Goal: Information Seeking & Learning: Learn about a topic

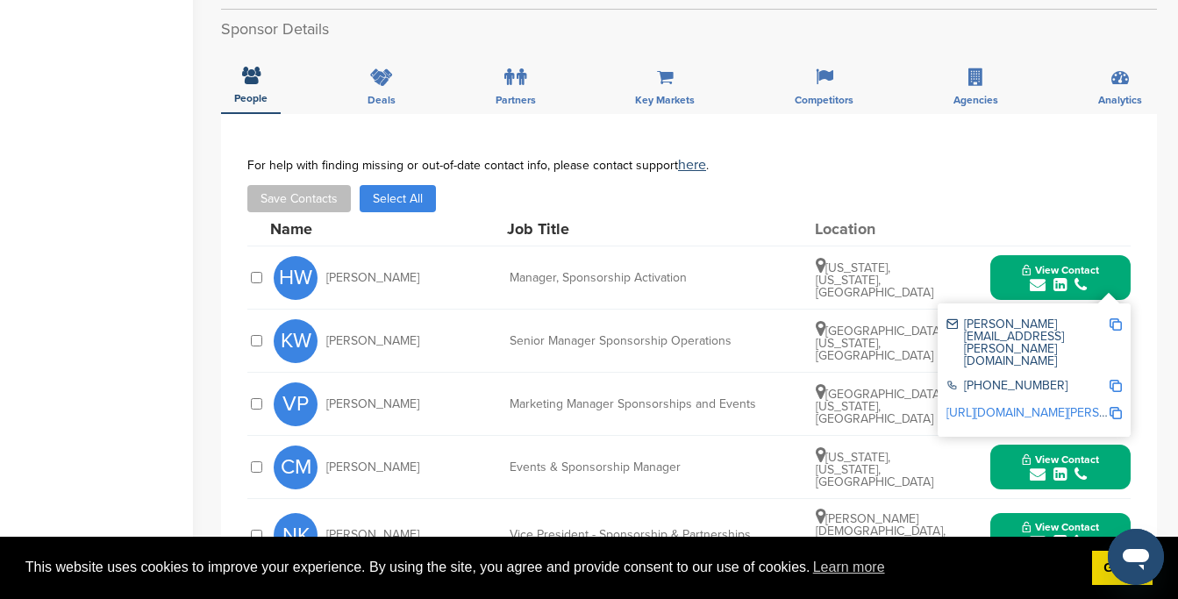
scroll to position [610, 0]
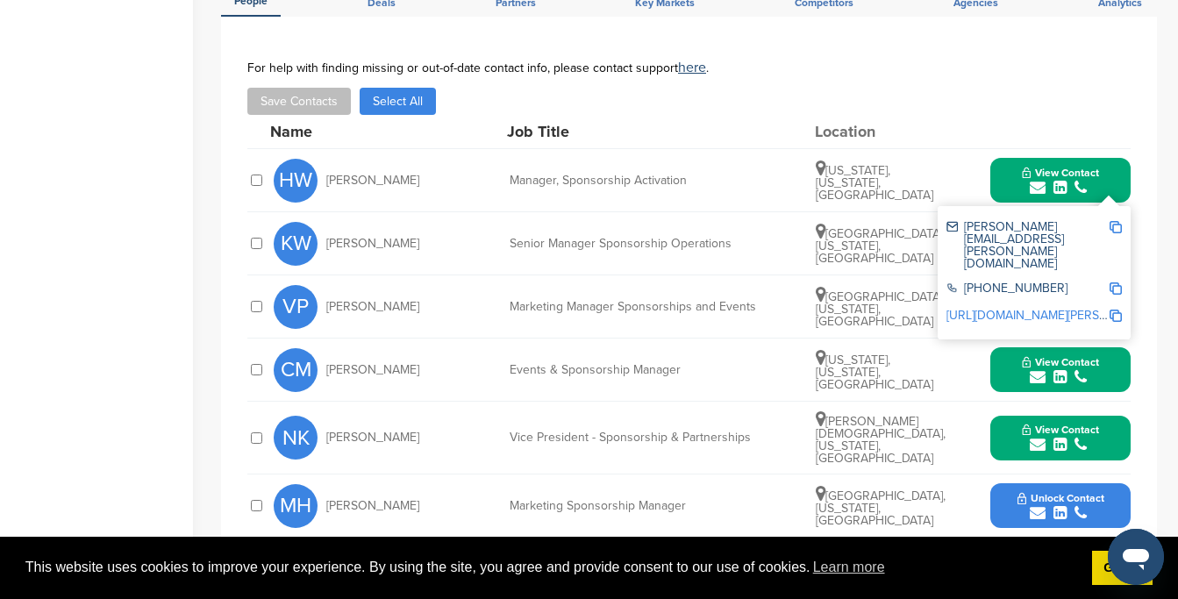
click at [573, 313] on div "VP Victor Petriella Marketing Manager Sponsorships and Events Morristown, New J…" at bounding box center [702, 306] width 857 height 62
click at [389, 301] on span "Victor Petriella" at bounding box center [372, 307] width 93 height 12
click at [1038, 315] on icon "submit" at bounding box center [1038, 314] width 16 height 16
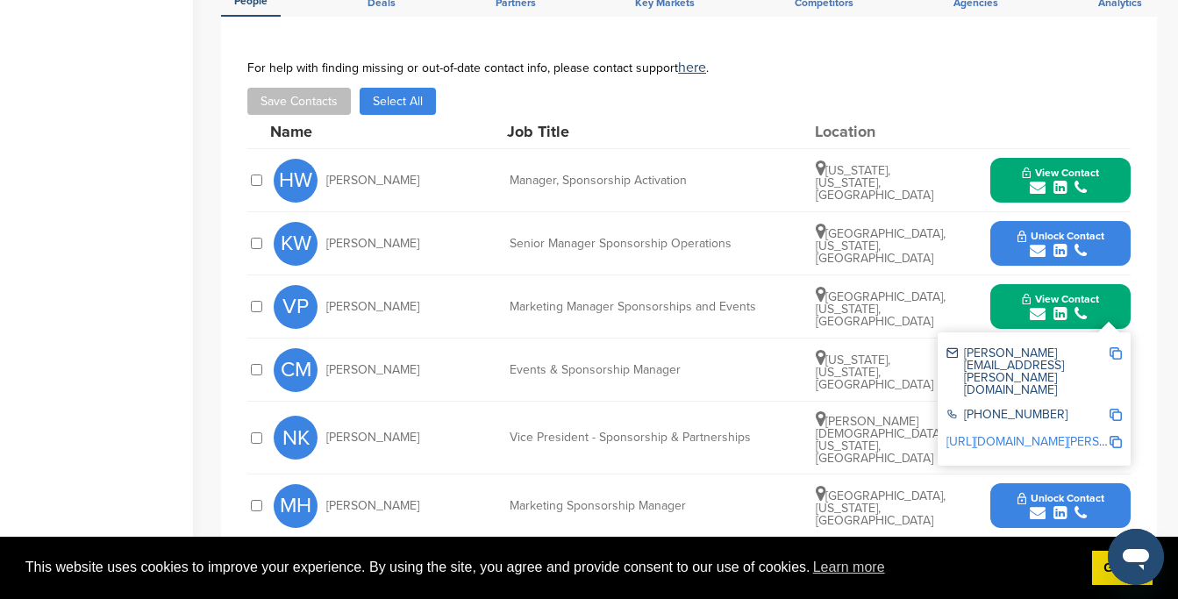
click at [1117, 357] on img at bounding box center [1116, 353] width 12 height 12
click at [324, 101] on button "Save Contacts" at bounding box center [299, 101] width 104 height 27
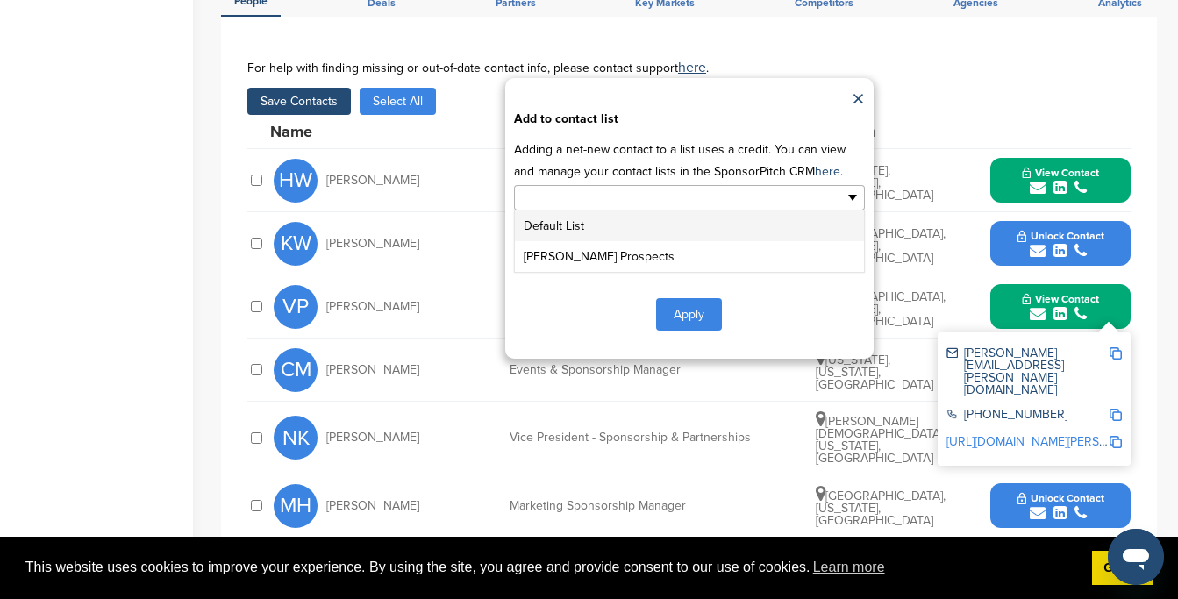
click at [632, 198] on input "text" at bounding box center [613, 198] width 184 height 20
type input "**********"
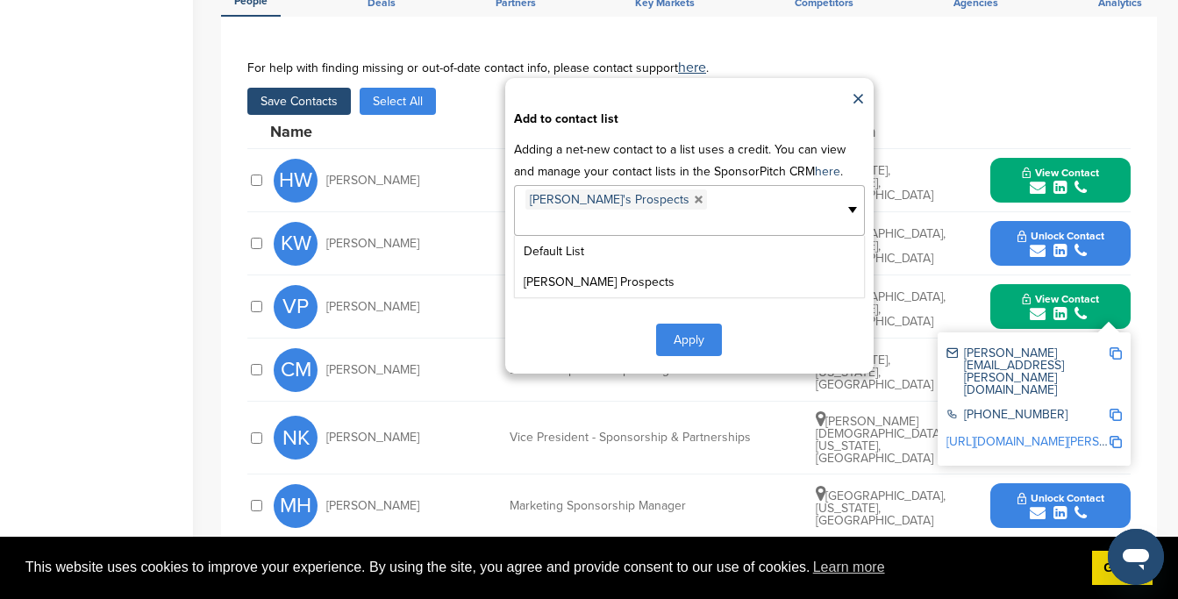
click at [685, 324] on button "Apply" at bounding box center [689, 340] width 66 height 32
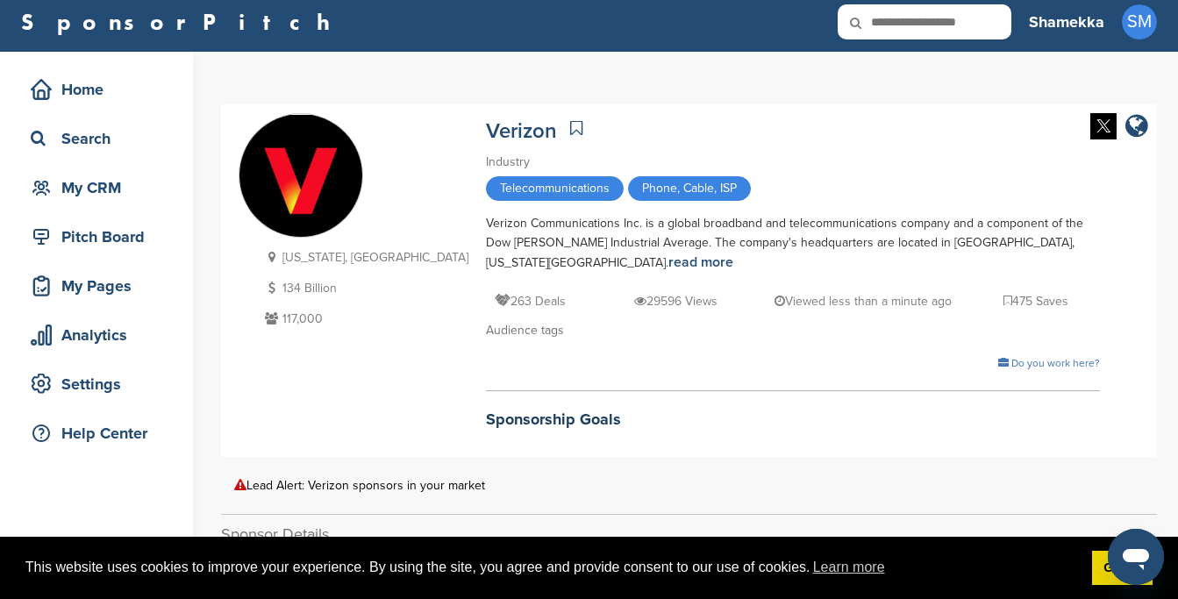
scroll to position [0, 0]
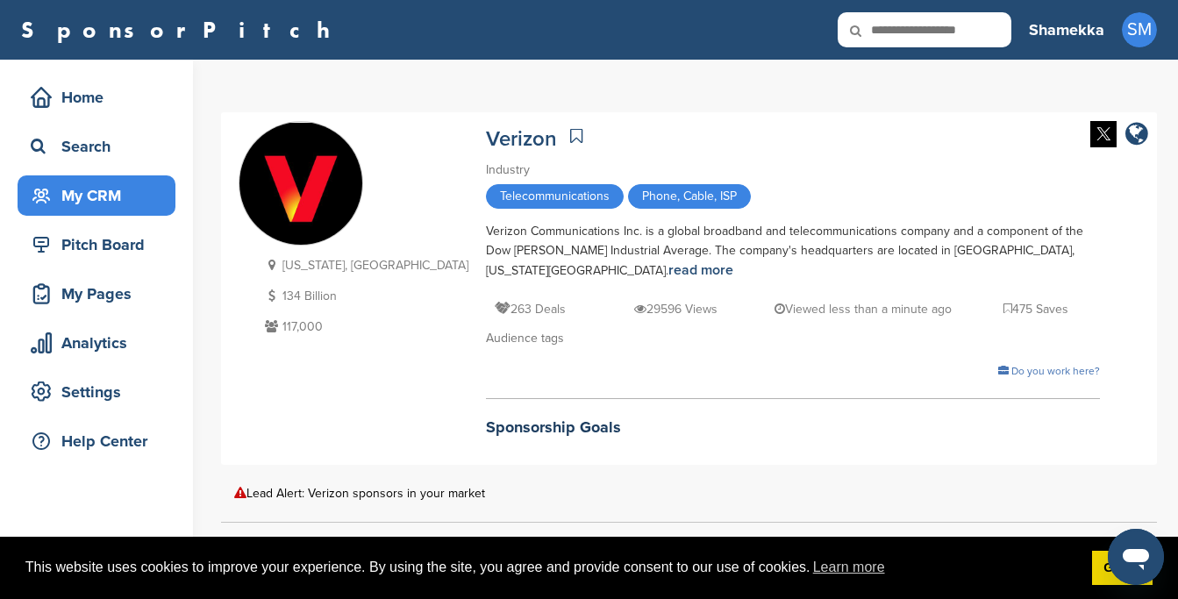
click at [89, 189] on div "My CRM" at bounding box center [100, 196] width 149 height 32
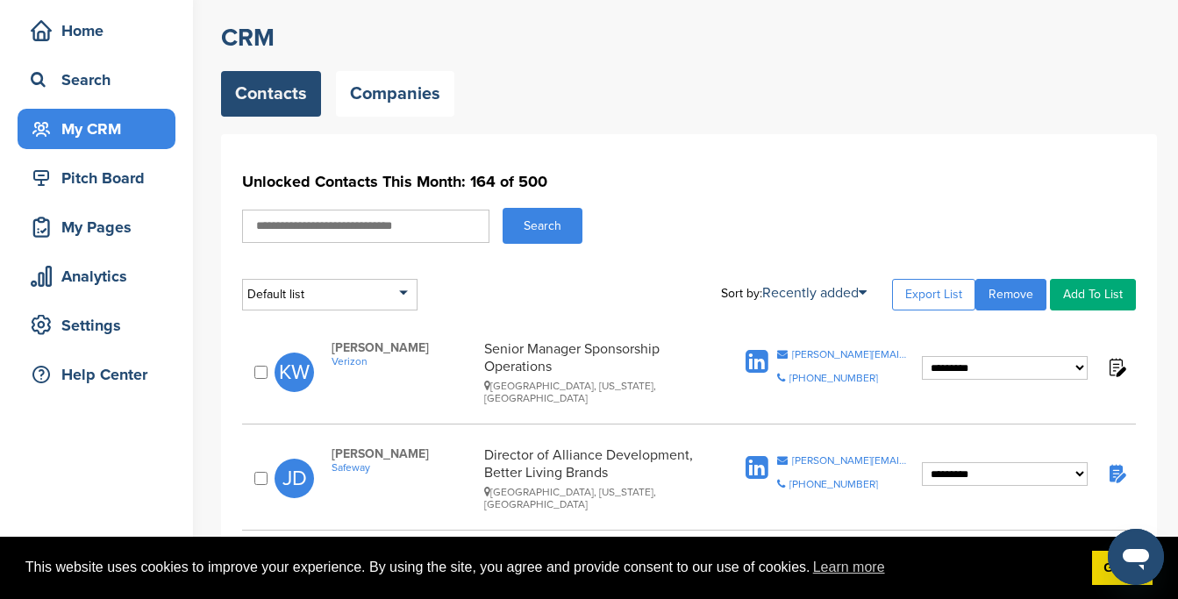
scroll to position [69, 0]
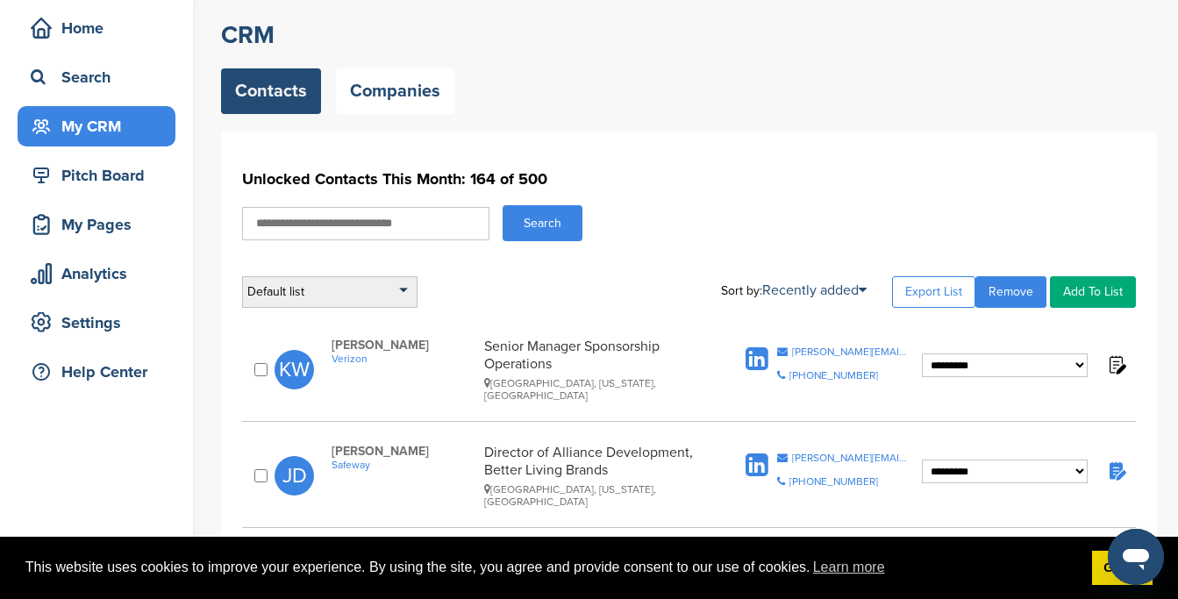
click at [289, 303] on div "Default list" at bounding box center [329, 292] width 175 height 32
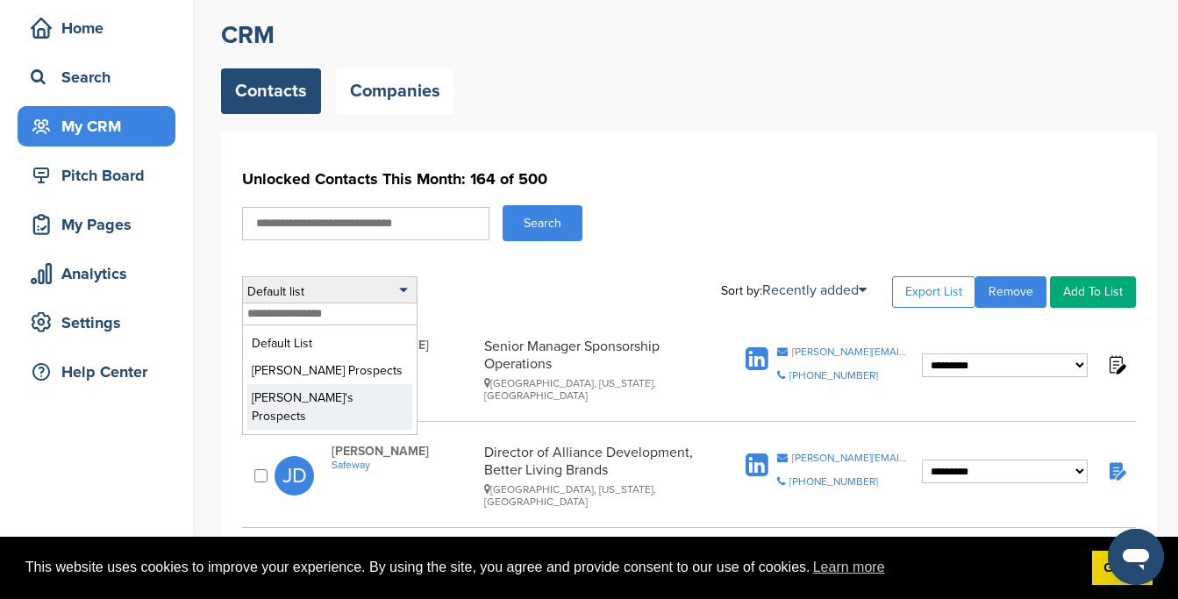
click at [289, 398] on li "Joy's Prospects" at bounding box center [329, 407] width 165 height 46
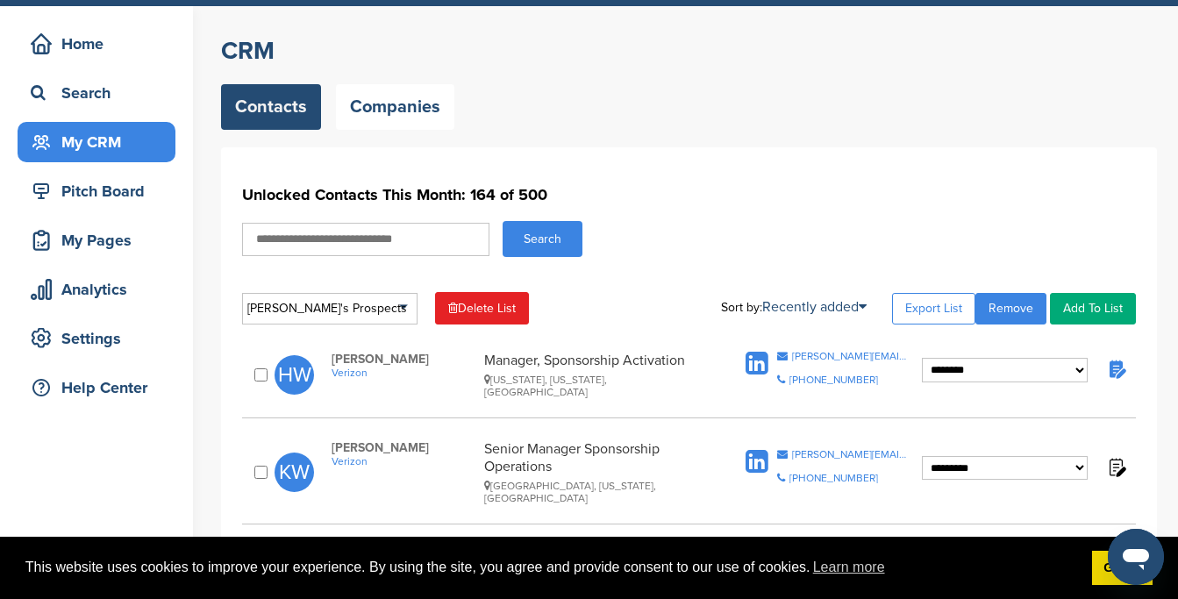
scroll to position [53, 0]
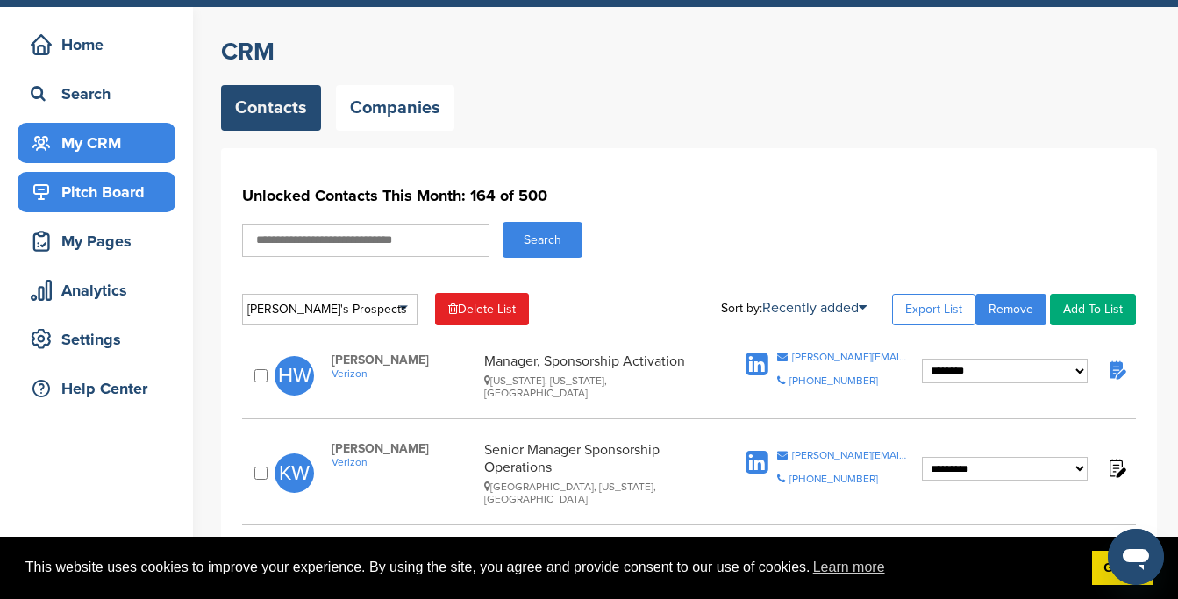
click at [119, 206] on div "Pitch Board" at bounding box center [100, 192] width 149 height 32
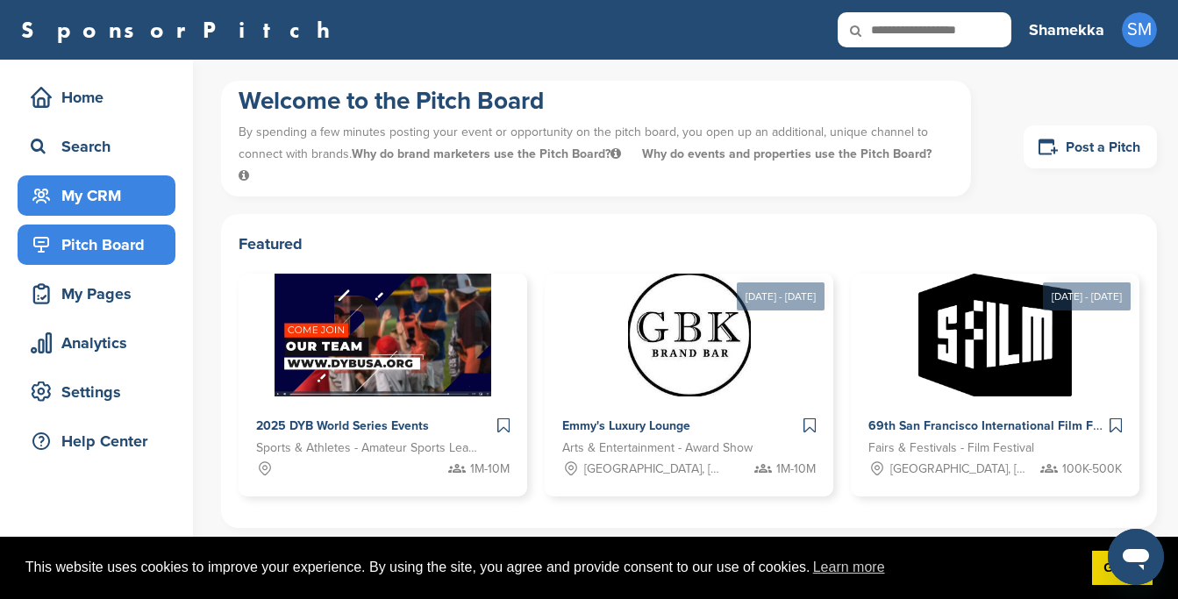
click at [115, 189] on div "My CRM" at bounding box center [100, 196] width 149 height 32
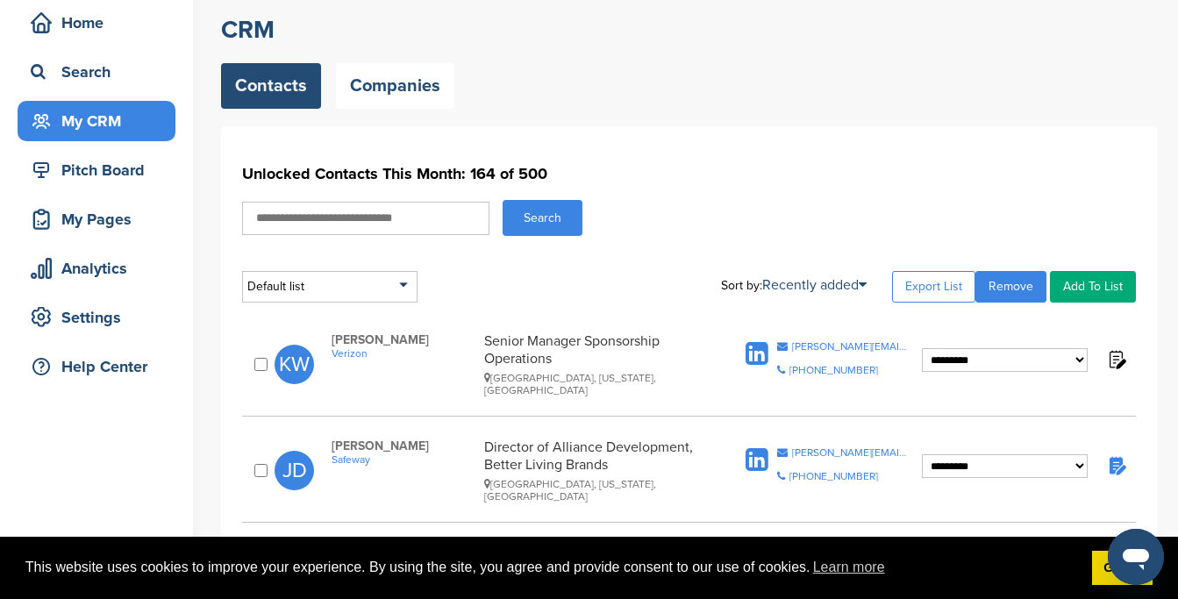
scroll to position [80, 0]
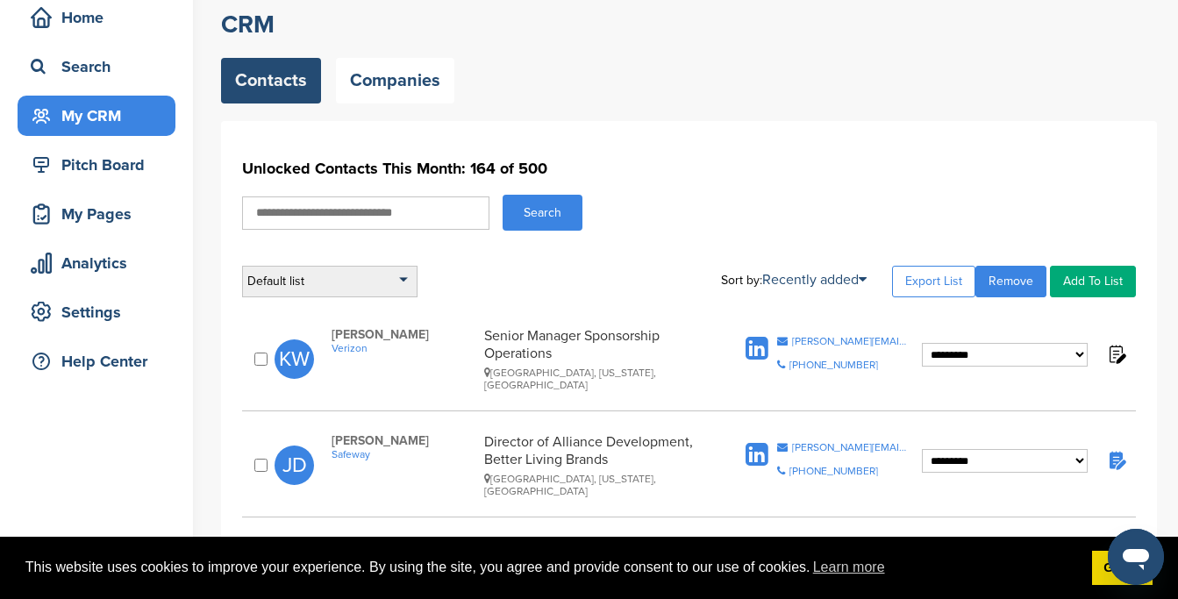
click at [389, 275] on div "Default list" at bounding box center [329, 282] width 175 height 32
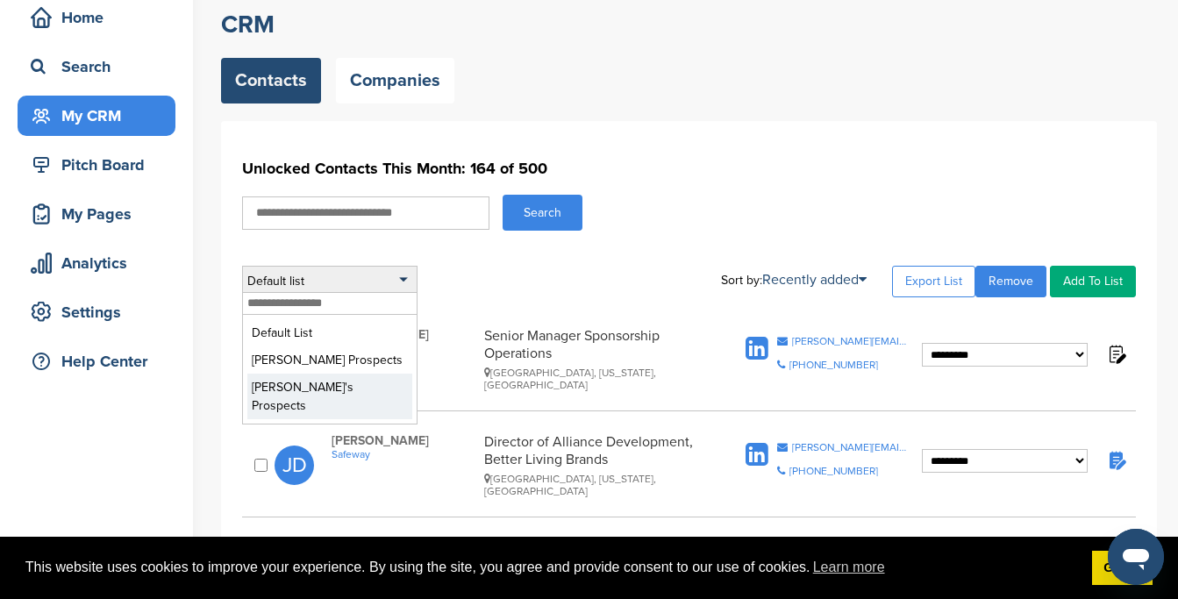
click at [322, 382] on li "[PERSON_NAME]'s Prospects" at bounding box center [329, 397] width 165 height 46
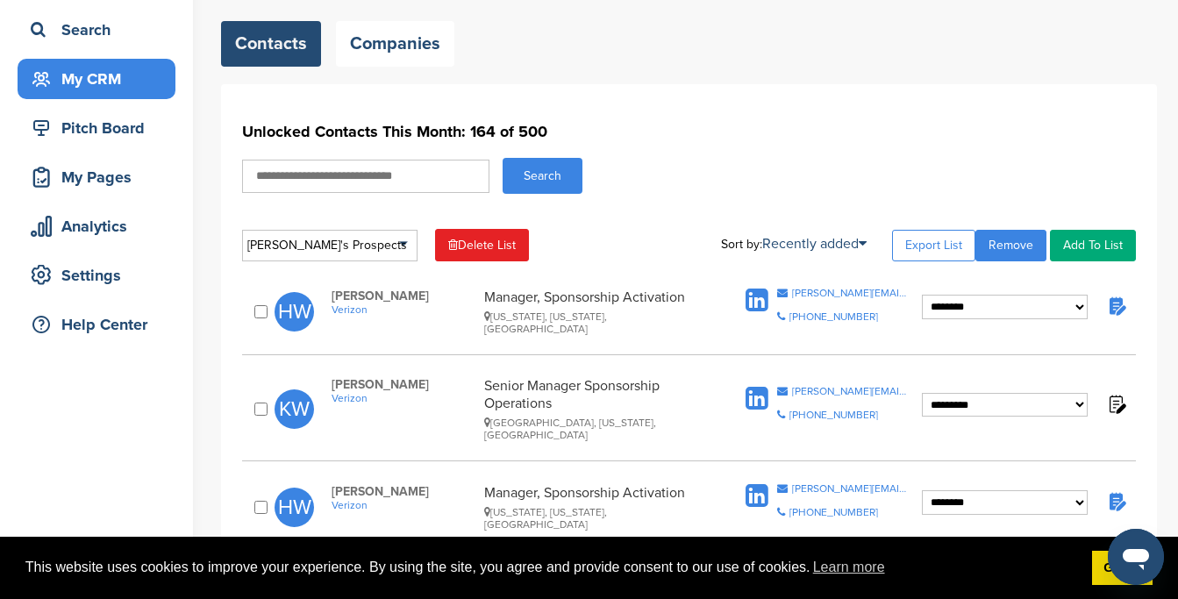
scroll to position [118, 0]
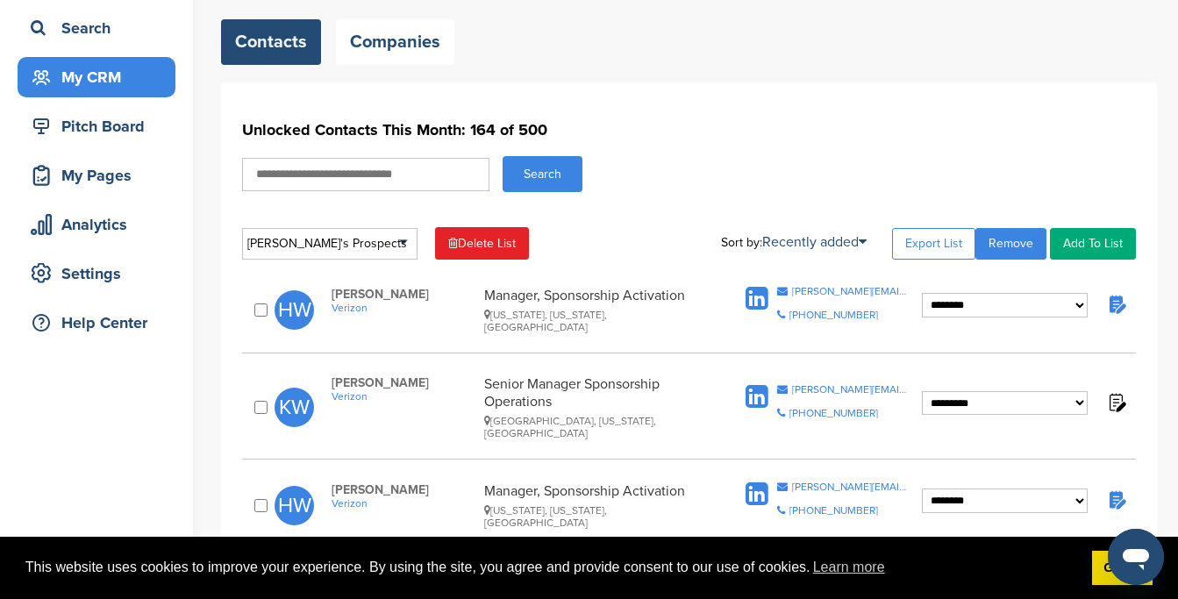
click at [1082, 305] on select "**********" at bounding box center [1005, 305] width 166 height 25
click at [403, 239] on div "[PERSON_NAME]'s Prospects" at bounding box center [329, 244] width 175 height 32
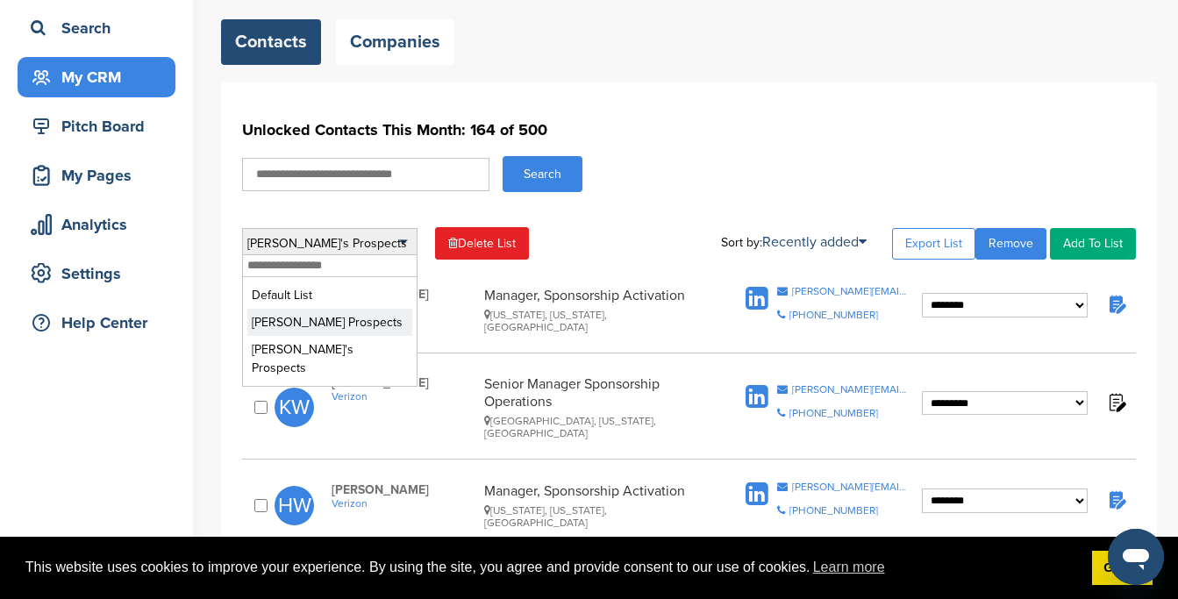
click at [351, 315] on li "[PERSON_NAME] Prospects" at bounding box center [329, 322] width 165 height 27
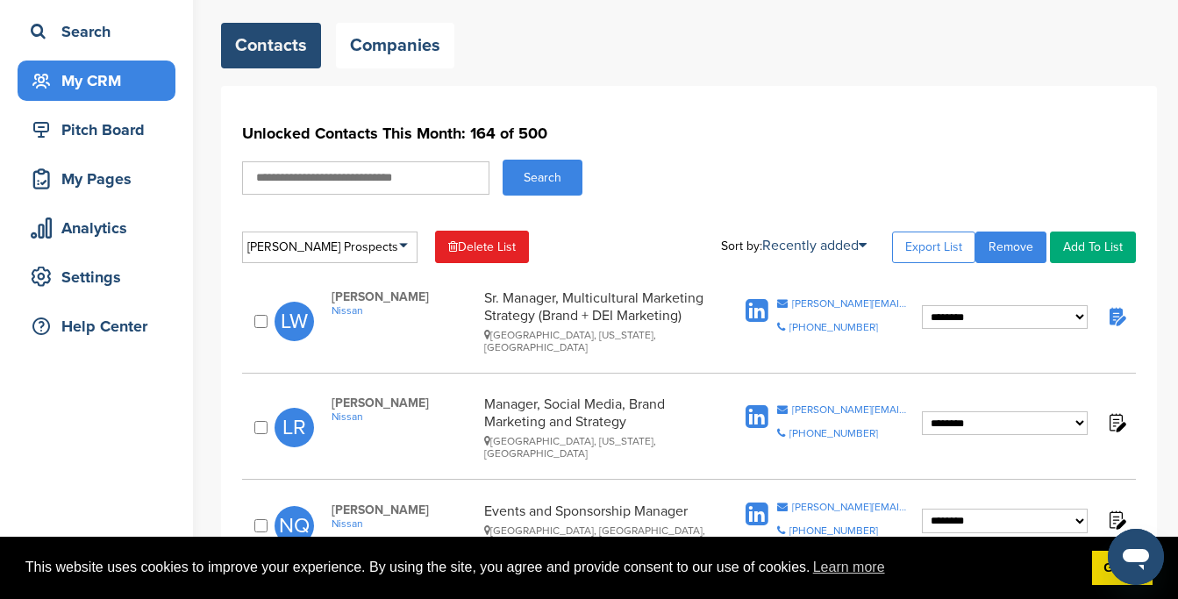
scroll to position [112, 0]
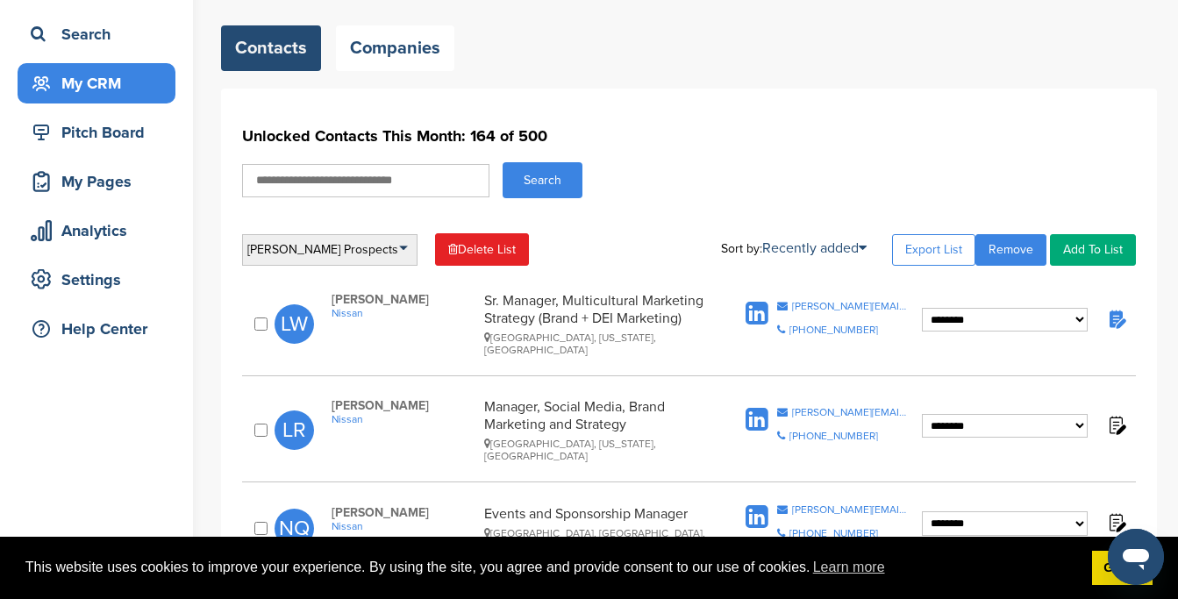
click at [400, 247] on div "Chris Prospects" at bounding box center [329, 250] width 175 height 32
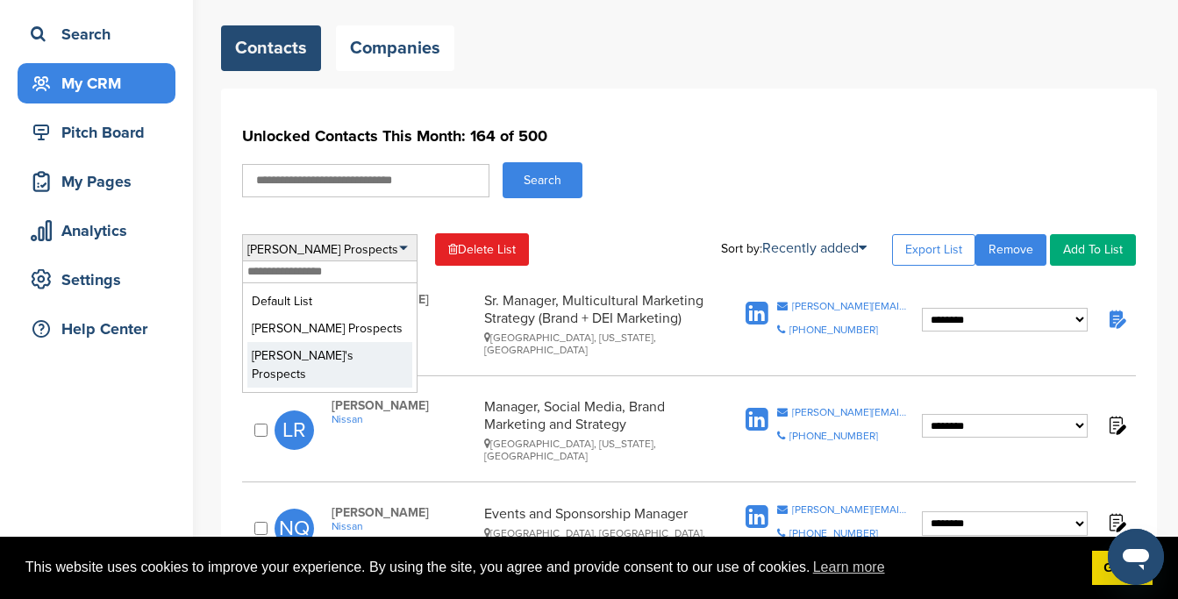
click at [346, 351] on li "[PERSON_NAME]'s Prospects" at bounding box center [329, 365] width 165 height 46
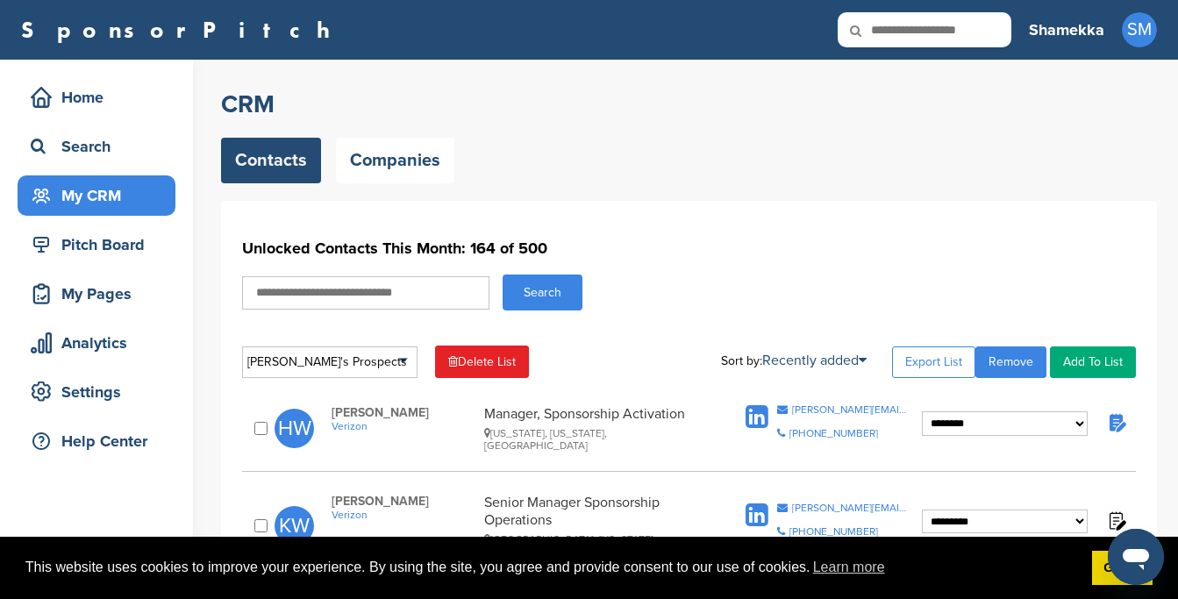
click at [991, 414] on select "**********" at bounding box center [1005, 423] width 166 height 25
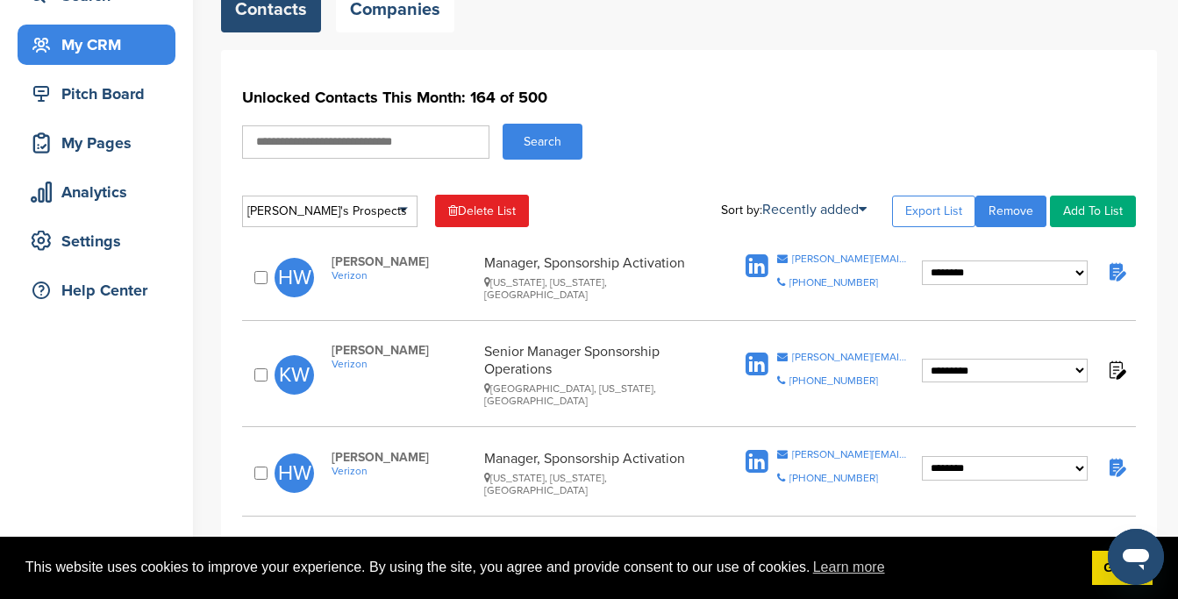
scroll to position [201, 0]
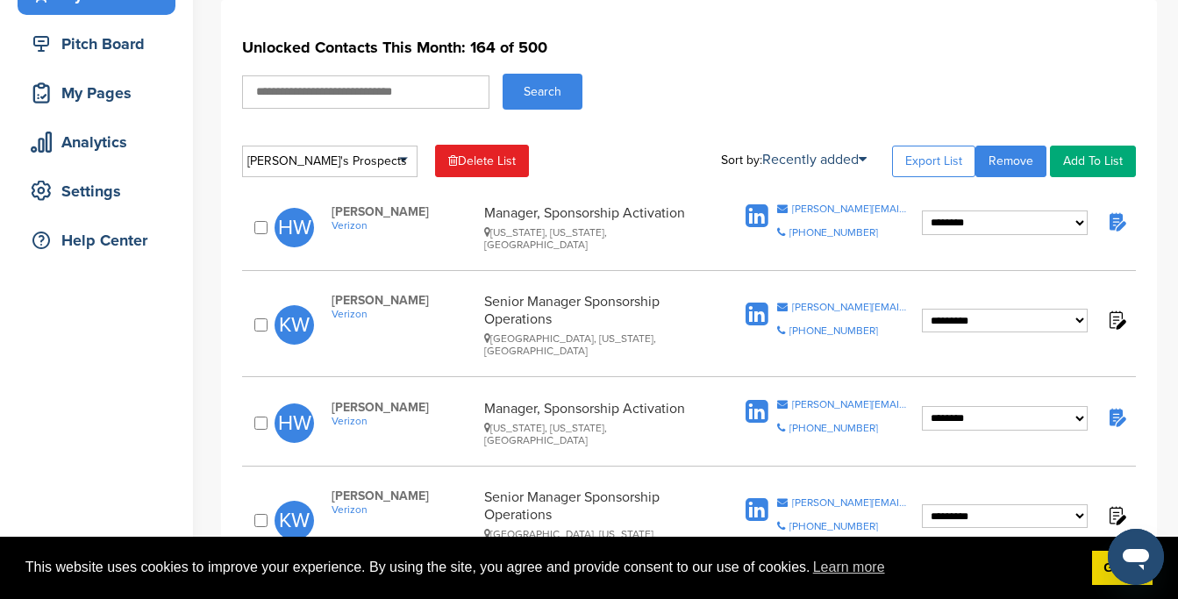
click at [1007, 284] on div "**********" at bounding box center [689, 325] width 894 height 82
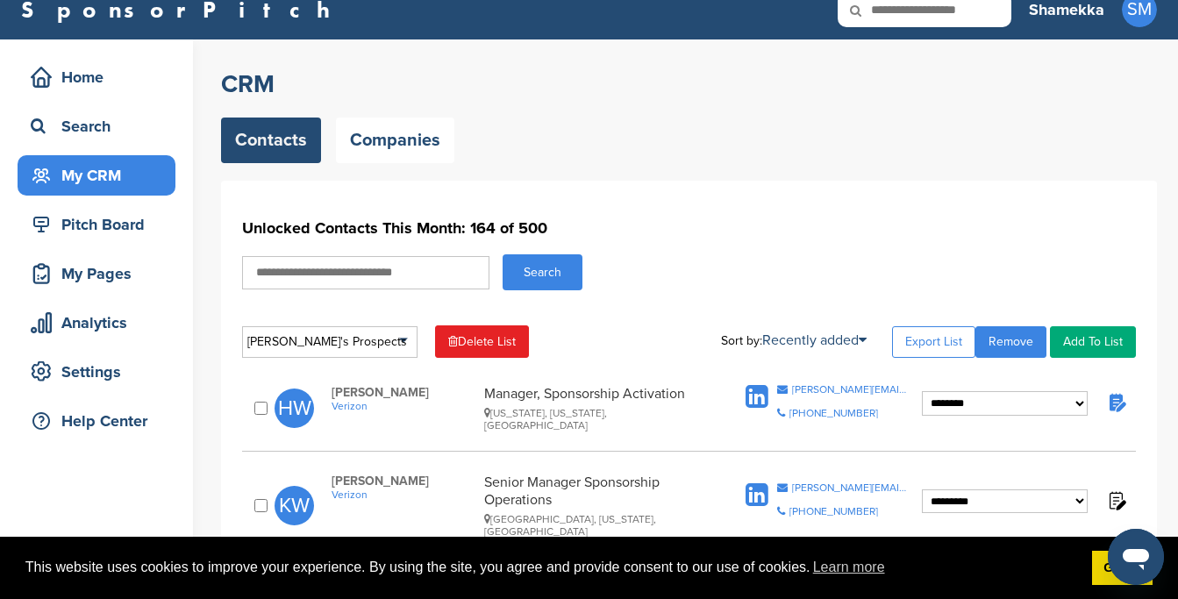
scroll to position [22, 0]
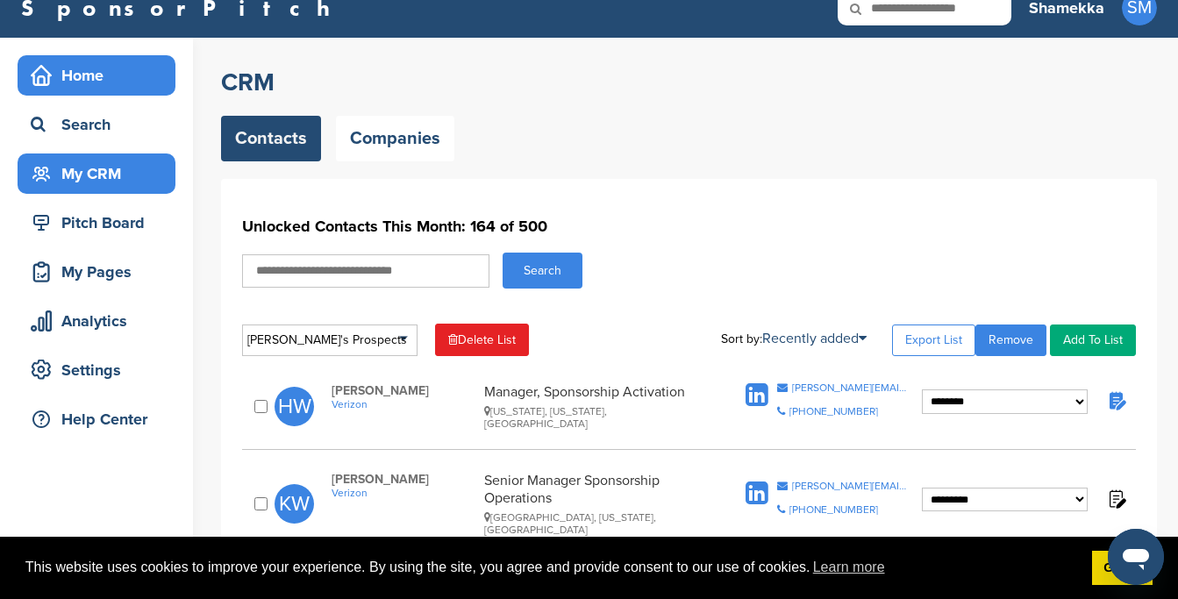
click at [125, 88] on div "Home" at bounding box center [100, 76] width 149 height 32
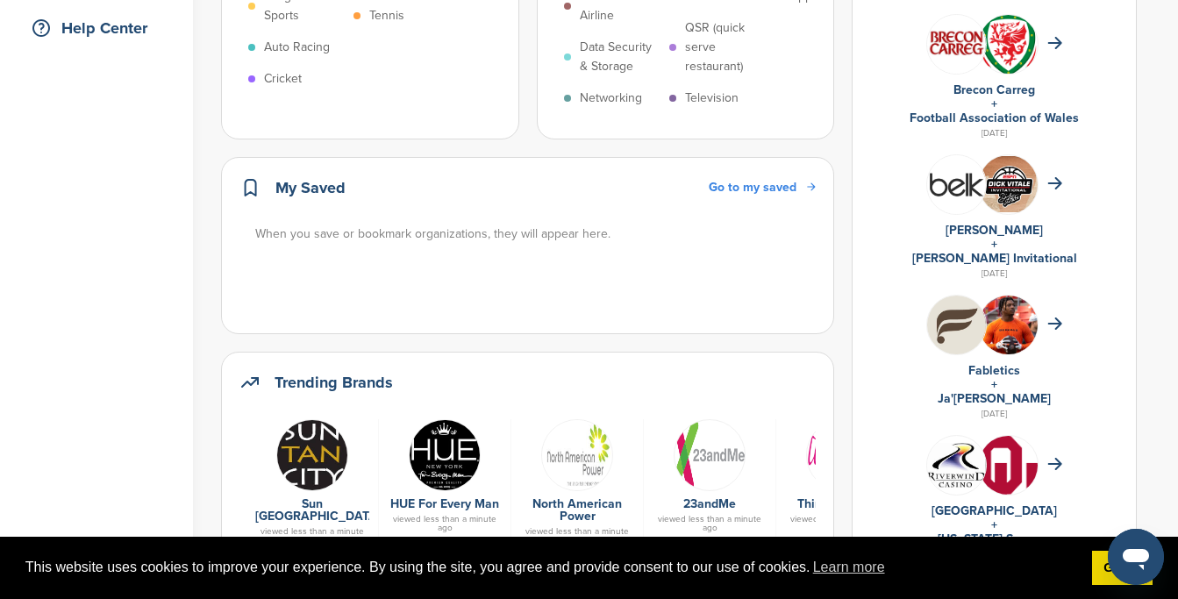
scroll to position [493, 0]
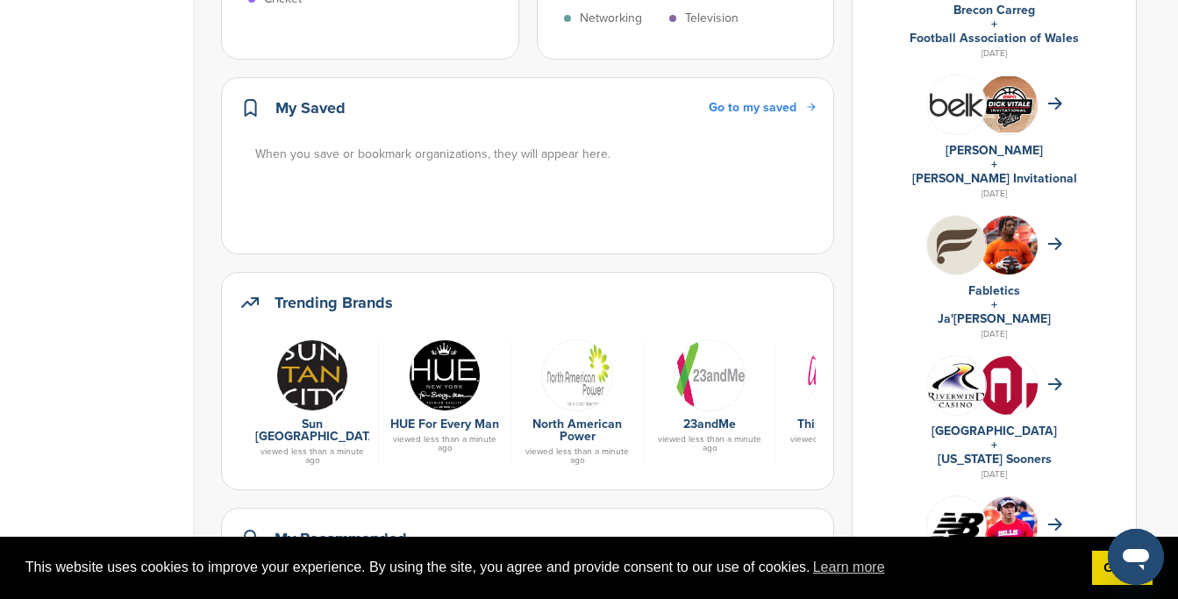
click at [767, 312] on div "Trending Brands" at bounding box center [527, 311] width 576 height 42
click at [346, 306] on h2 "Trending Brands" at bounding box center [334, 302] width 118 height 25
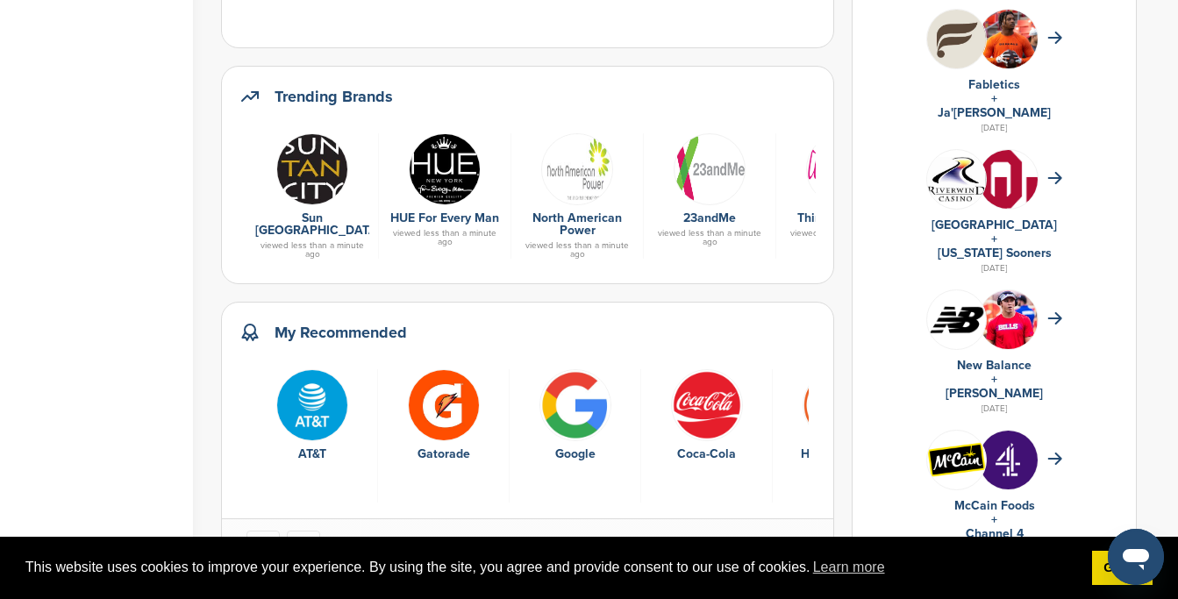
scroll to position [752, 0]
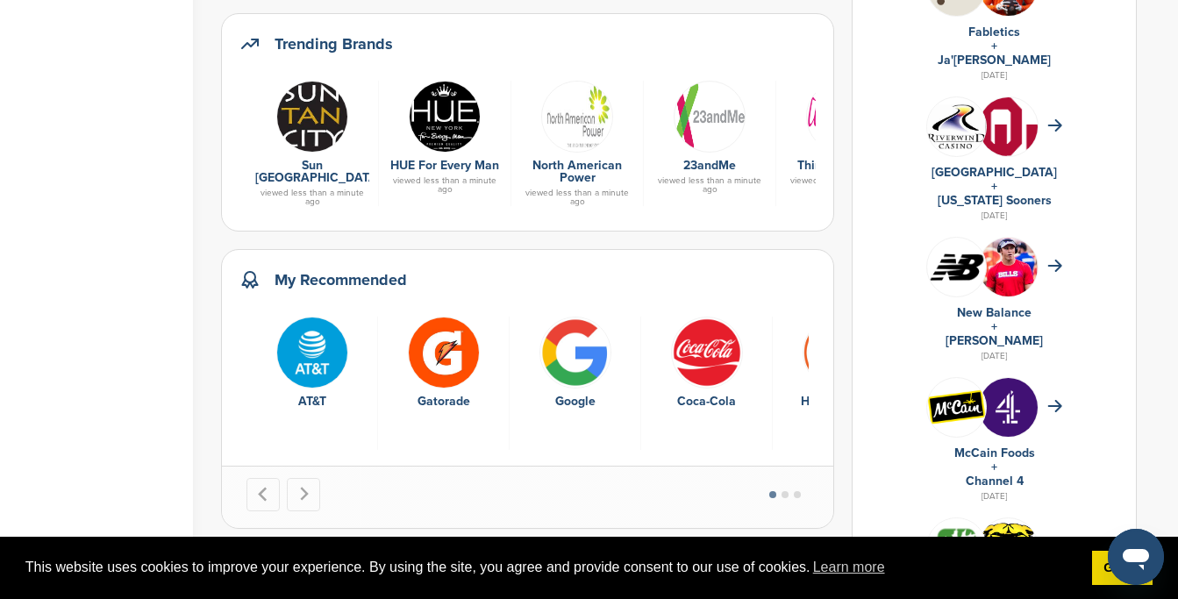
click at [448, 368] on img "2 of 10" at bounding box center [444, 353] width 72 height 72
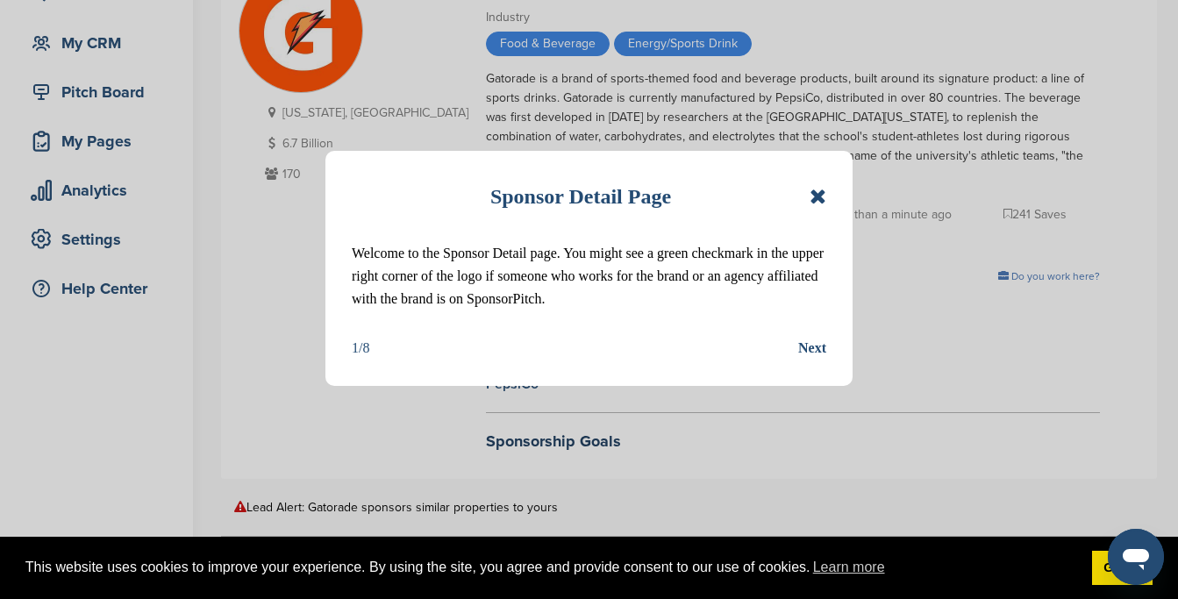
scroll to position [167, 0]
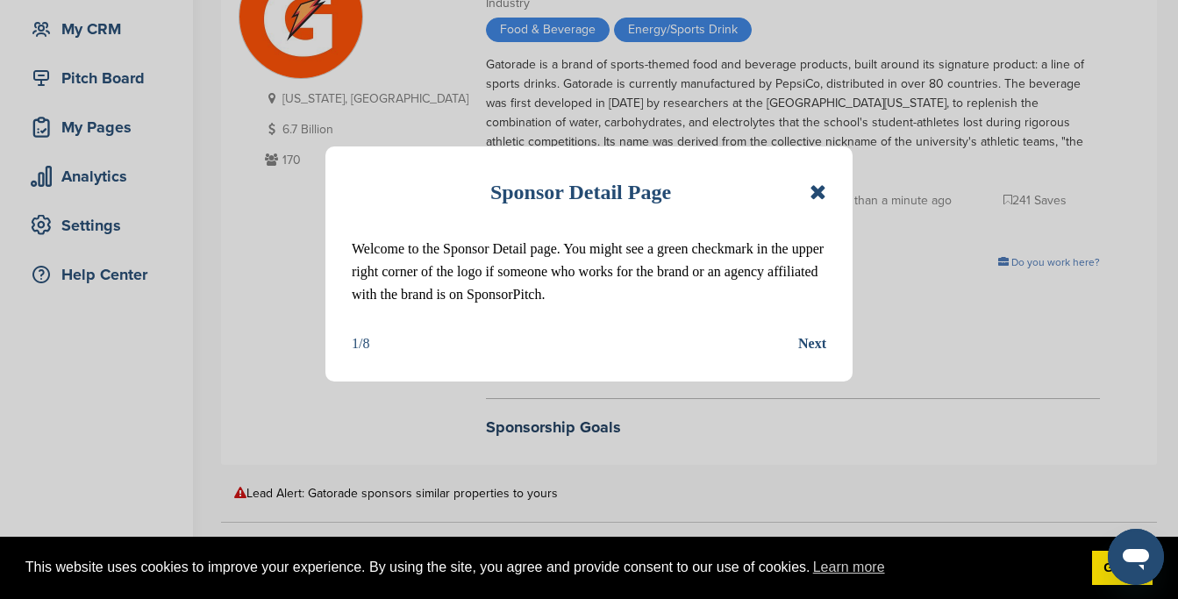
click at [805, 352] on div "Next" at bounding box center [812, 343] width 28 height 23
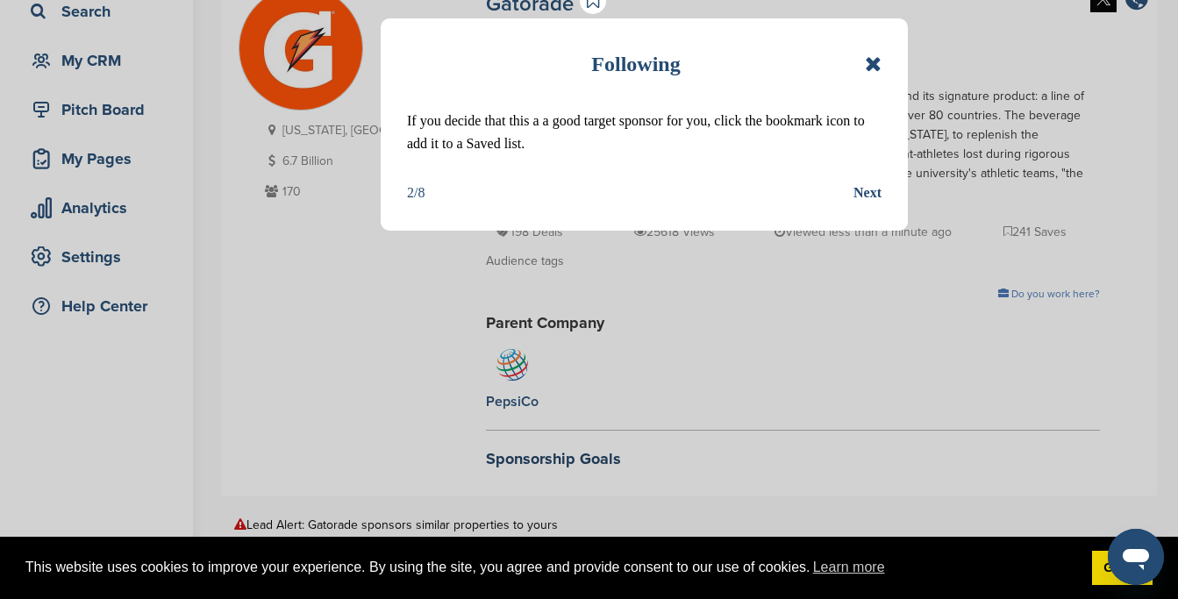
scroll to position [129, 0]
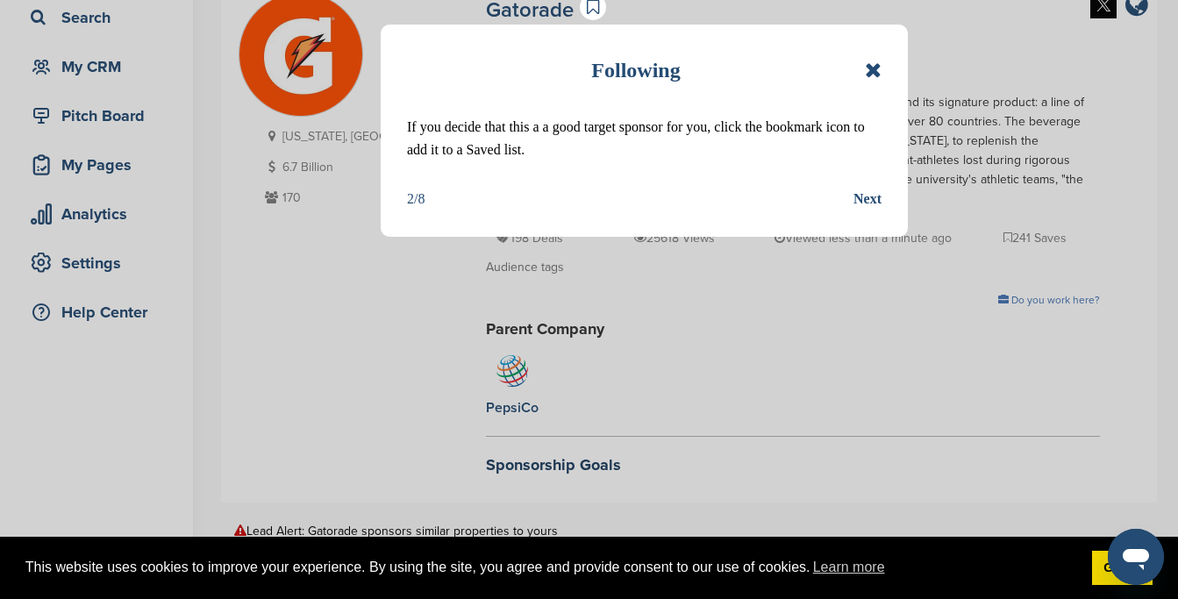
click at [854, 205] on div "Next" at bounding box center [867, 199] width 28 height 23
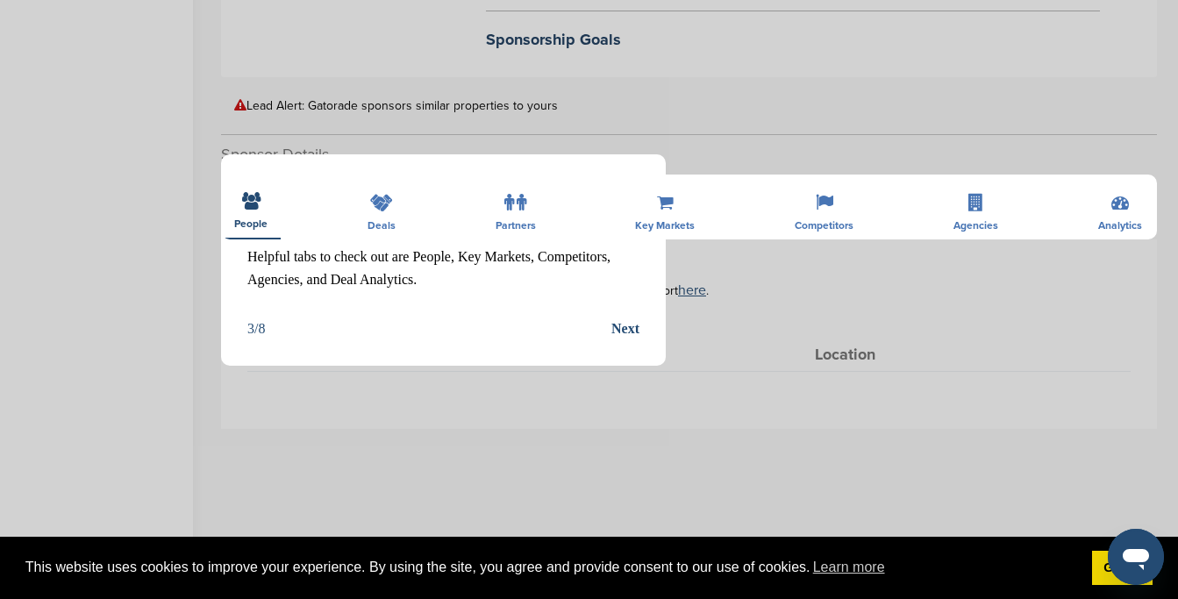
scroll to position [625, 0]
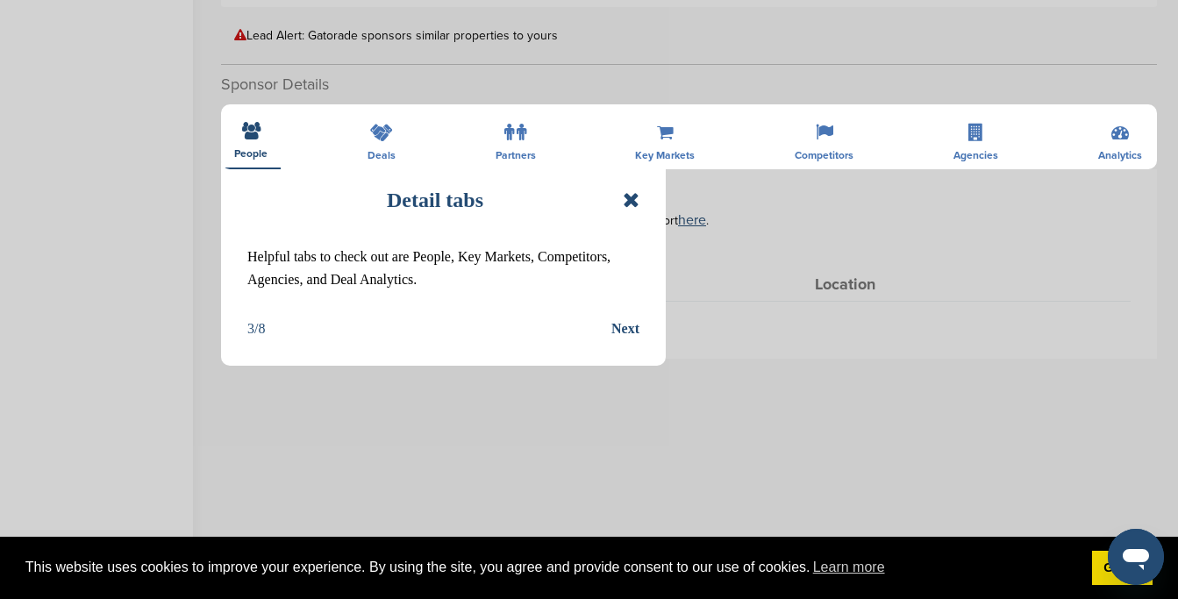
click at [639, 194] on icon at bounding box center [631, 199] width 17 height 21
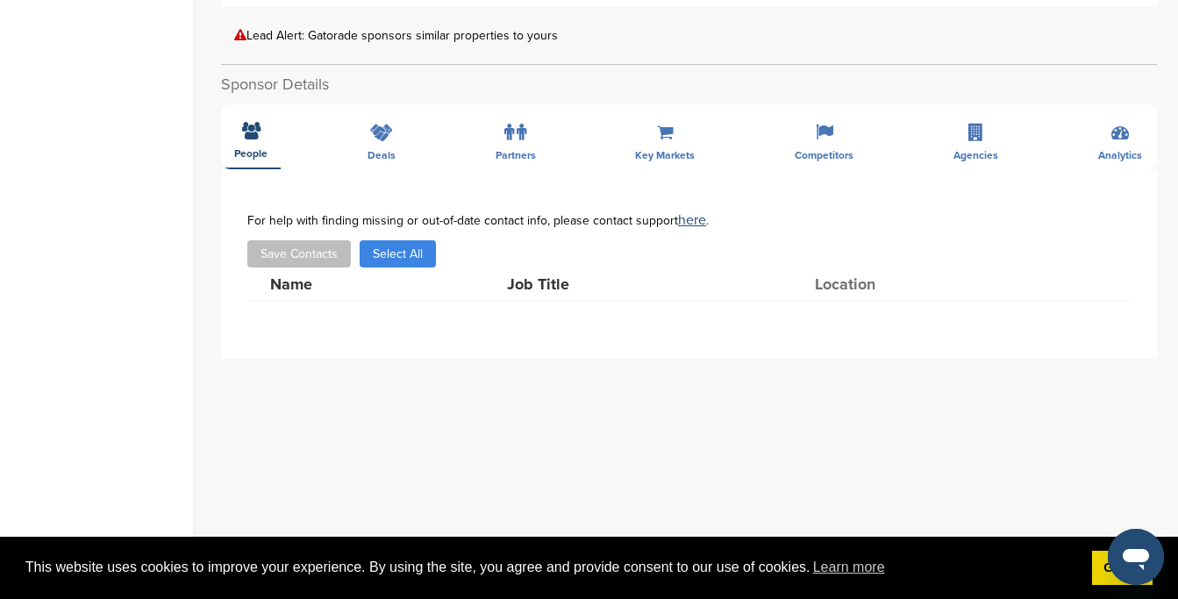
scroll to position [0, 0]
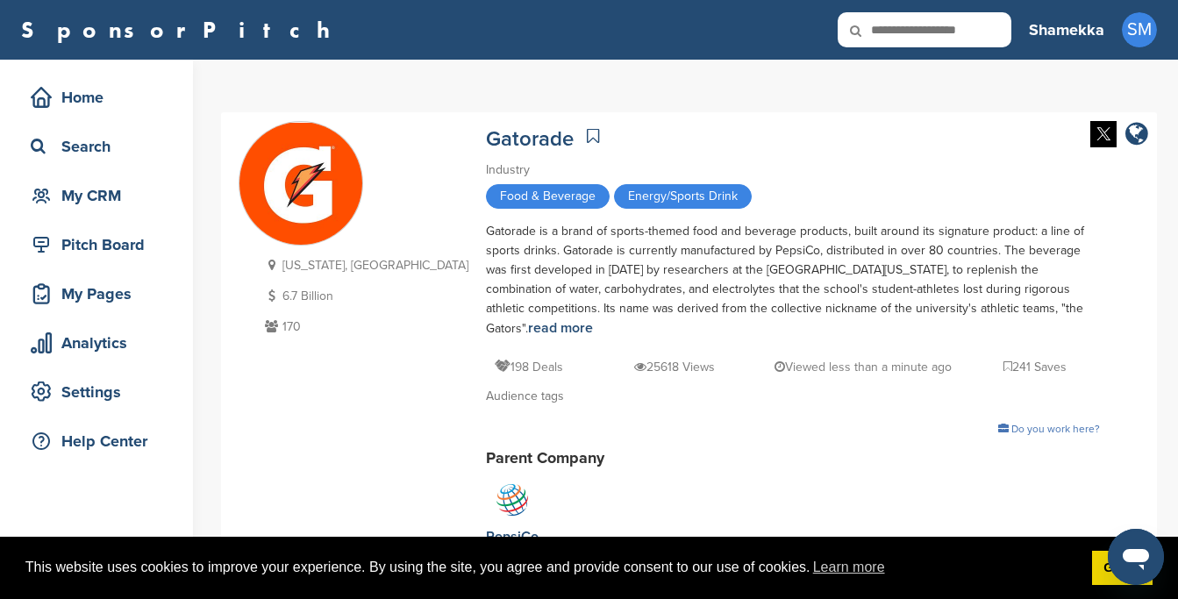
click at [587, 135] on icon at bounding box center [593, 136] width 12 height 18
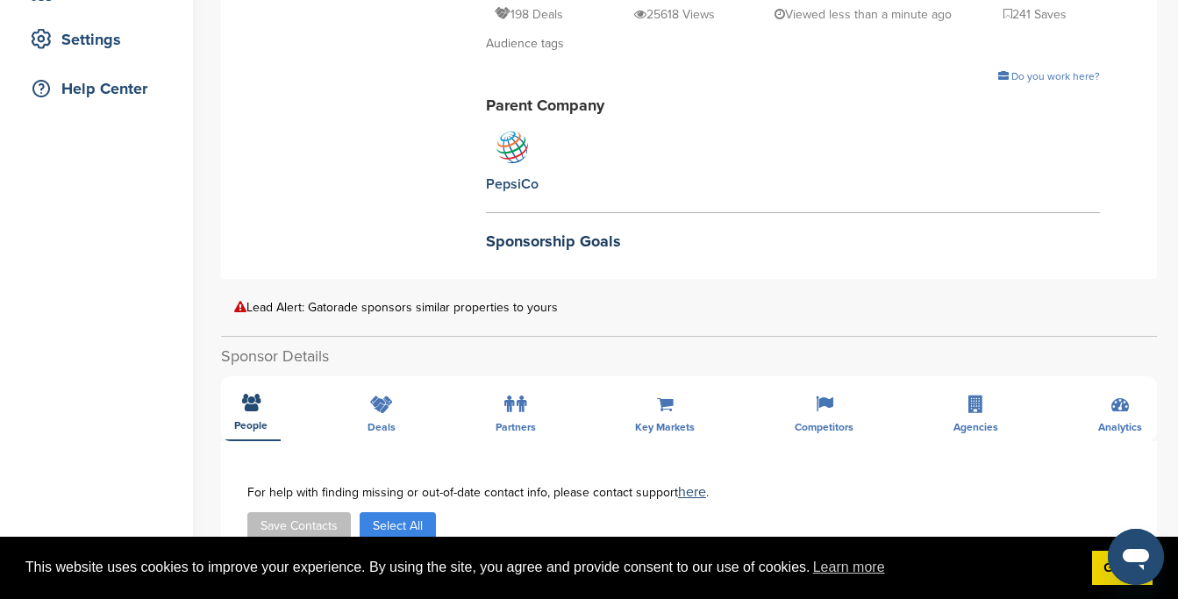
scroll to position [493, 0]
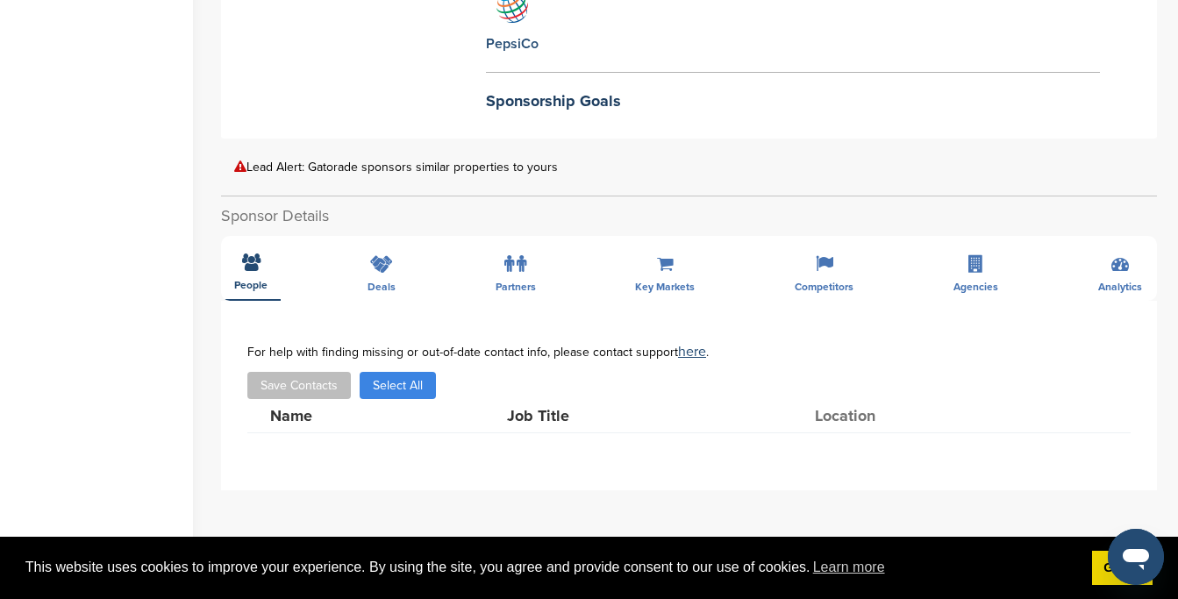
click at [389, 266] on div "**********" at bounding box center [689, 599] width 936 height 807
click at [383, 252] on div "**********" at bounding box center [689, 599] width 936 height 807
click at [382, 253] on div "**********" at bounding box center [689, 599] width 936 height 807
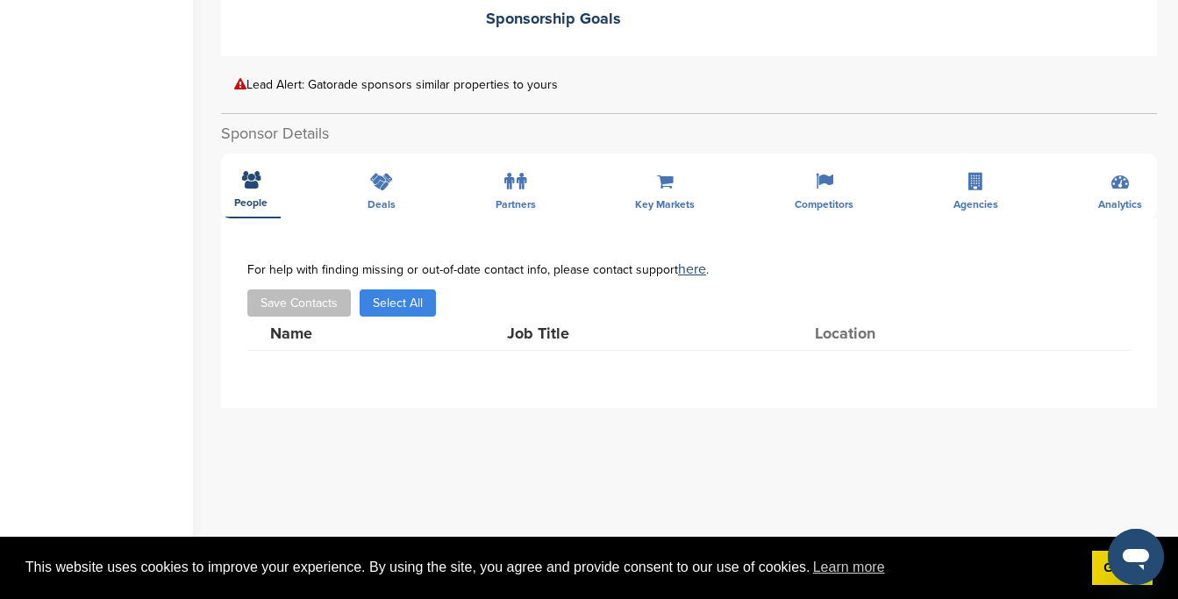
scroll to position [582, 0]
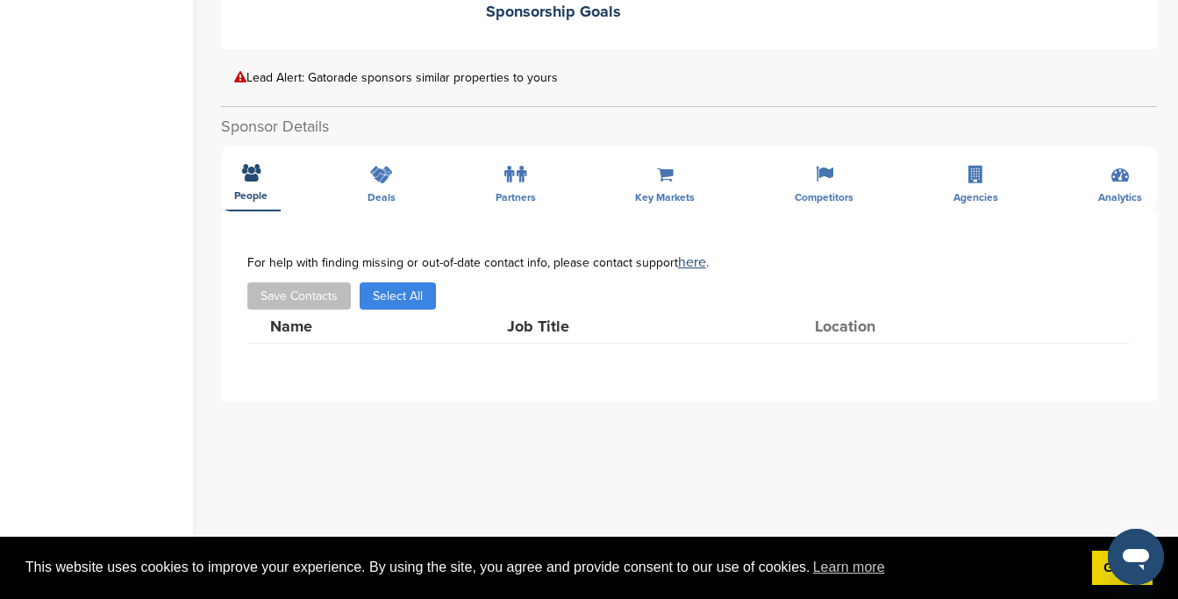
click at [380, 159] on div "**********" at bounding box center [689, 509] width 936 height 807
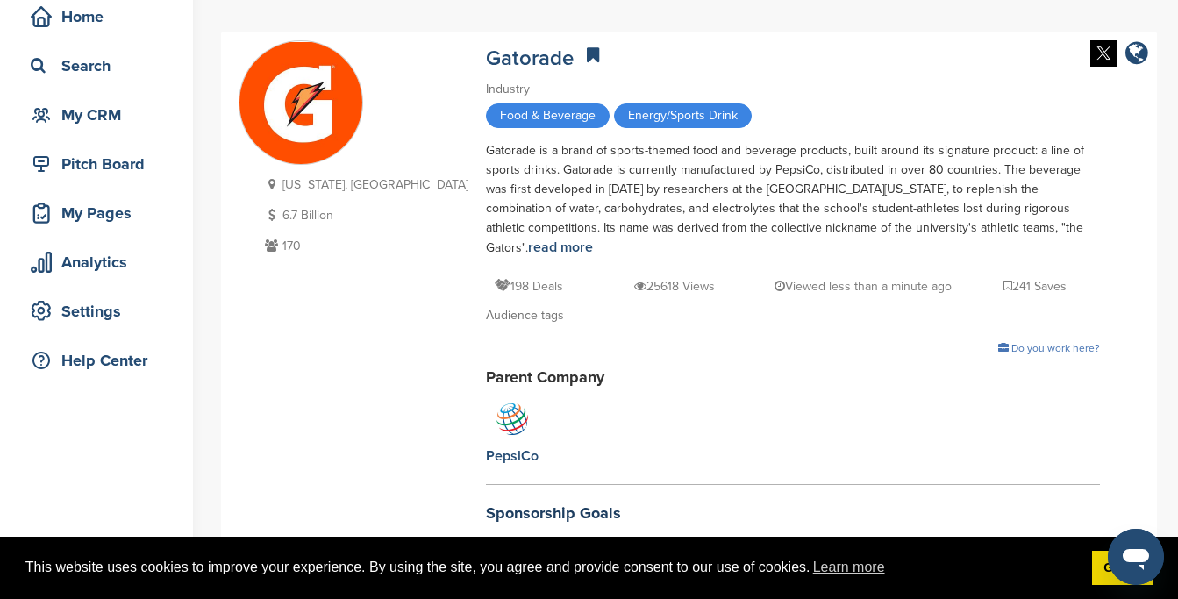
scroll to position [0, 0]
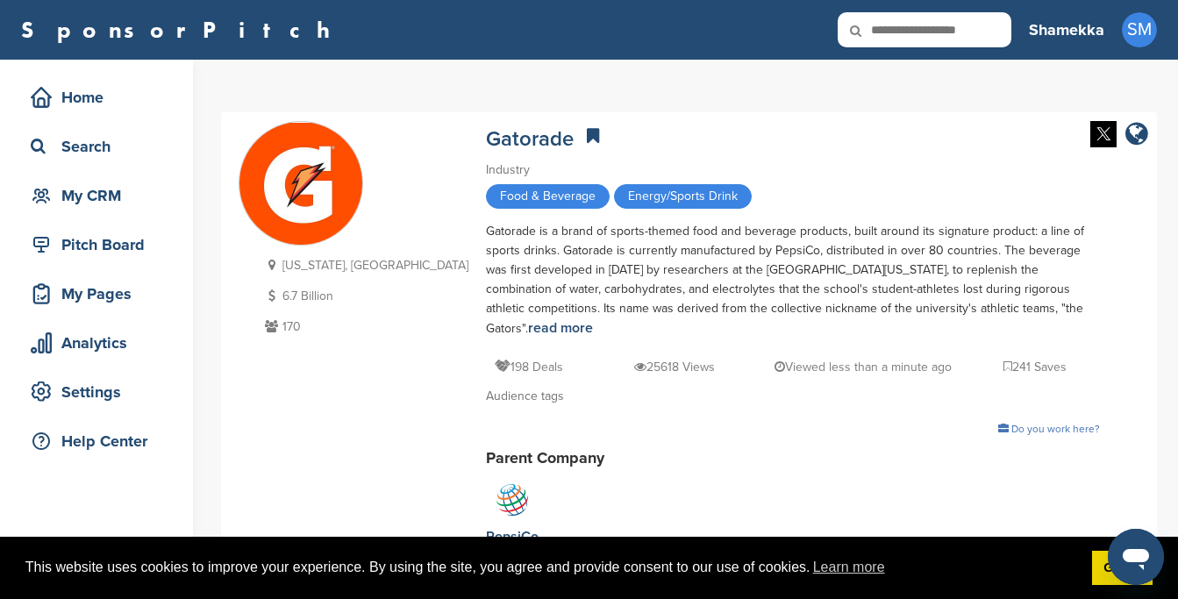
click at [338, 172] on img at bounding box center [300, 184] width 123 height 123
click at [486, 134] on link "Gatorade" at bounding box center [530, 138] width 88 height 25
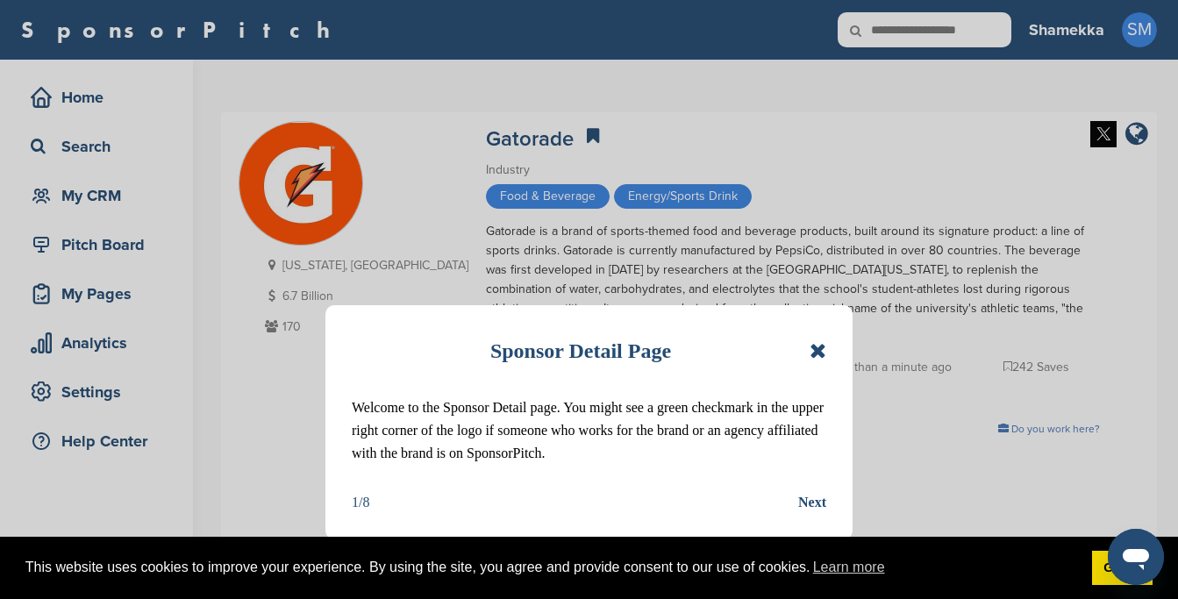
scroll to position [68, 0]
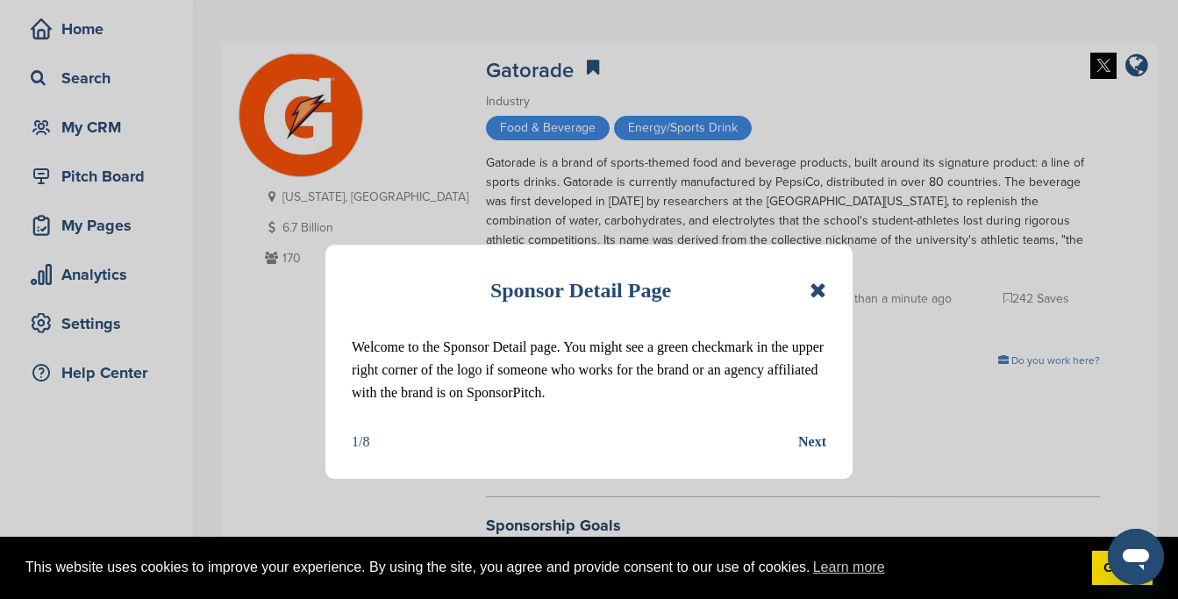
click at [813, 295] on icon at bounding box center [818, 290] width 17 height 21
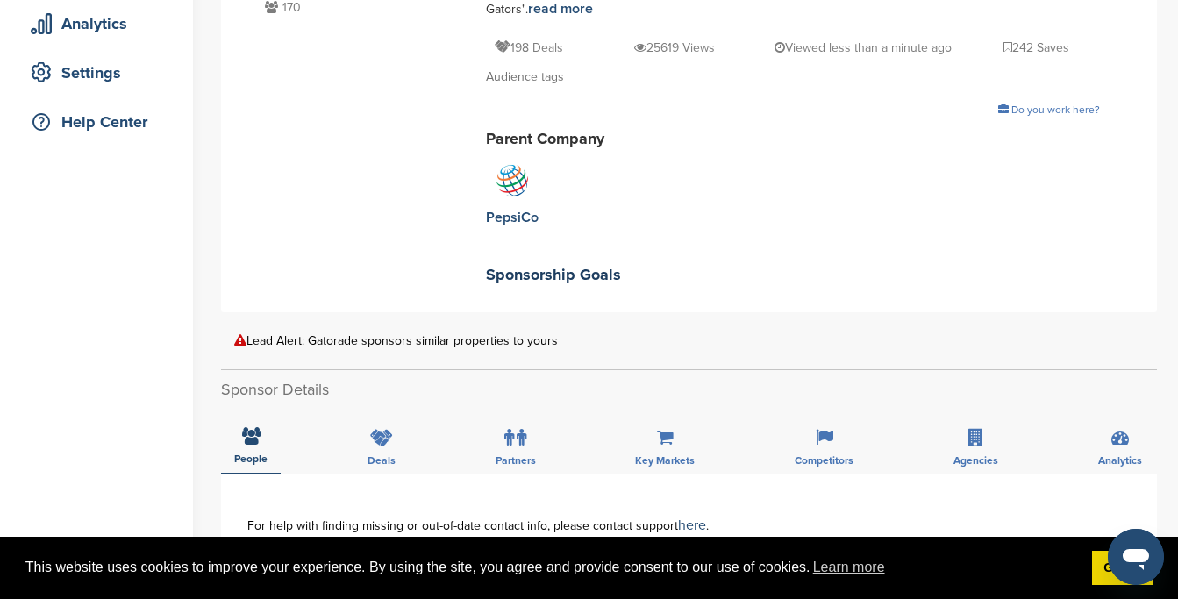
scroll to position [0, 0]
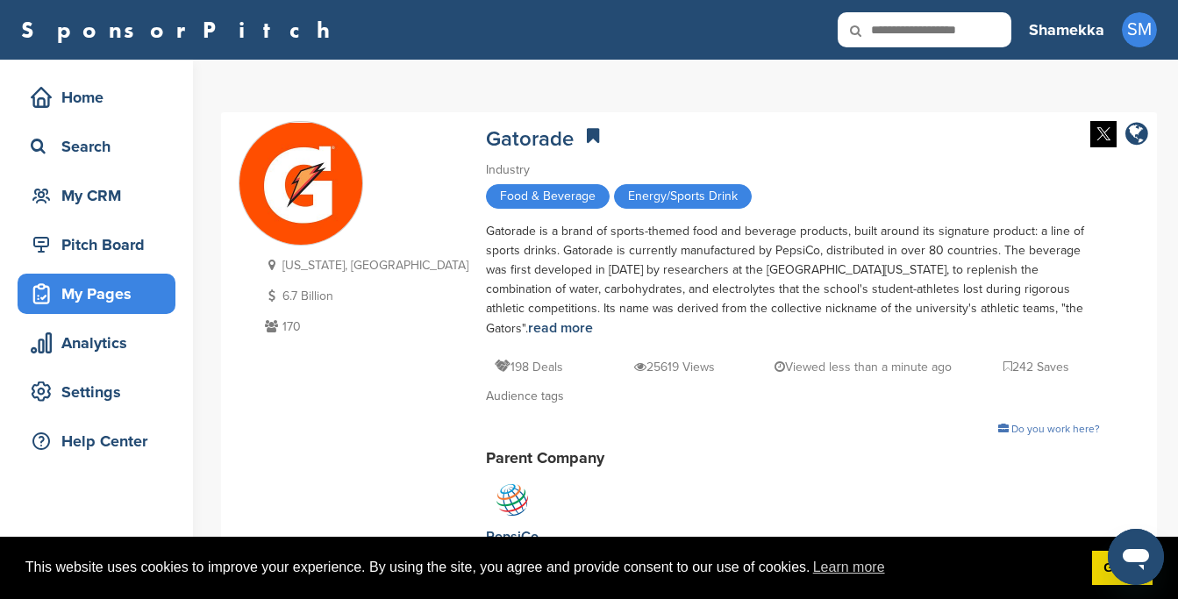
click at [111, 295] on div "My Pages" at bounding box center [100, 294] width 149 height 32
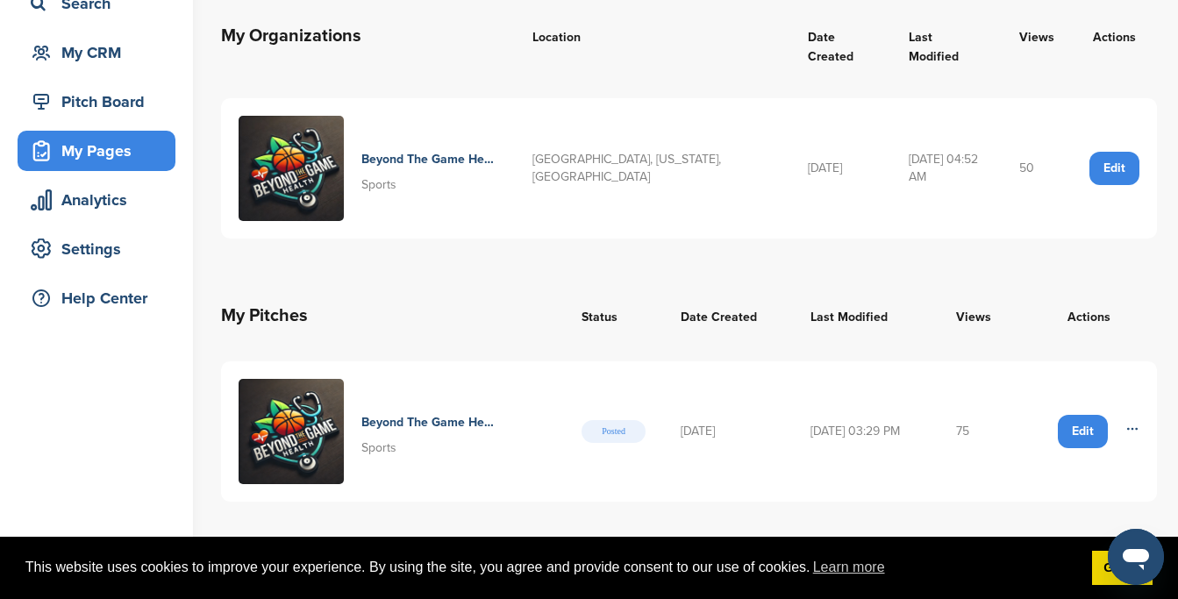
scroll to position [132, 0]
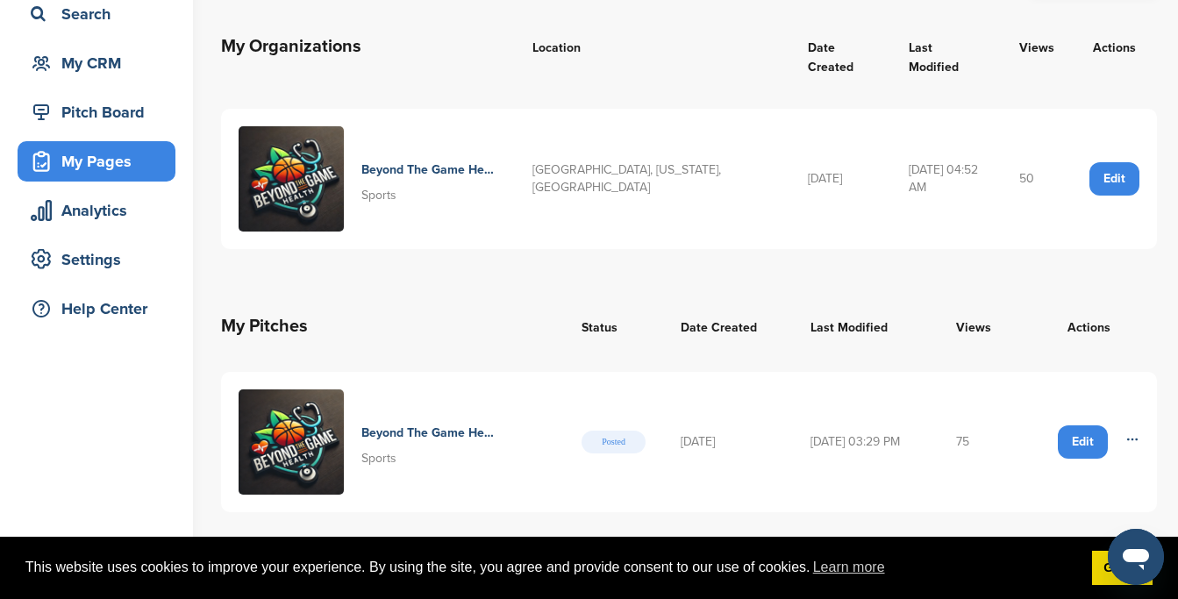
click at [391, 424] on h4 "Beyond The Game Health Events And Workshops" at bounding box center [429, 433] width 136 height 19
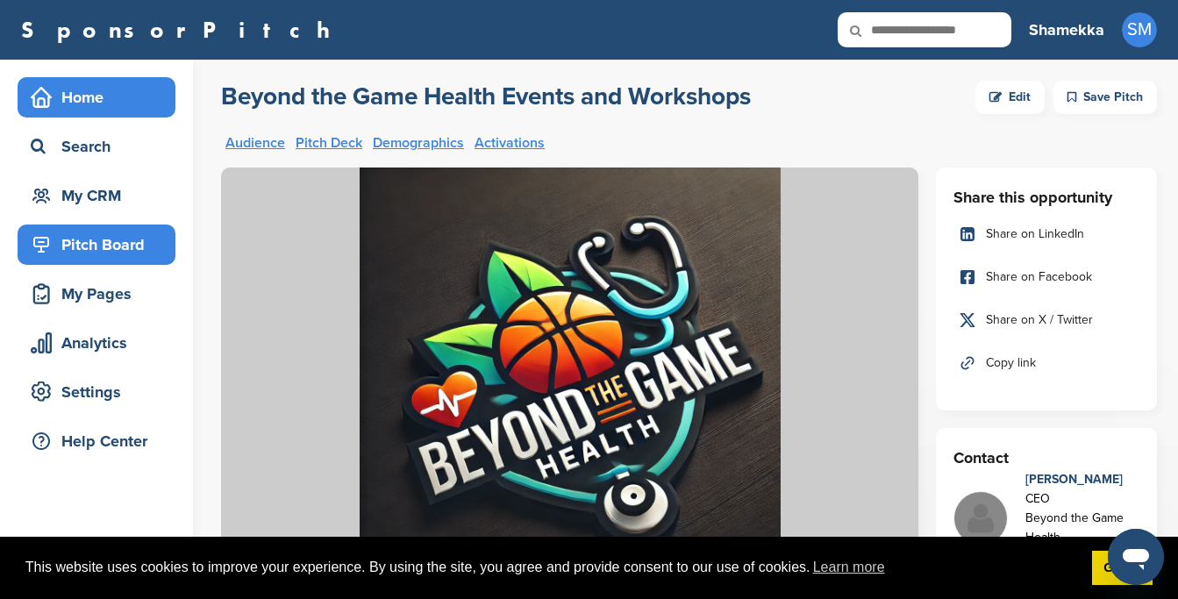
click at [131, 104] on div "Home" at bounding box center [100, 98] width 149 height 32
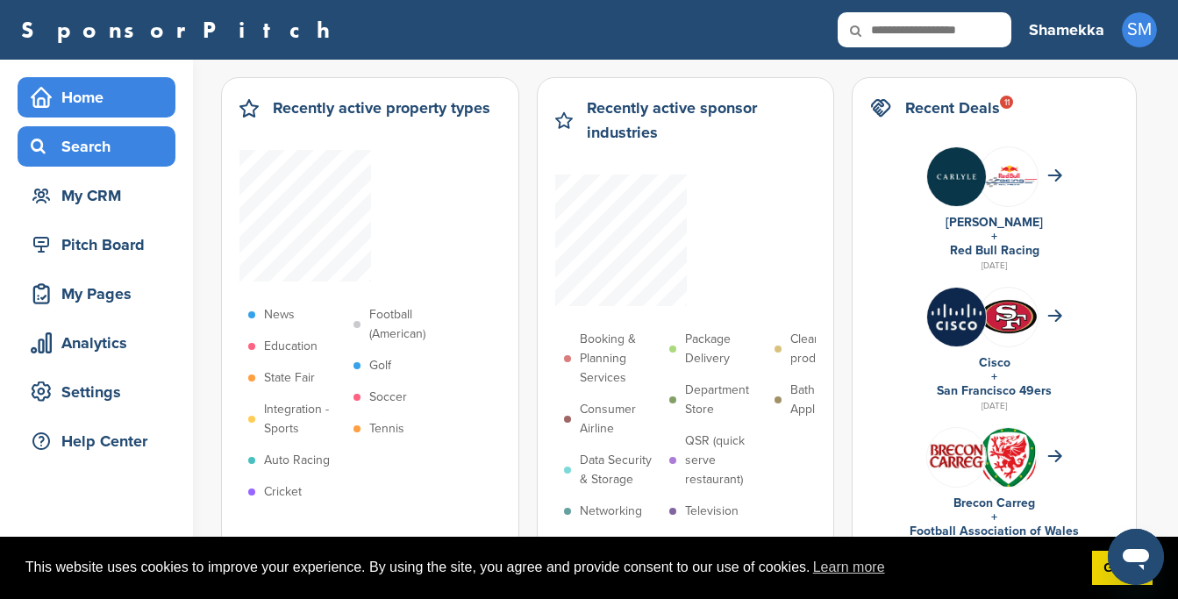
click at [117, 147] on div "Search" at bounding box center [100, 147] width 149 height 32
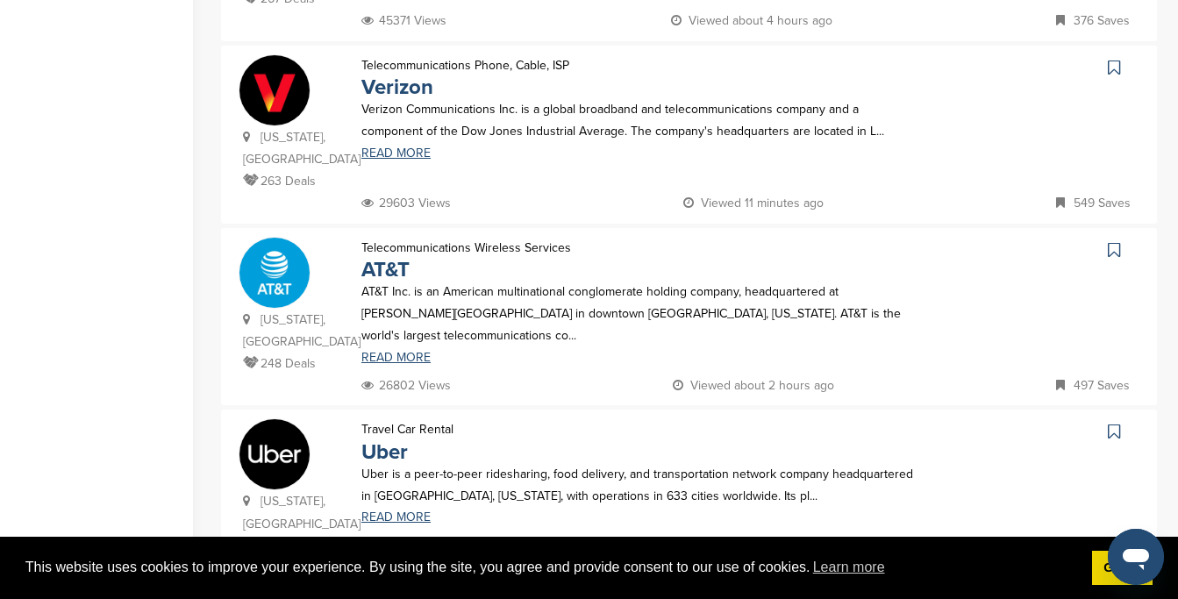
scroll to position [1835, 0]
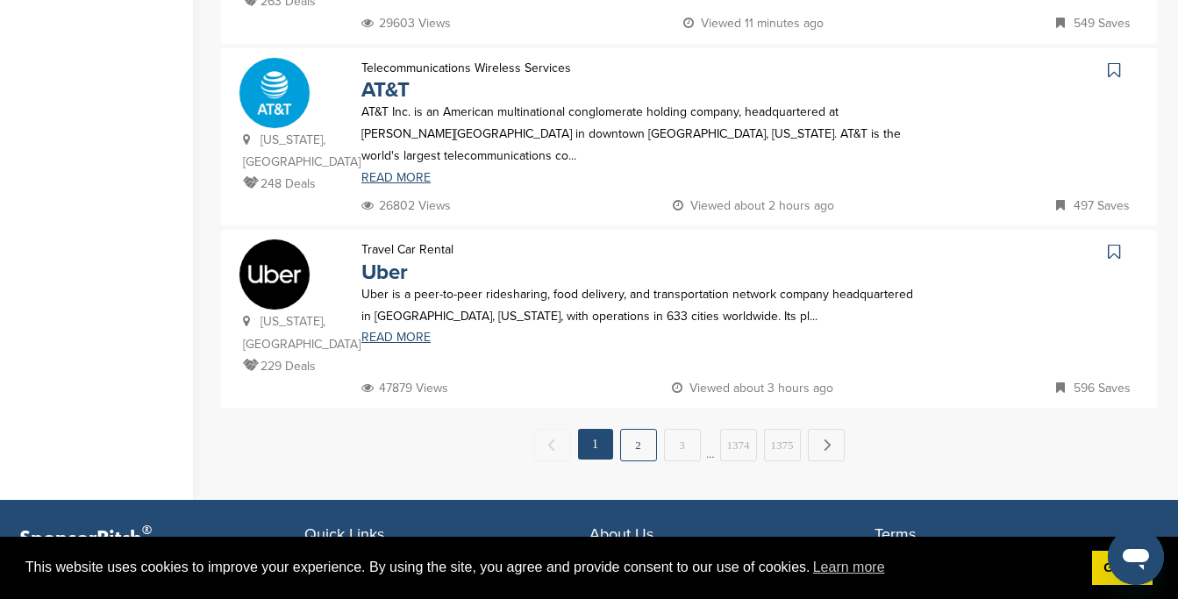
click at [632, 429] on link "2" at bounding box center [638, 445] width 37 height 32
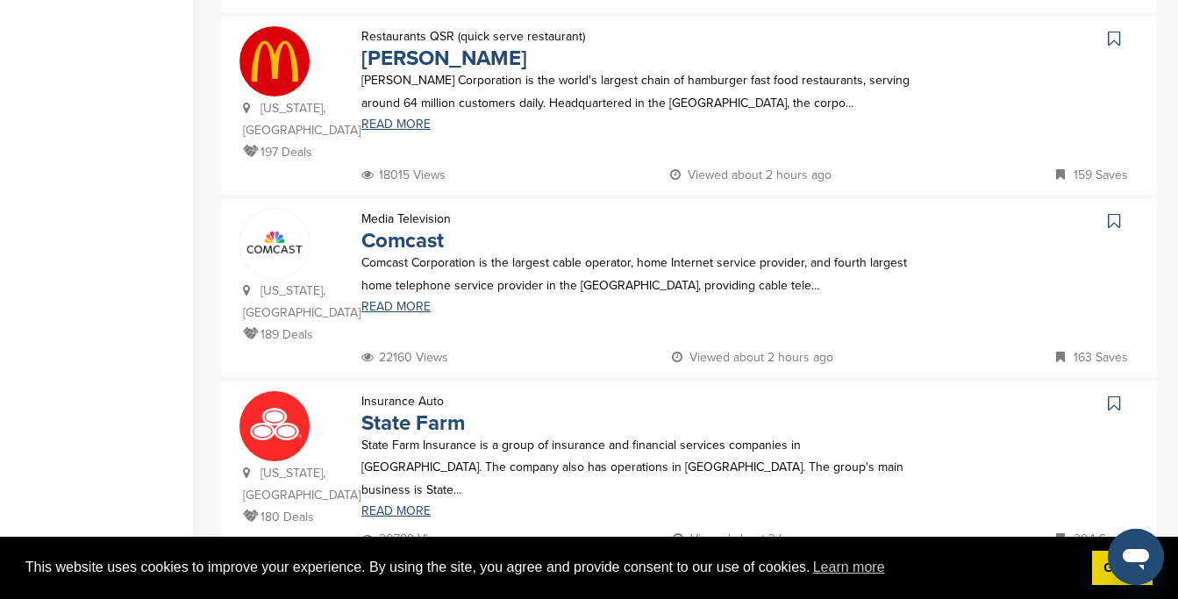
scroll to position [1658, 0]
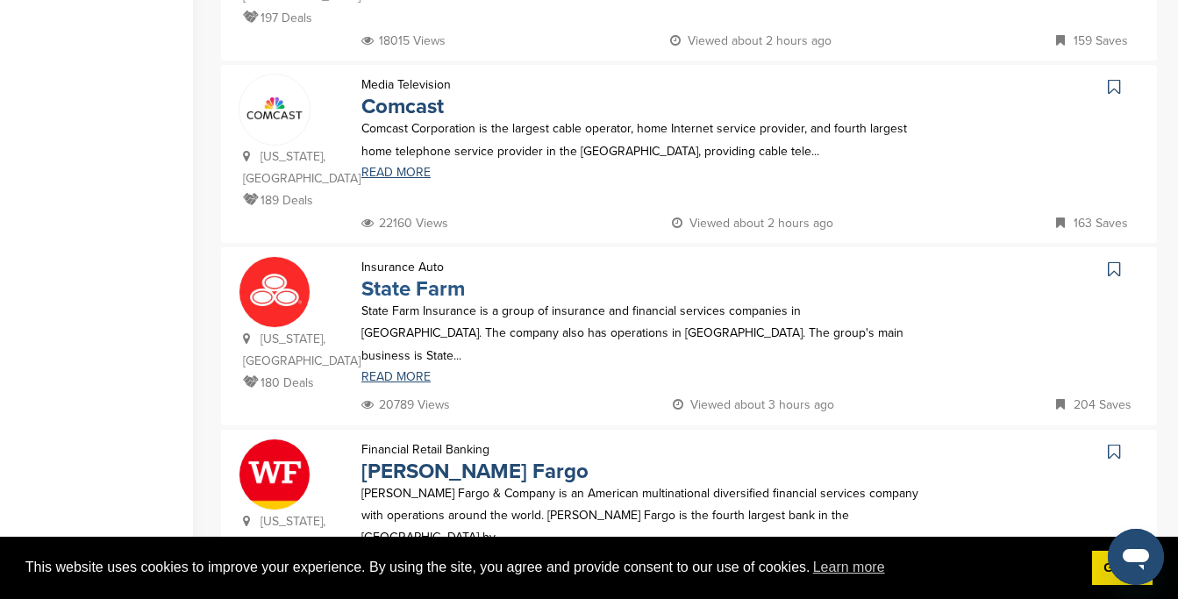
click at [382, 276] on link "State Farm" at bounding box center [413, 288] width 104 height 25
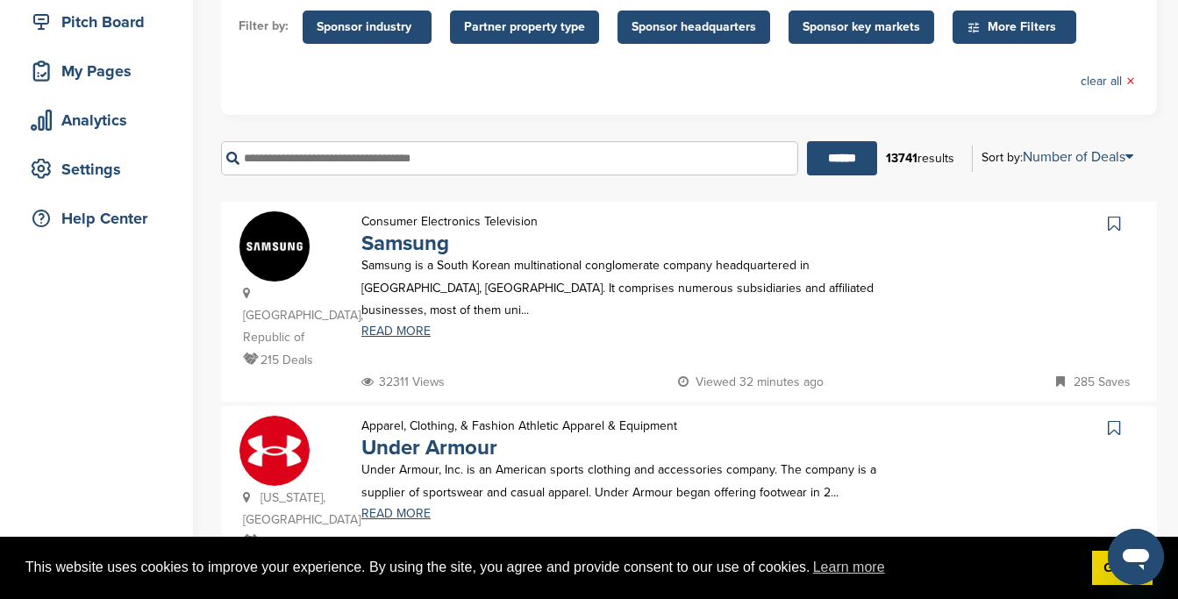
scroll to position [0, 0]
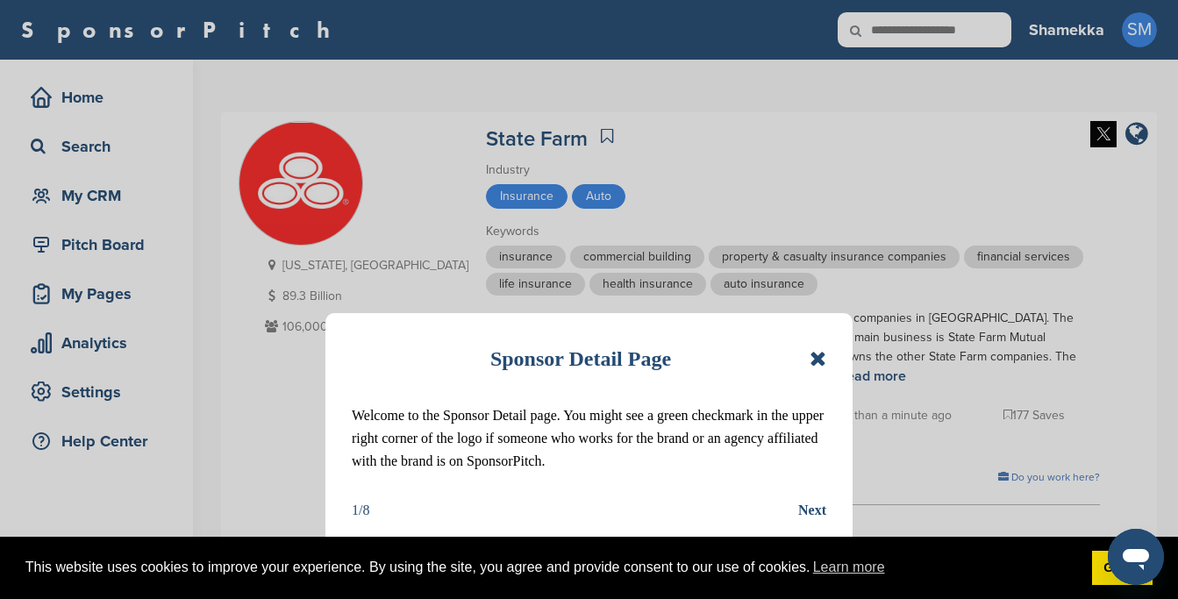
click at [811, 356] on icon at bounding box center [818, 358] width 17 height 21
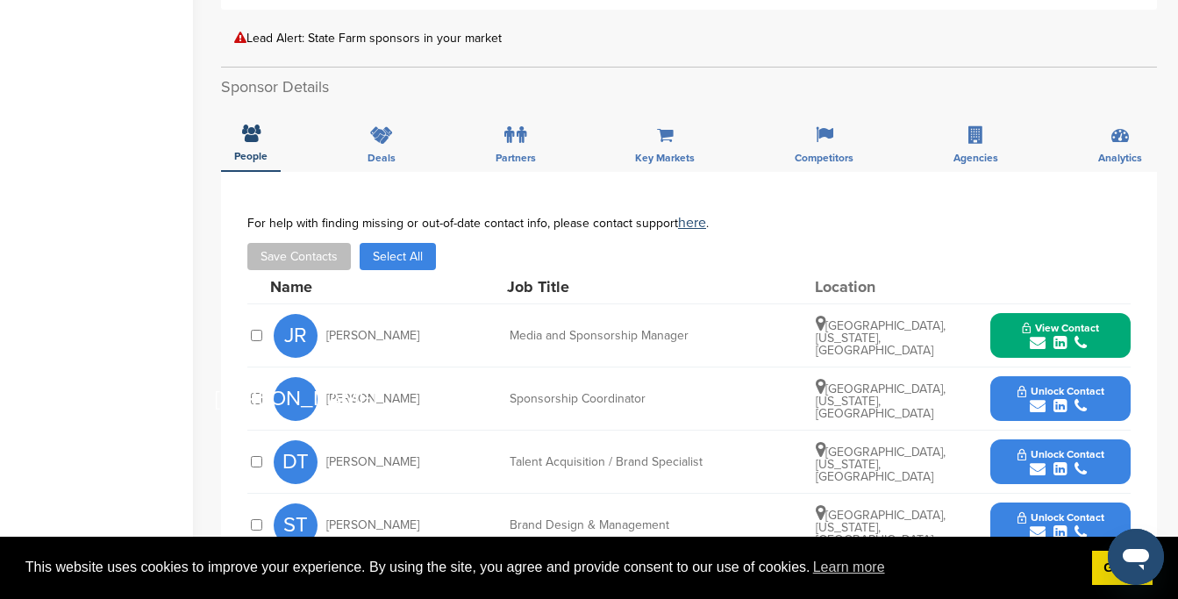
scroll to position [746, 0]
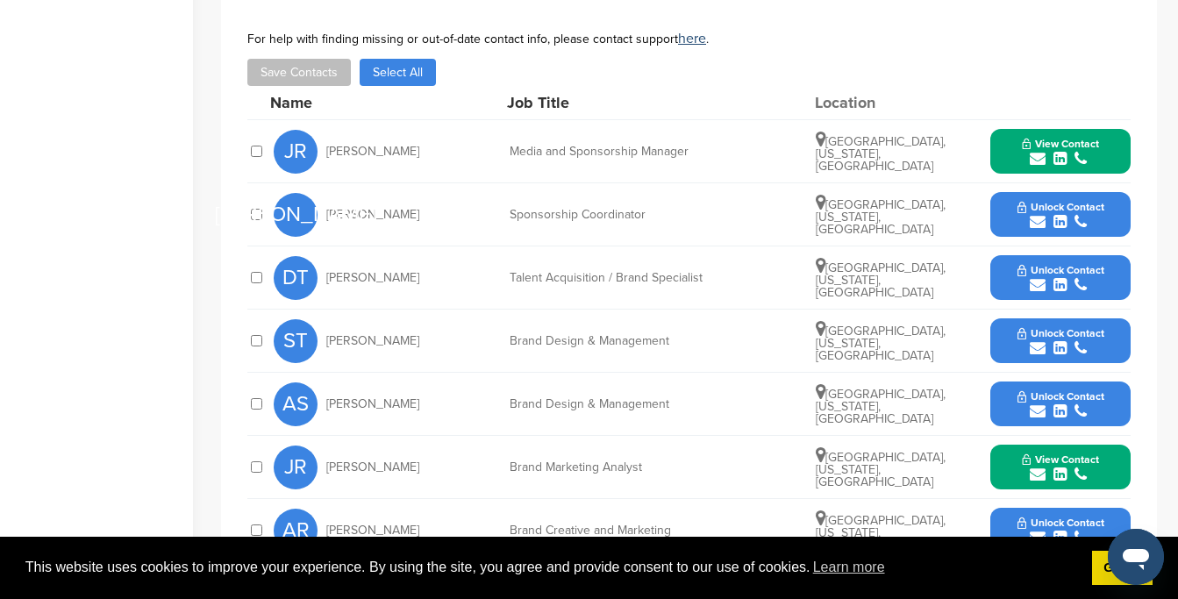
click at [1044, 154] on icon "submit" at bounding box center [1038, 159] width 16 height 16
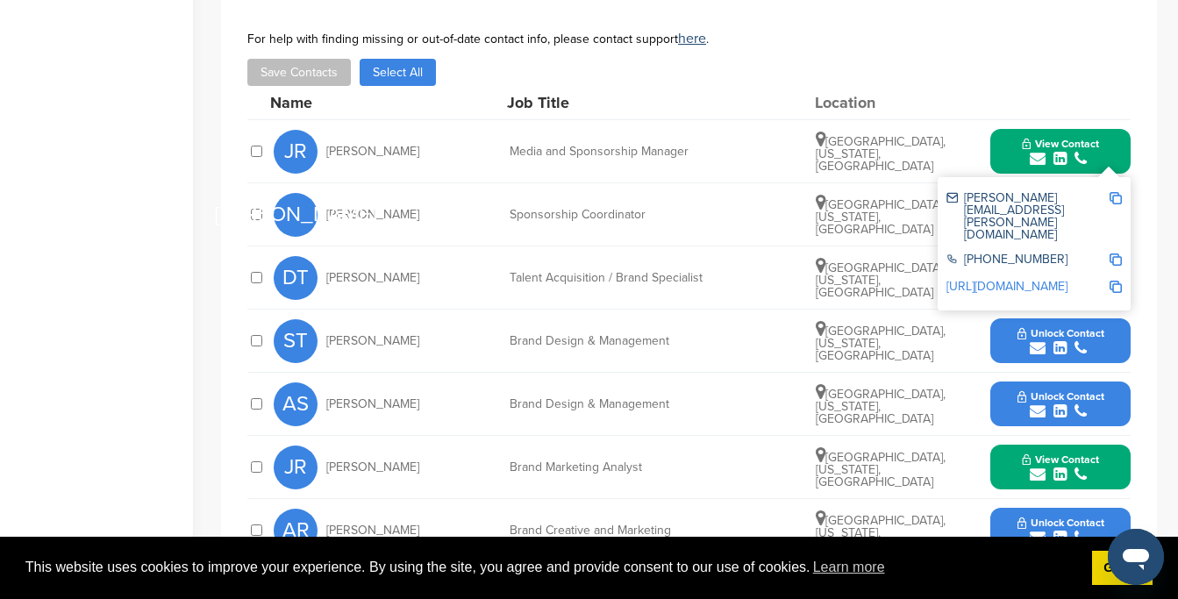
click at [1022, 114] on div "Name Job Title Location" at bounding box center [700, 102] width 860 height 33
click at [982, 103] on div "Name Job Title Location" at bounding box center [700, 102] width 860 height 33
click at [726, 236] on div "JA John Althoff Sponsorship Coordinator Bloomington, Illinois, United States Un…" at bounding box center [702, 214] width 857 height 62
click at [729, 230] on div "JA John Althoff Sponsorship Coordinator Bloomington, Illinois, United States Un…" at bounding box center [702, 214] width 857 height 62
click at [1065, 151] on icon "submit" at bounding box center [1059, 159] width 13 height 16
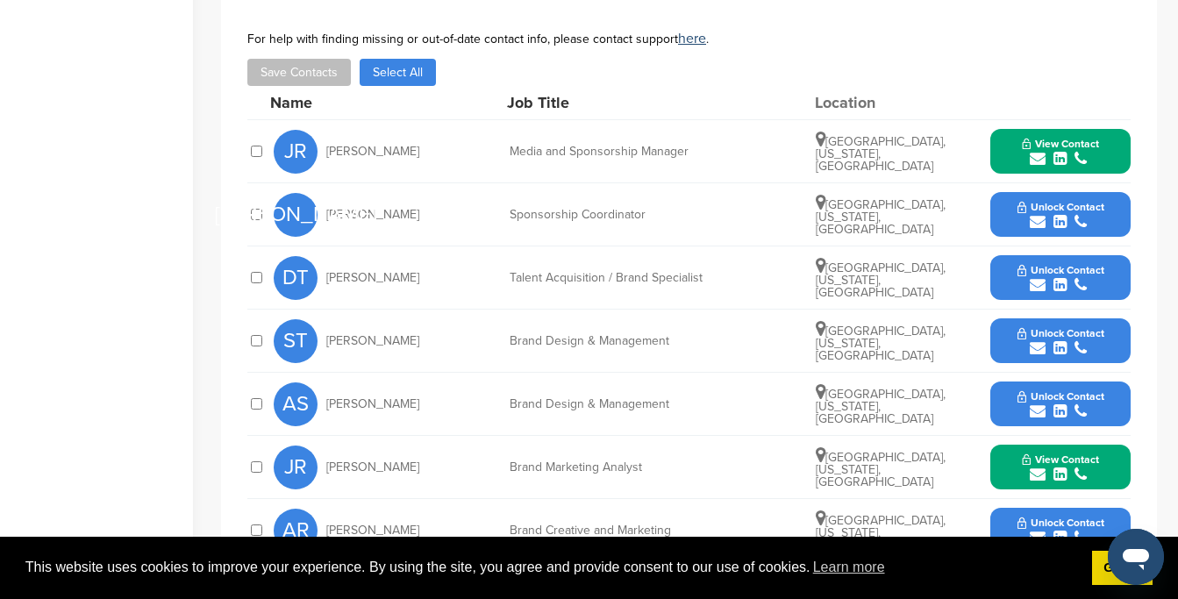
click at [1057, 220] on icon "submit" at bounding box center [1059, 222] width 13 height 16
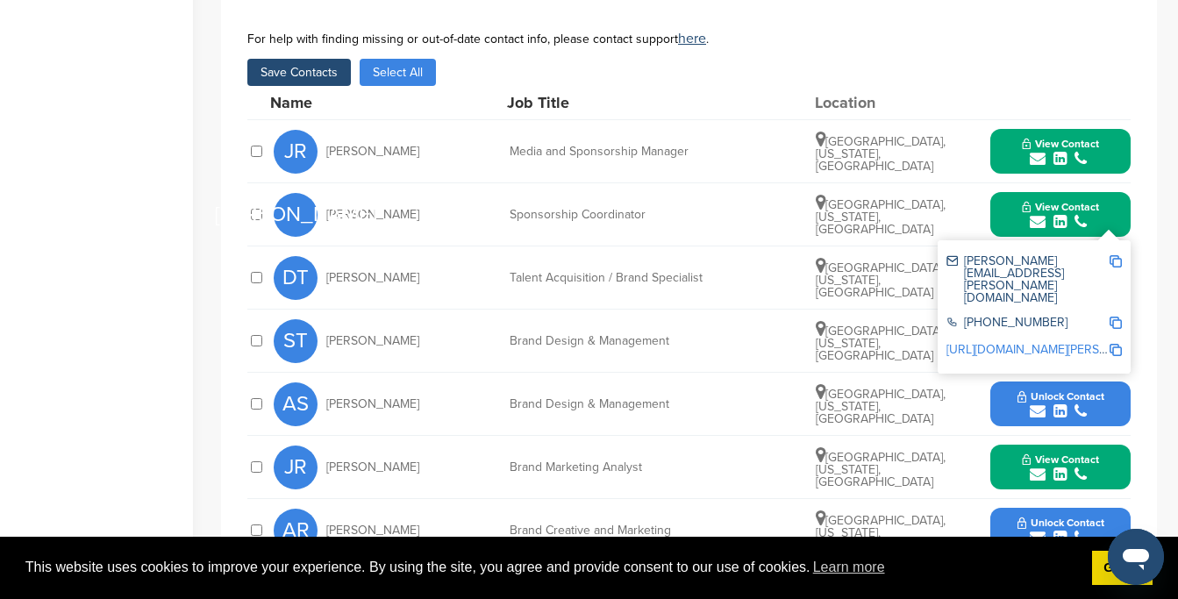
click at [248, 143] on div at bounding box center [256, 151] width 18 height 17
click at [302, 75] on button "Save Contacts" at bounding box center [299, 72] width 104 height 27
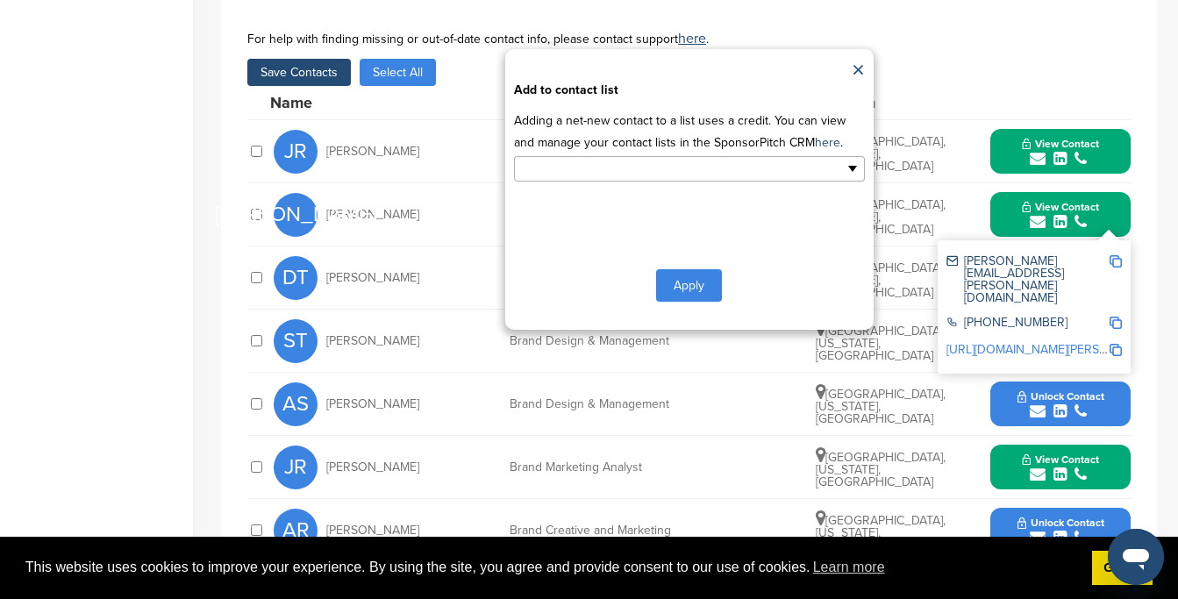
click at [569, 168] on input "text" at bounding box center [613, 169] width 184 height 20
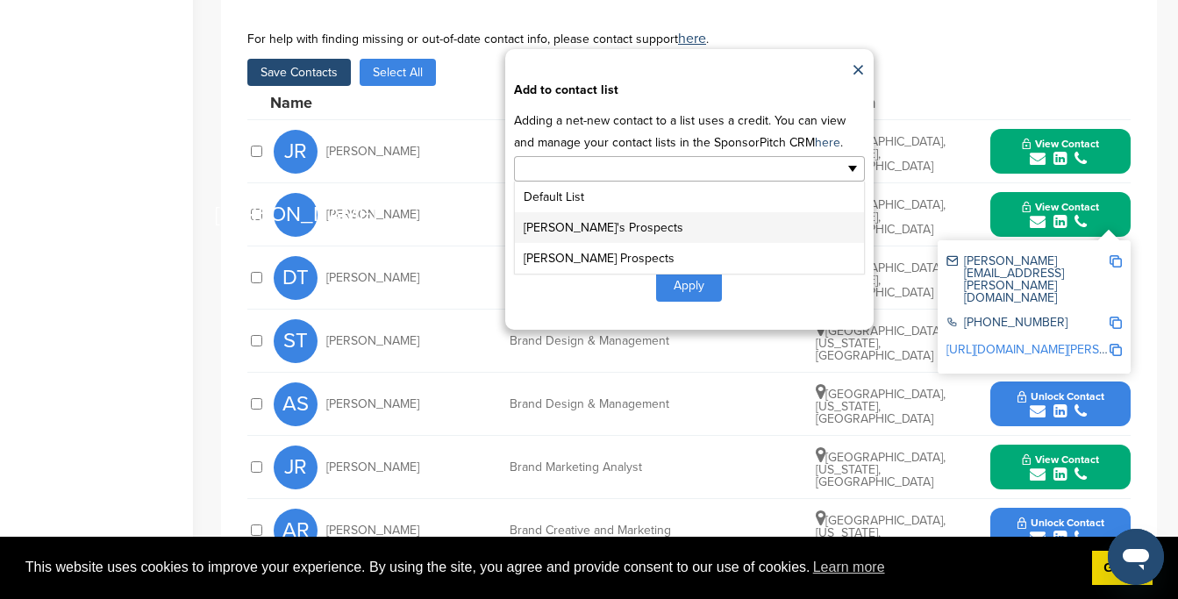
click at [566, 224] on li "Joy's Prospects" at bounding box center [689, 227] width 349 height 31
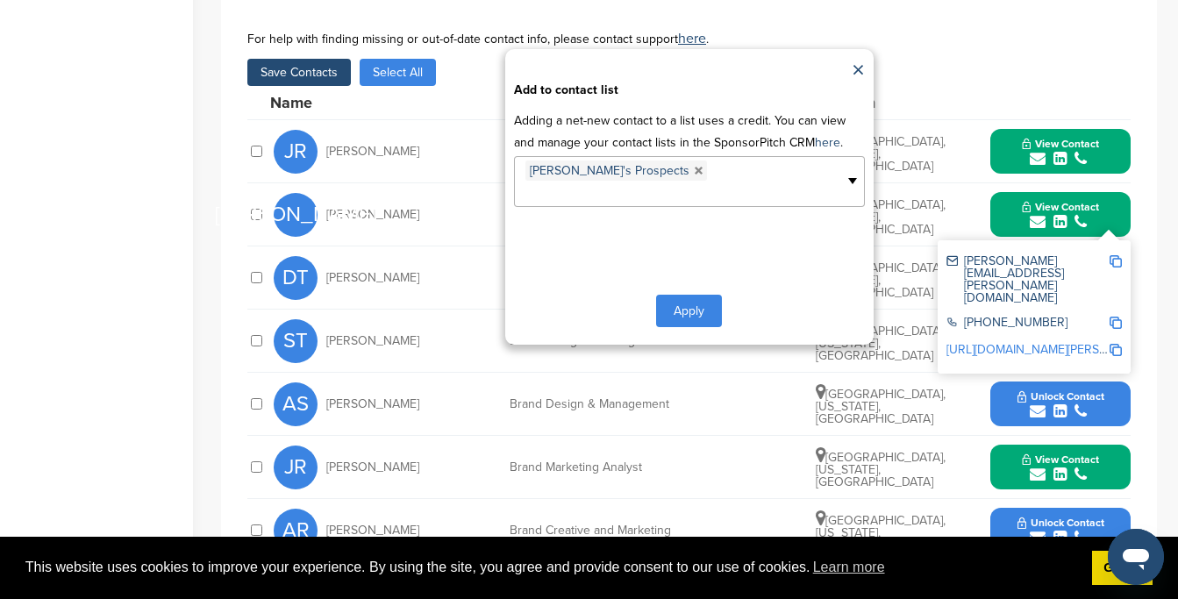
click at [668, 295] on button "Apply" at bounding box center [689, 311] width 66 height 32
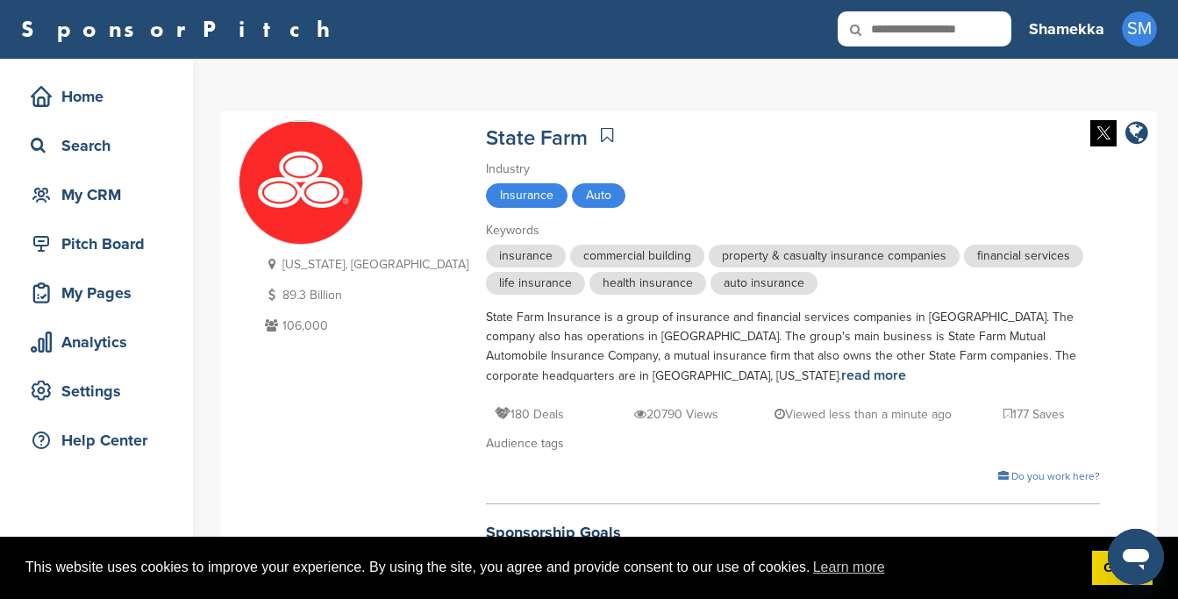
scroll to position [0, 0]
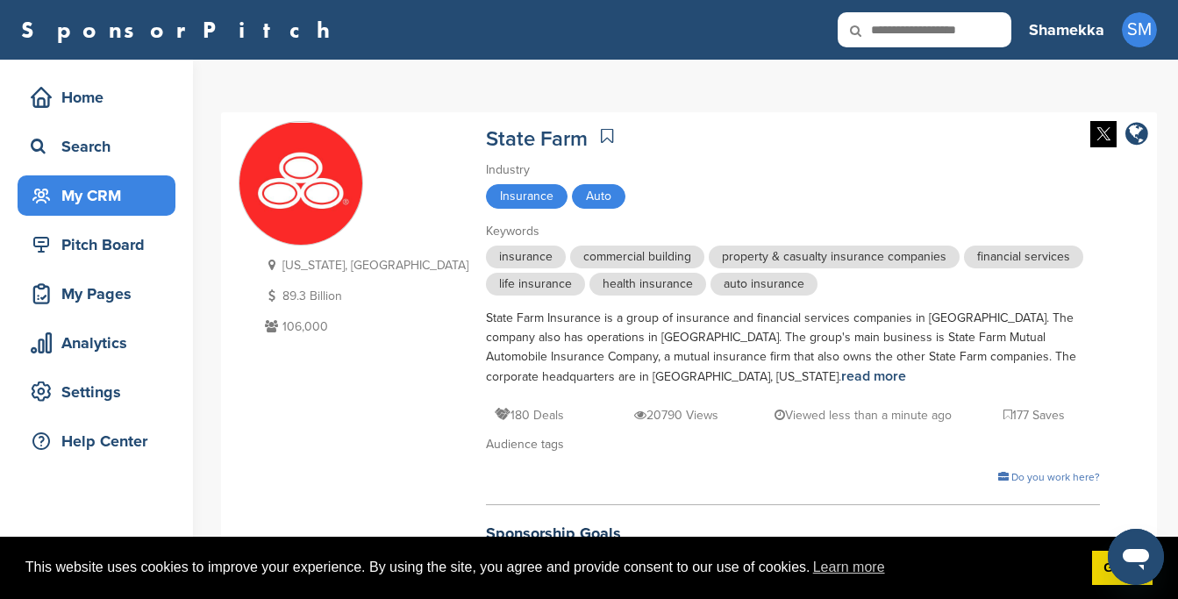
click at [118, 210] on div "My CRM" at bounding box center [100, 196] width 149 height 32
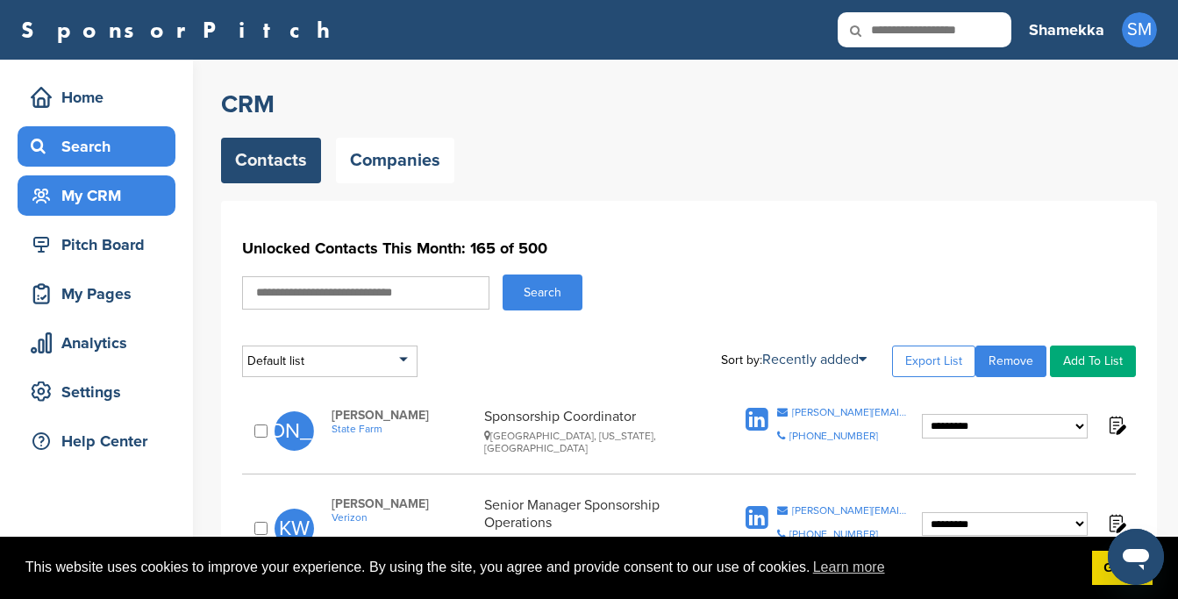
click at [129, 146] on div "Search" at bounding box center [100, 147] width 149 height 32
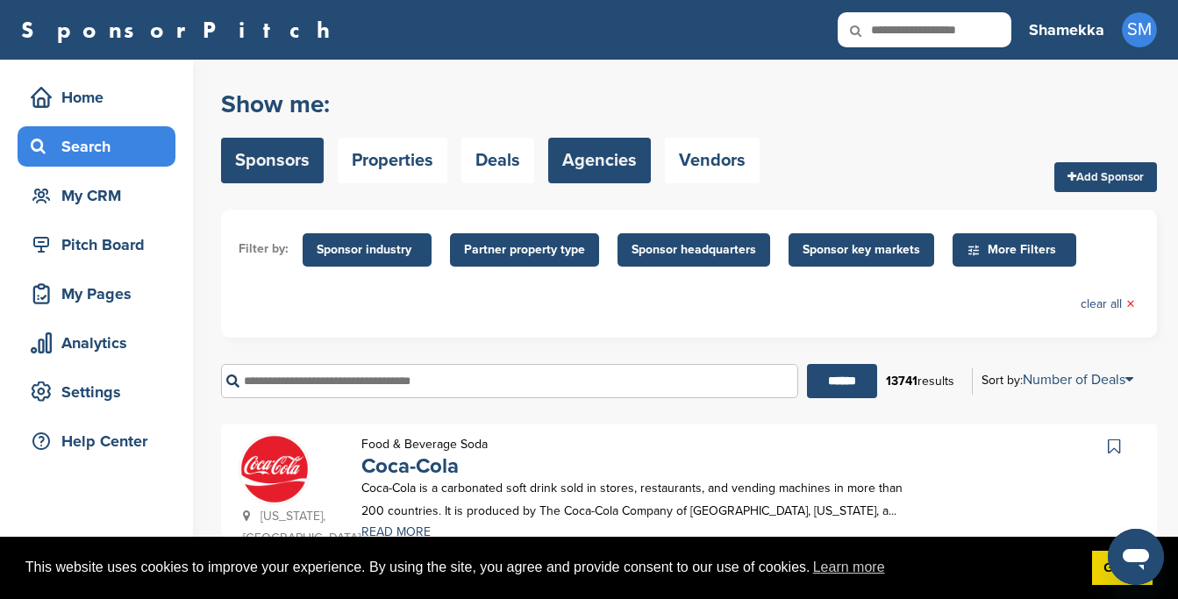
click at [593, 153] on link "Agencies" at bounding box center [599, 161] width 103 height 46
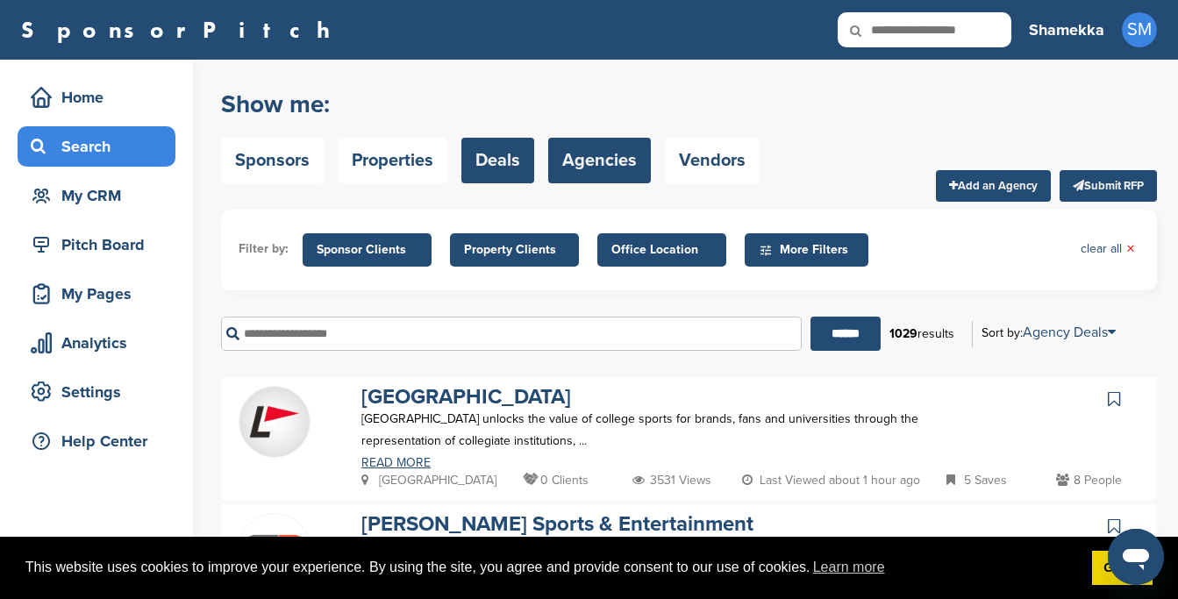
click at [521, 152] on link "Deals" at bounding box center [497, 161] width 73 height 46
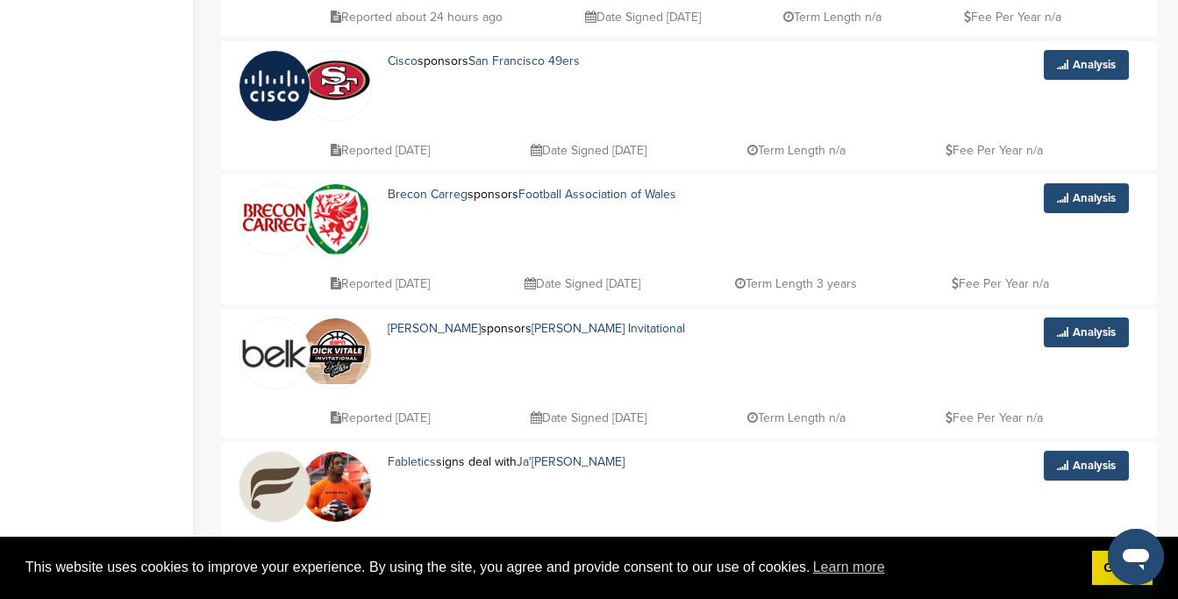
scroll to position [470, 0]
click at [284, 344] on img at bounding box center [274, 353] width 70 height 70
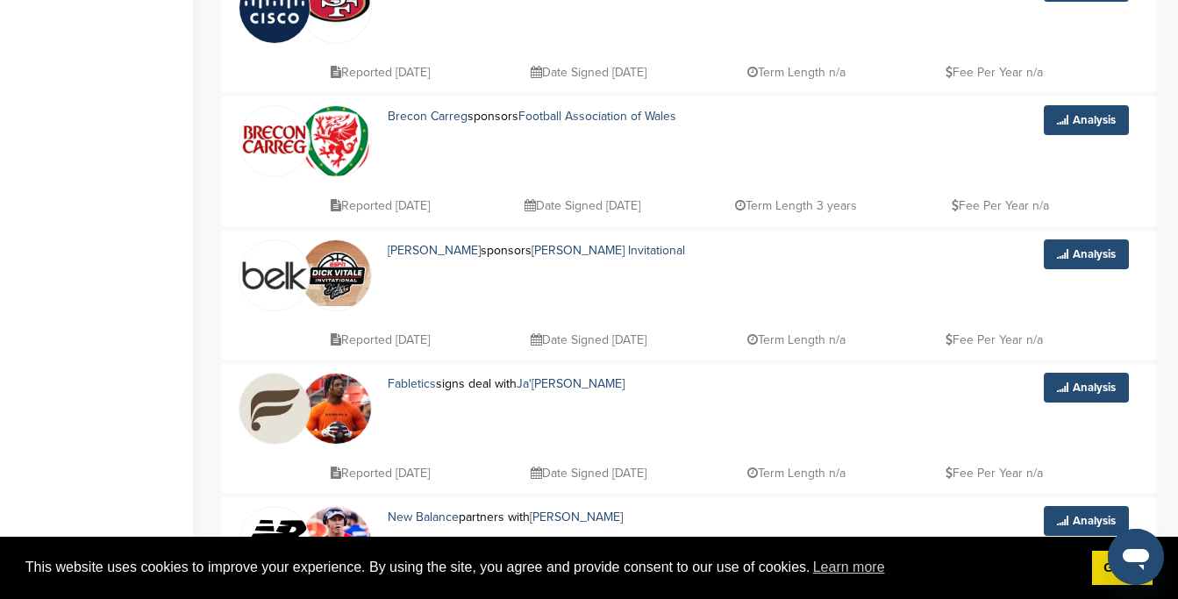
scroll to position [587, 0]
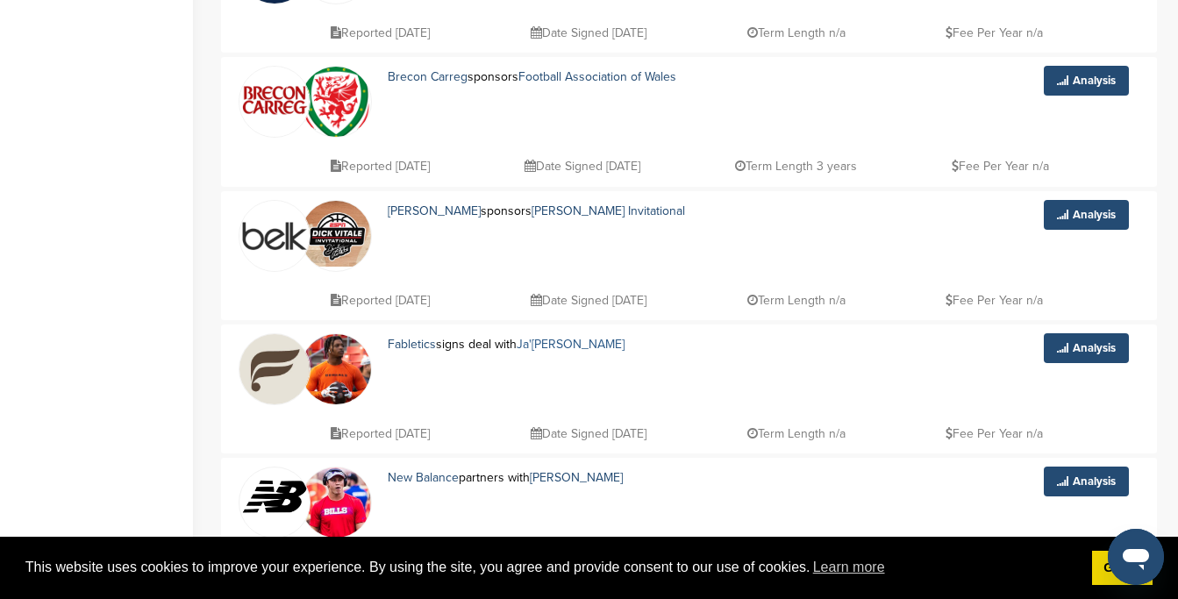
click at [570, 340] on link "Ja'[PERSON_NAME]" at bounding box center [571, 344] width 108 height 15
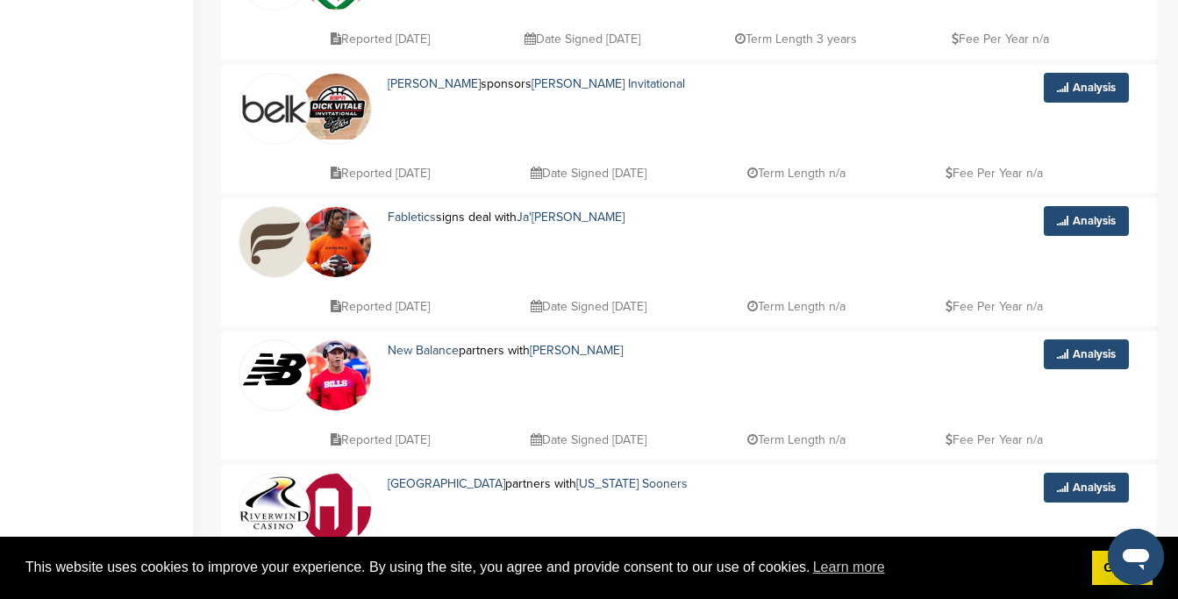
scroll to position [718, 0]
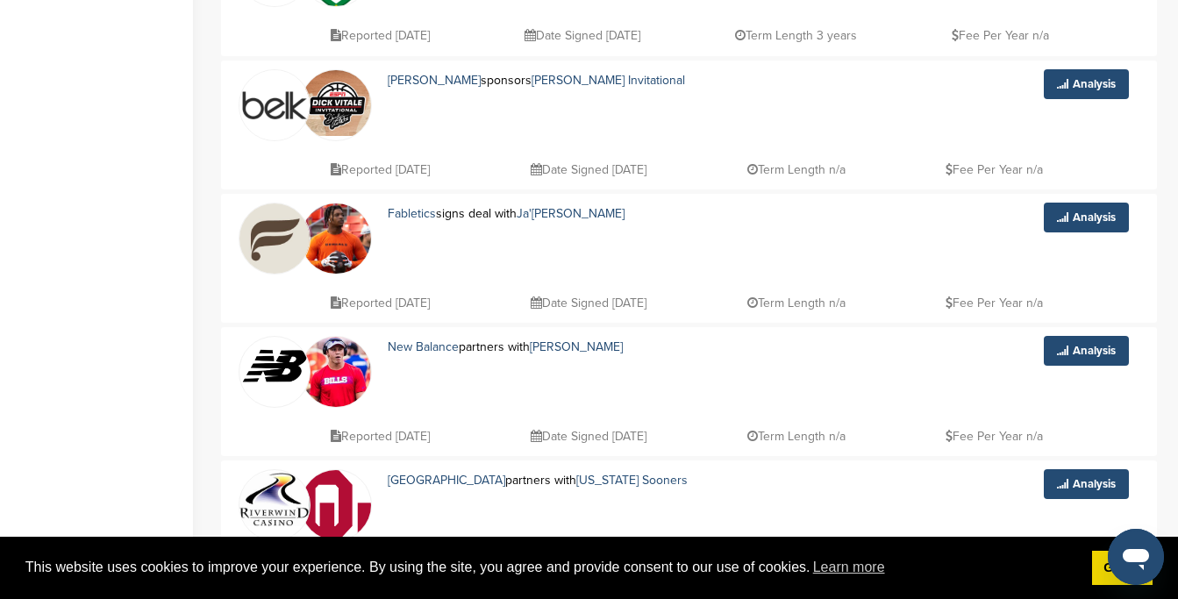
click at [264, 233] on img at bounding box center [274, 238] width 70 height 70
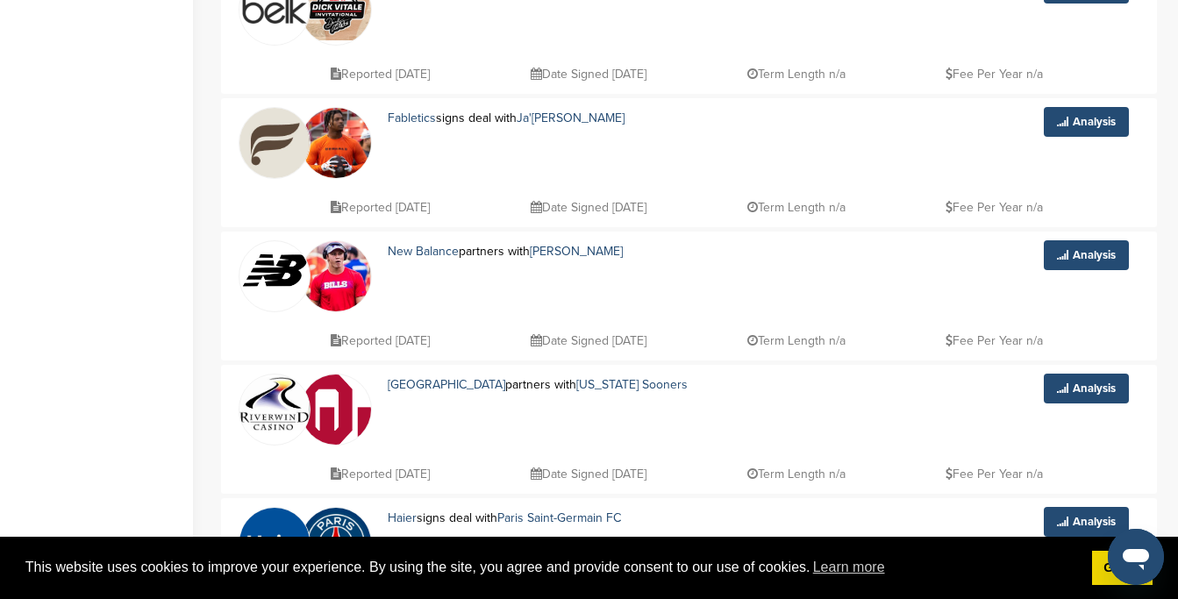
scroll to position [817, 0]
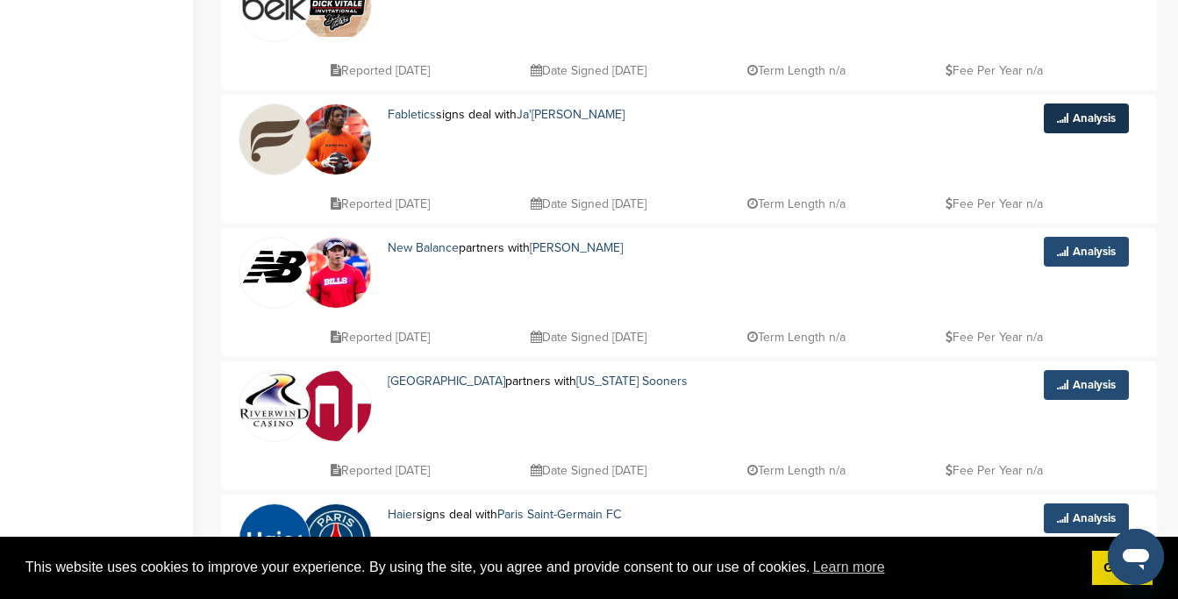
click at [1076, 117] on link "Analysis" at bounding box center [1086, 119] width 85 height 30
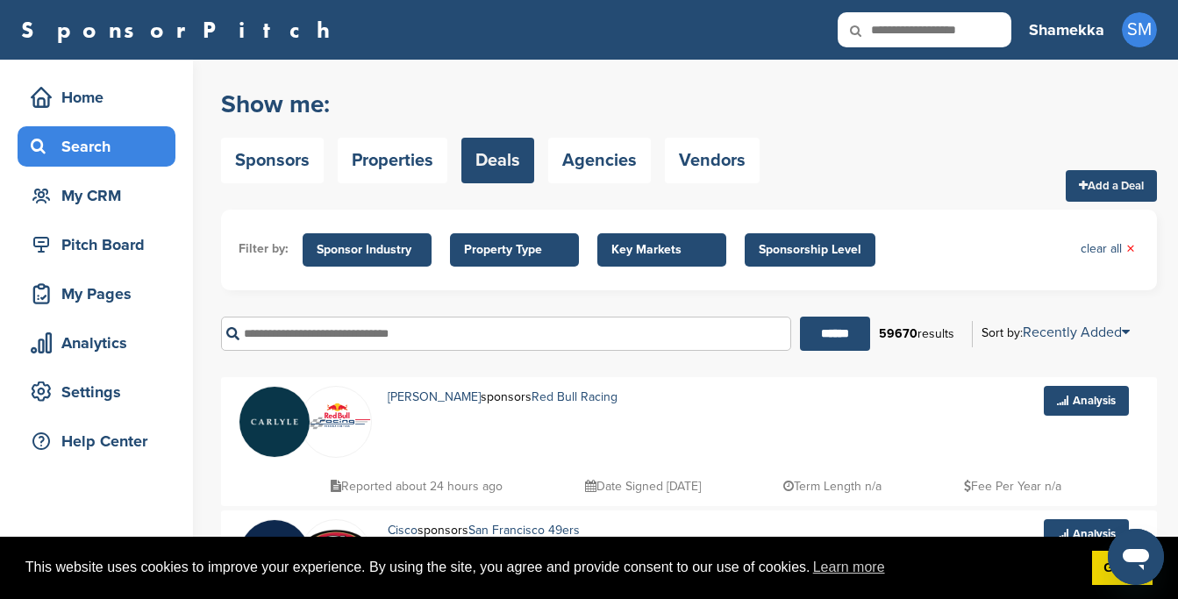
scroll to position [2, 0]
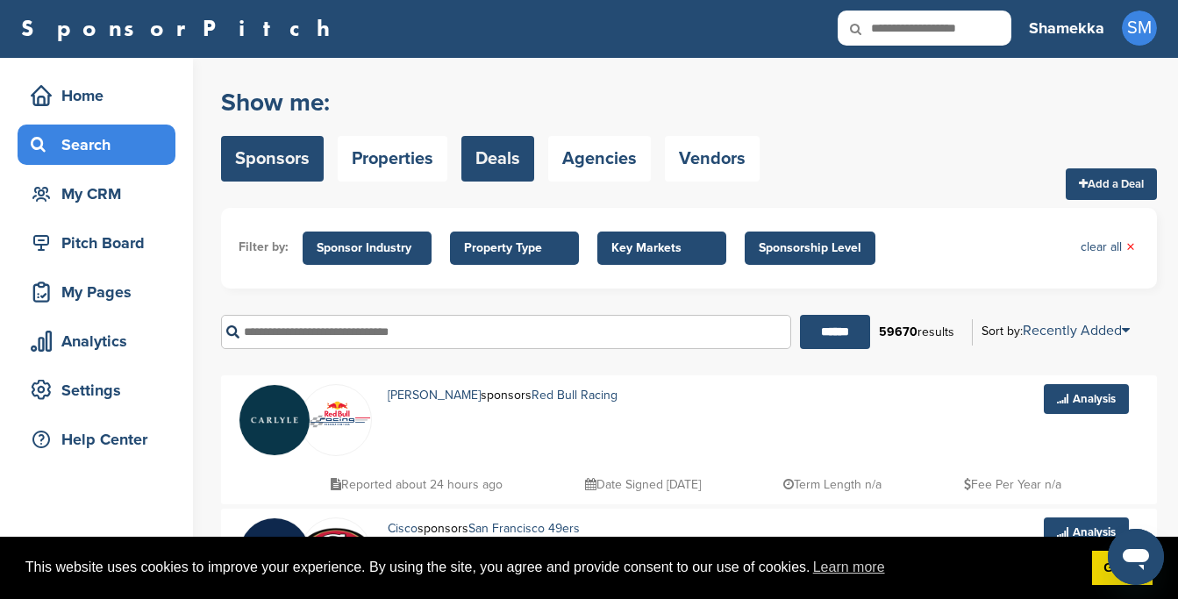
click at [263, 162] on link "Sponsors" at bounding box center [272, 159] width 103 height 46
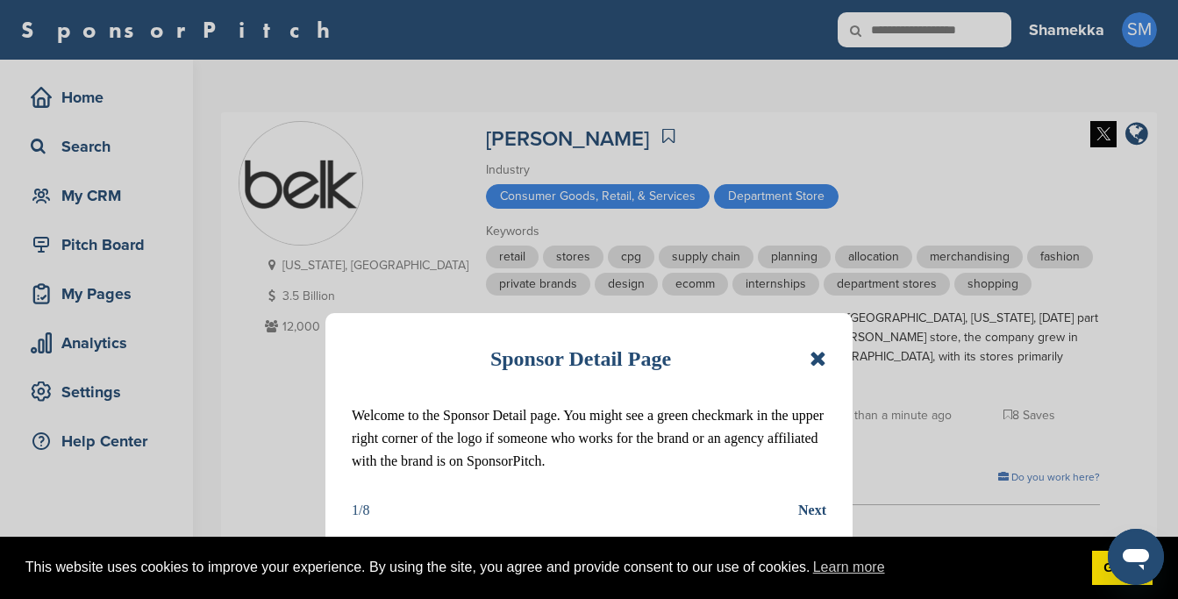
click at [817, 358] on icon at bounding box center [818, 358] width 17 height 21
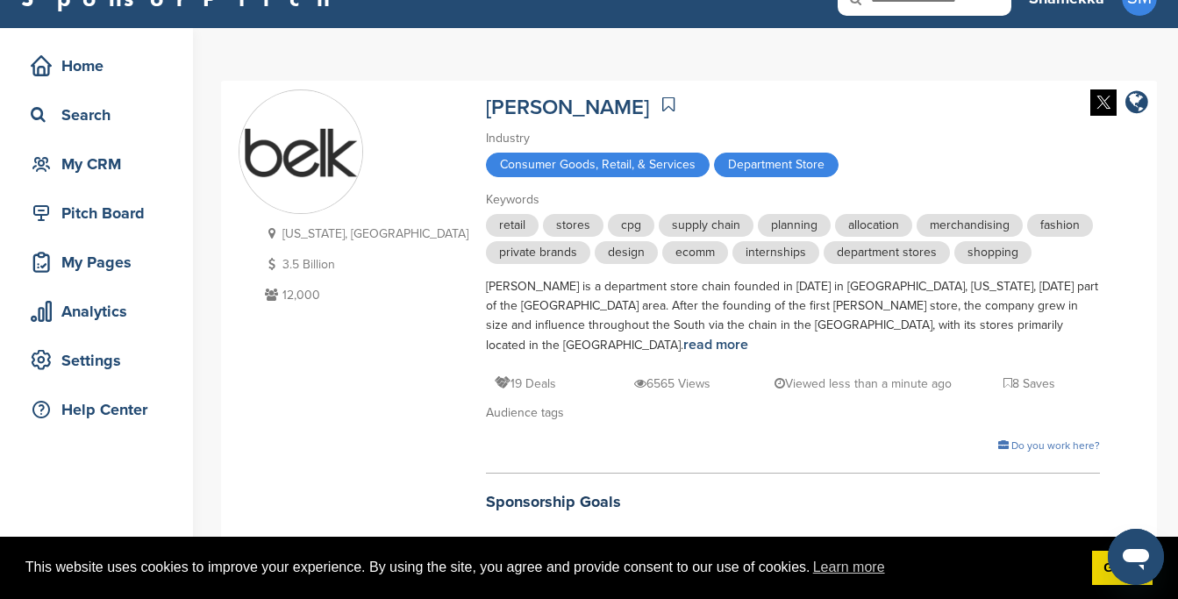
scroll to position [30, 0]
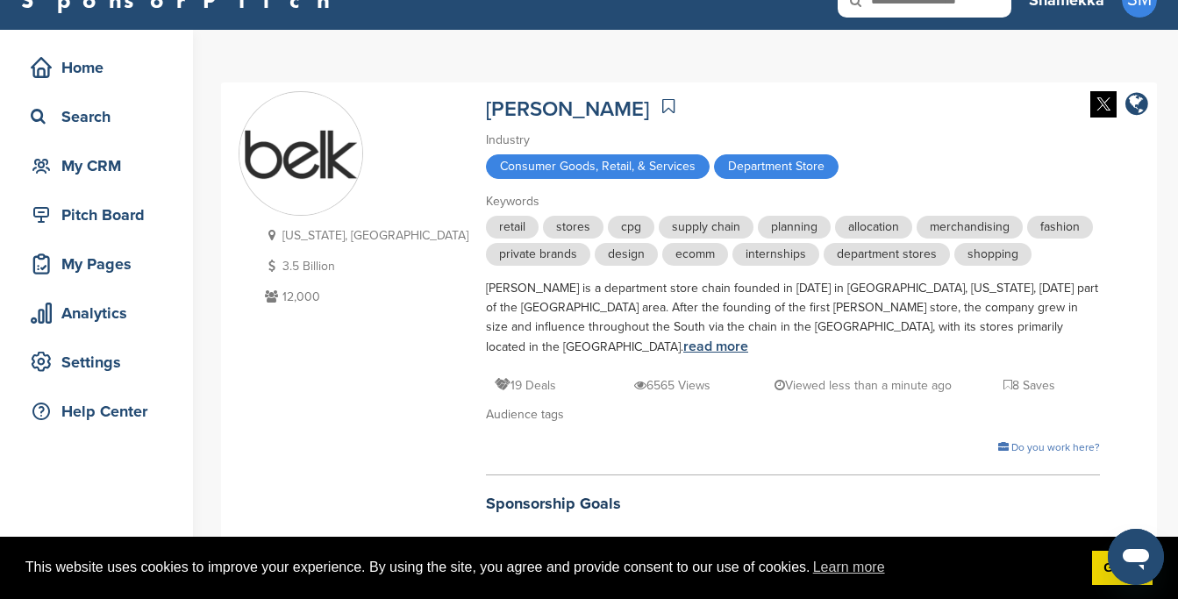
click at [748, 338] on link "read more" at bounding box center [715, 347] width 65 height 18
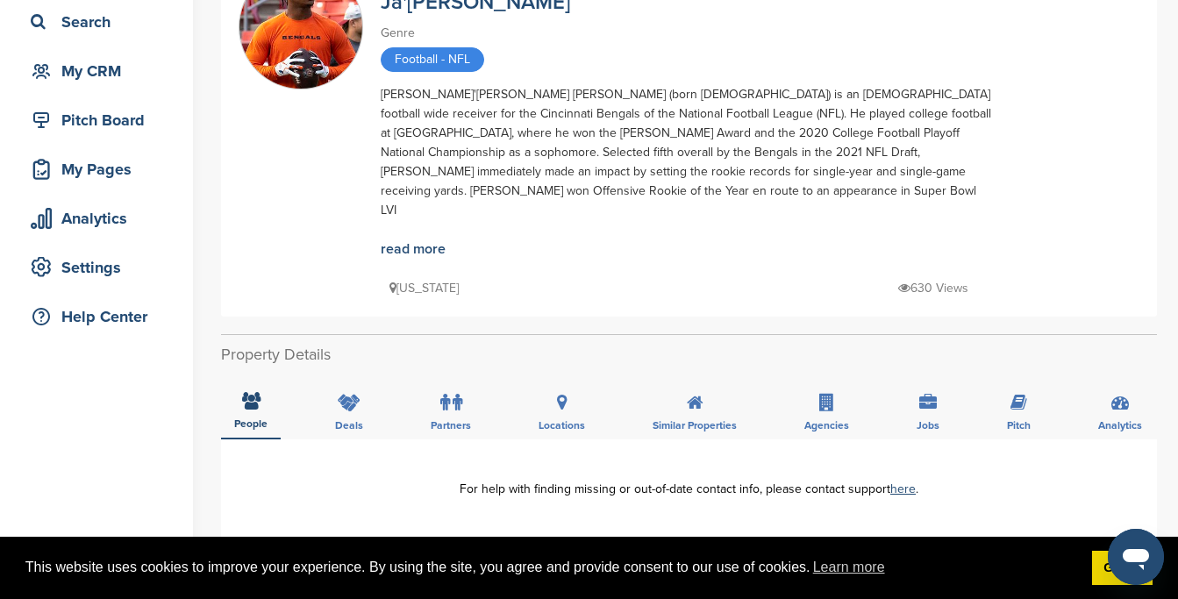
scroll to position [176, 0]
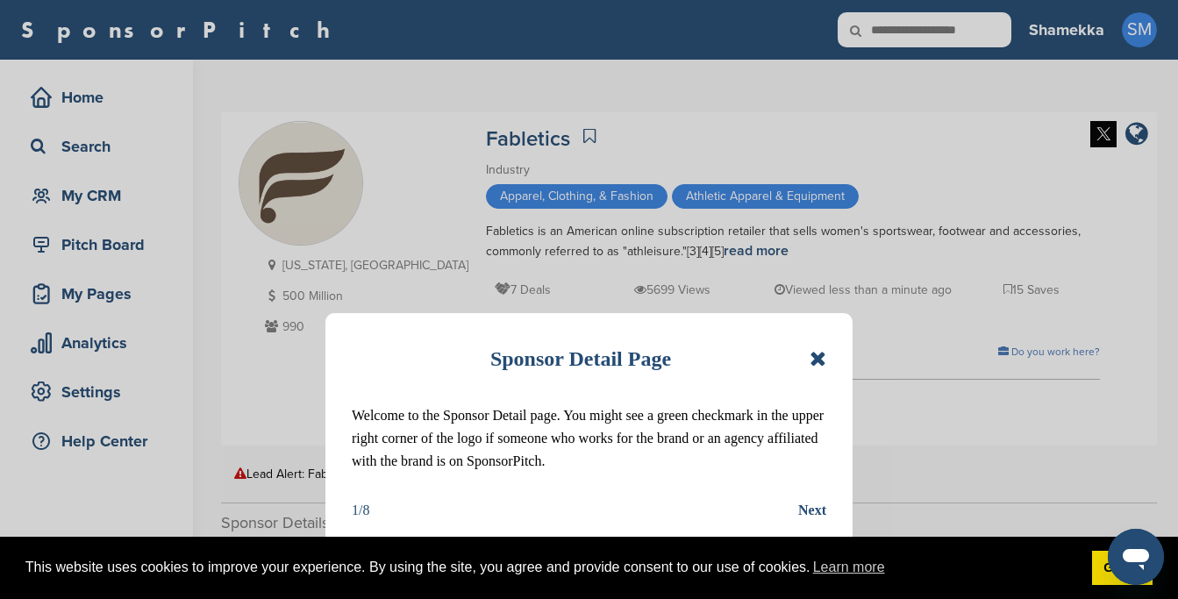
click at [819, 361] on icon at bounding box center [818, 358] width 17 height 21
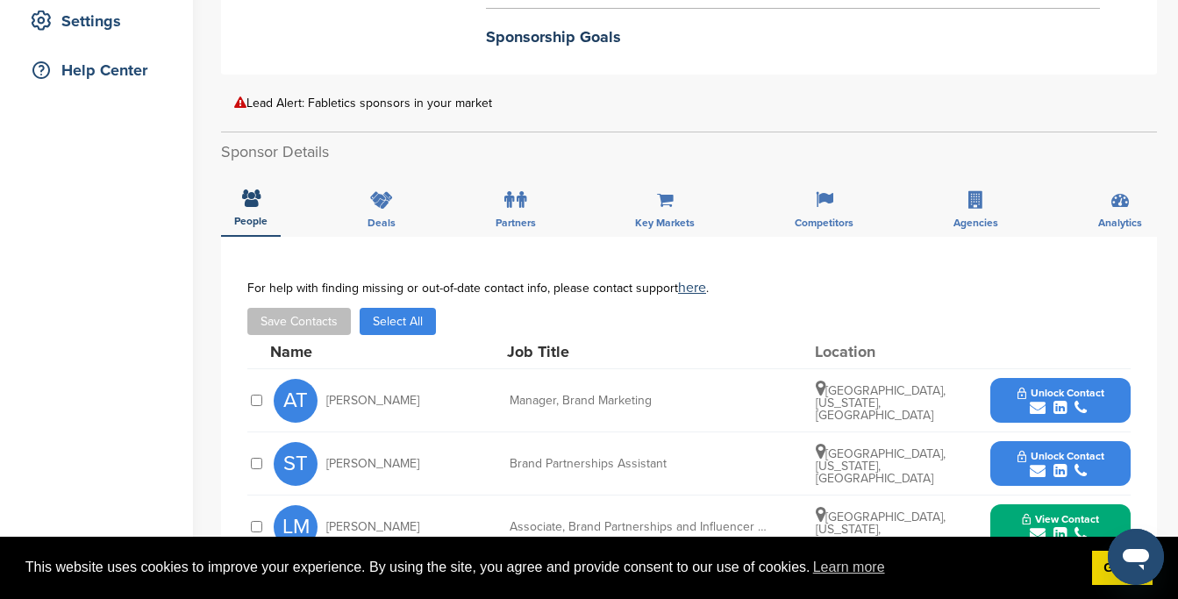
scroll to position [541, 0]
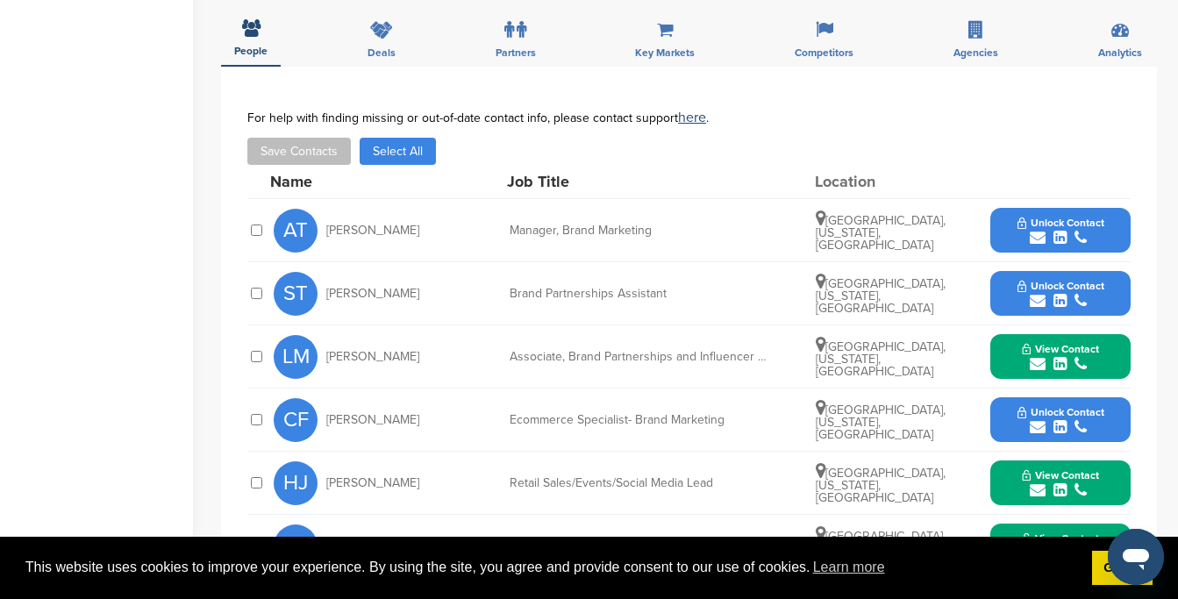
click at [1039, 356] on icon "submit" at bounding box center [1038, 364] width 16 height 16
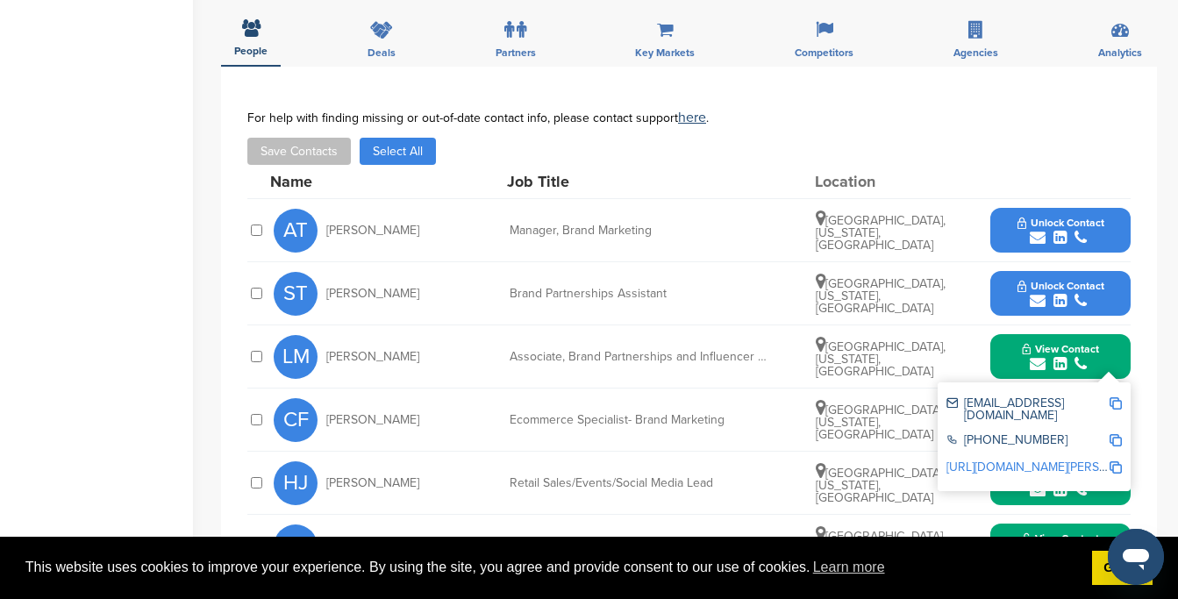
click at [1111, 400] on img at bounding box center [1116, 403] width 12 height 12
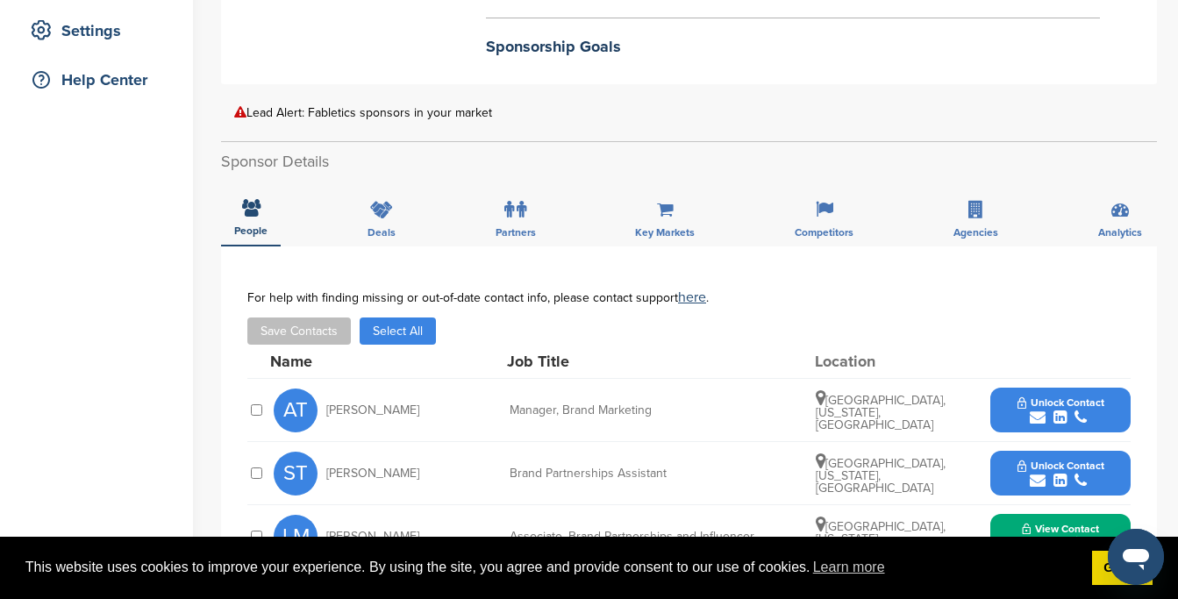
scroll to position [41, 0]
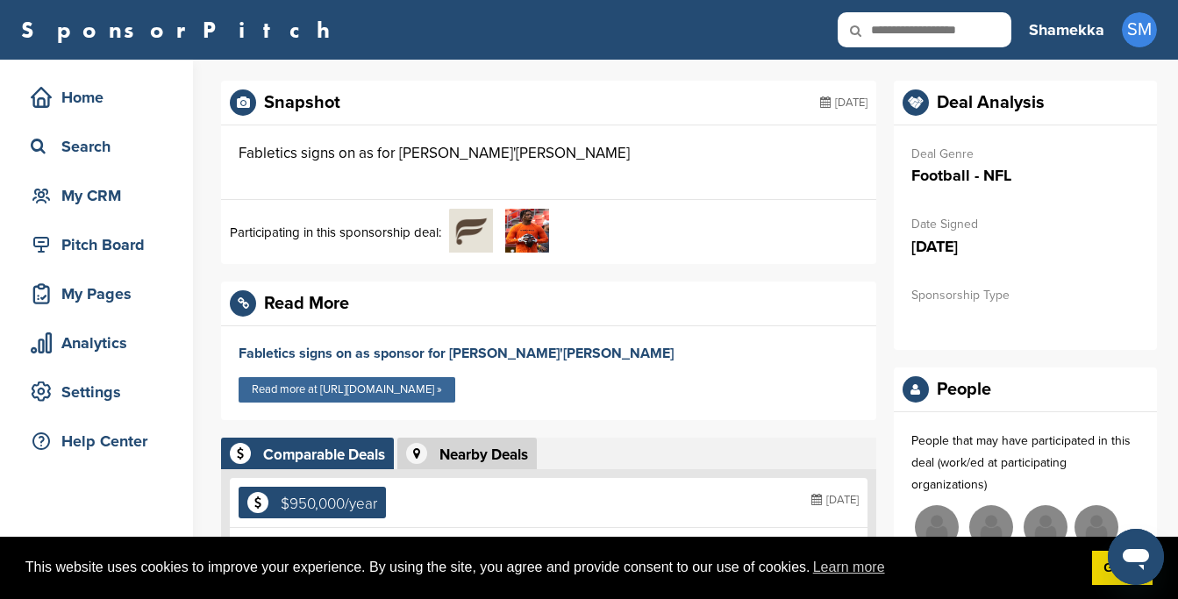
click at [455, 378] on link "Read more at [URL][DOMAIN_NAME] »" at bounding box center [347, 389] width 217 height 25
click at [534, 228] on img at bounding box center [527, 231] width 44 height 44
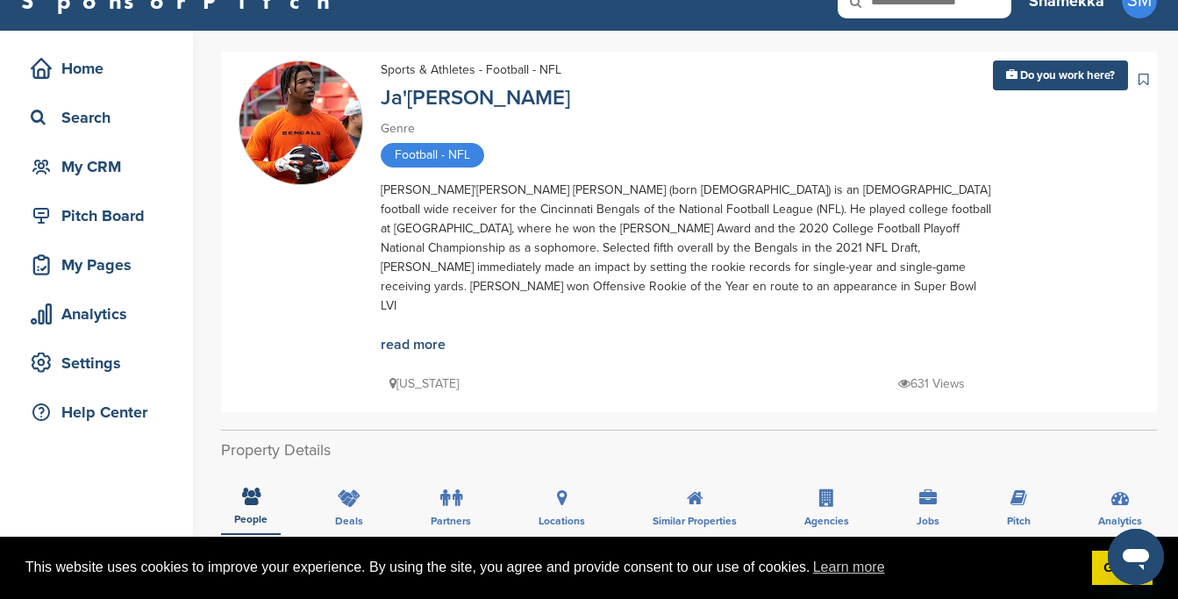
scroll to position [21, 0]
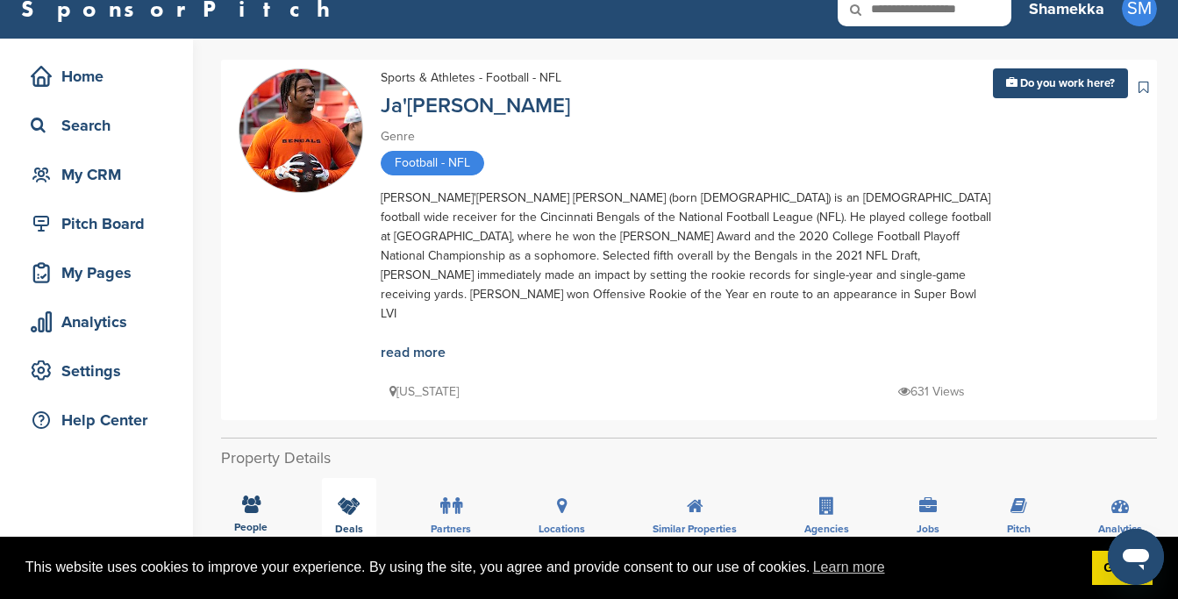
click at [353, 497] on icon at bounding box center [349, 506] width 23 height 18
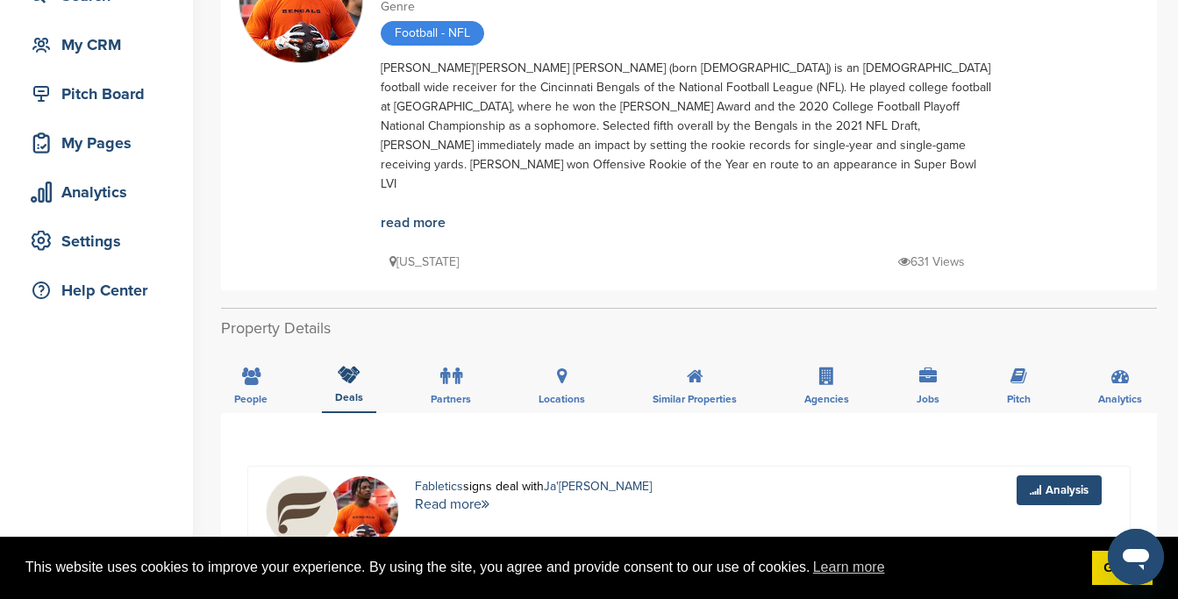
scroll to position [0, 0]
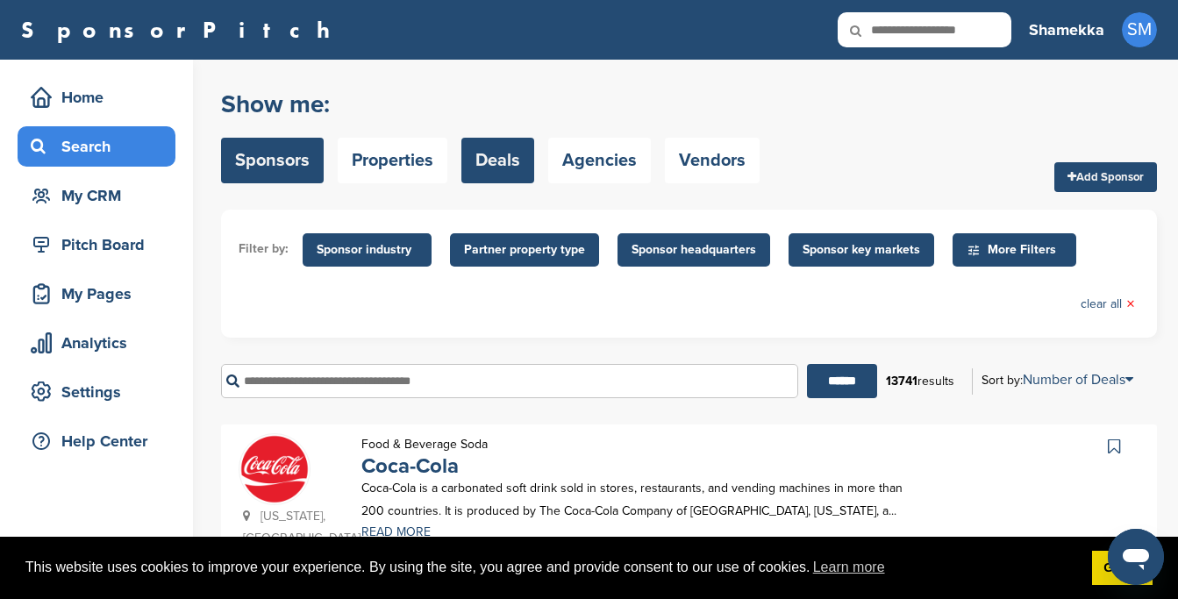
click at [474, 154] on link "Deals" at bounding box center [497, 161] width 73 height 46
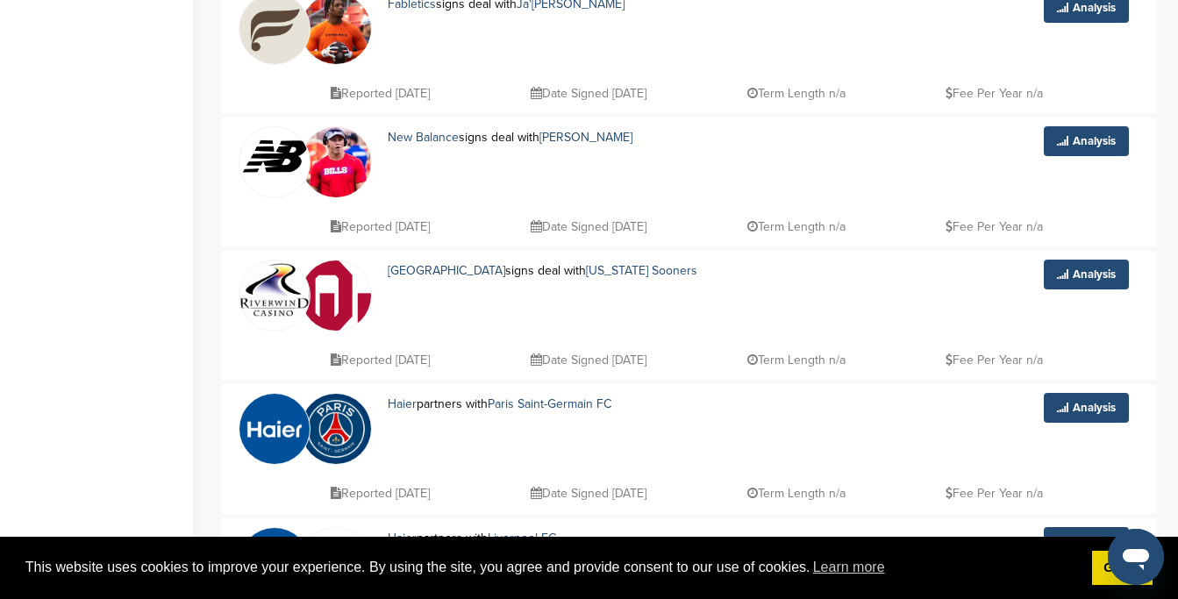
scroll to position [1014, 0]
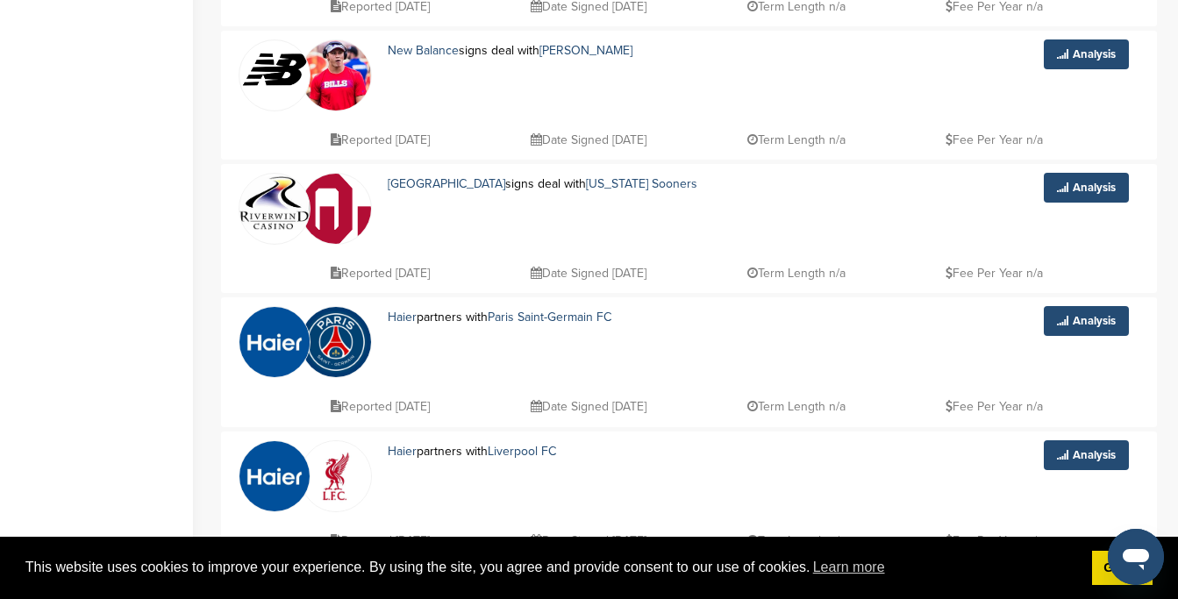
click at [276, 335] on img at bounding box center [274, 342] width 70 height 70
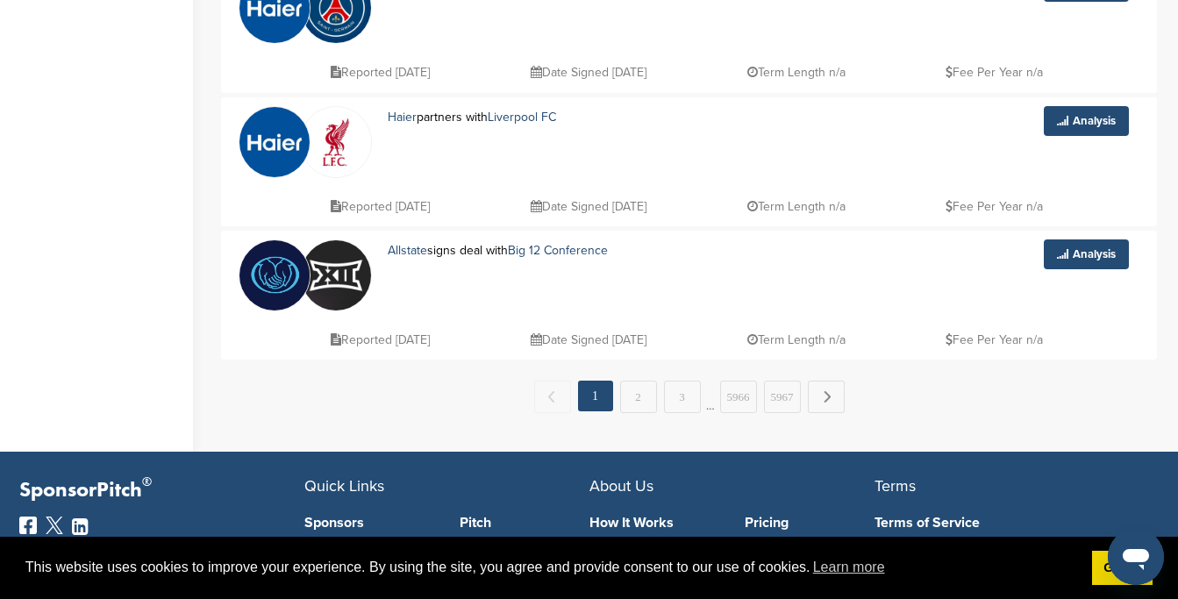
scroll to position [1365, 0]
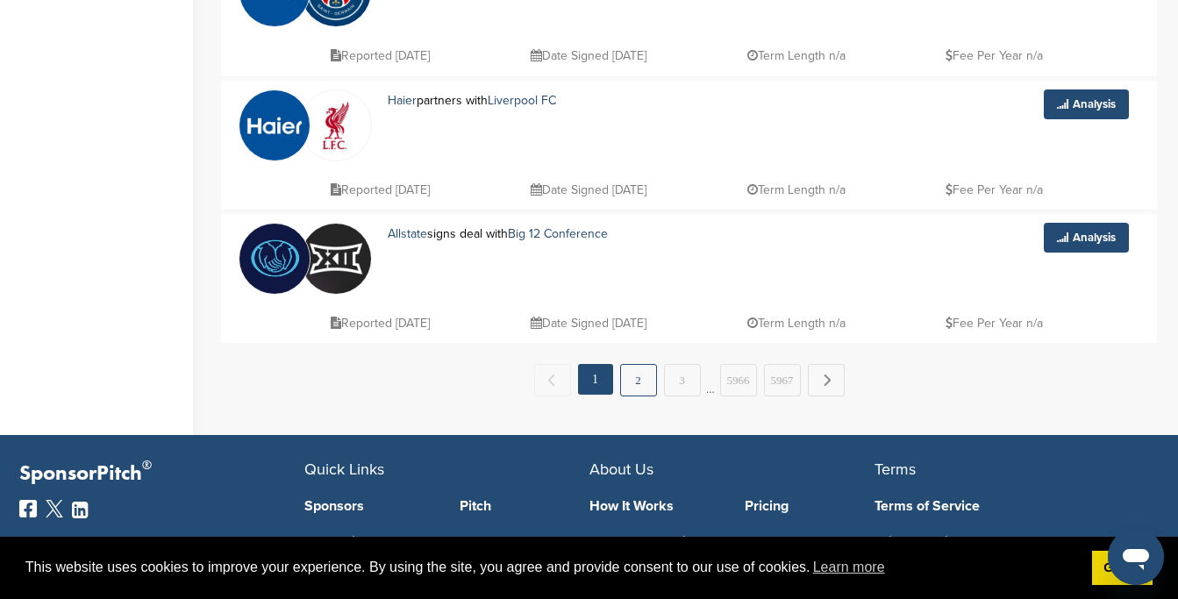
click at [634, 375] on link "2" at bounding box center [638, 380] width 37 height 32
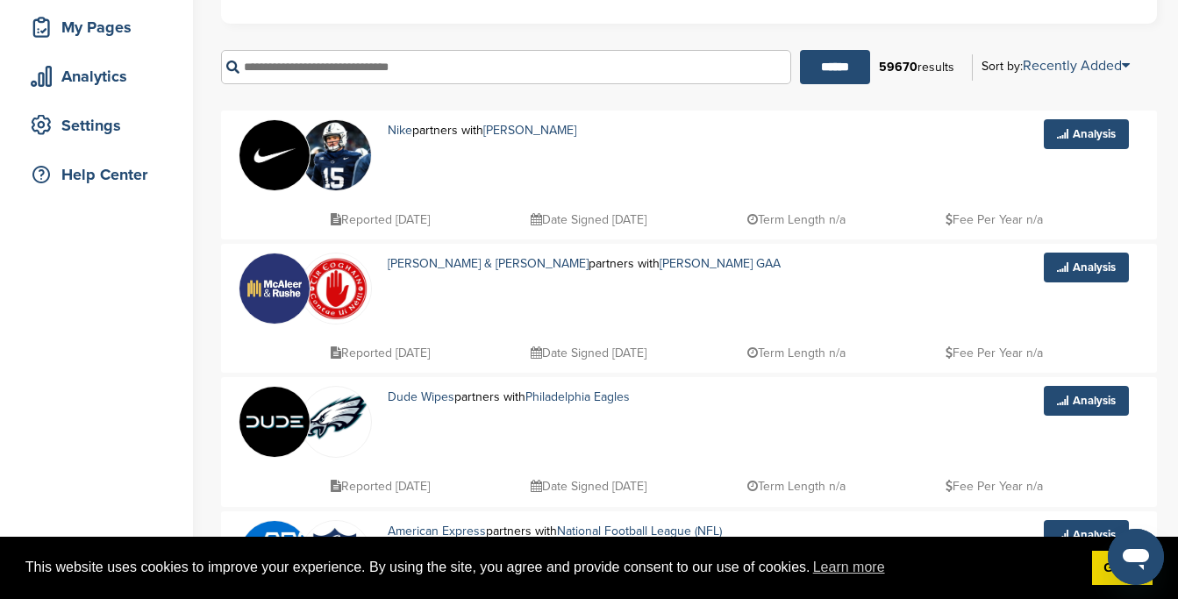
scroll to position [268, 0]
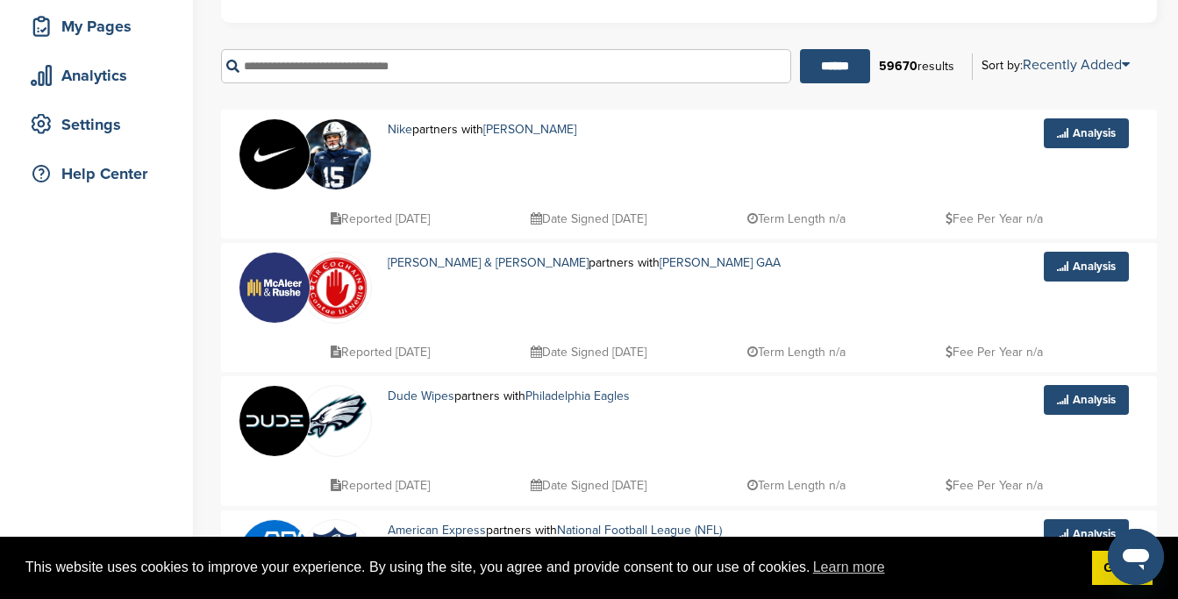
click at [279, 296] on img at bounding box center [274, 288] width 70 height 70
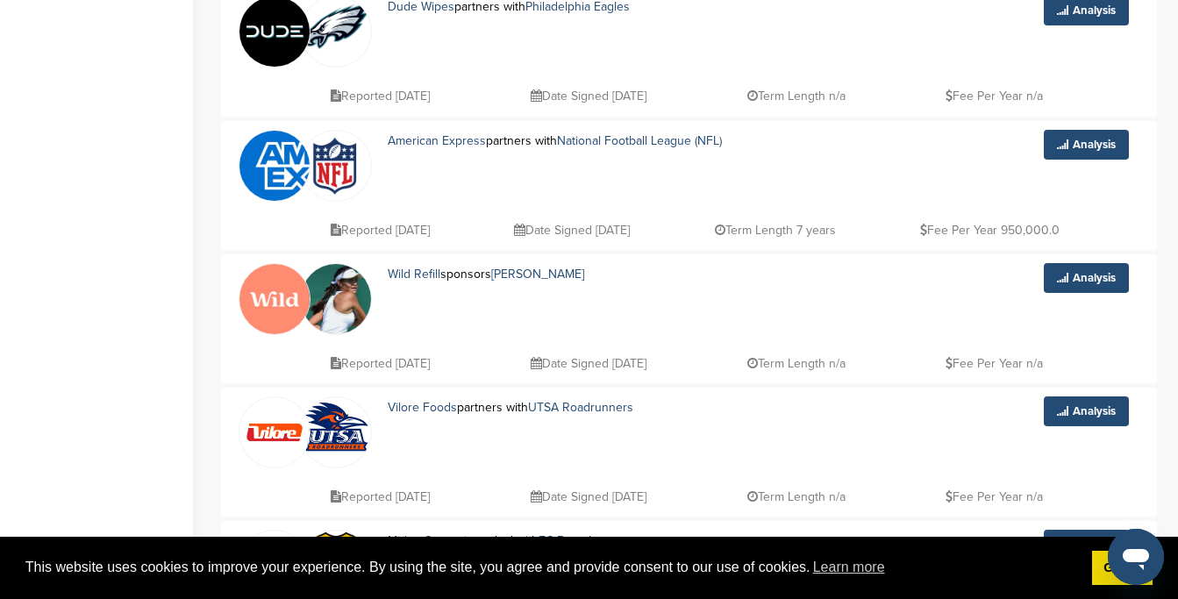
scroll to position [655, 0]
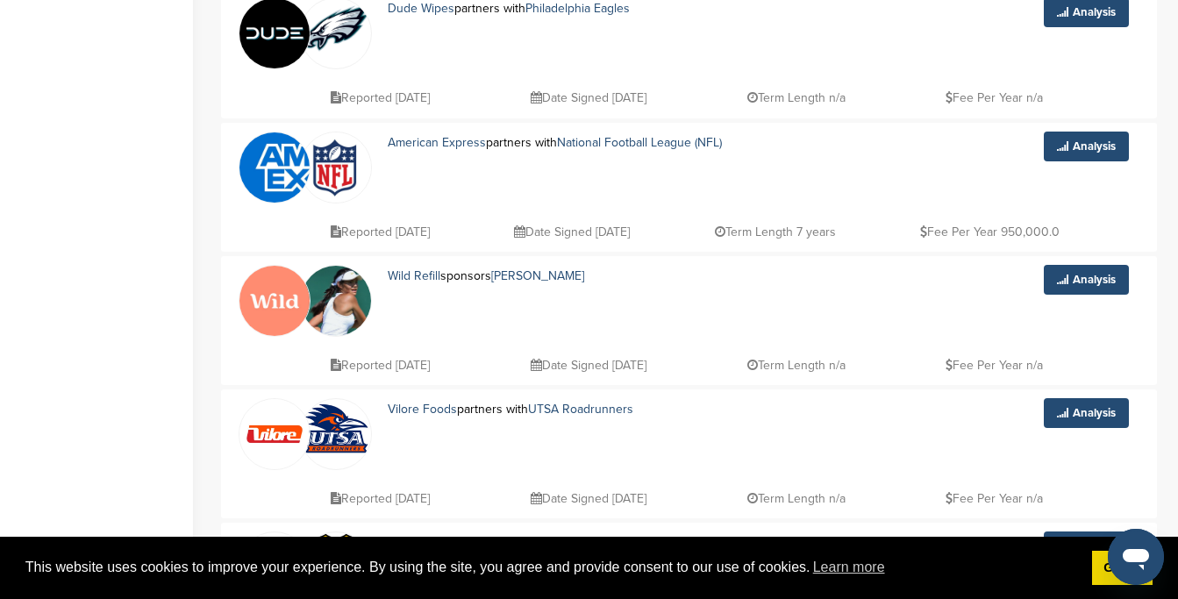
click at [246, 304] on img at bounding box center [274, 301] width 70 height 70
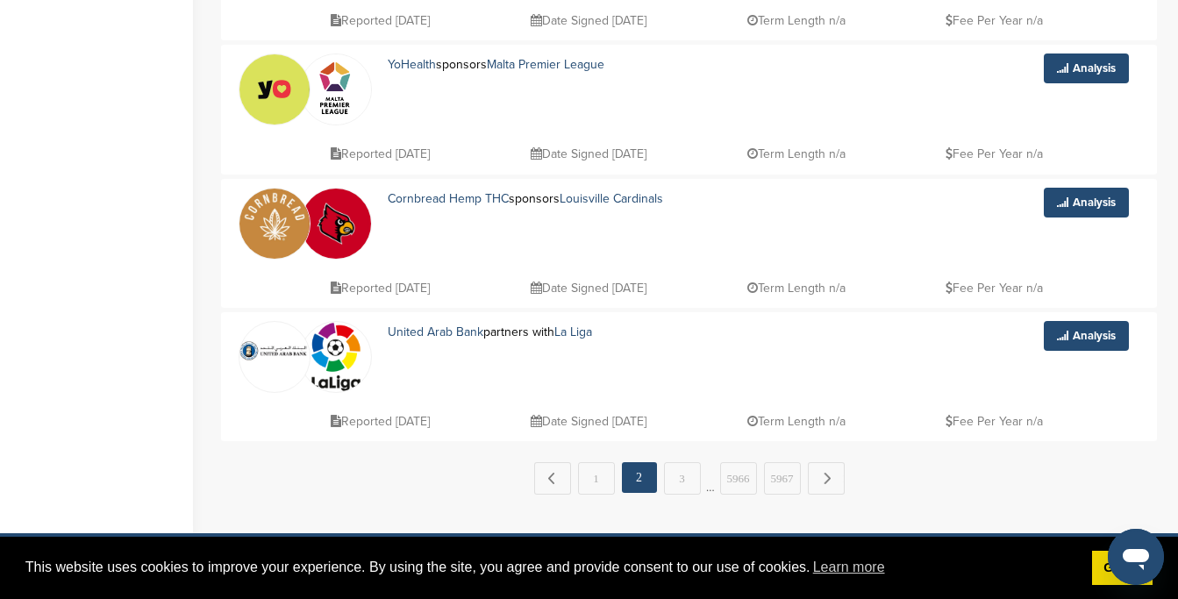
scroll to position [1275, 0]
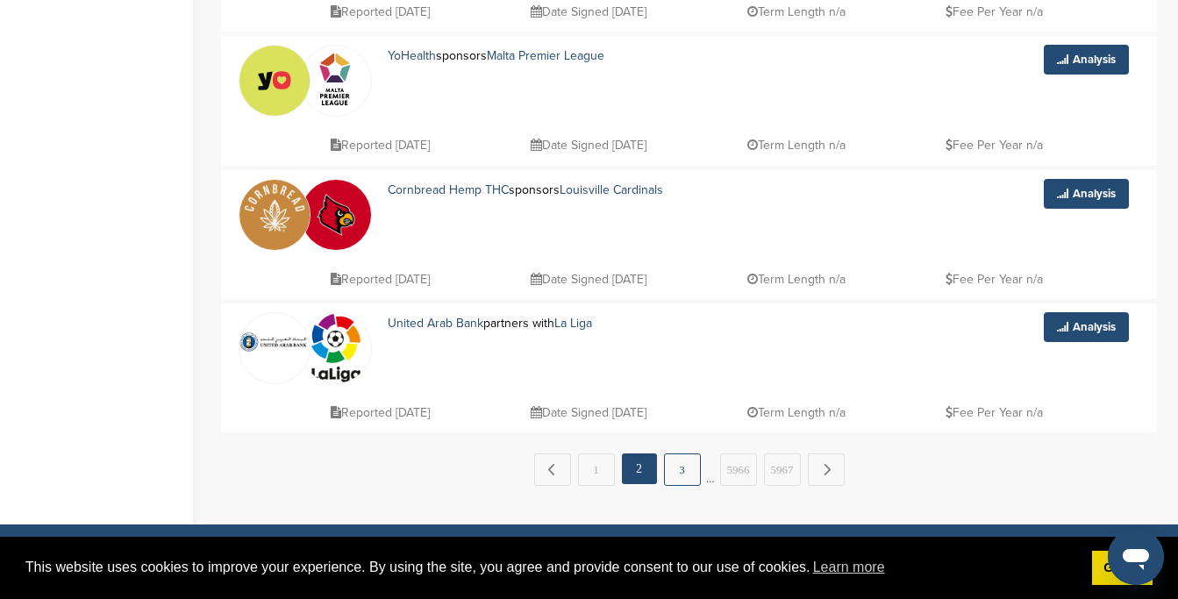
click at [677, 476] on link "3" at bounding box center [682, 469] width 37 height 32
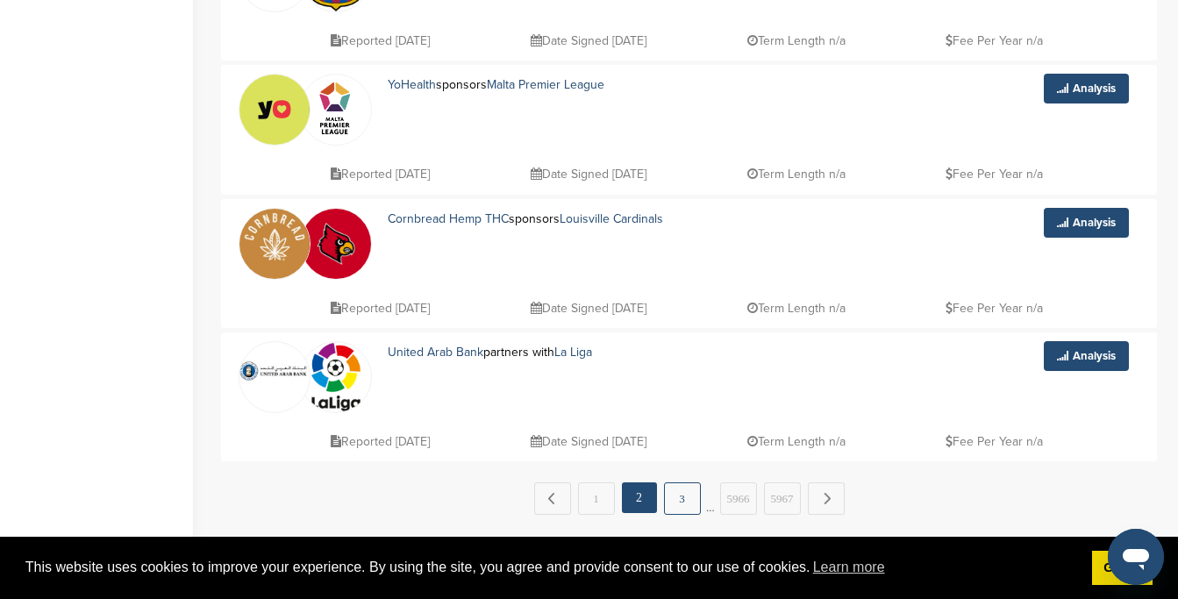
scroll to position [0, 0]
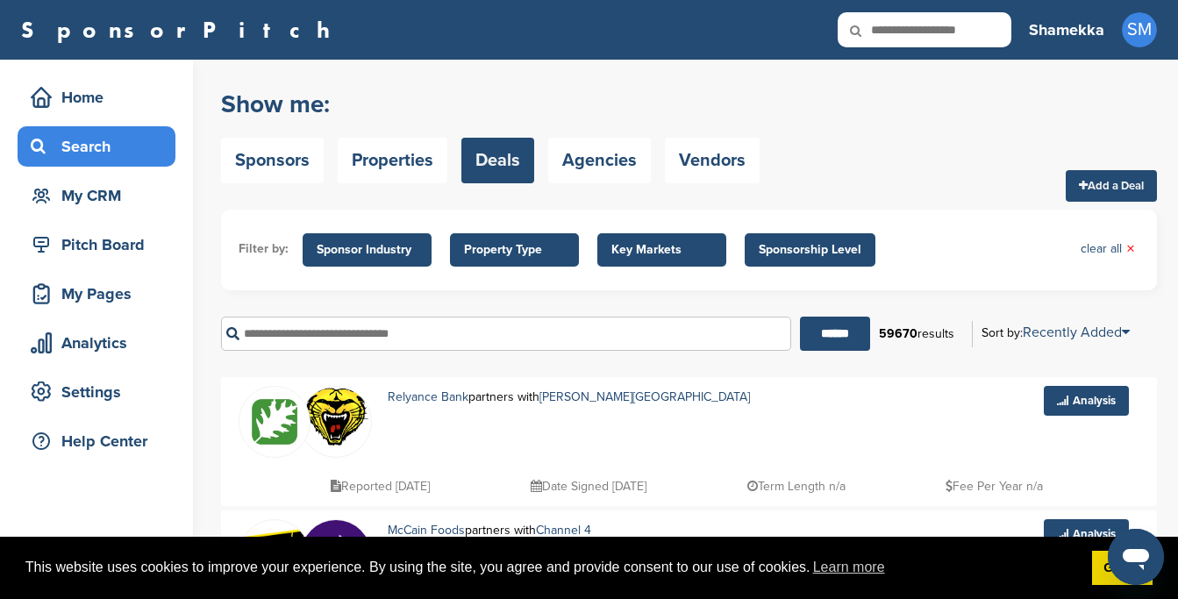
click at [416, 252] on span "Sponsor Industry" at bounding box center [367, 249] width 101 height 19
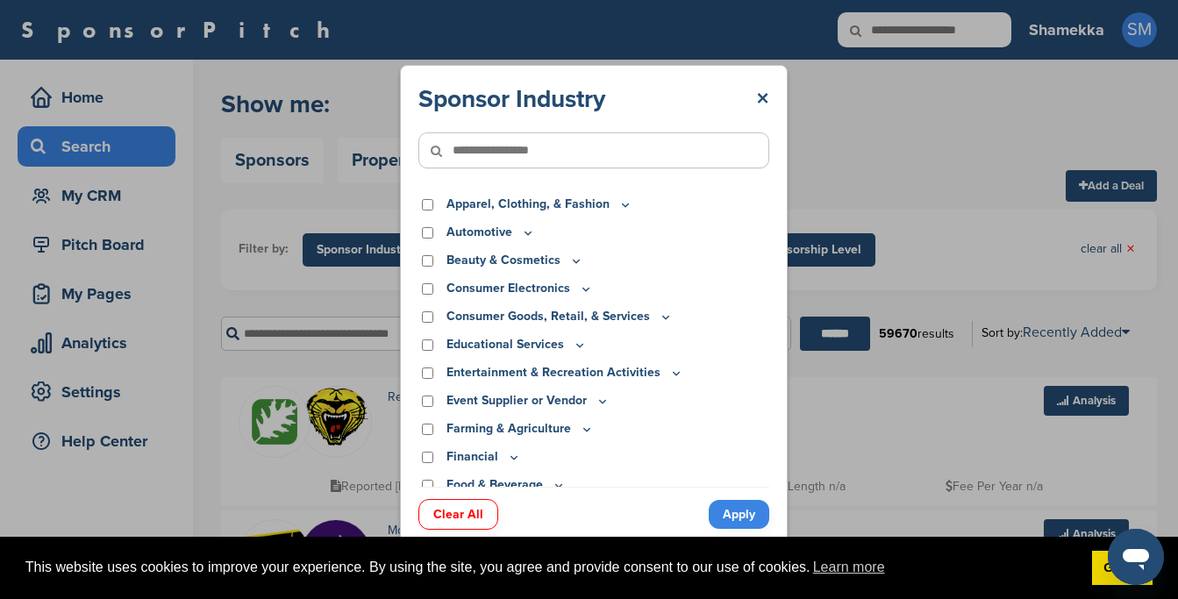
scroll to position [7, 0]
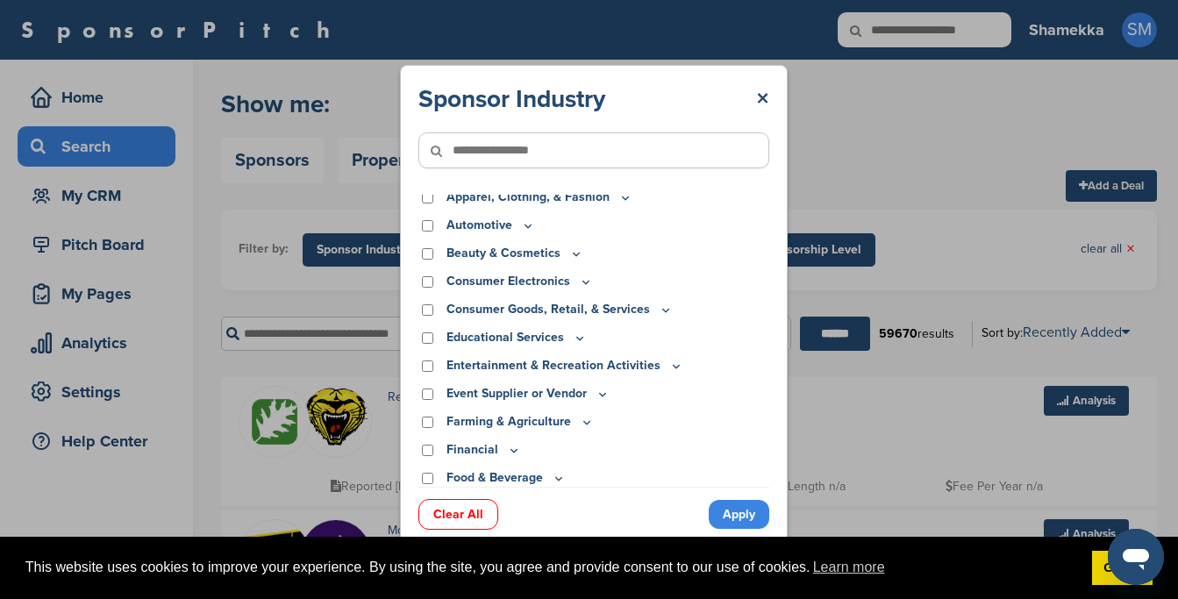
click at [505, 246] on p "Beauty & Cosmetics" at bounding box center [514, 253] width 137 height 19
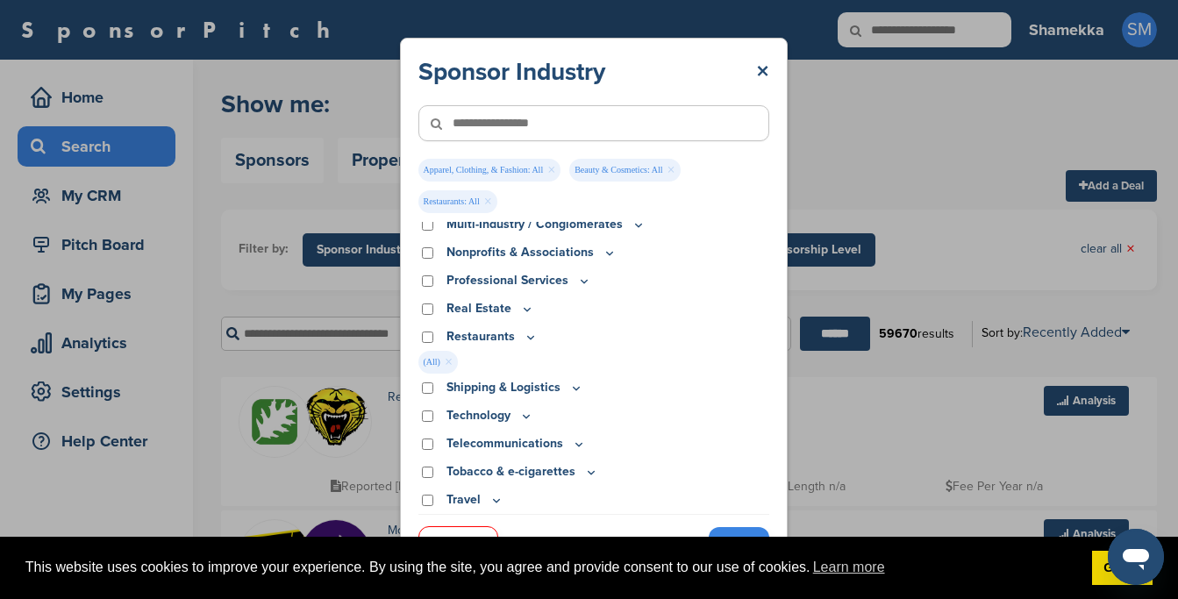
scroll to position [585, 0]
click at [719, 529] on link "Apply" at bounding box center [739, 541] width 61 height 29
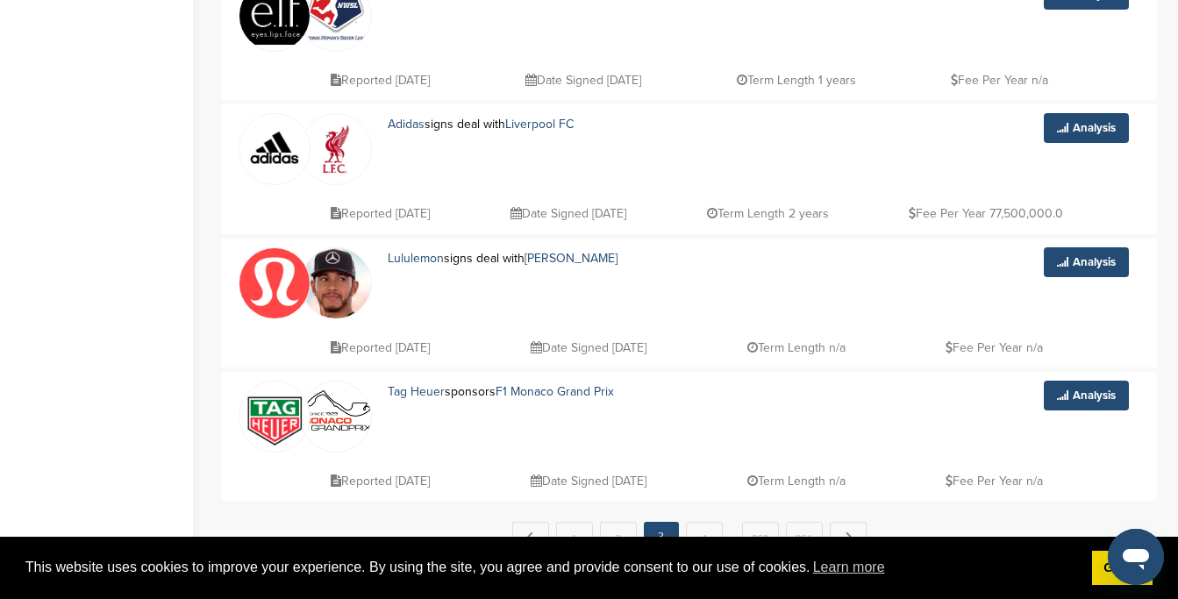
scroll to position [1334, 0]
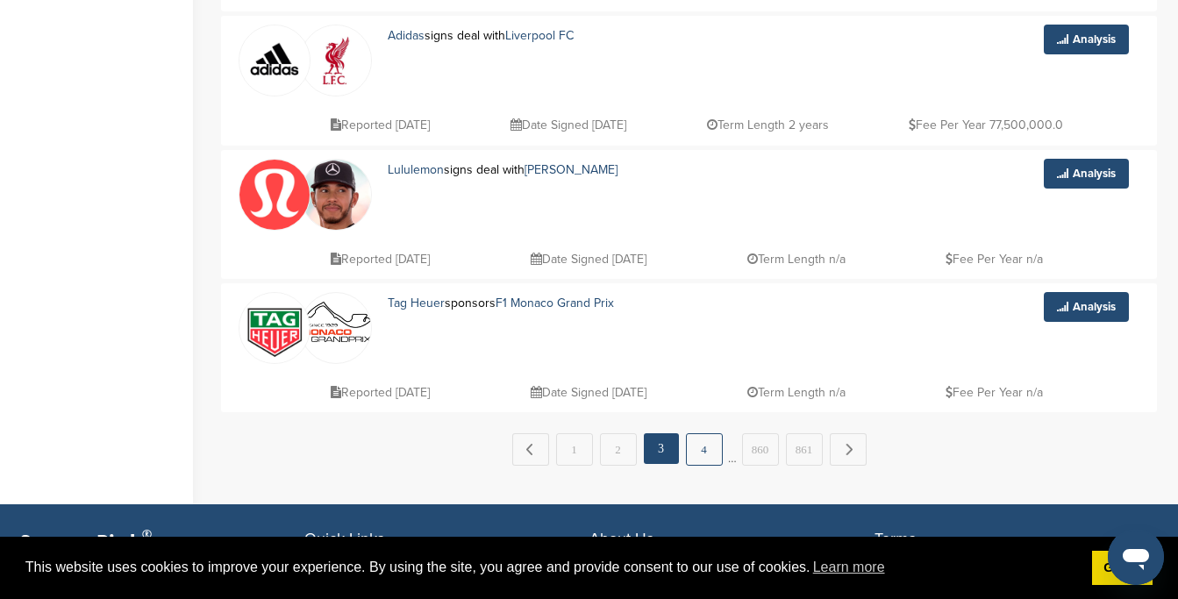
click at [701, 443] on link "4" at bounding box center [704, 449] width 37 height 32
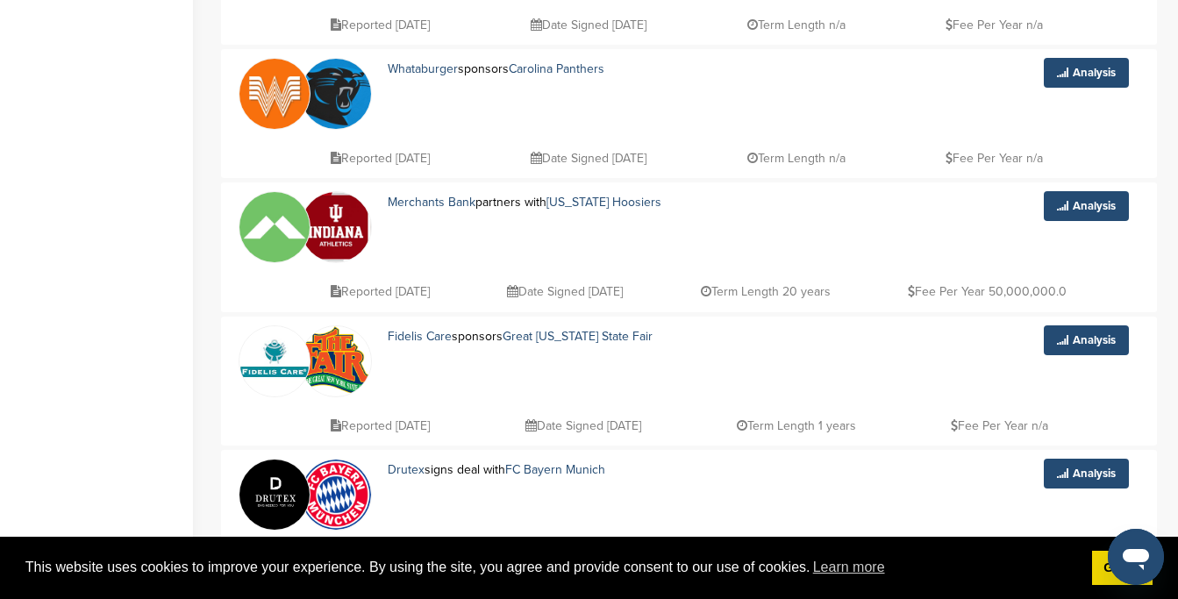
scroll to position [1380, 0]
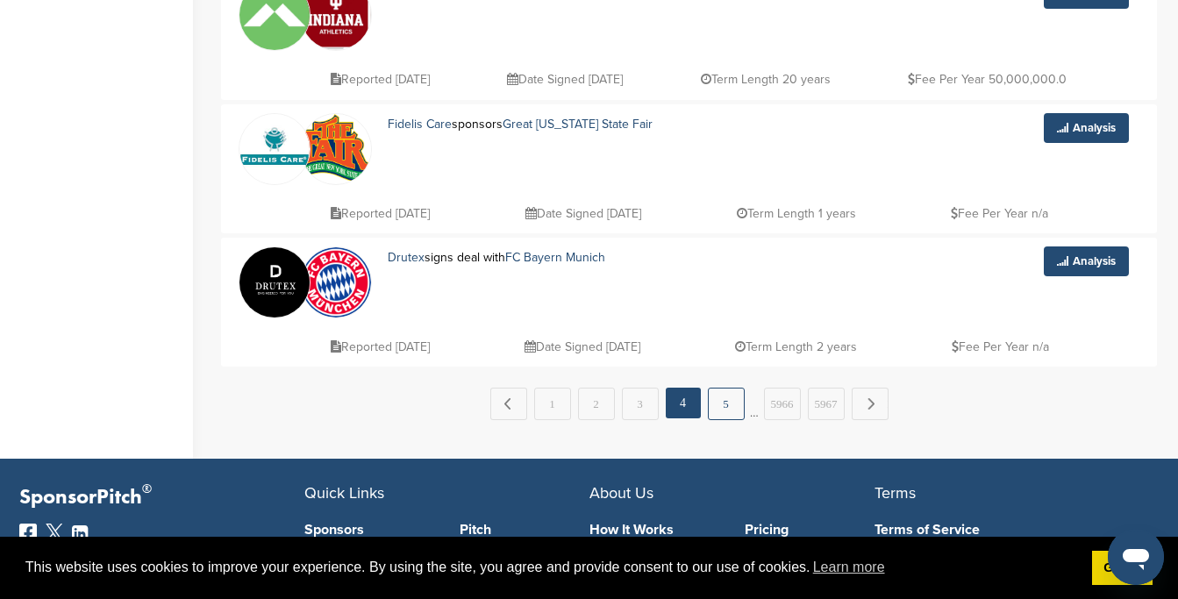
click at [733, 409] on link "5" at bounding box center [726, 404] width 37 height 32
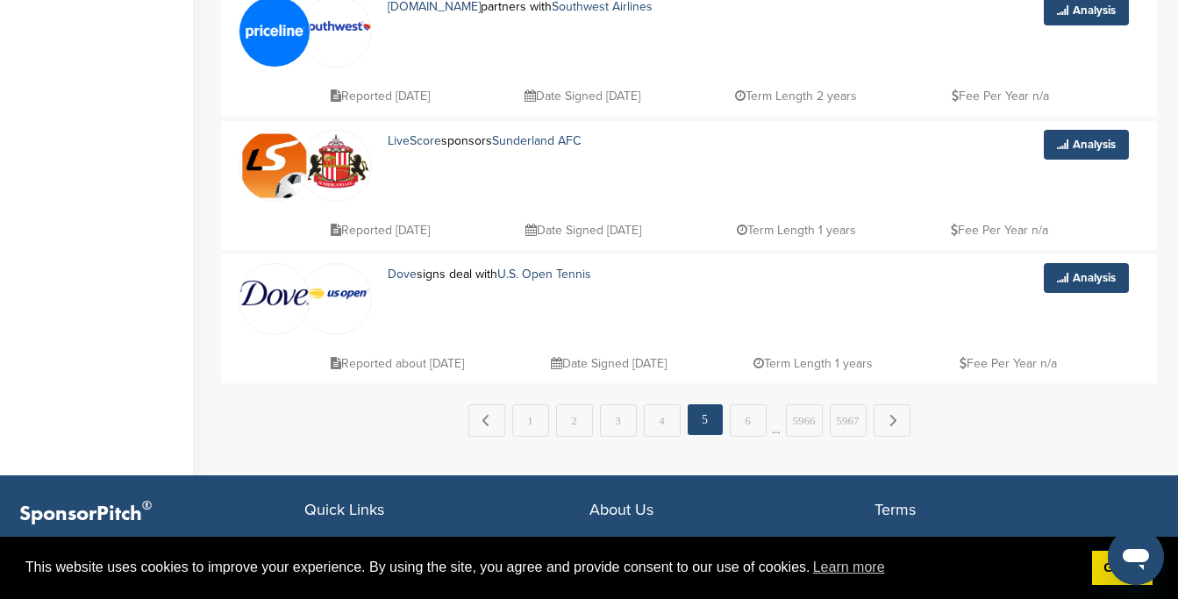
scroll to position [1361, 0]
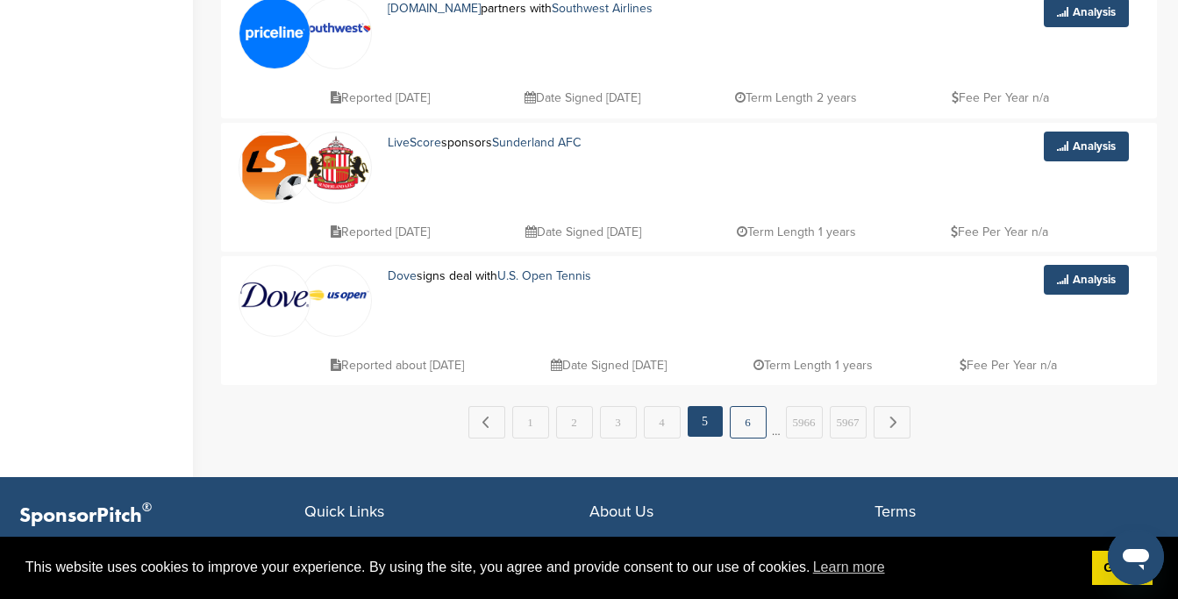
click at [753, 430] on link "6" at bounding box center [748, 422] width 37 height 32
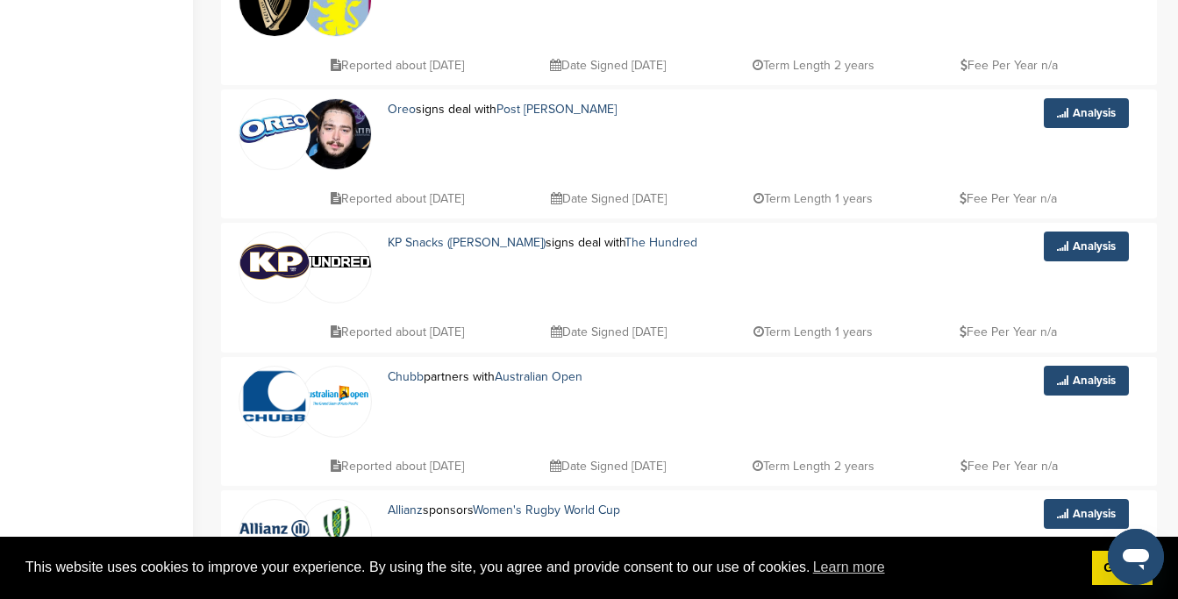
scroll to position [1096, 0]
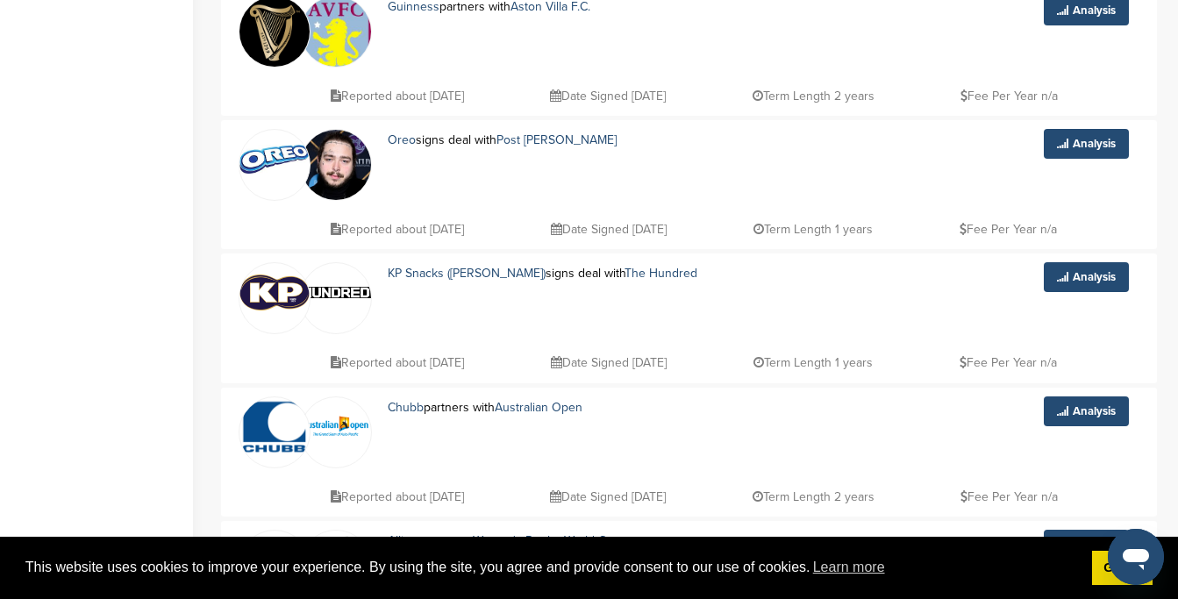
click at [282, 187] on link at bounding box center [274, 158] width 70 height 57
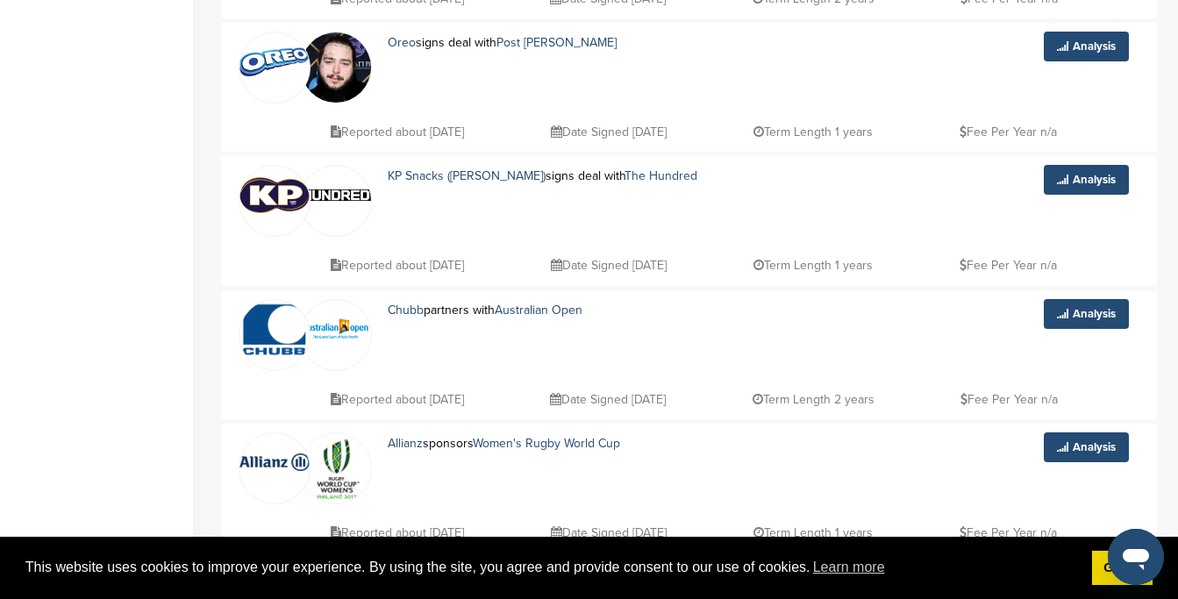
scroll to position [1184, 0]
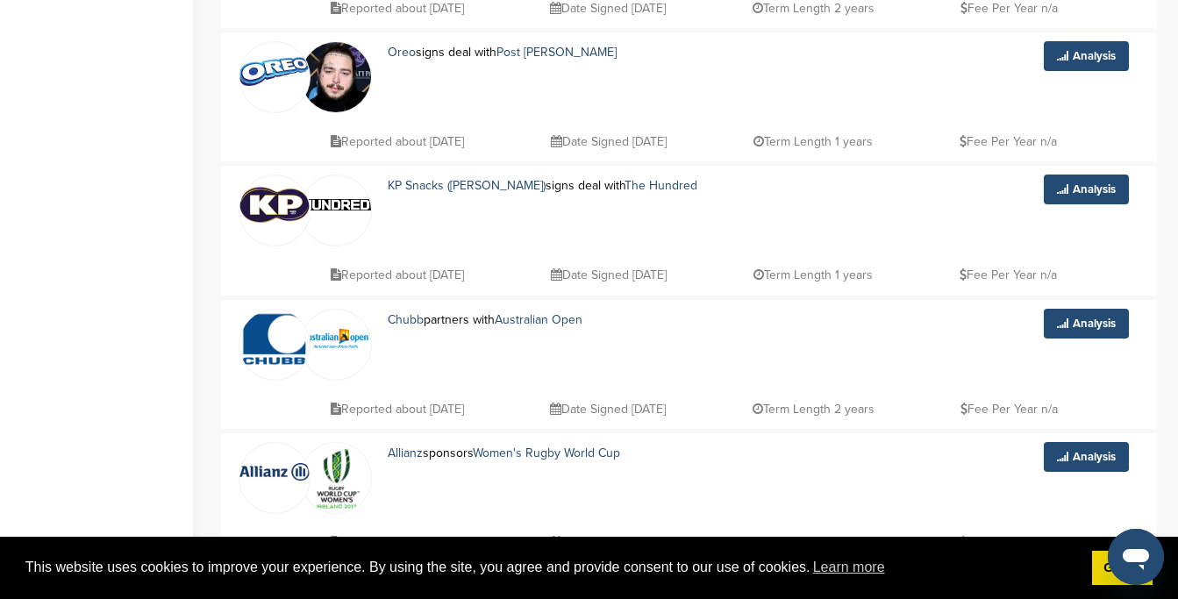
click at [286, 201] on img at bounding box center [274, 205] width 70 height 37
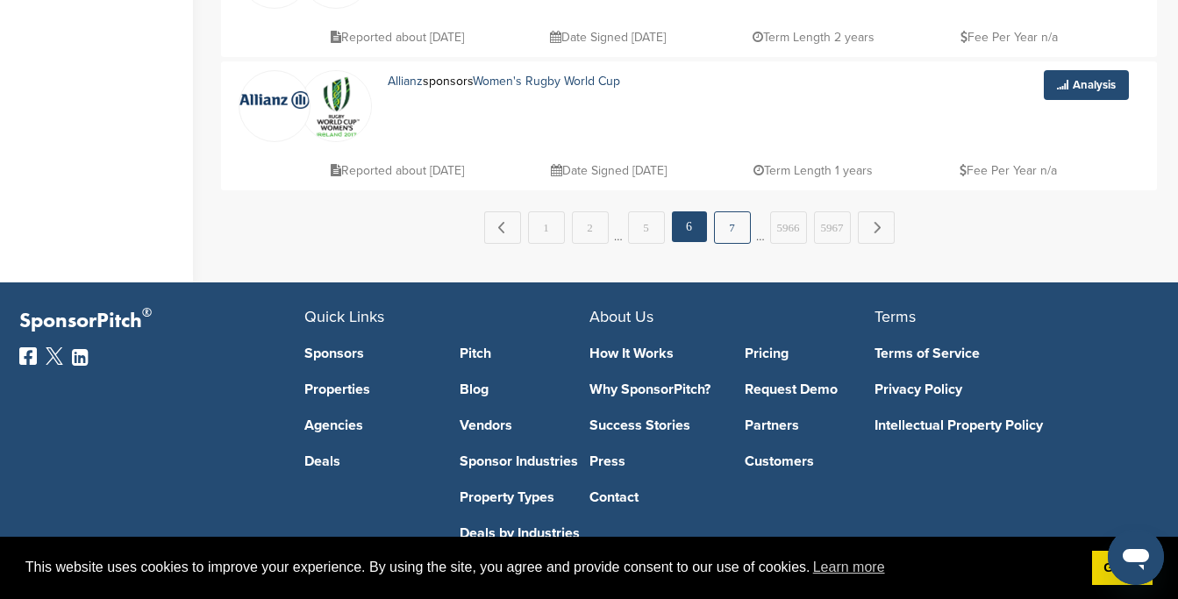
click at [725, 220] on link "7" at bounding box center [732, 227] width 37 height 32
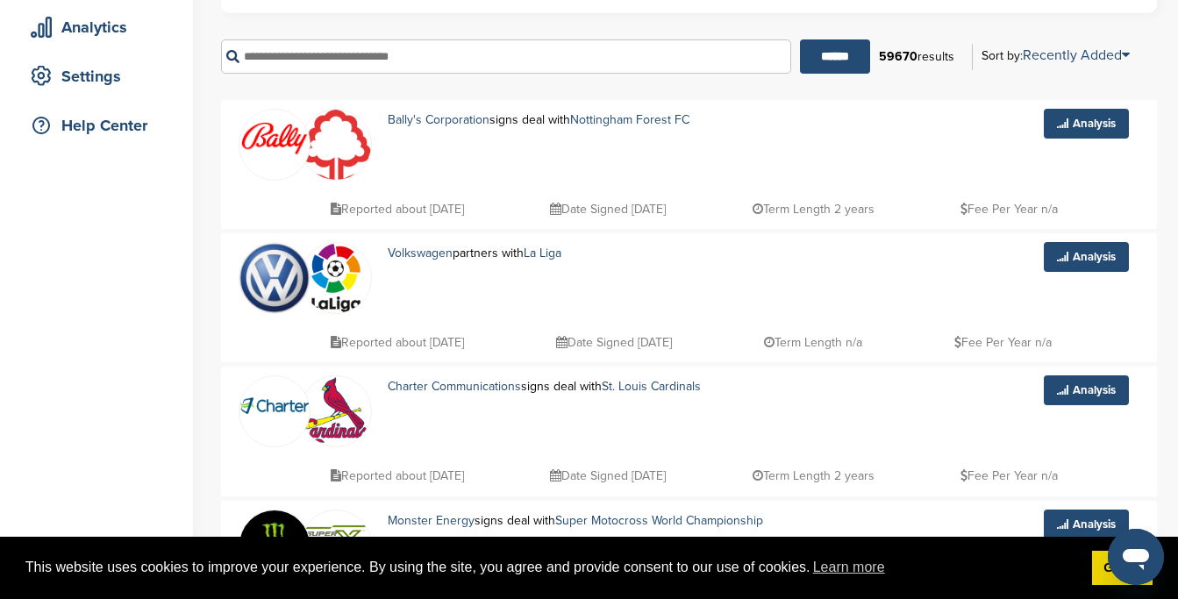
scroll to position [312, 0]
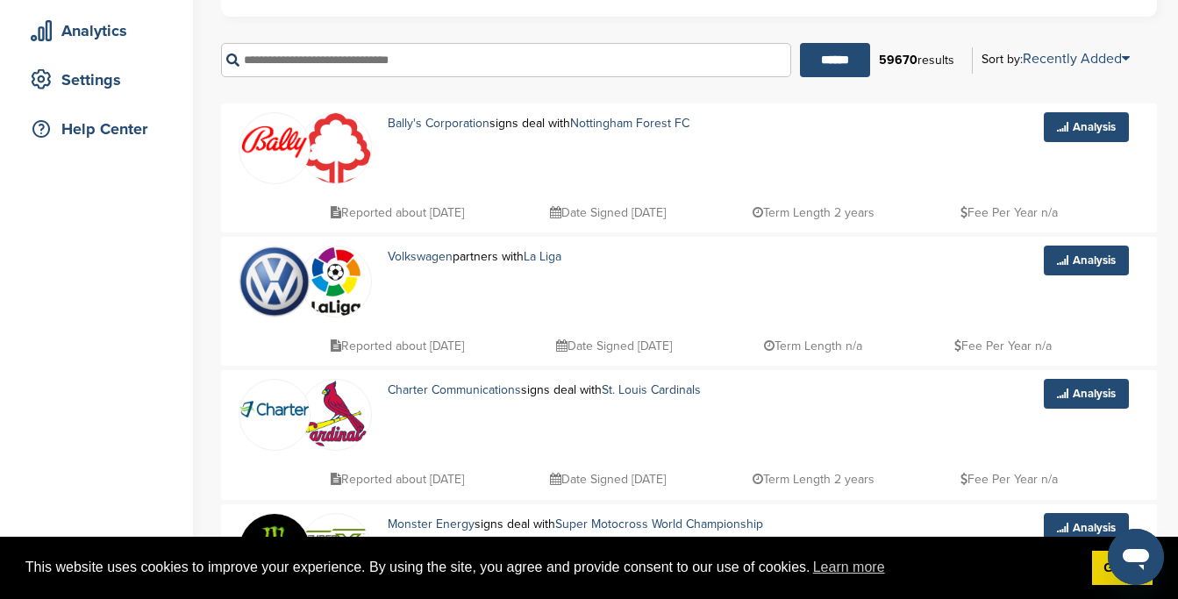
click at [282, 153] on img at bounding box center [274, 142] width 70 height 37
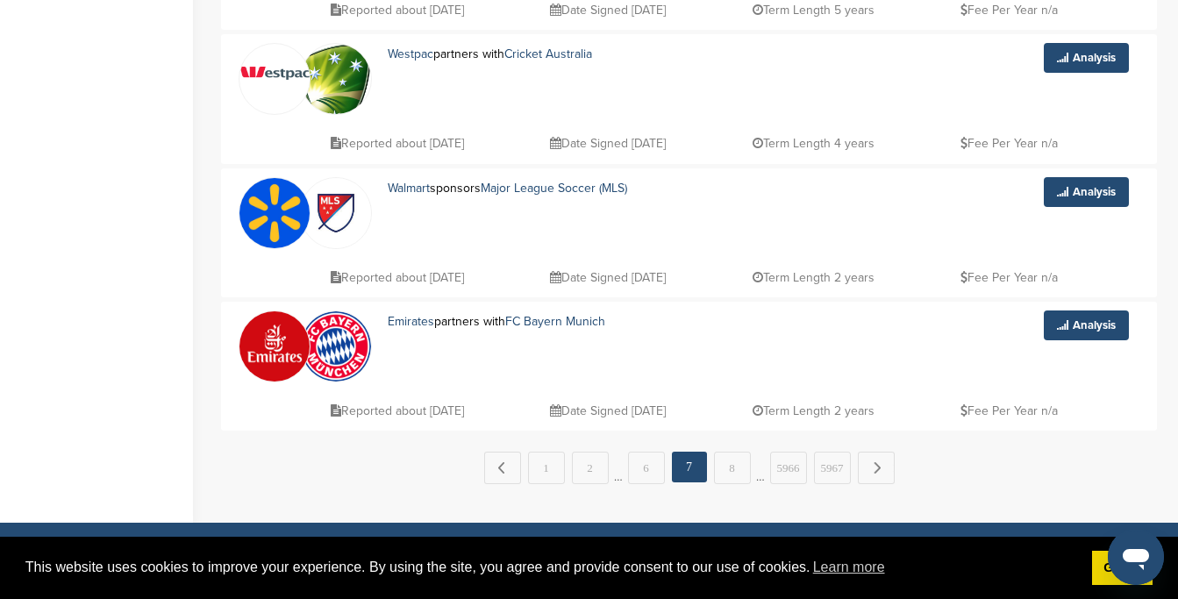
scroll to position [1386, 0]
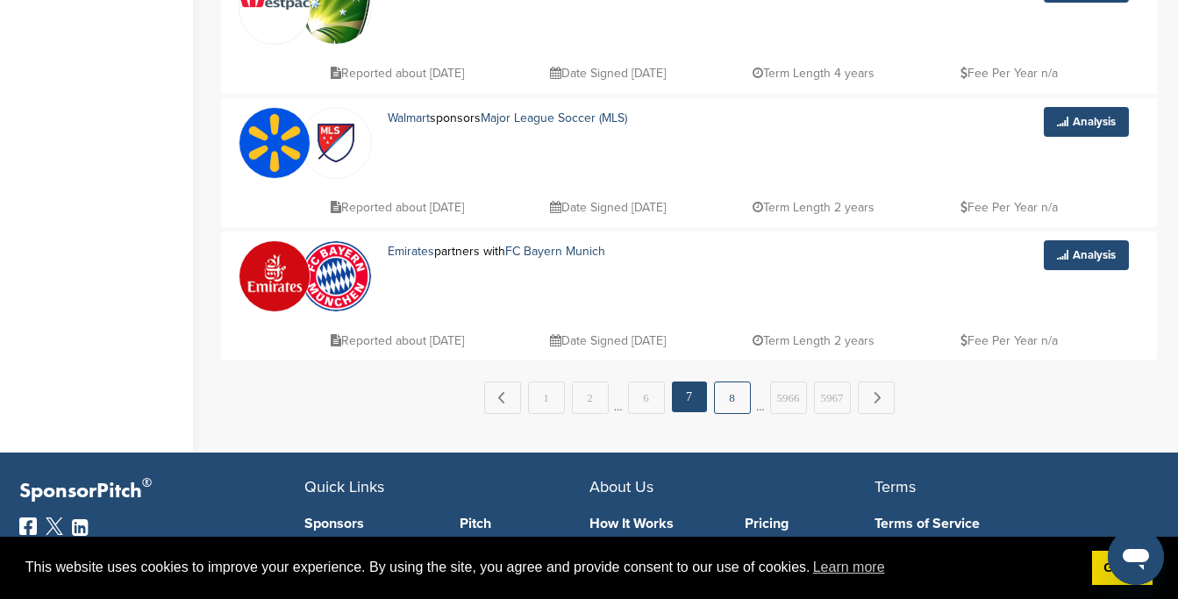
click at [733, 393] on link "8" at bounding box center [732, 398] width 37 height 32
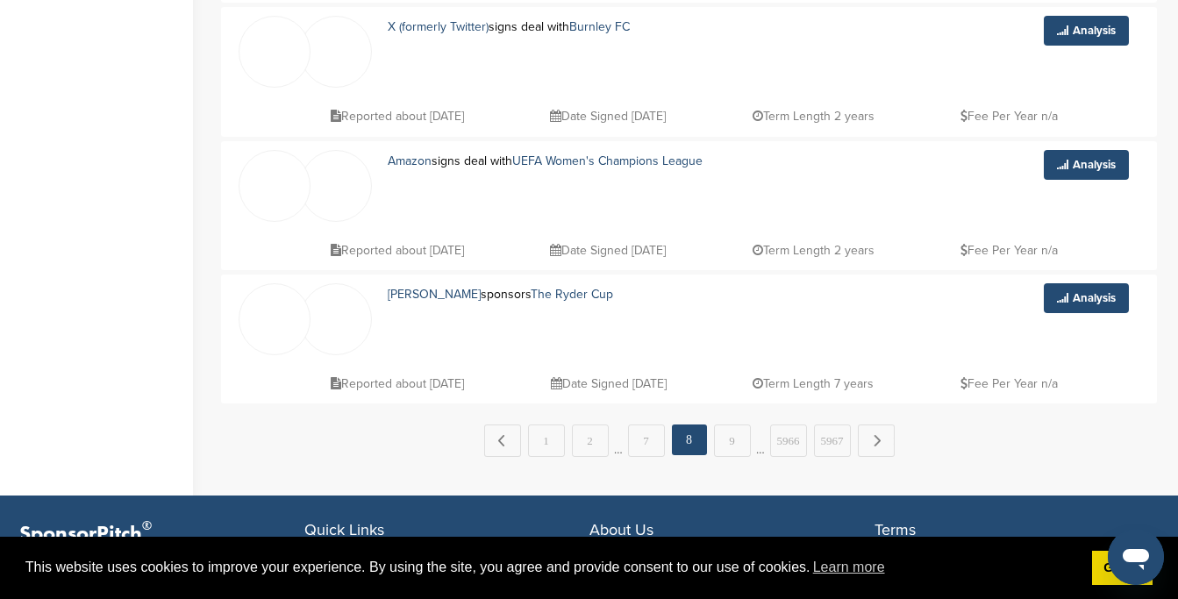
scroll to position [1371, 0]
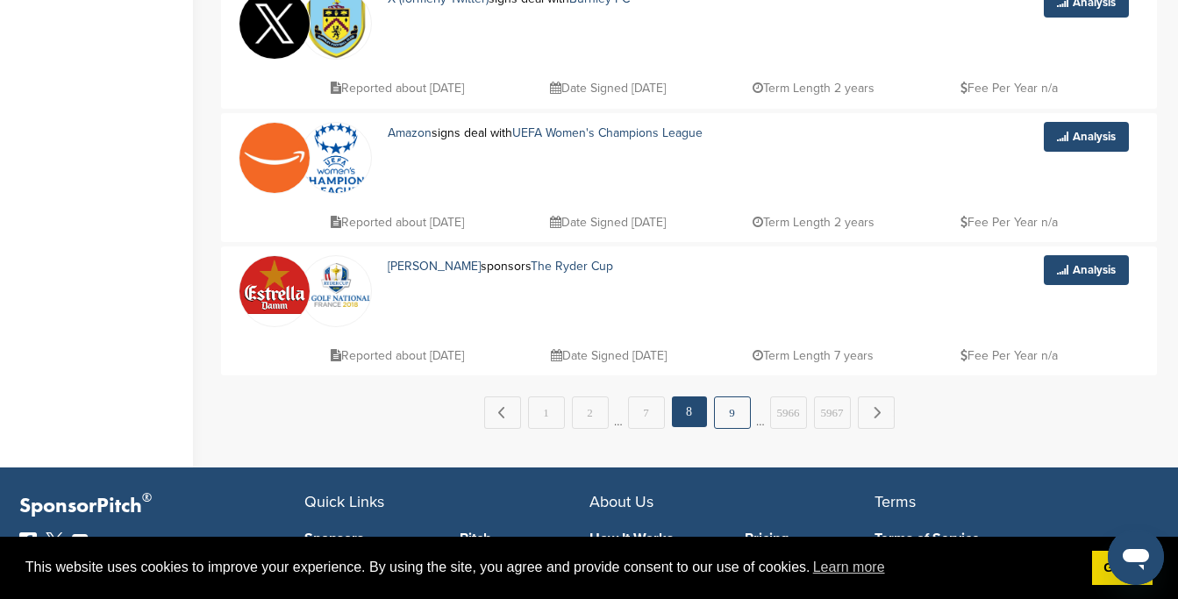
click at [740, 421] on link "9" at bounding box center [732, 412] width 37 height 32
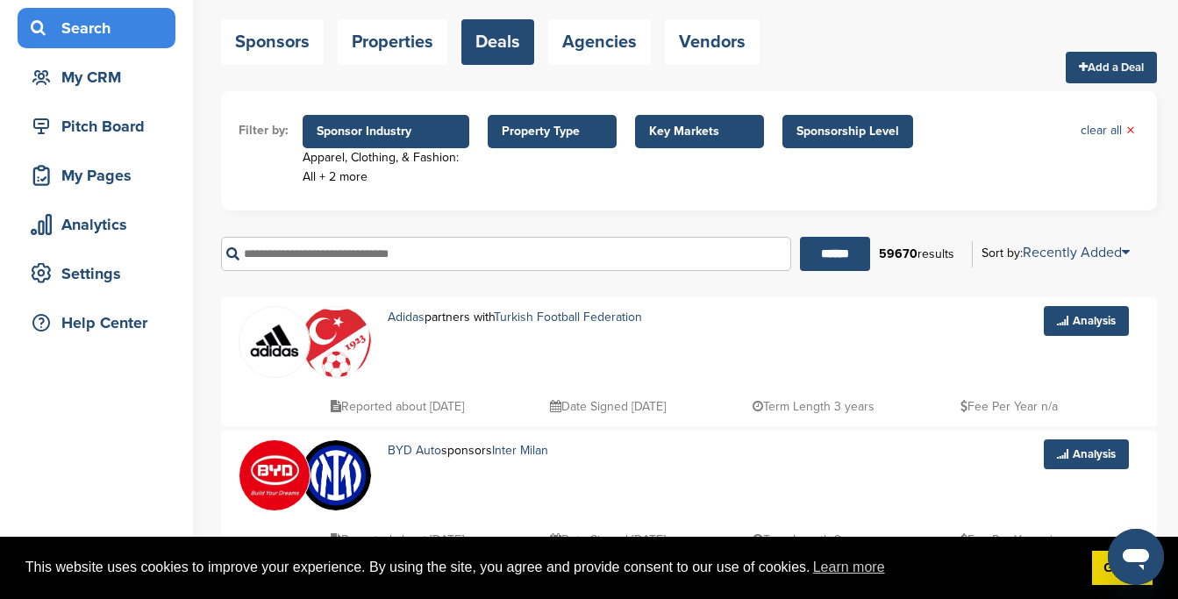
scroll to position [201, 0]
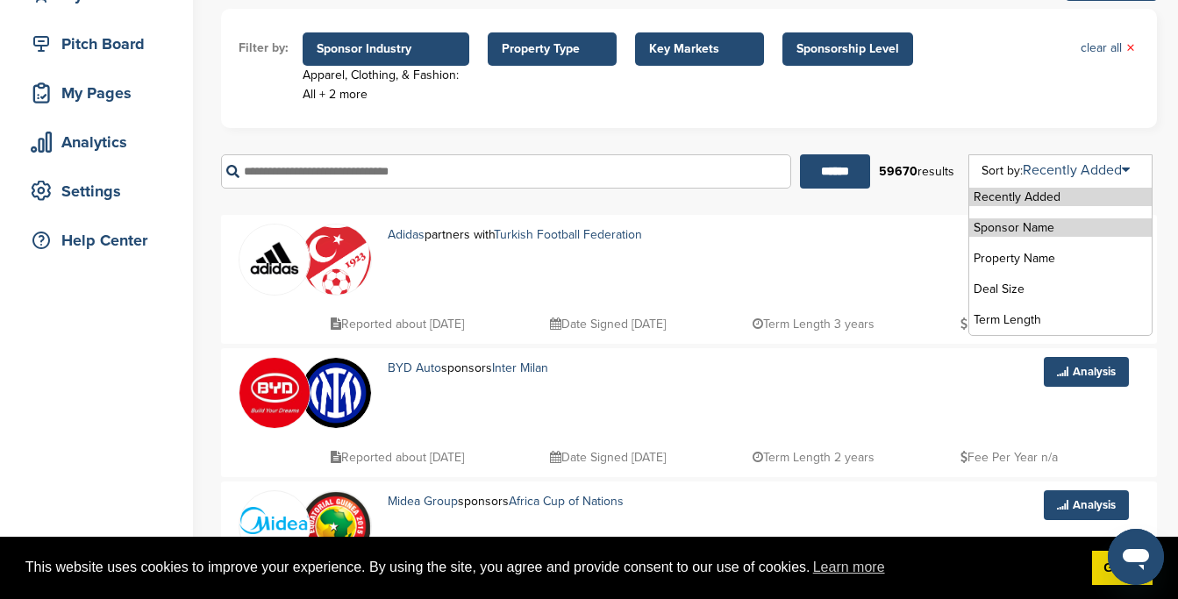
click at [1004, 232] on li "Sponsor Name" at bounding box center [1060, 227] width 182 height 18
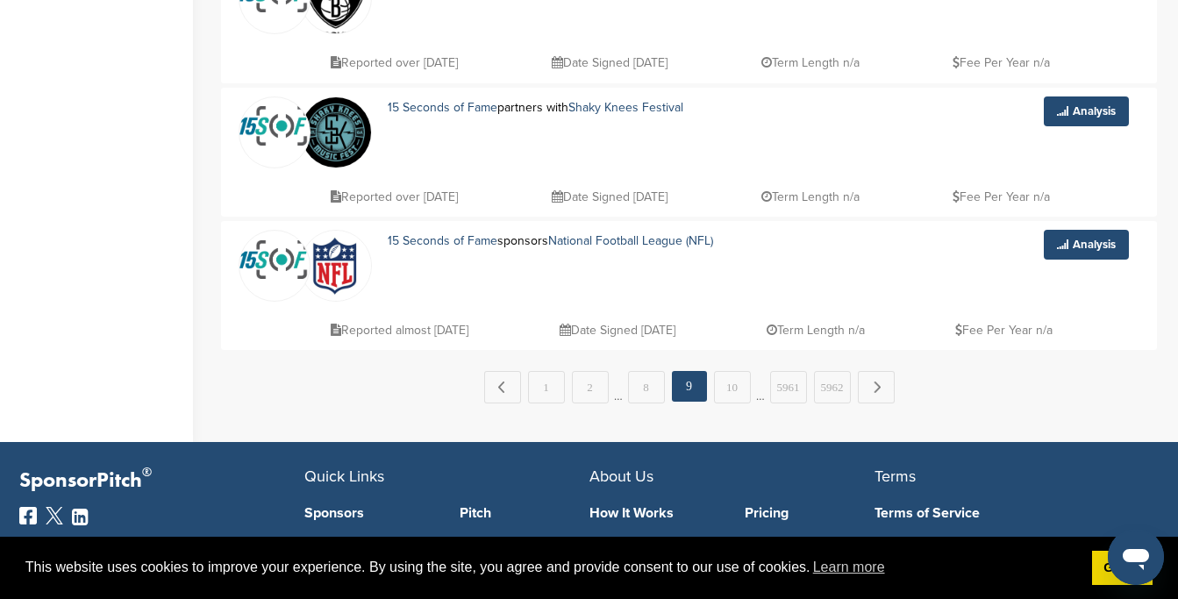
scroll to position [1420, 0]
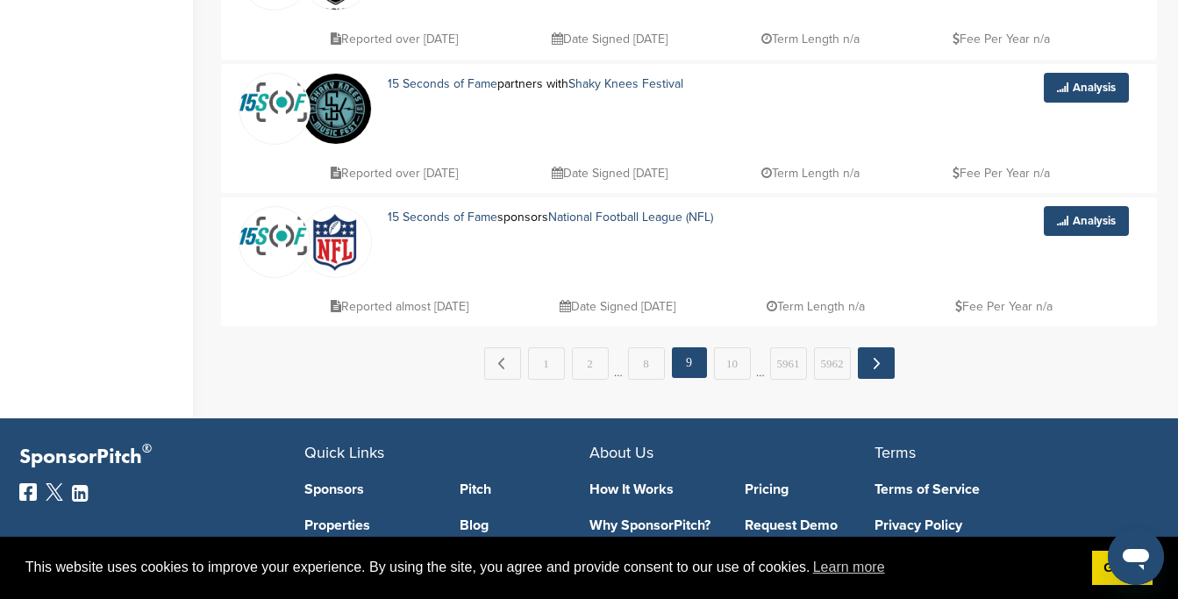
click at [881, 374] on link "Next →" at bounding box center [876, 363] width 37 height 32
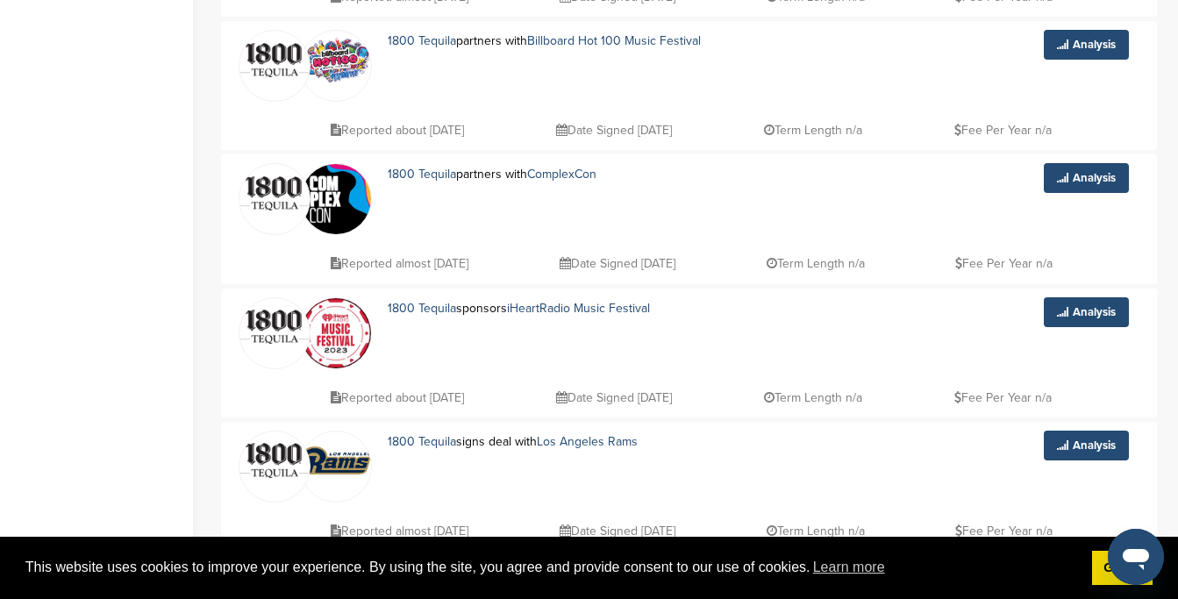
scroll to position [1311, 0]
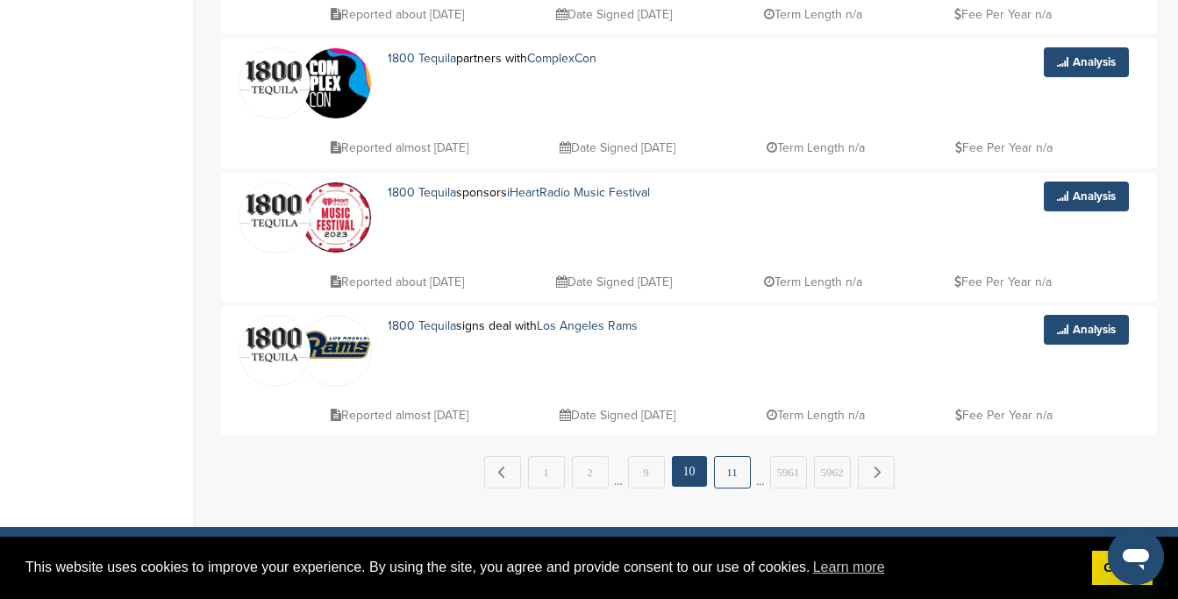
click at [729, 474] on link "11" at bounding box center [732, 472] width 37 height 32
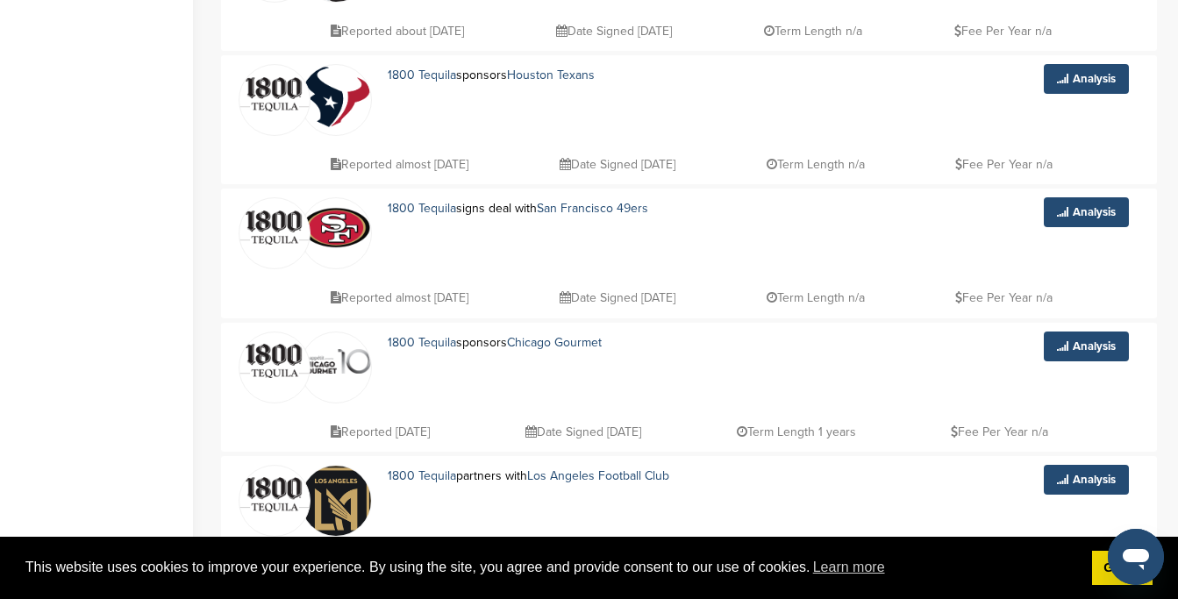
scroll to position [1324, 0]
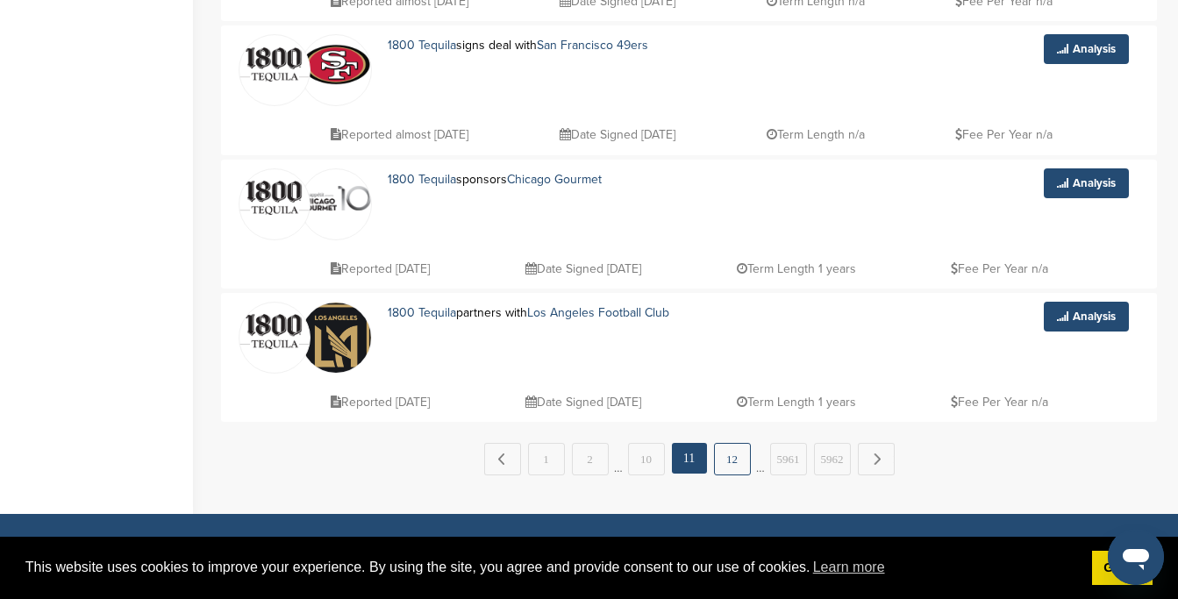
click at [734, 463] on link "12" at bounding box center [732, 459] width 37 height 32
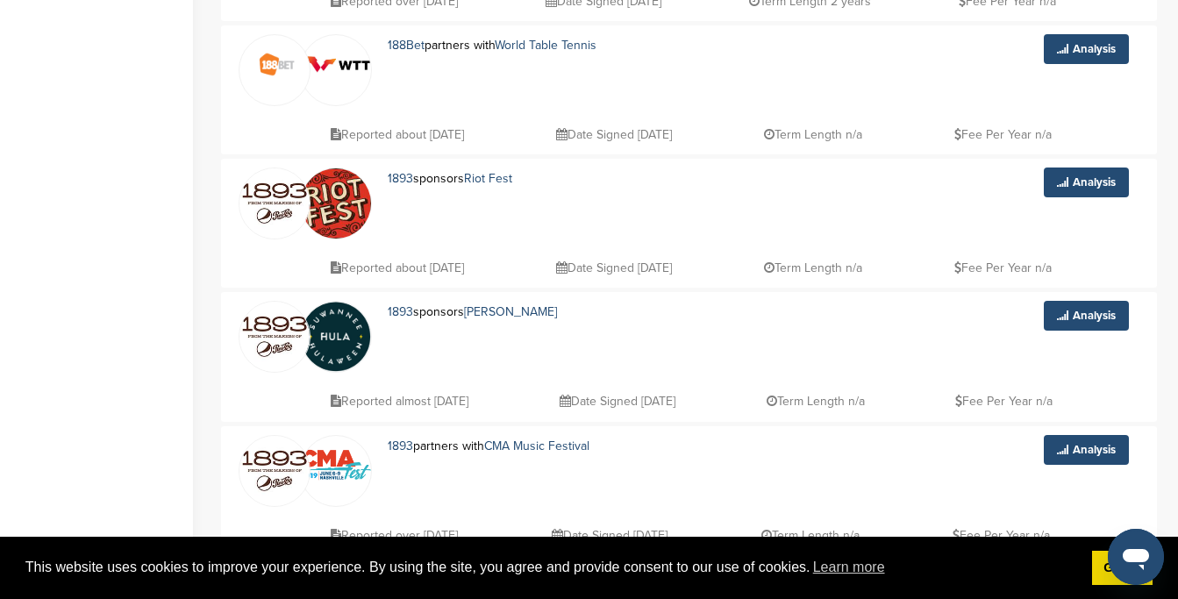
scroll to position [1429, 0]
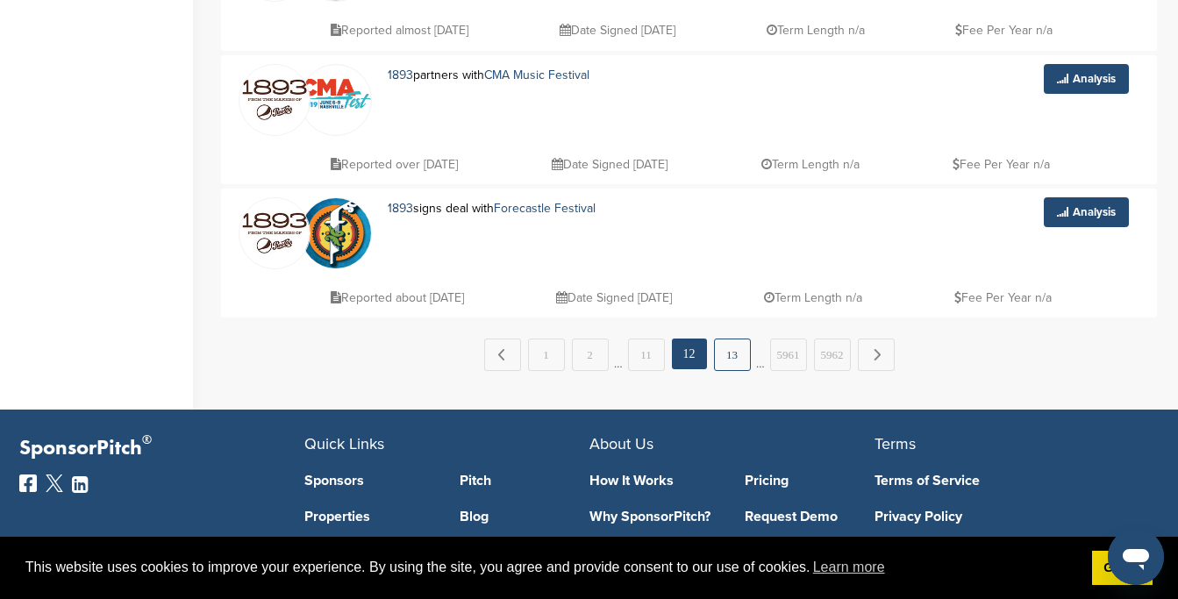
click at [732, 357] on link "13" at bounding box center [732, 355] width 37 height 32
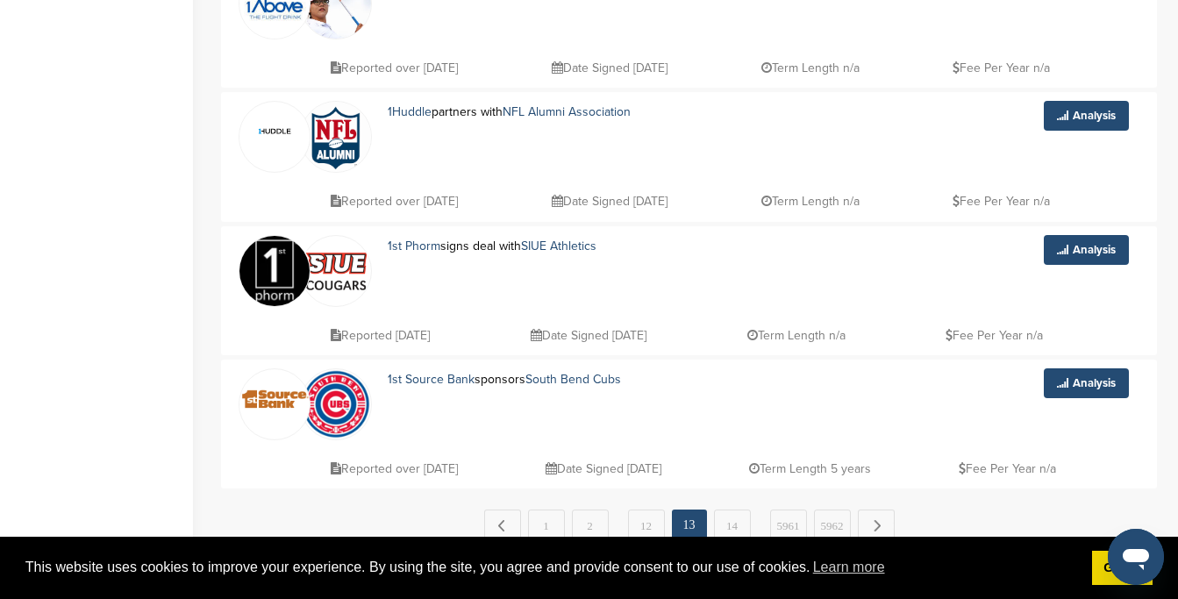
scroll to position [1310, 0]
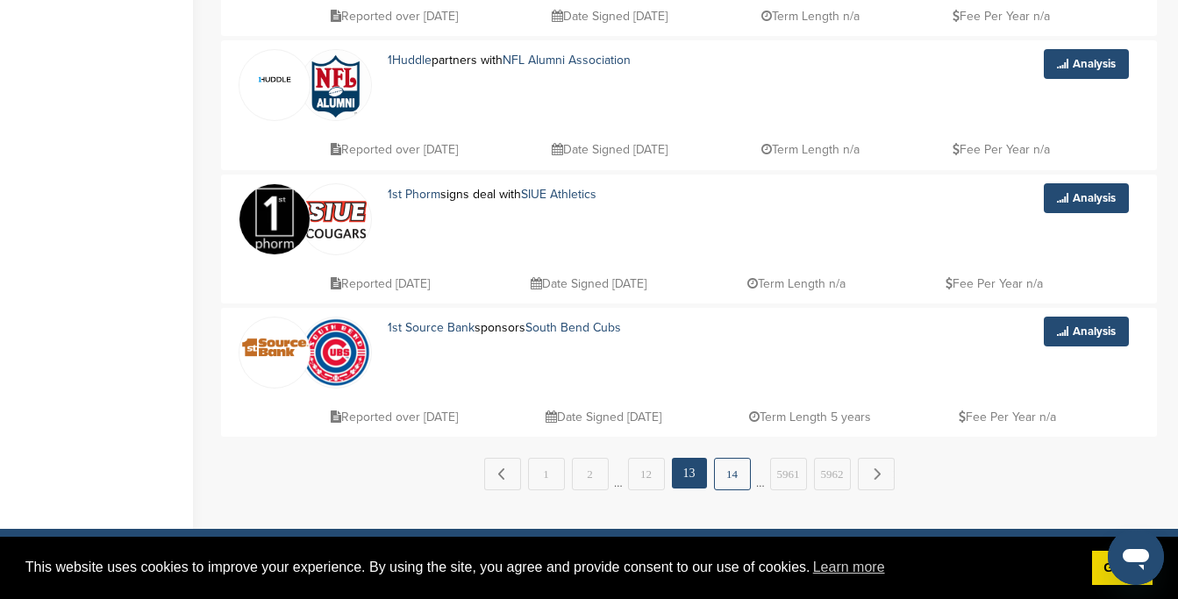
click at [716, 472] on link "14" at bounding box center [732, 474] width 37 height 32
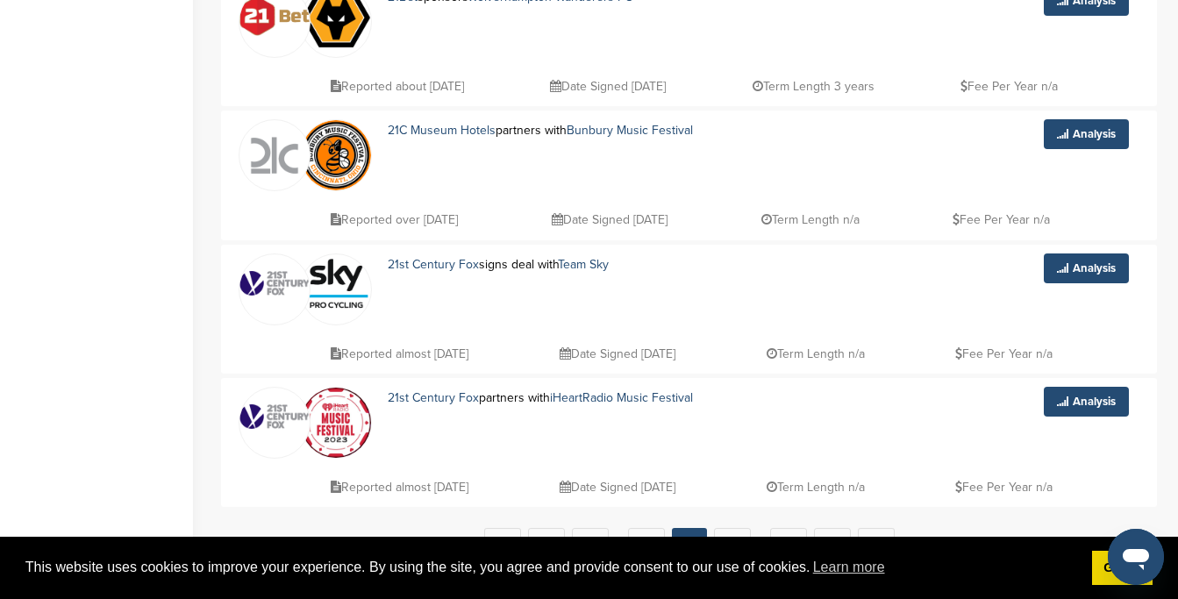
scroll to position [1583, 0]
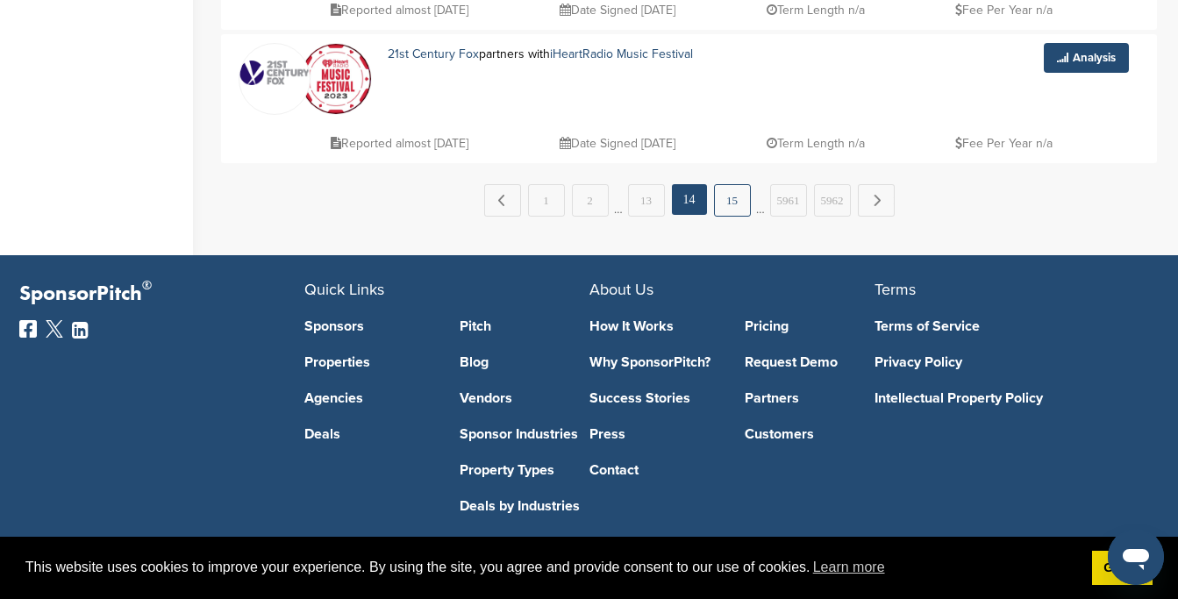
click at [738, 198] on link "15" at bounding box center [732, 200] width 37 height 32
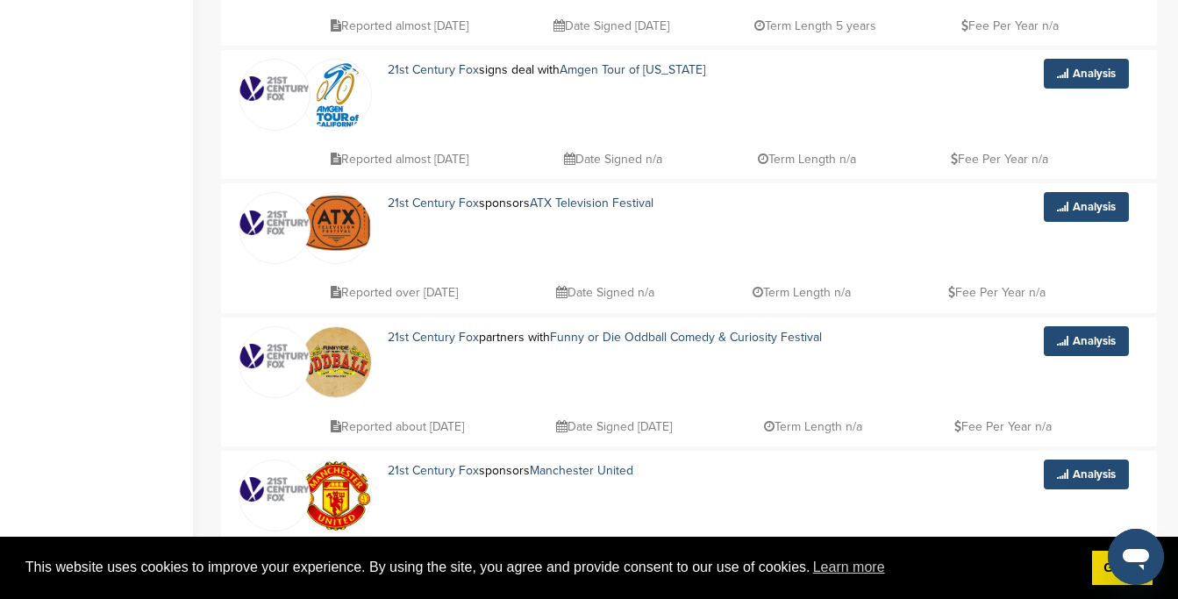
scroll to position [1575, 0]
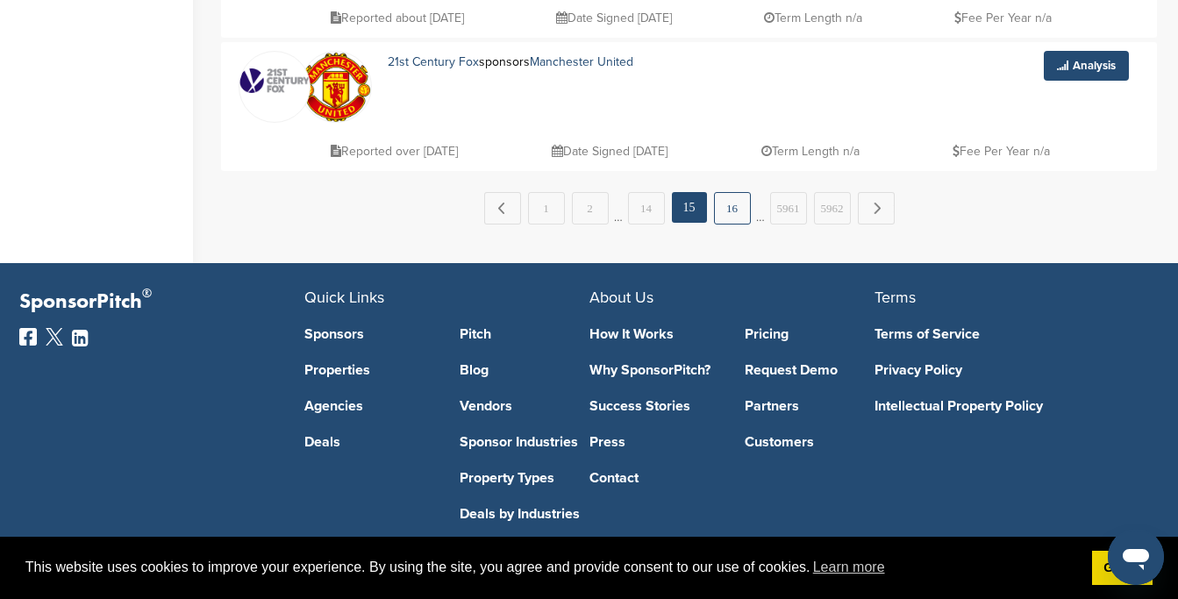
click at [735, 206] on link "16" at bounding box center [732, 208] width 37 height 32
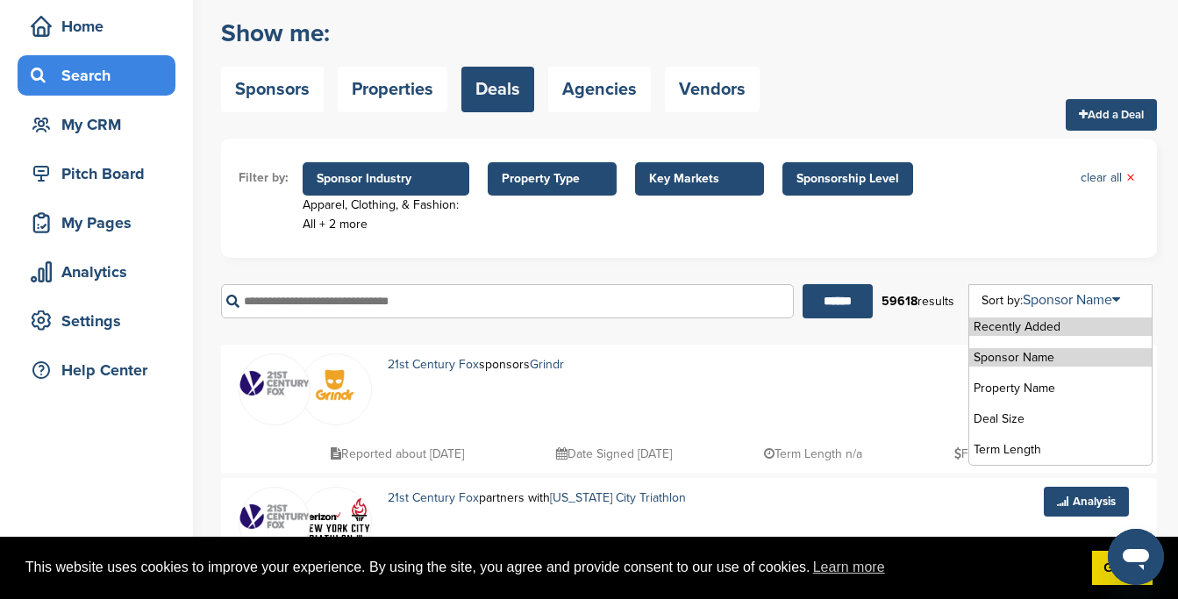
scroll to position [93, 0]
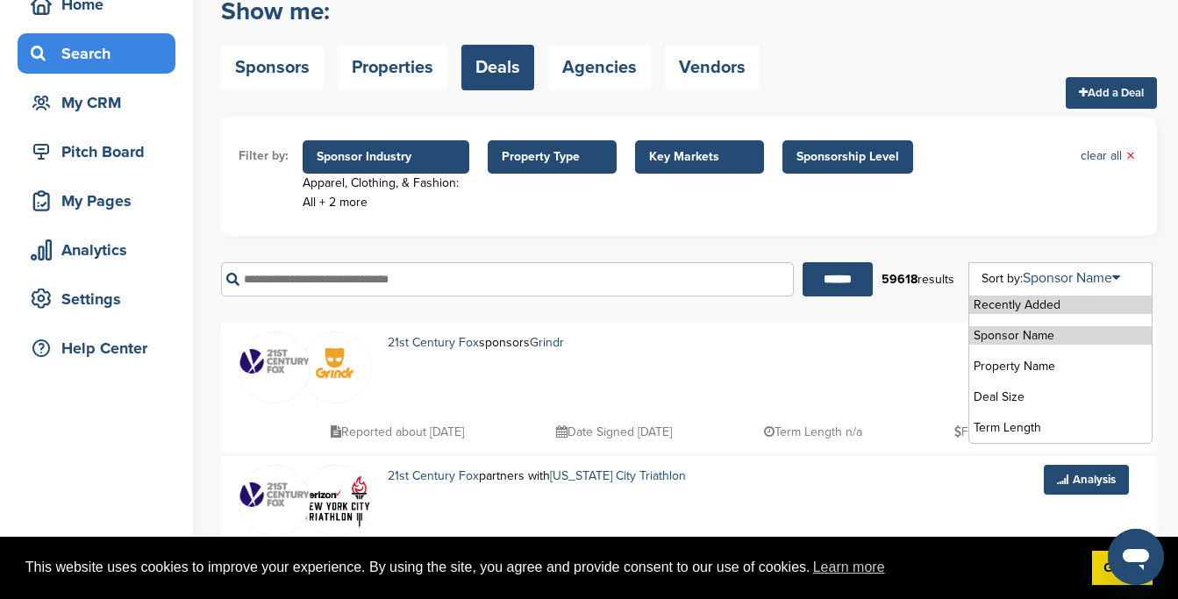
click at [1026, 303] on li "Recently Added" at bounding box center [1060, 305] width 182 height 18
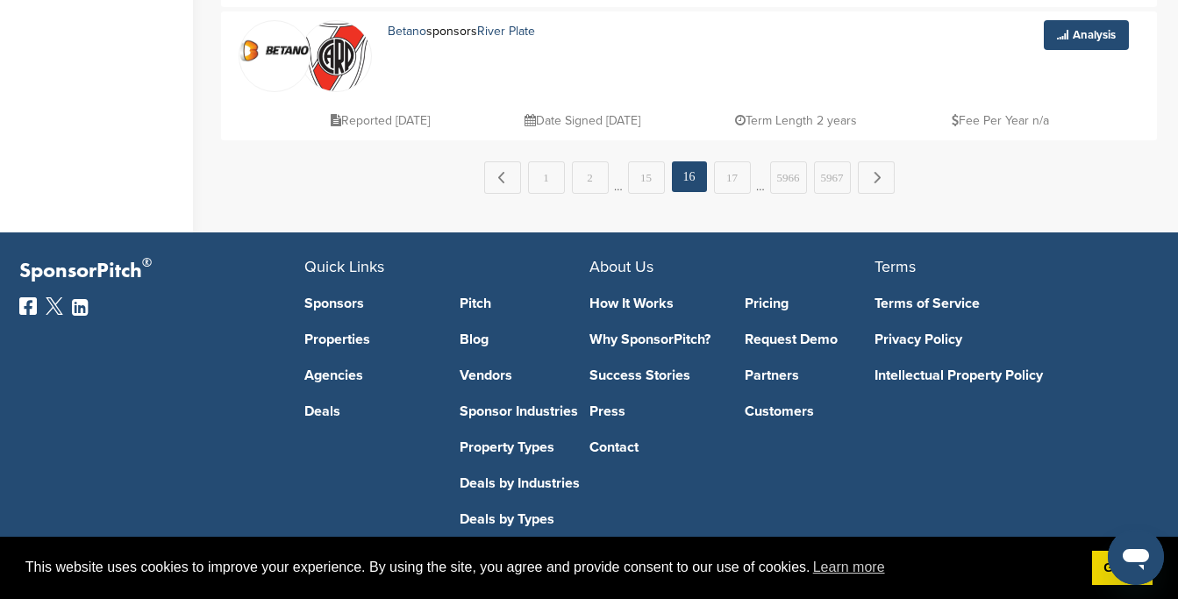
scroll to position [1404, 0]
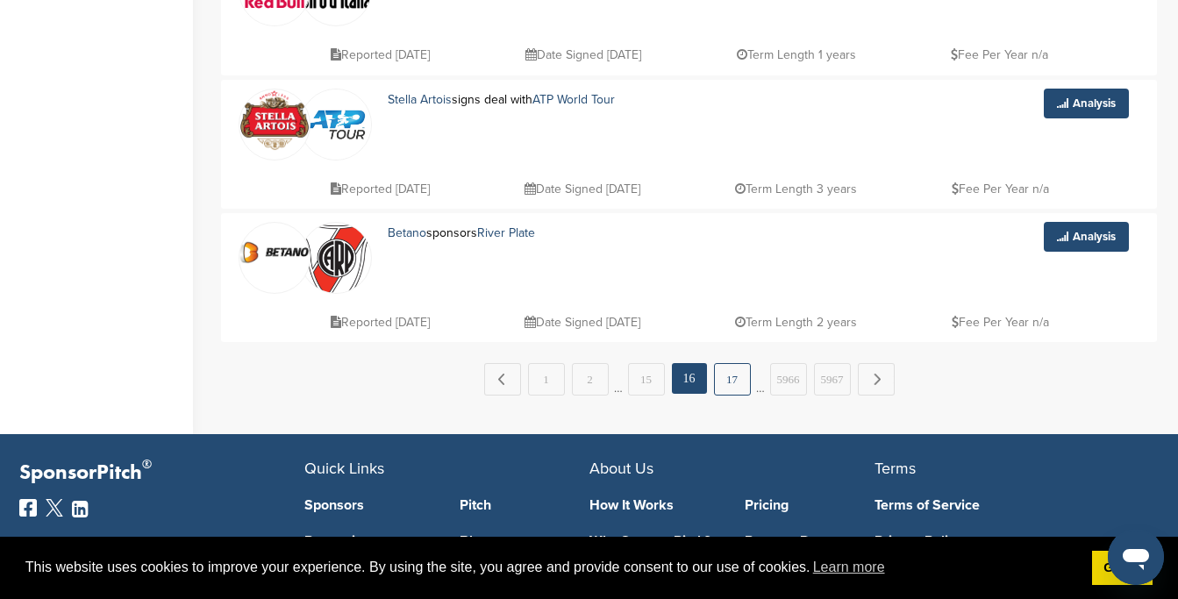
click at [724, 388] on link "17" at bounding box center [732, 379] width 37 height 32
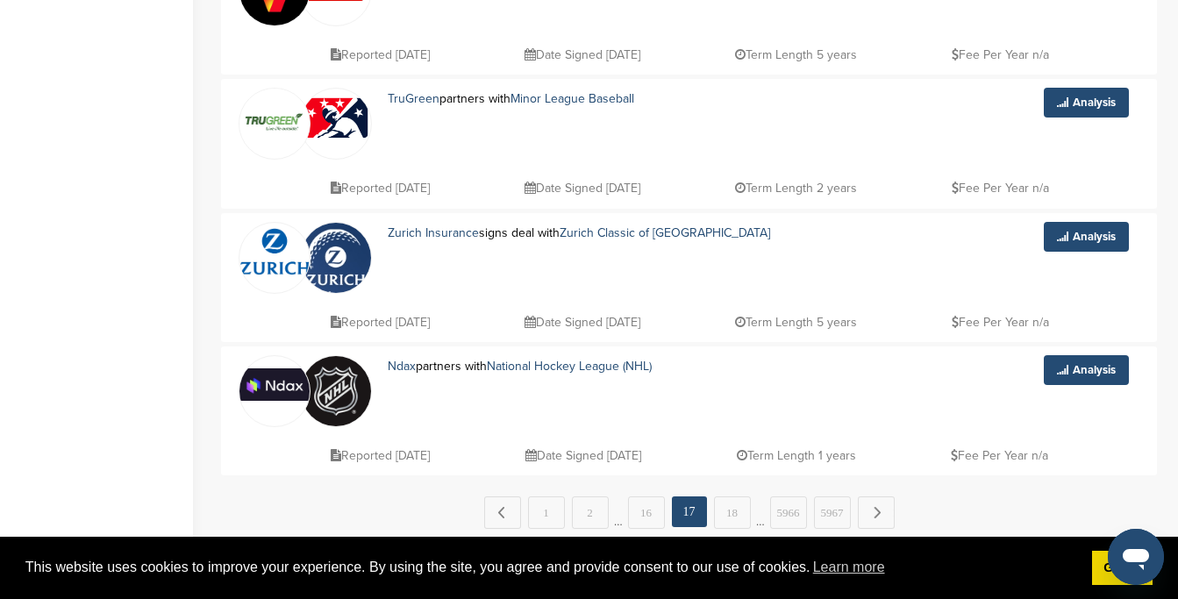
scroll to position [1275, 0]
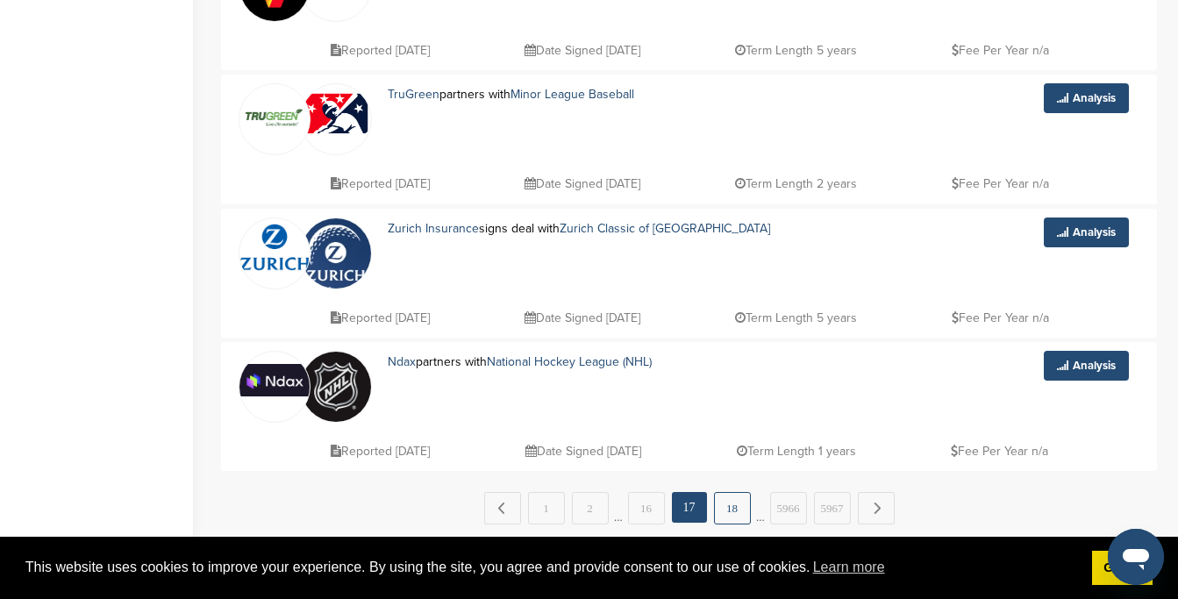
click at [733, 501] on link "18" at bounding box center [732, 508] width 37 height 32
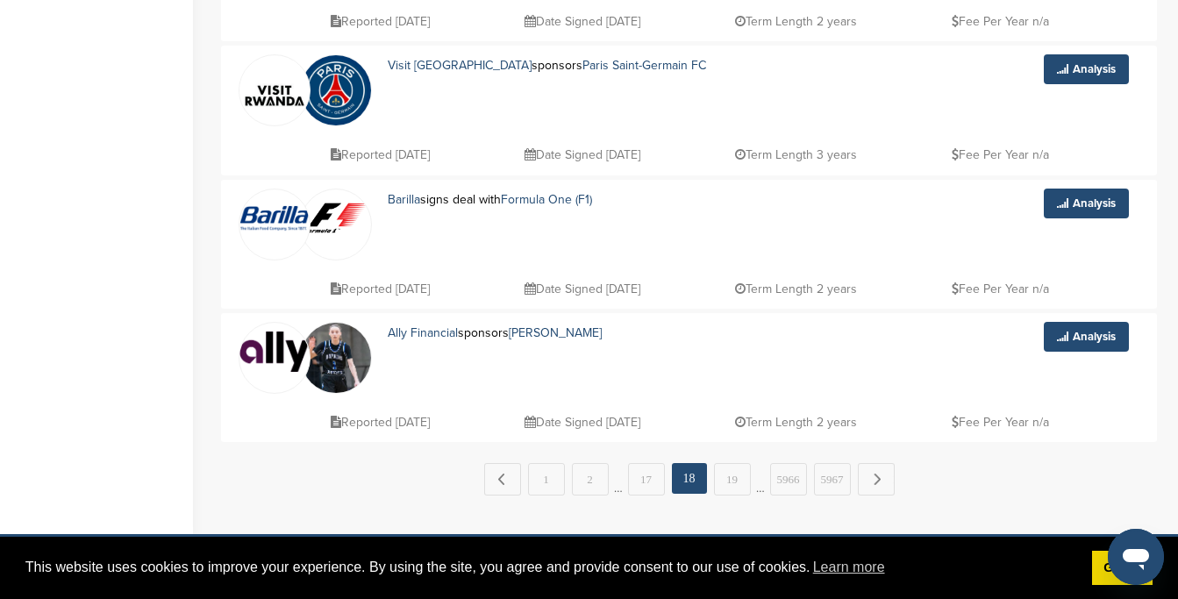
scroll to position [1331, 0]
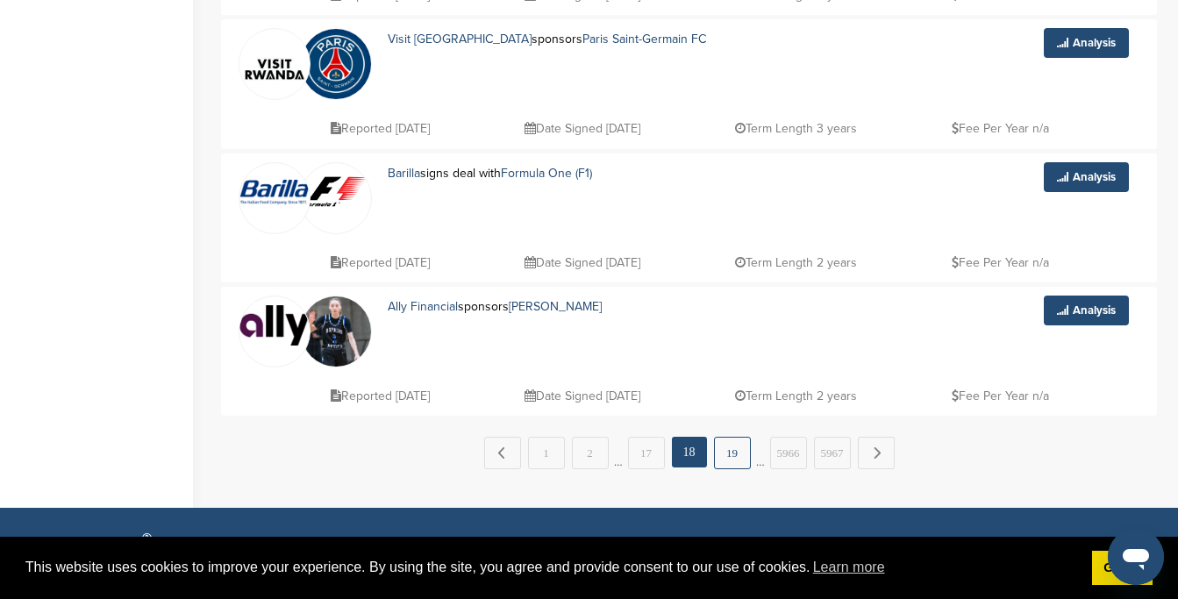
click at [731, 444] on link "19" at bounding box center [732, 453] width 37 height 32
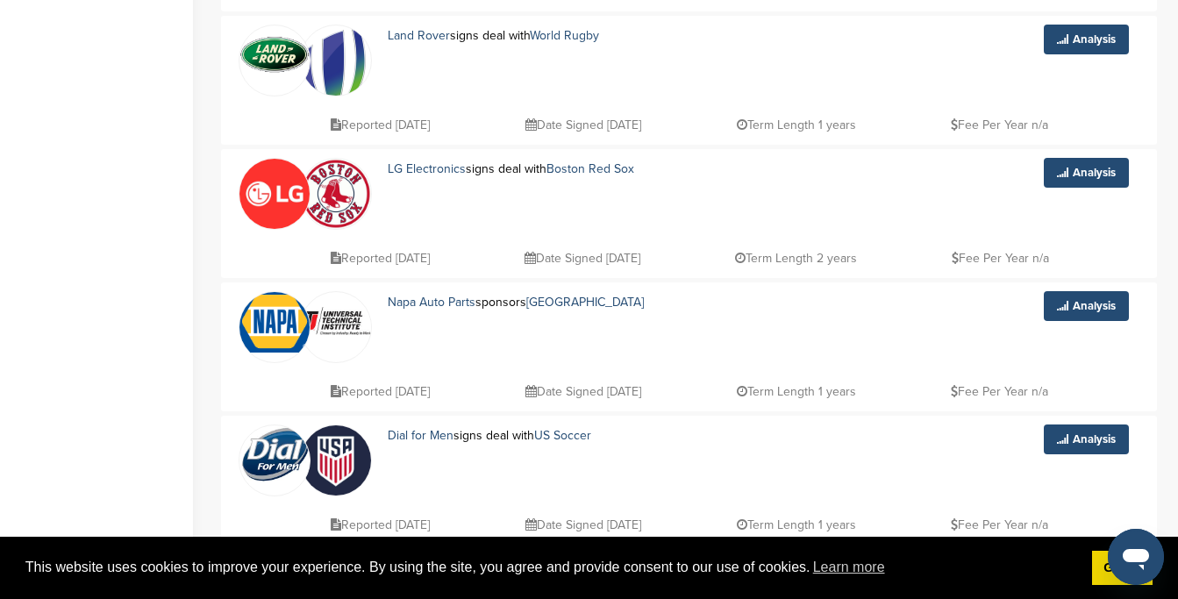
scroll to position [599, 0]
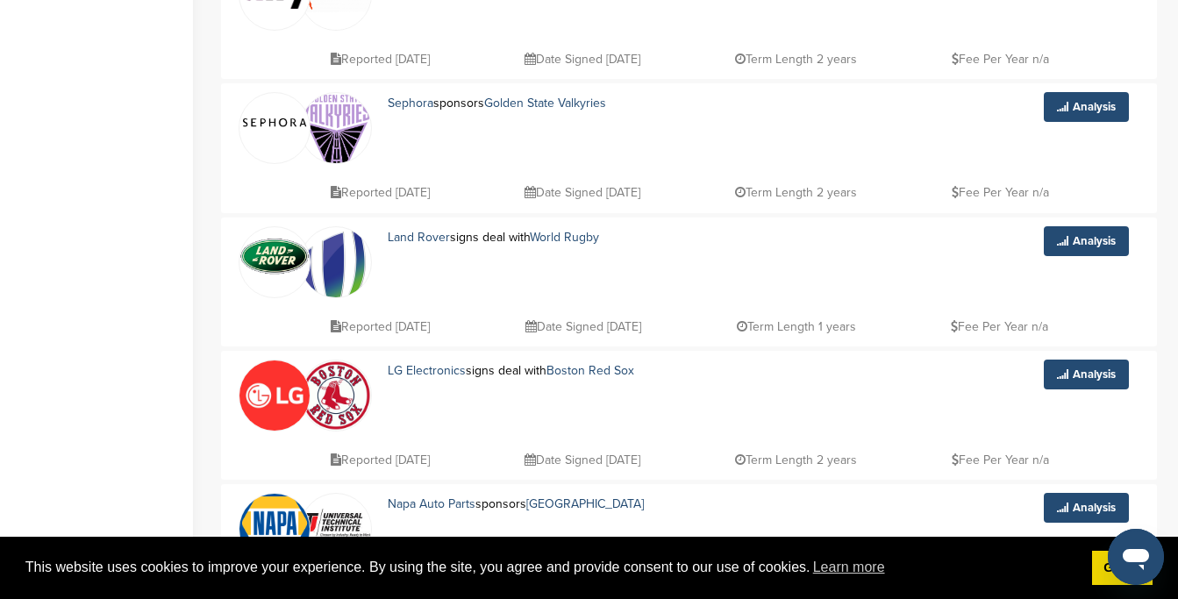
click at [281, 137] on link at bounding box center [274, 121] width 70 height 57
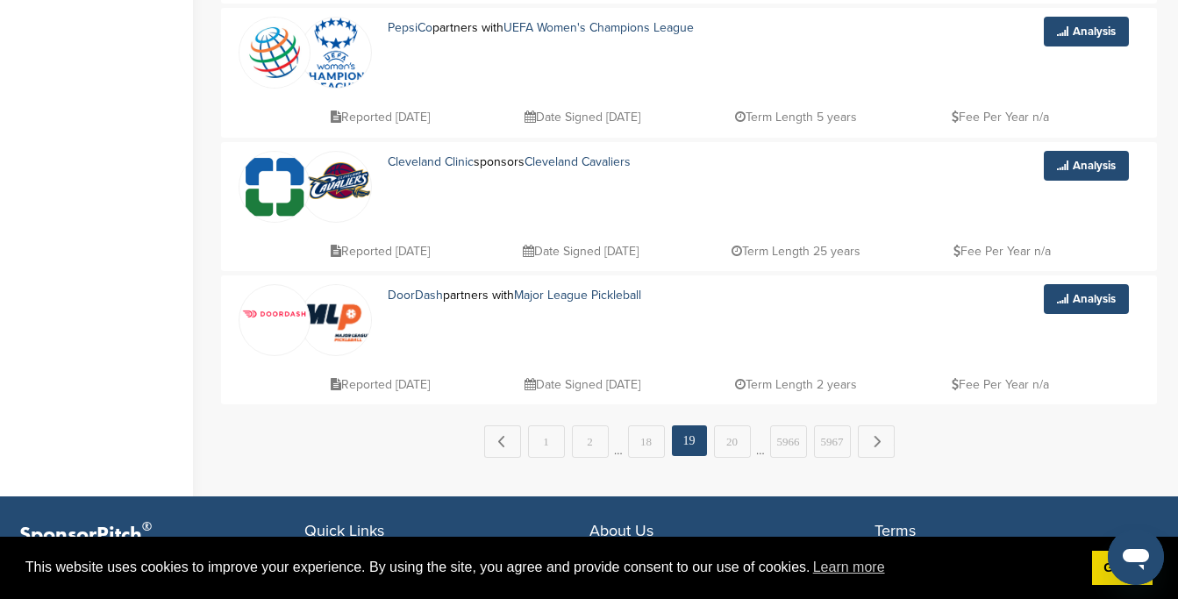
scroll to position [1353, 0]
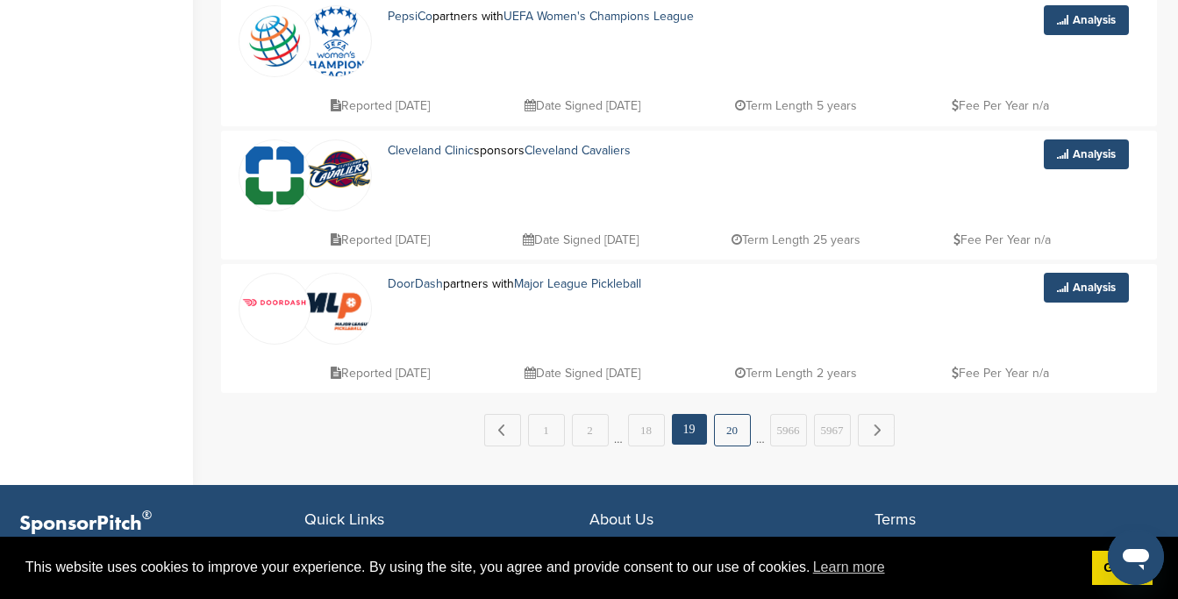
click at [734, 433] on link "20" at bounding box center [732, 430] width 37 height 32
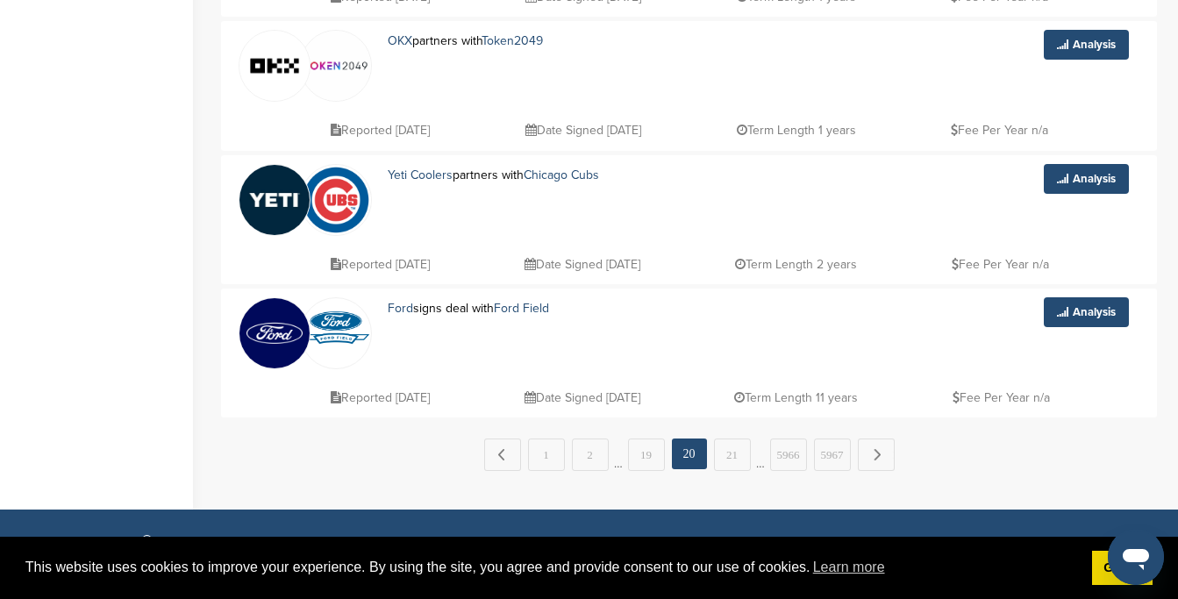
scroll to position [1404, 0]
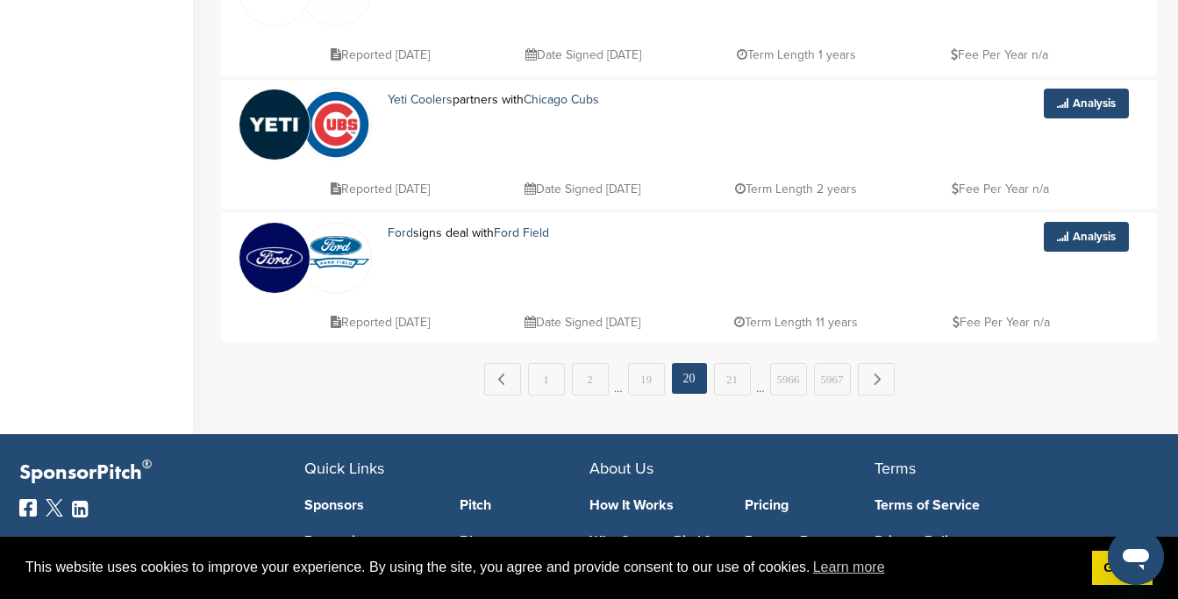
click at [397, 144] on div "Yeti Coolers partners with Chicago Cubs" at bounding box center [658, 125] width 577 height 72
click at [425, 104] on link "Yeti Coolers" at bounding box center [420, 99] width 65 height 15
click at [732, 373] on link "21" at bounding box center [732, 379] width 37 height 32
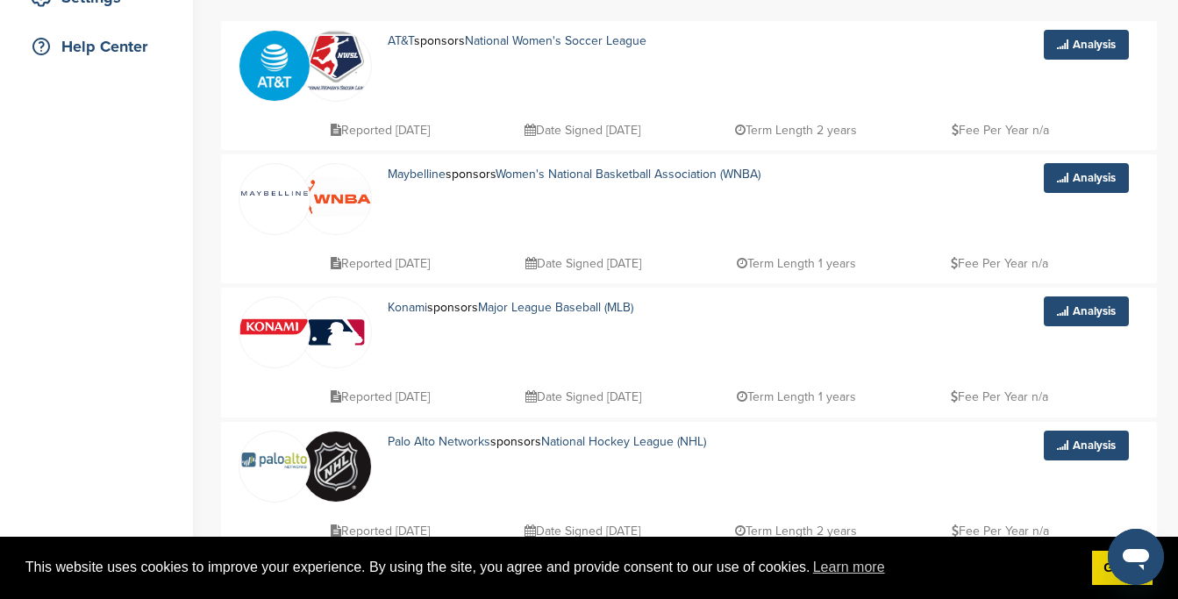
scroll to position [468, 0]
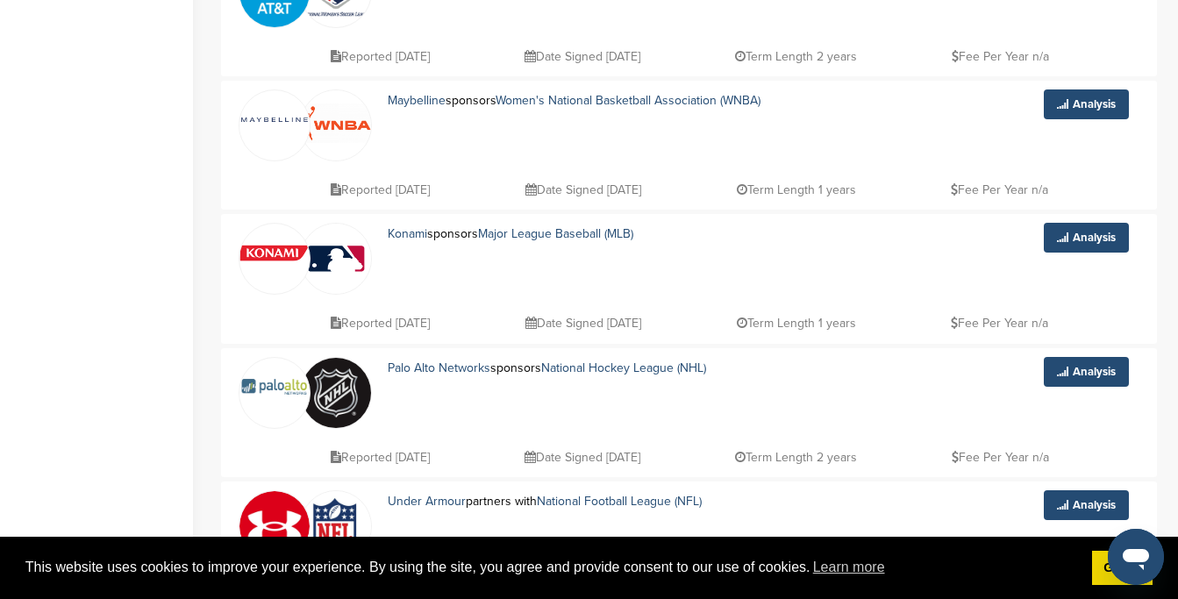
click at [279, 259] on img at bounding box center [274, 253] width 70 height 16
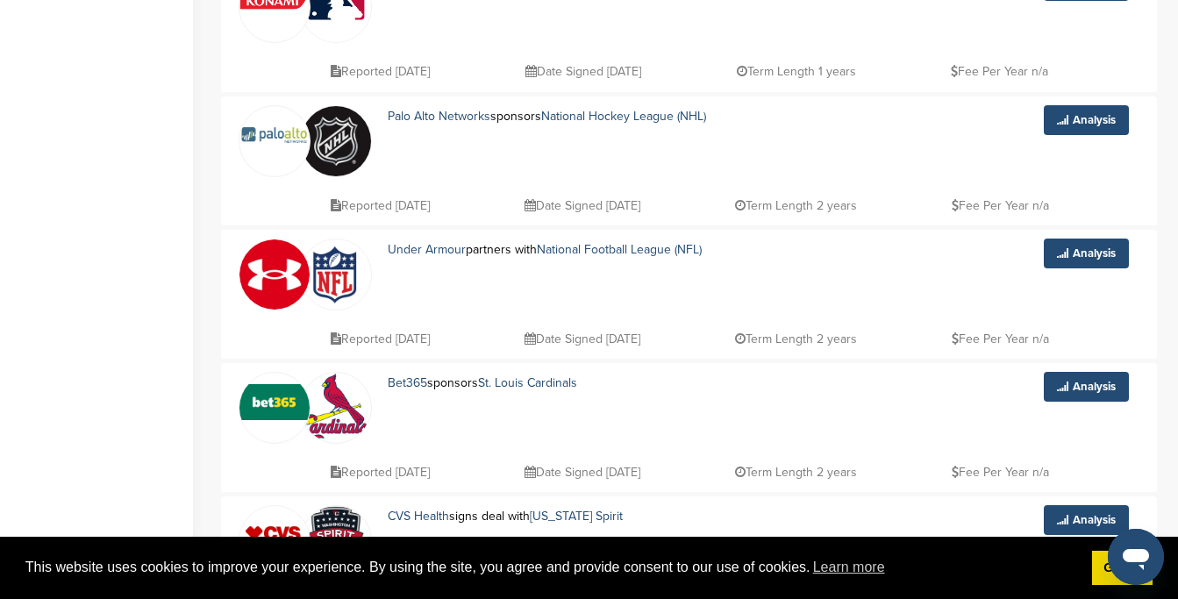
scroll to position [748, 0]
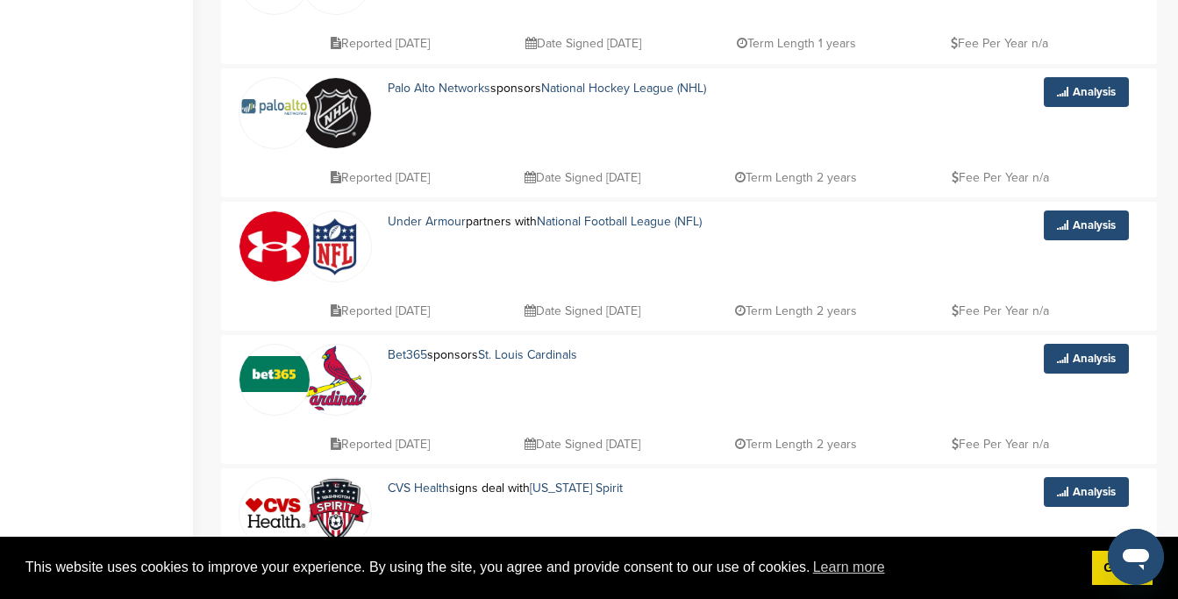
click at [253, 126] on link at bounding box center [274, 106] width 70 height 57
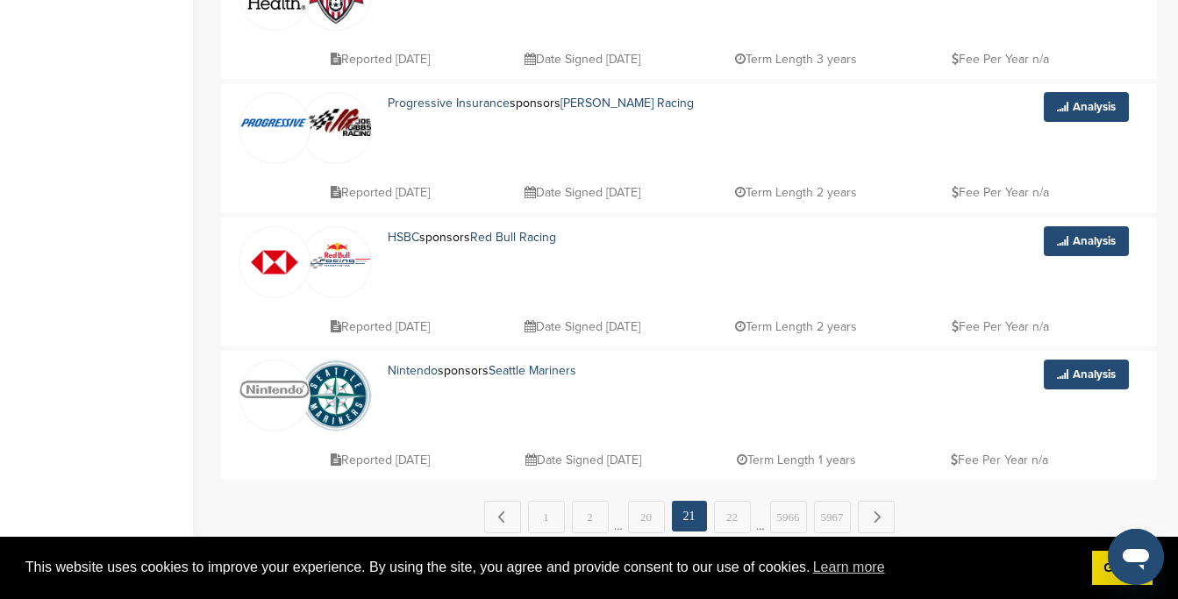
scroll to position [1271, 0]
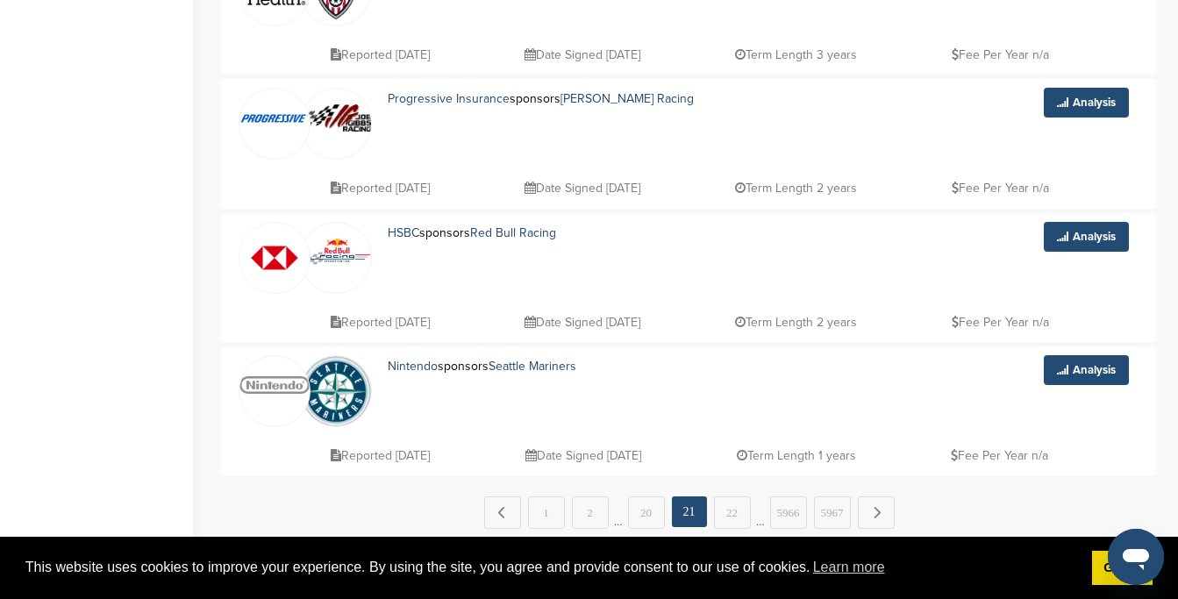
click at [275, 273] on img at bounding box center [274, 258] width 70 height 70
click at [247, 134] on link at bounding box center [274, 117] width 70 height 57
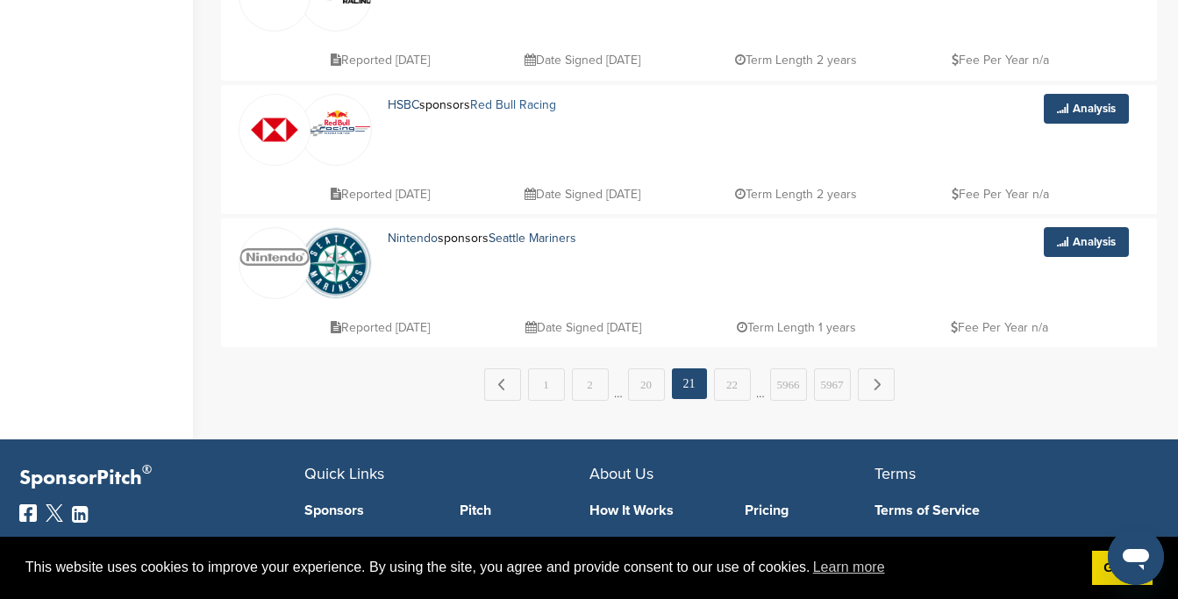
scroll to position [1401, 0]
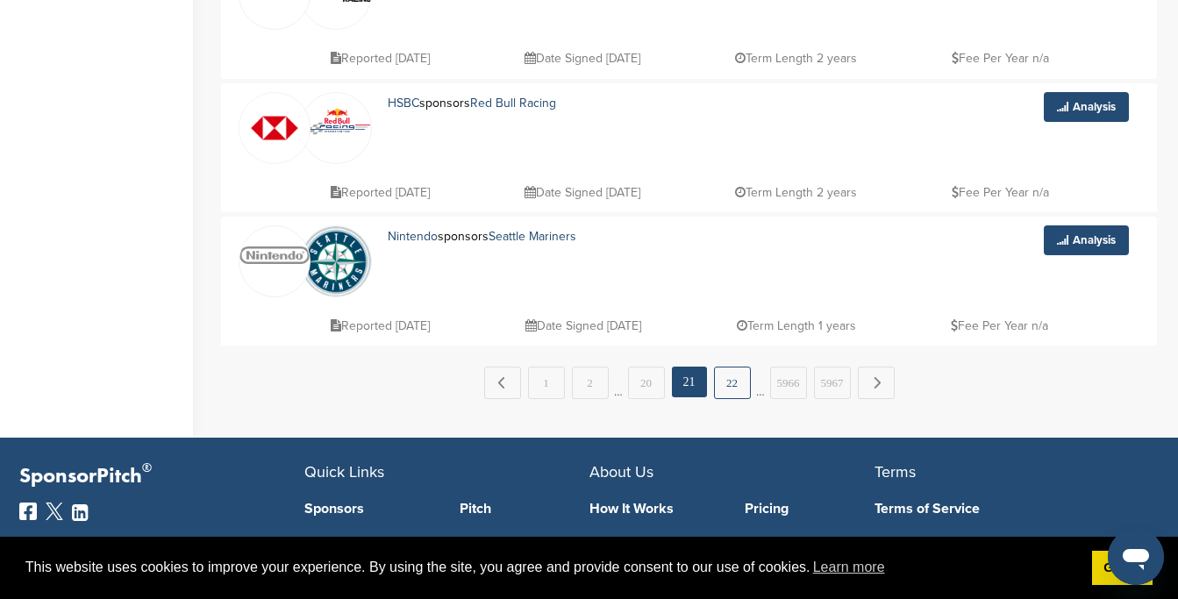
click at [732, 396] on link "22" at bounding box center [732, 383] width 37 height 32
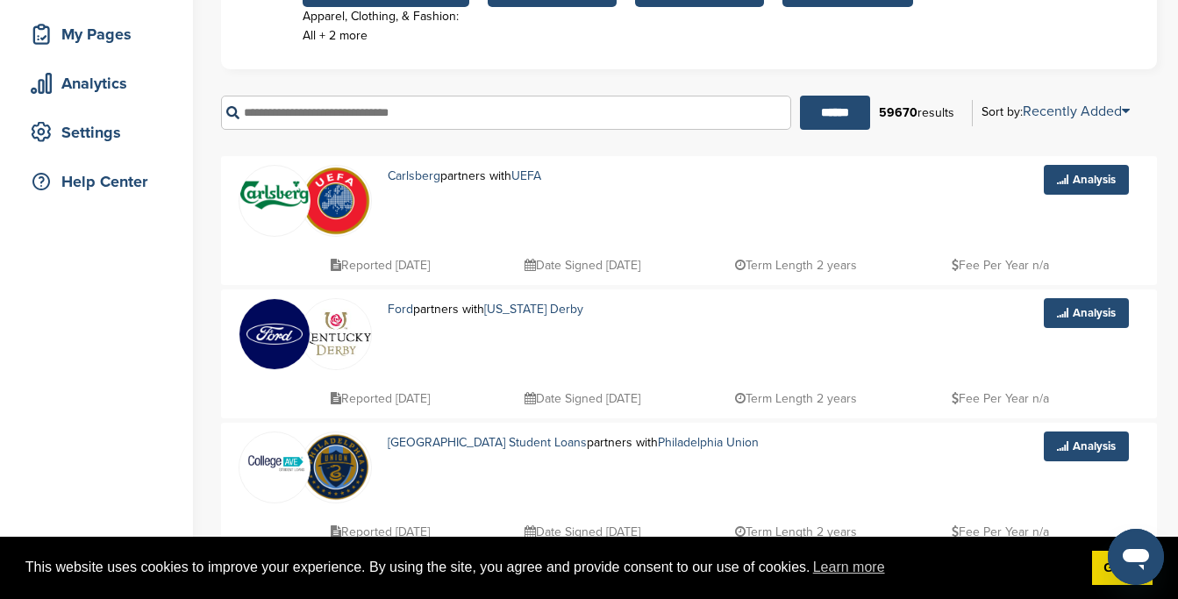
scroll to position [263, 0]
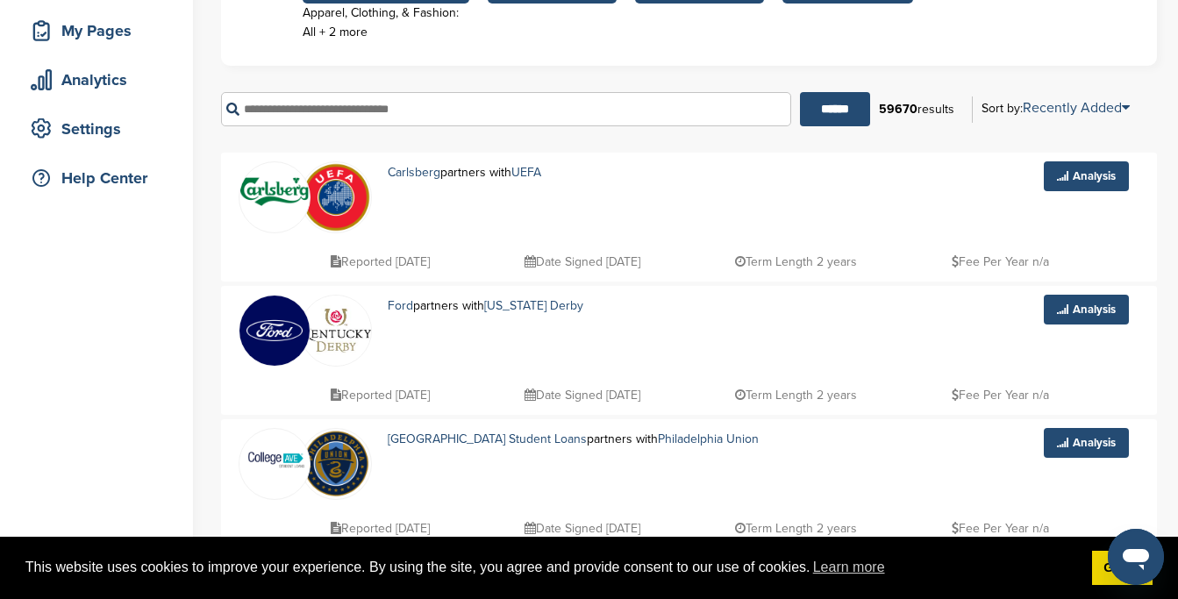
click at [262, 209] on link at bounding box center [274, 190] width 70 height 57
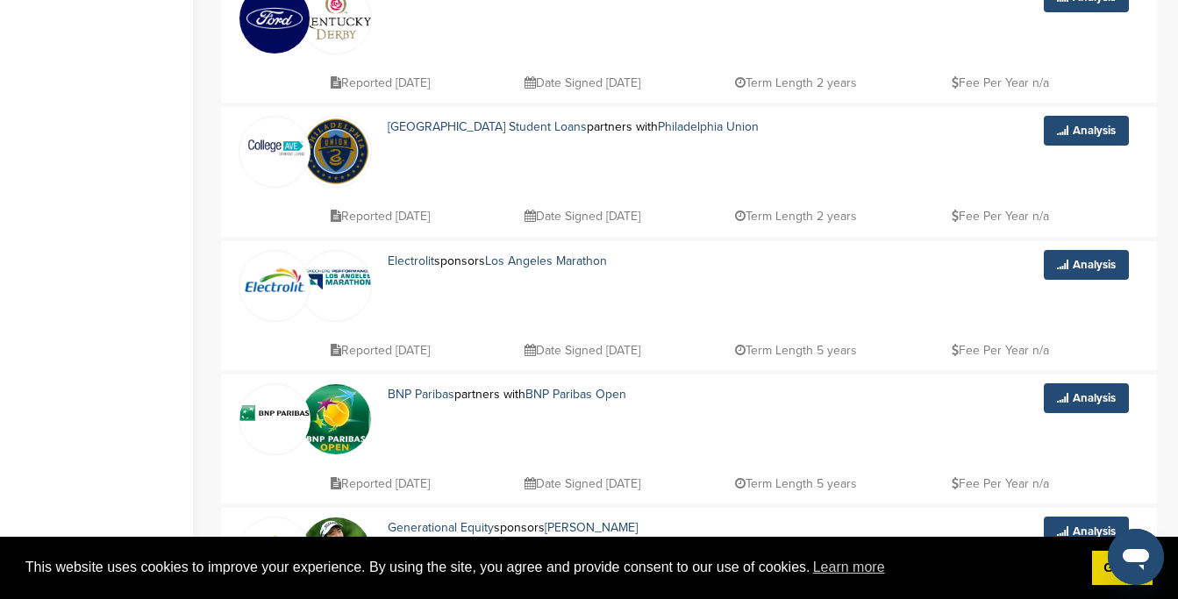
scroll to position [689, 0]
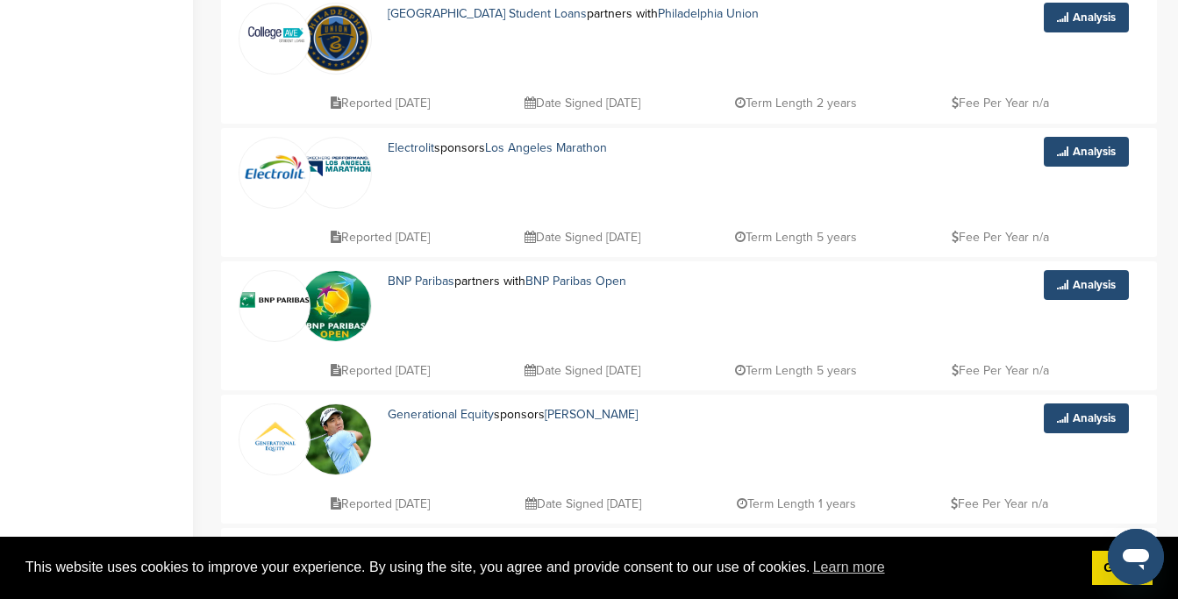
click at [263, 182] on img at bounding box center [274, 165] width 70 height 39
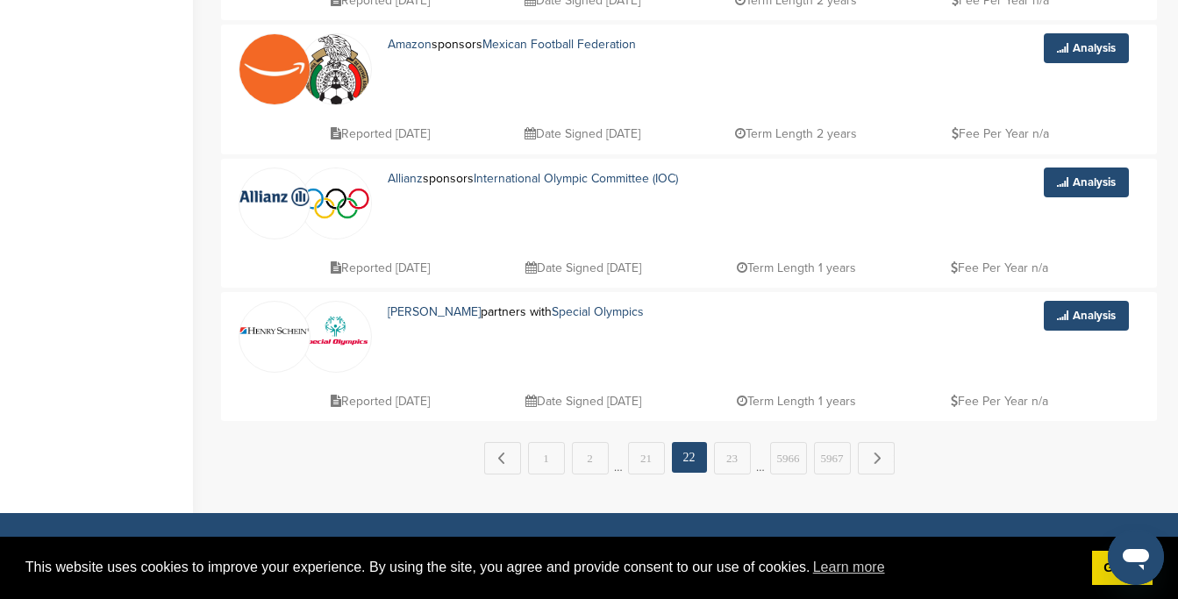
scroll to position [1337, 0]
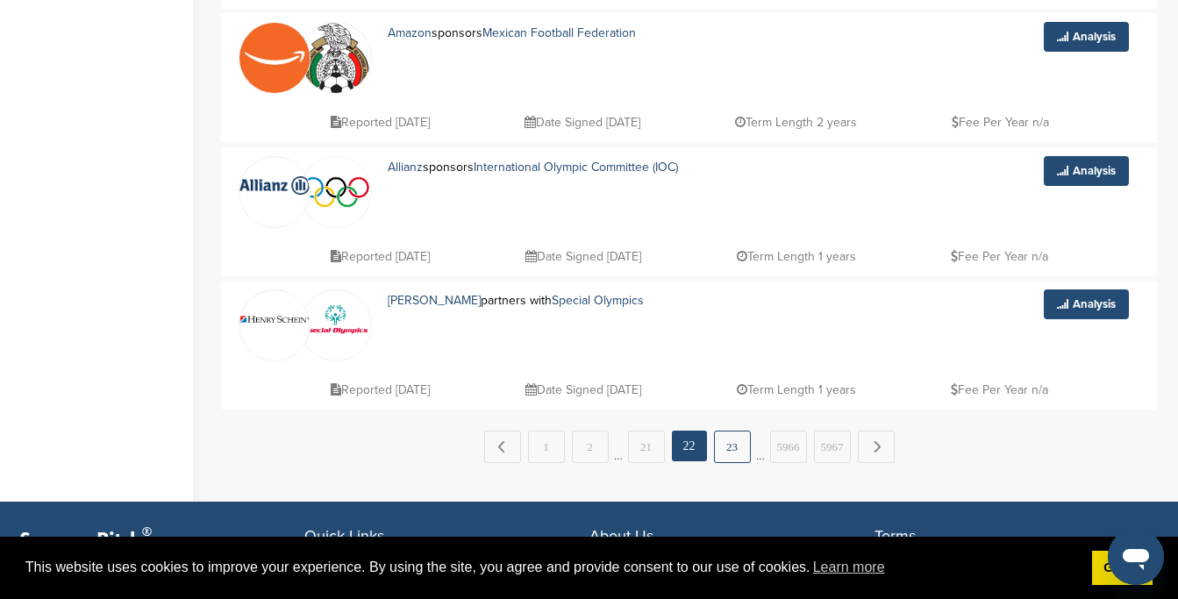
click at [725, 447] on link "23" at bounding box center [732, 447] width 37 height 32
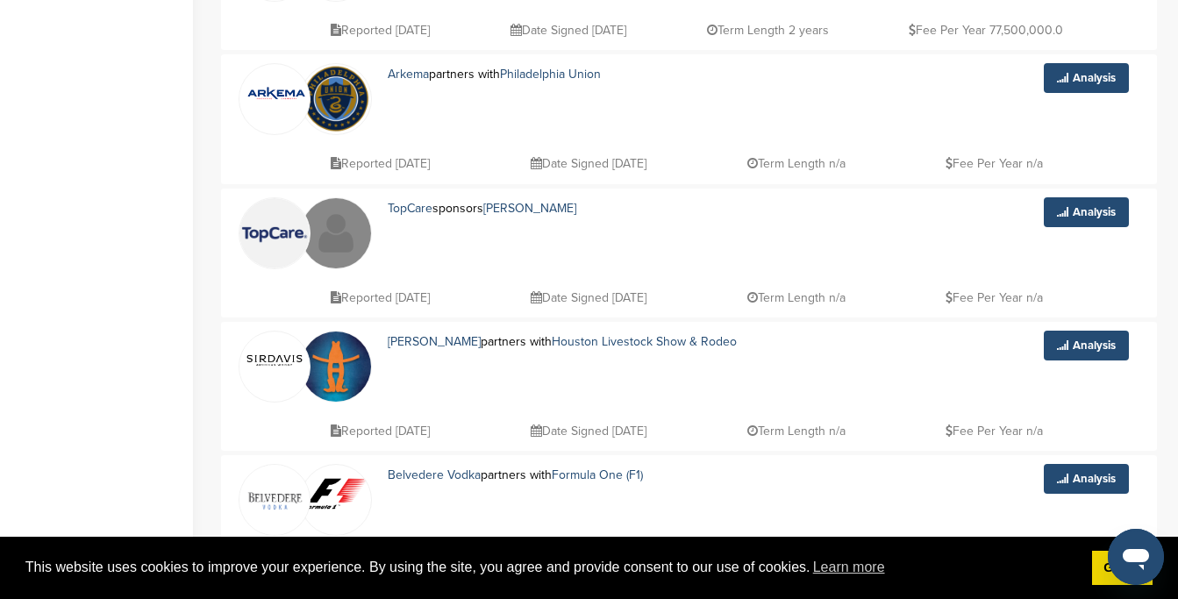
scroll to position [631, 0]
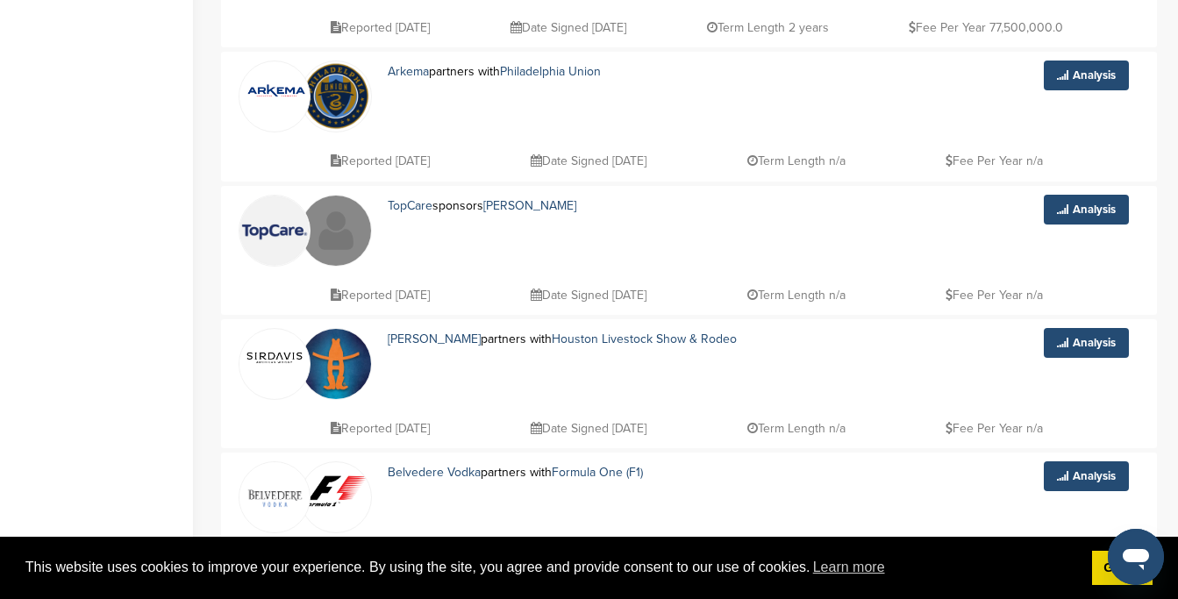
click at [268, 208] on img at bounding box center [274, 231] width 70 height 70
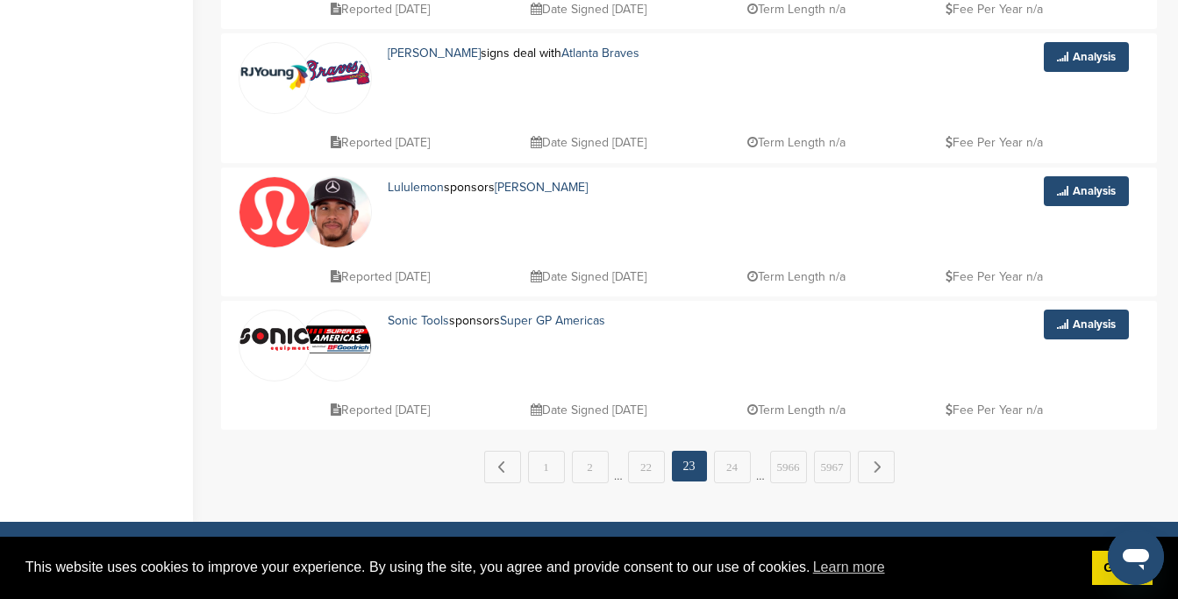
scroll to position [1316, 0]
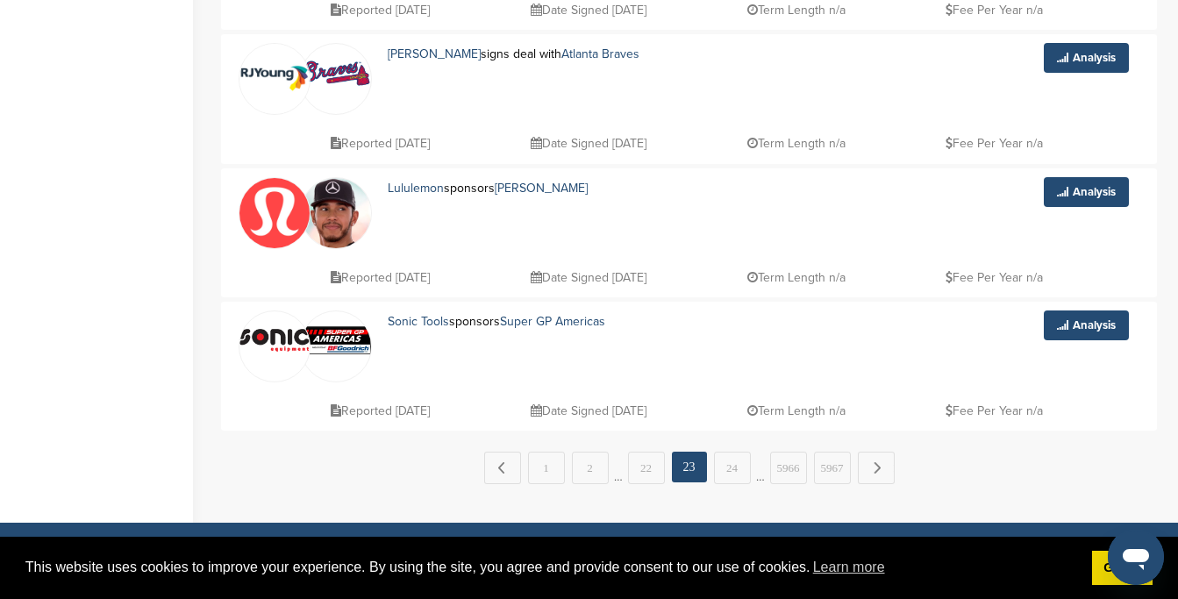
click at [276, 226] on img at bounding box center [274, 213] width 70 height 70
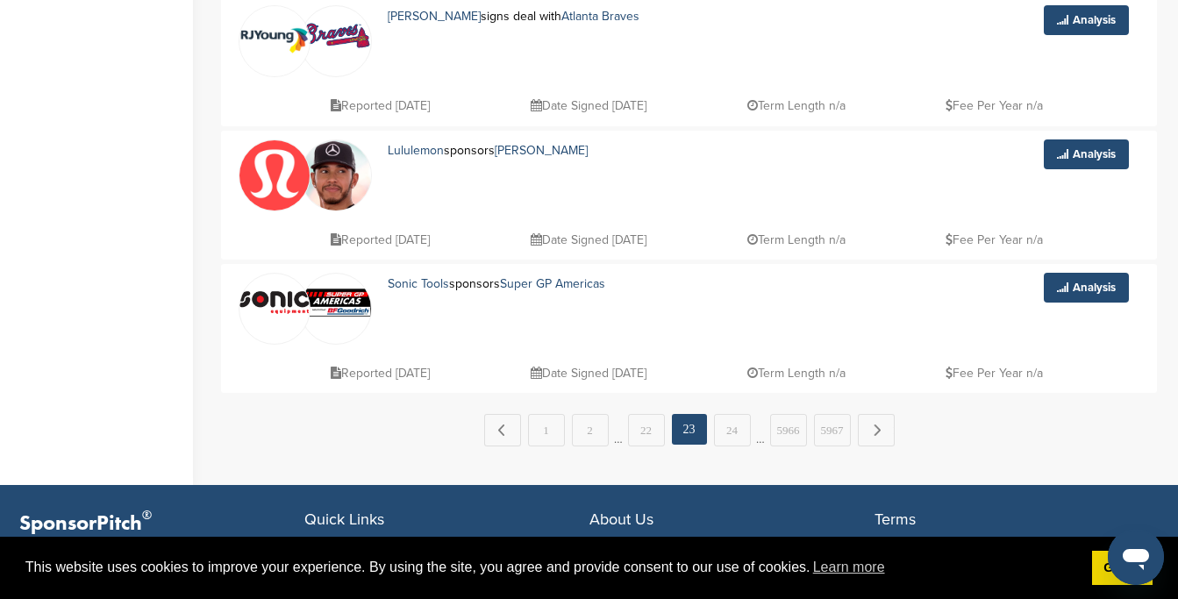
scroll to position [1365, 0]
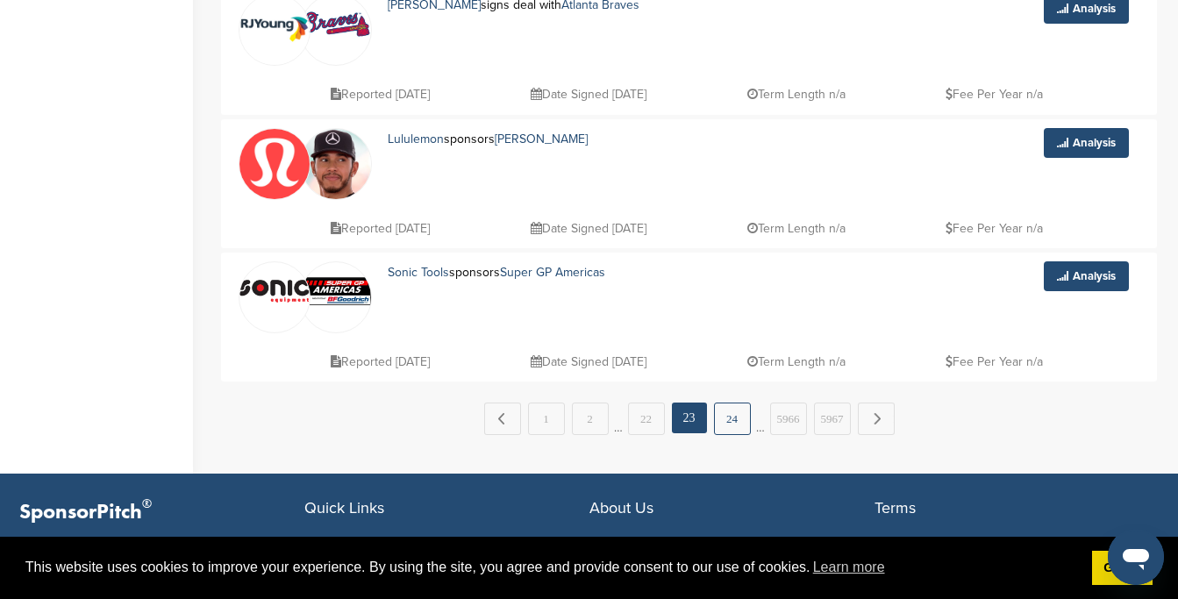
click at [731, 423] on link "24" at bounding box center [732, 419] width 37 height 32
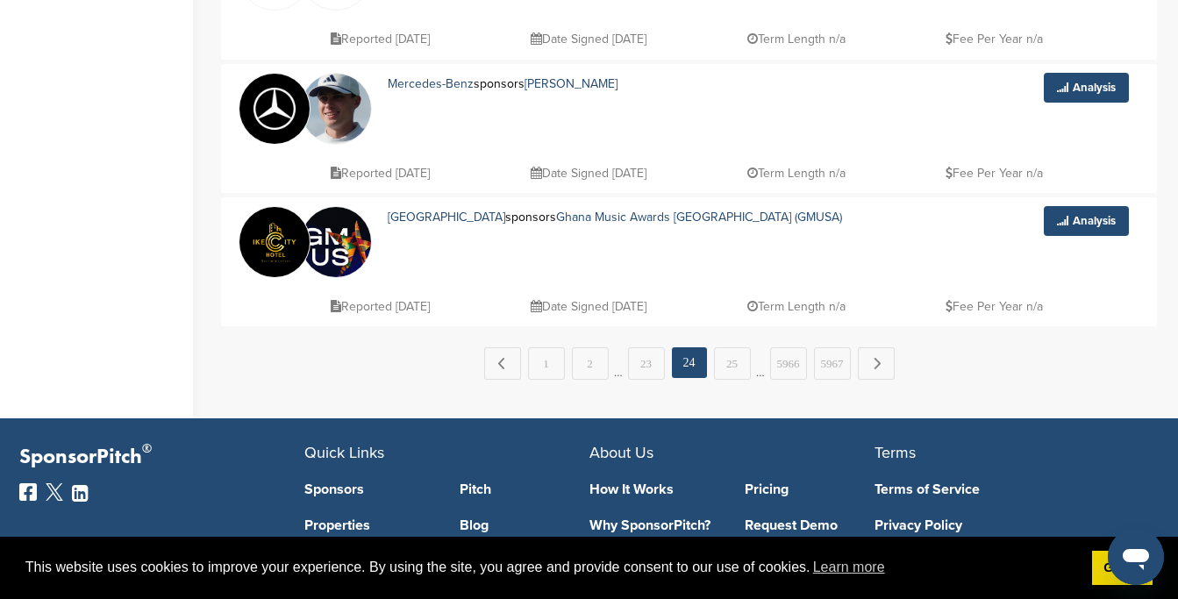
scroll to position [1475, 0]
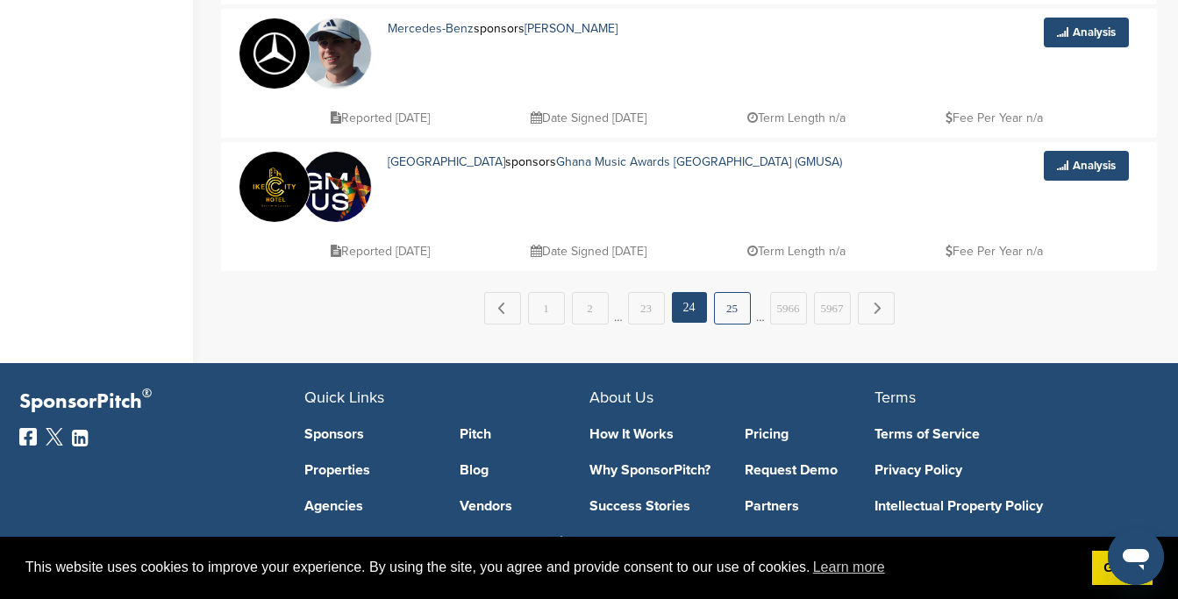
click at [741, 323] on link "25" at bounding box center [732, 308] width 37 height 32
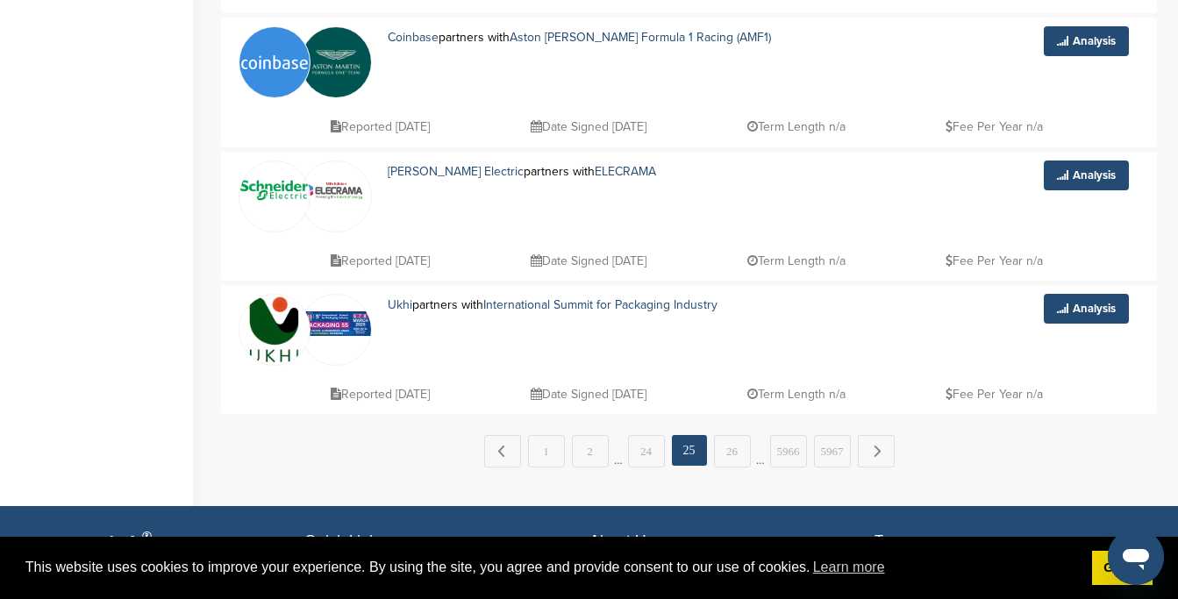
scroll to position [1337, 0]
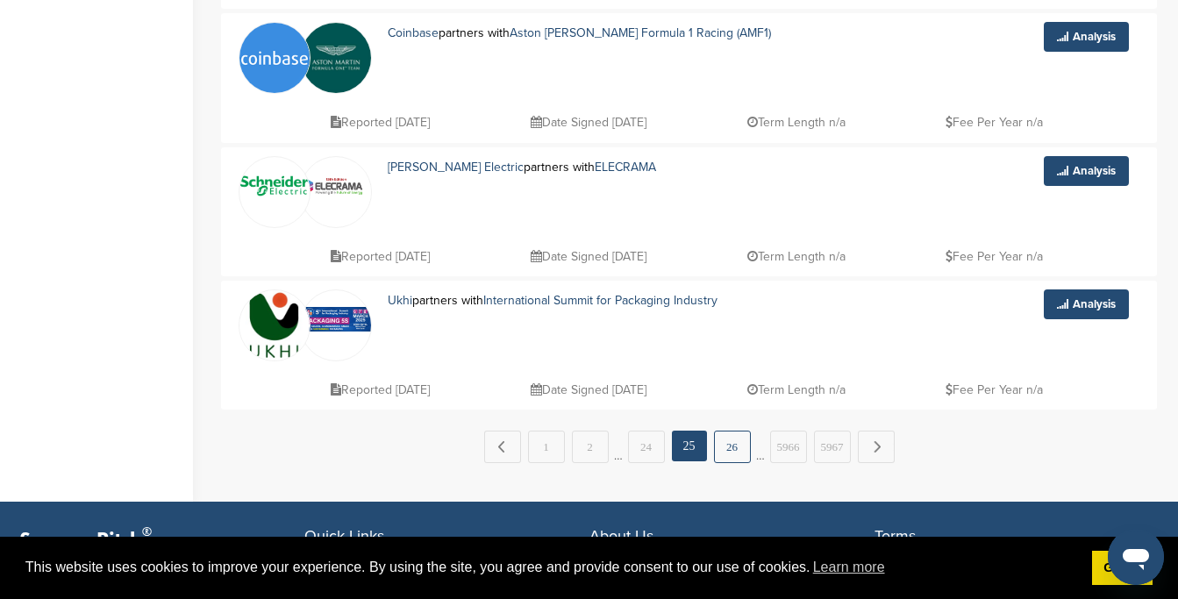
click at [722, 450] on link "26" at bounding box center [732, 447] width 37 height 32
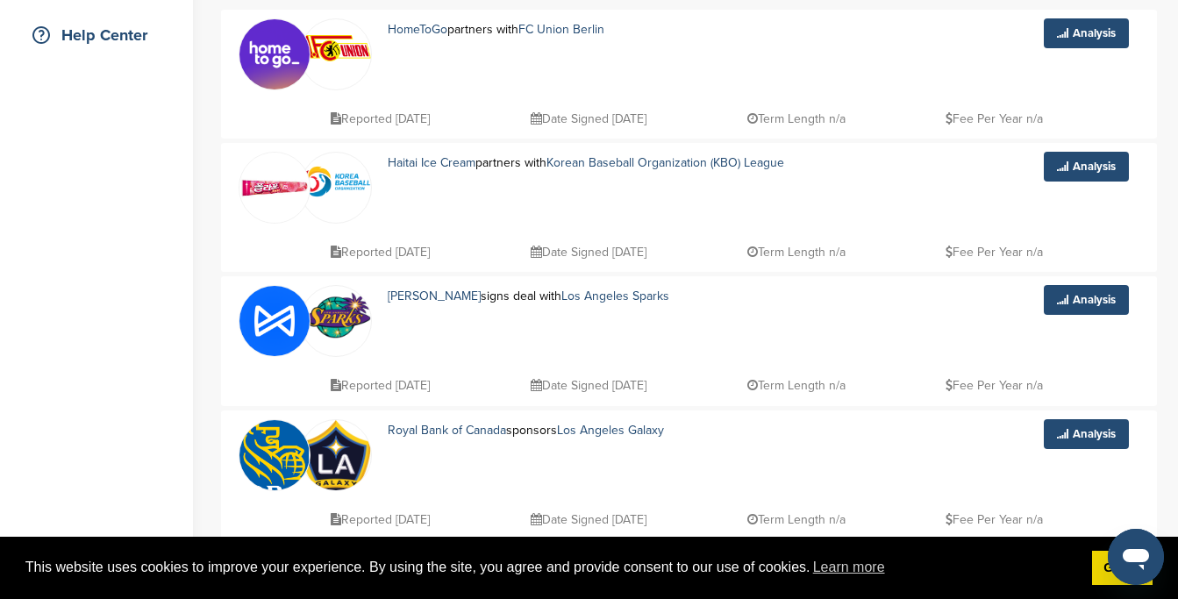
scroll to position [408, 0]
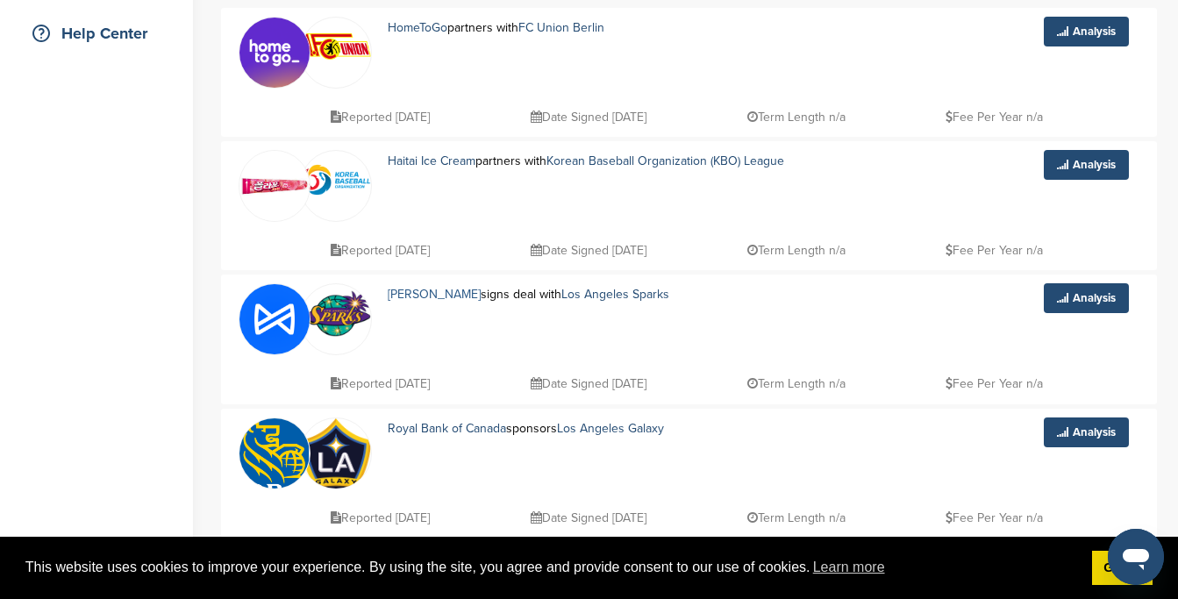
click at [407, 296] on link "Albert" at bounding box center [434, 294] width 93 height 15
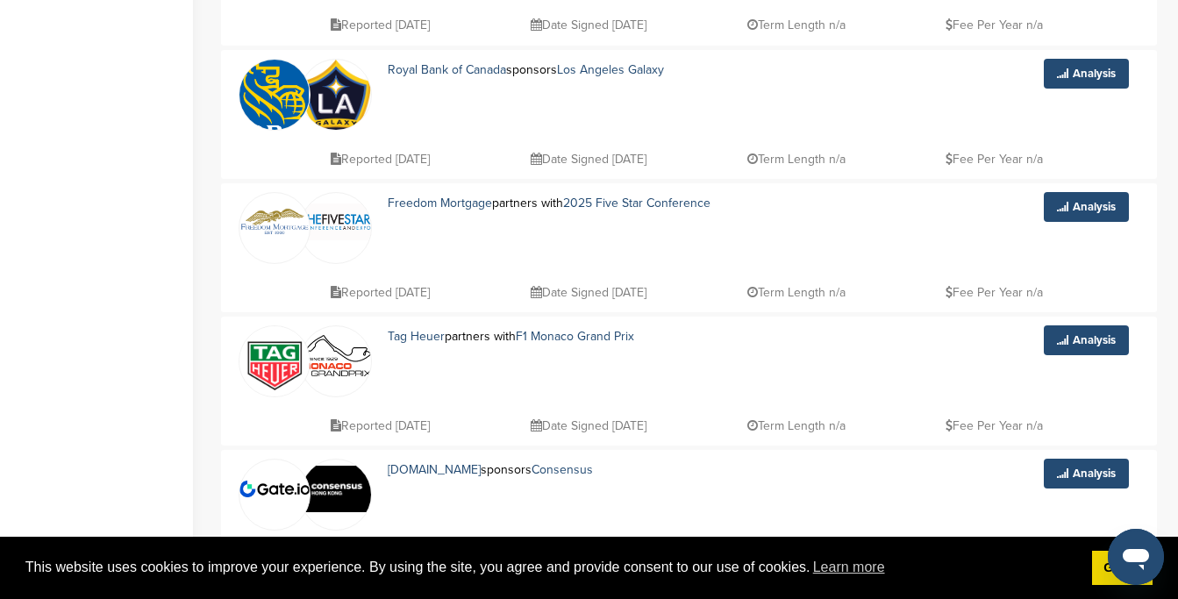
scroll to position [835, 0]
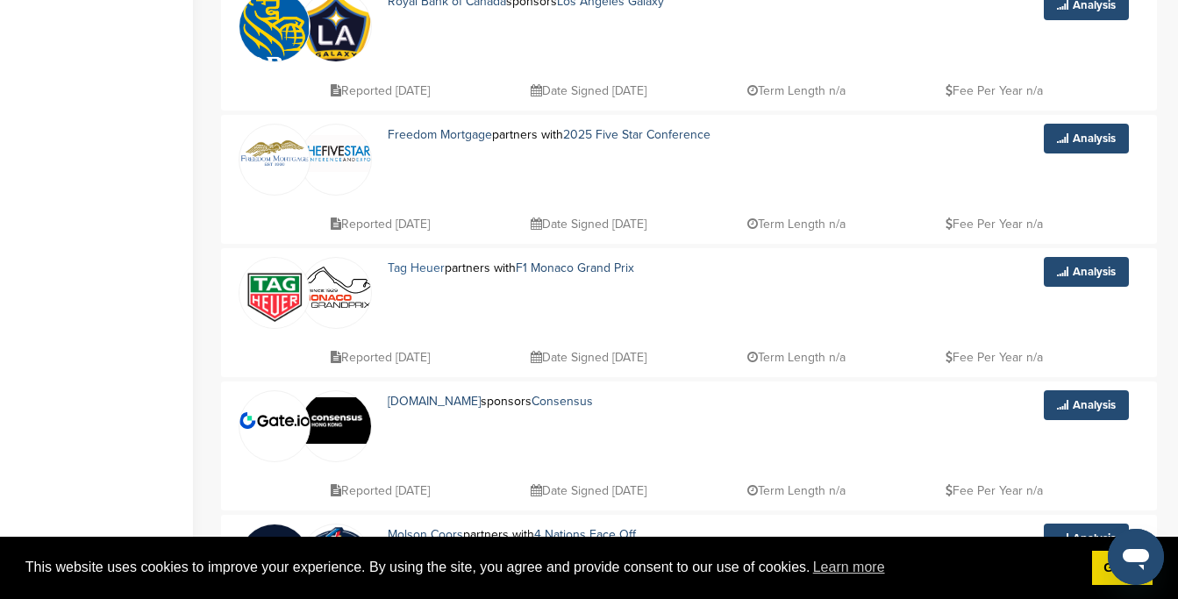
click at [400, 275] on link "Tag Heuer" at bounding box center [416, 268] width 57 height 15
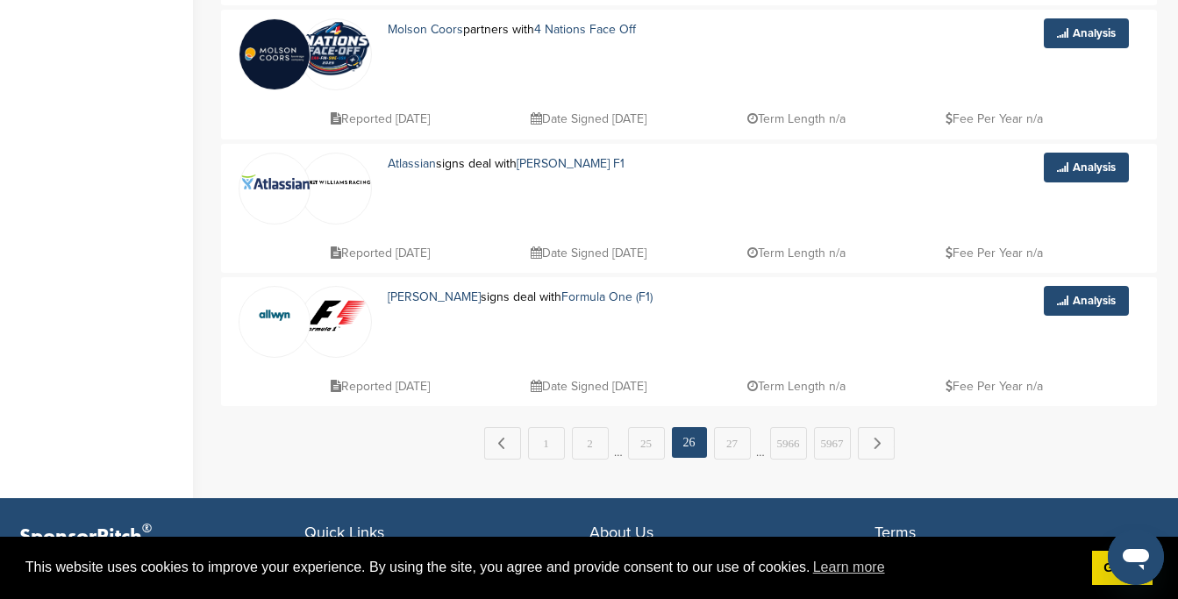
scroll to position [1398, 0]
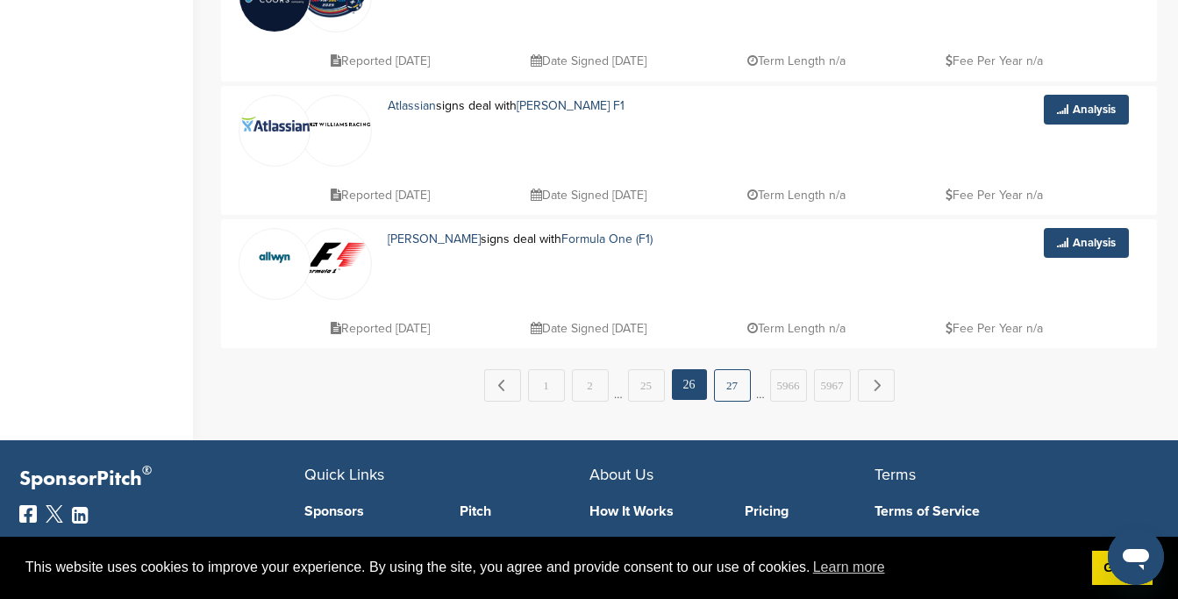
click at [744, 394] on link "27" at bounding box center [732, 385] width 37 height 32
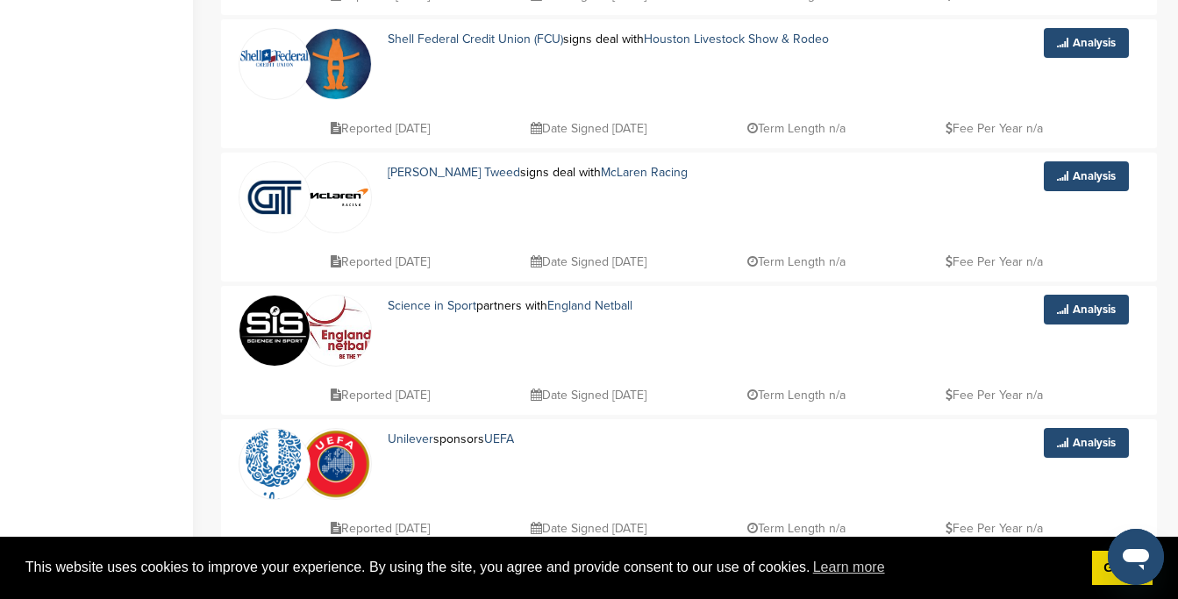
scroll to position [953, 0]
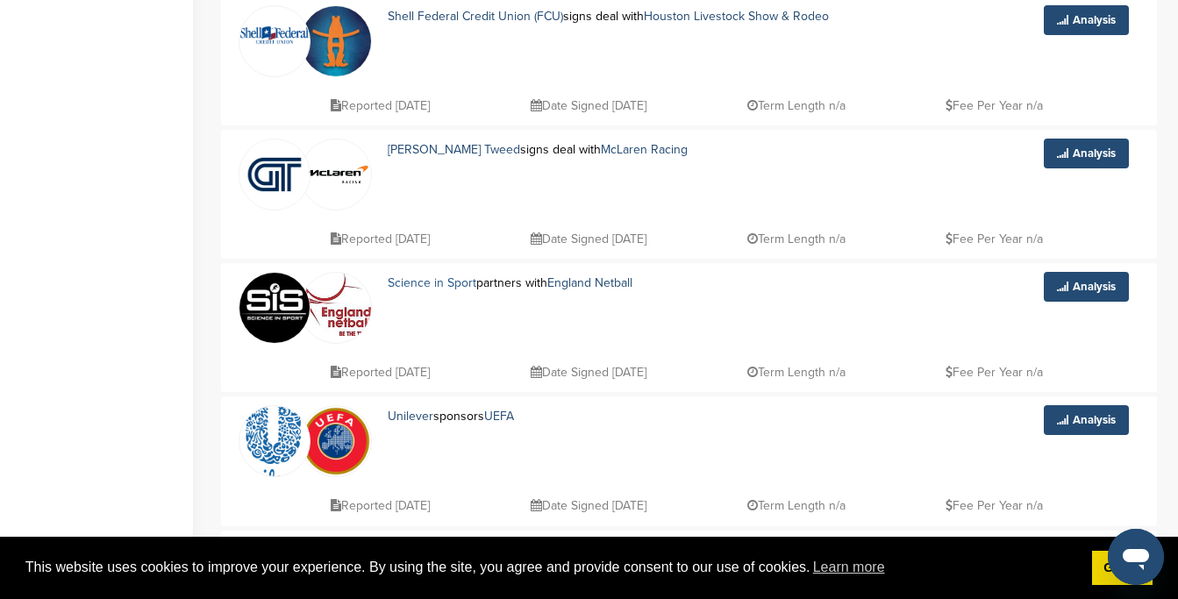
click at [460, 288] on link "Science in Sport" at bounding box center [432, 282] width 89 height 15
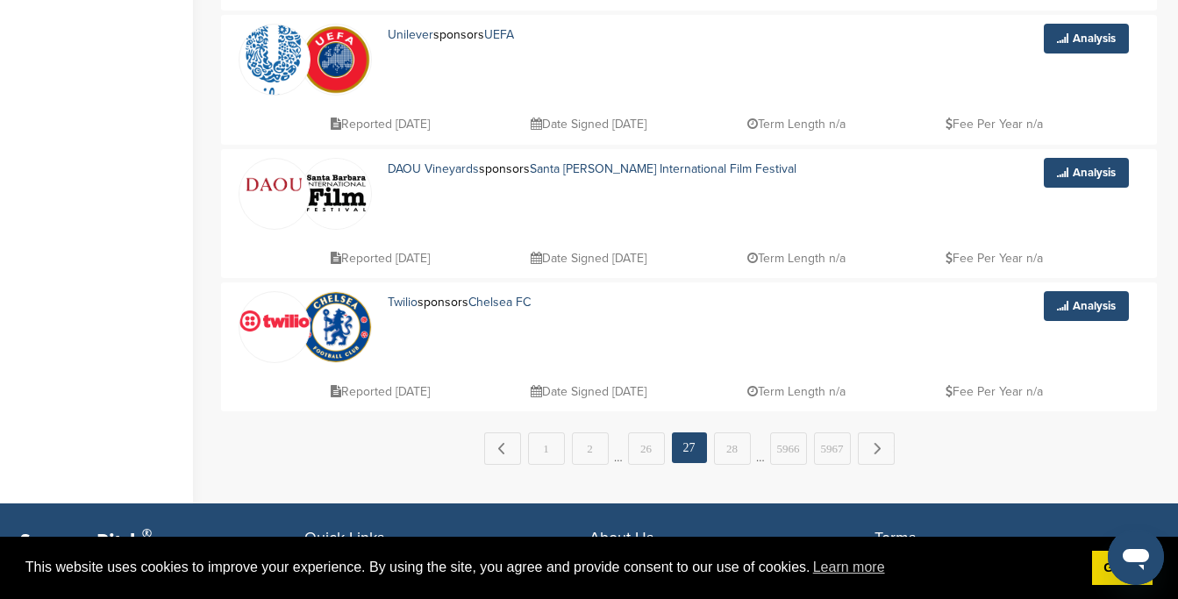
scroll to position [1337, 0]
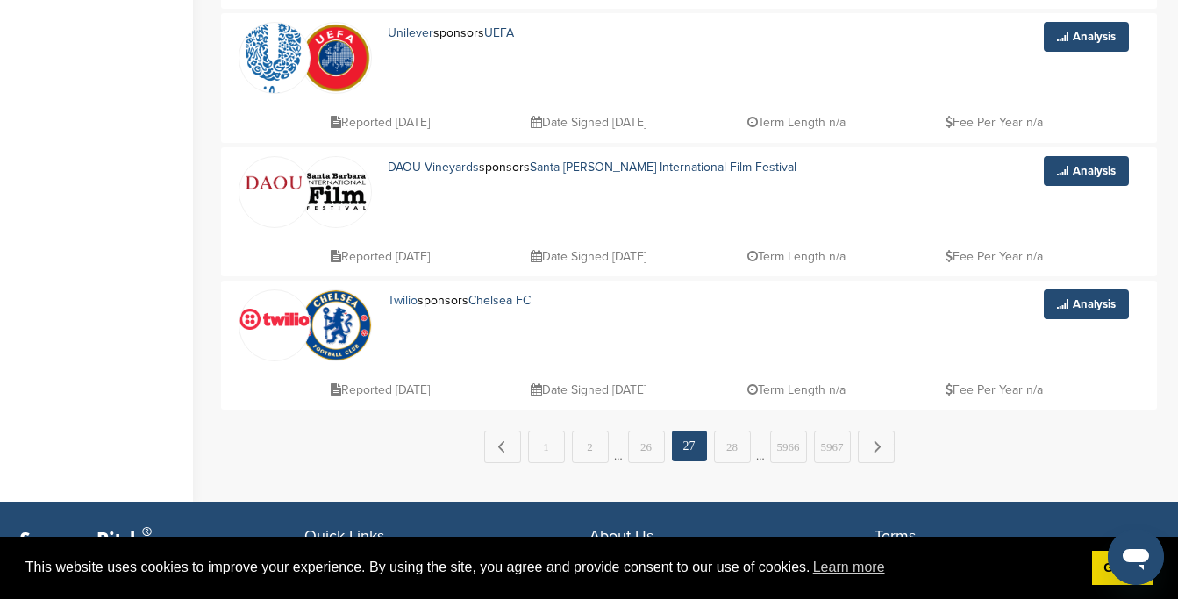
click at [405, 303] on link "Twilio" at bounding box center [403, 300] width 30 height 15
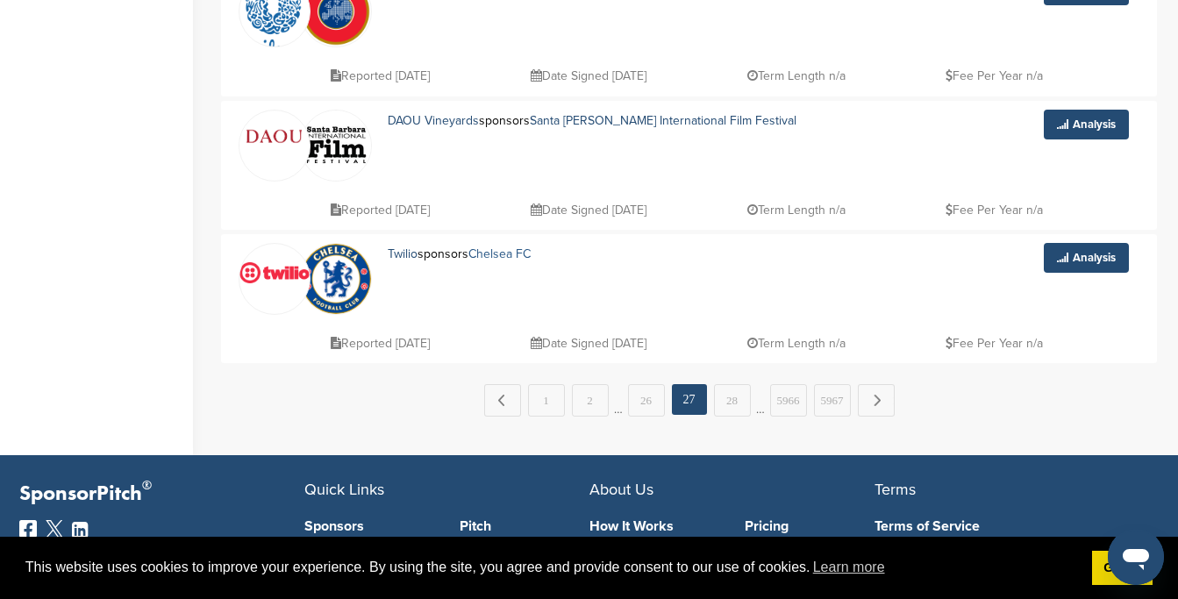
scroll to position [1387, 0]
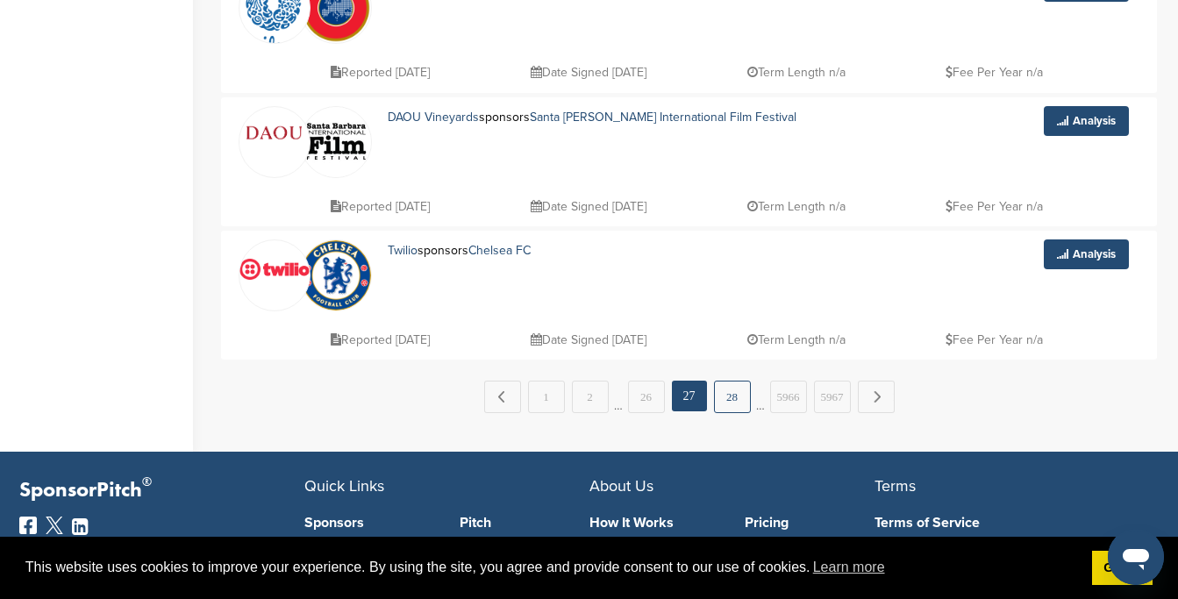
click at [739, 400] on link "28" at bounding box center [732, 397] width 37 height 32
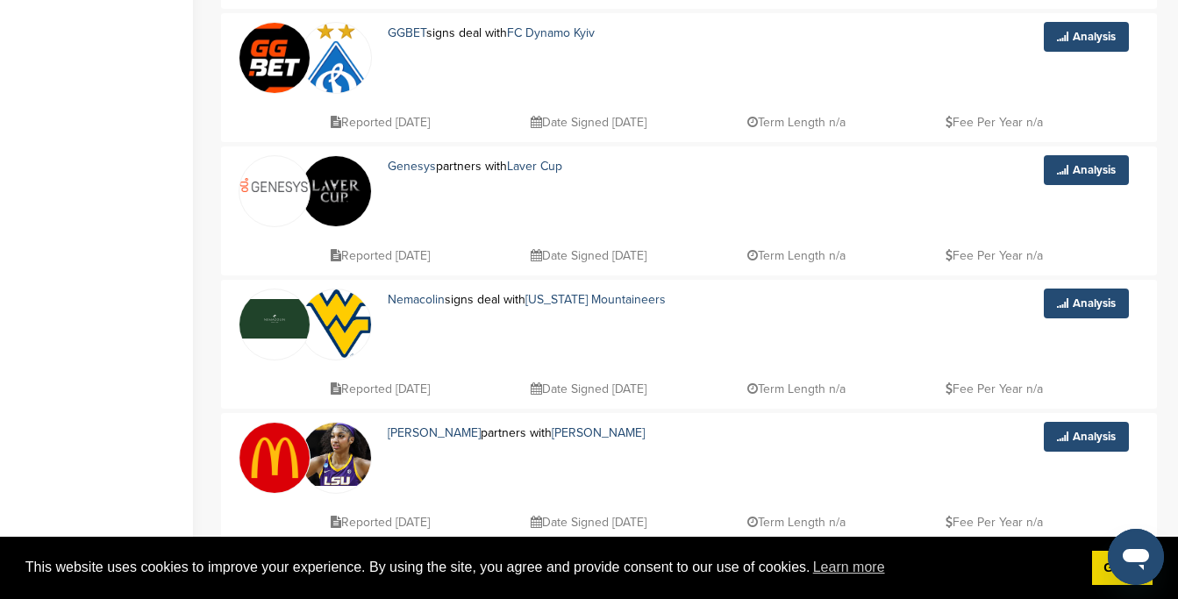
scroll to position [939, 0]
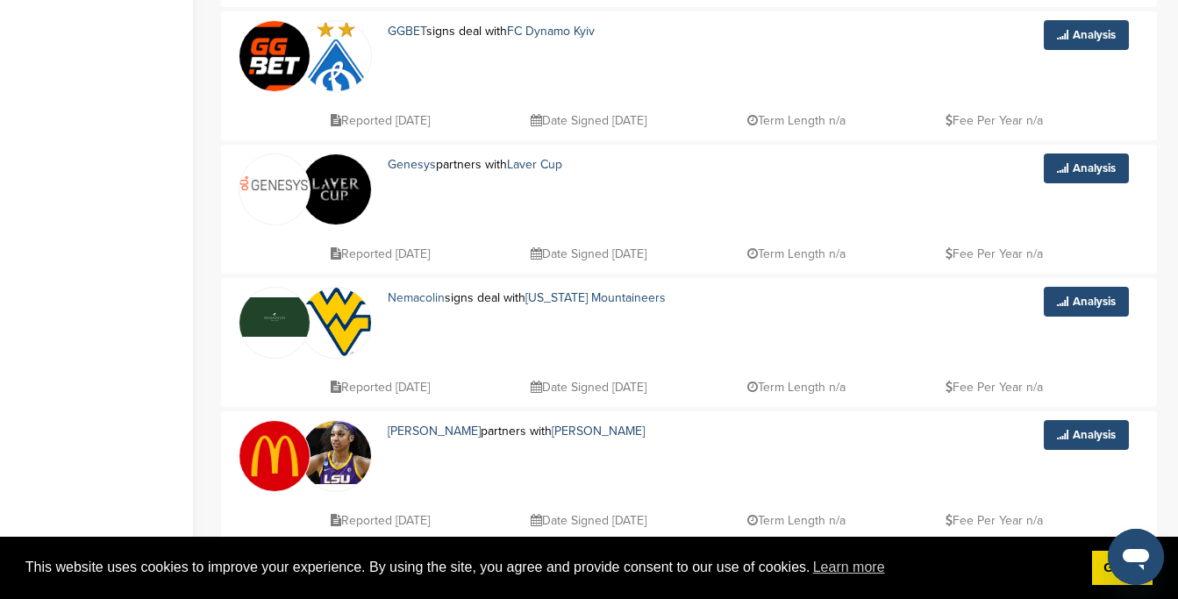
click at [435, 300] on link "Nemacolin" at bounding box center [416, 297] width 57 height 15
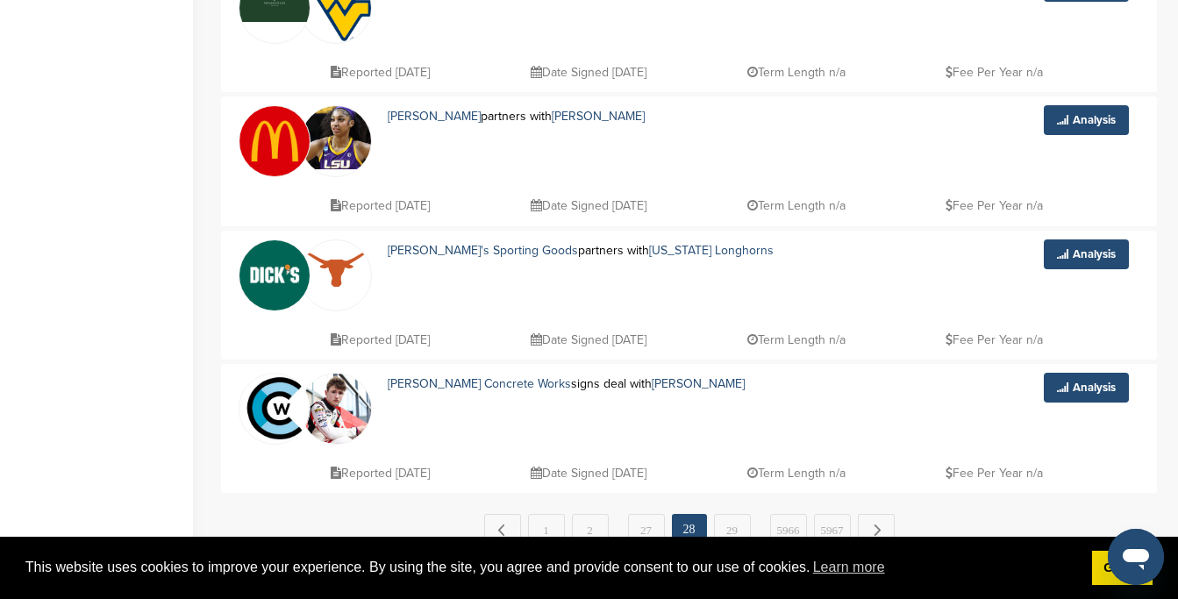
scroll to position [1377, 0]
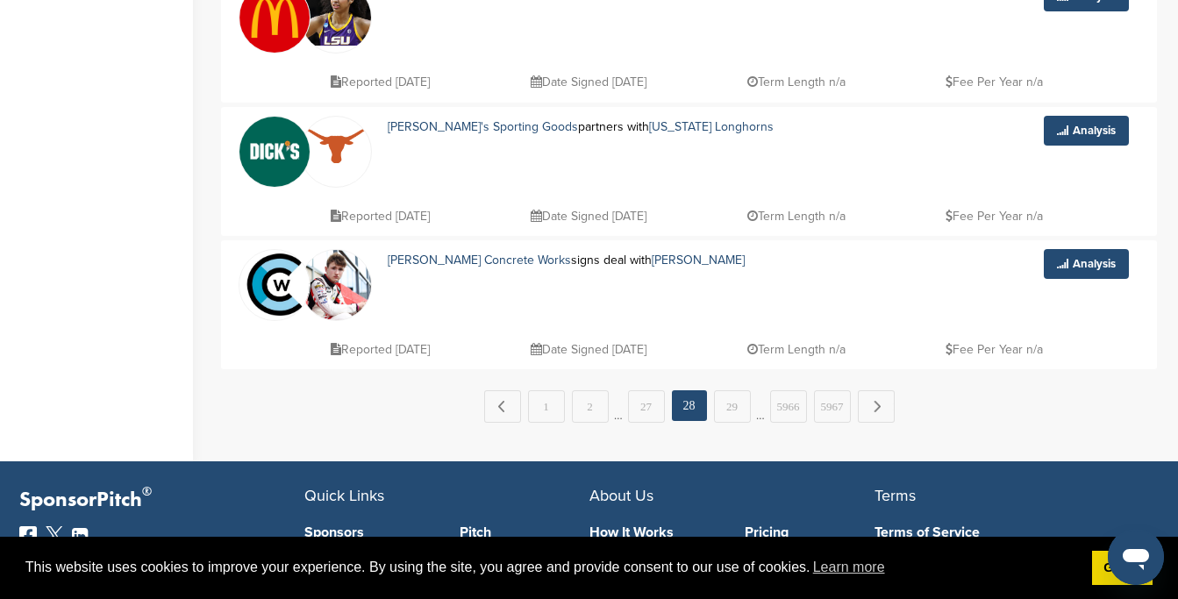
click at [302, 173] on img at bounding box center [274, 152] width 70 height 70
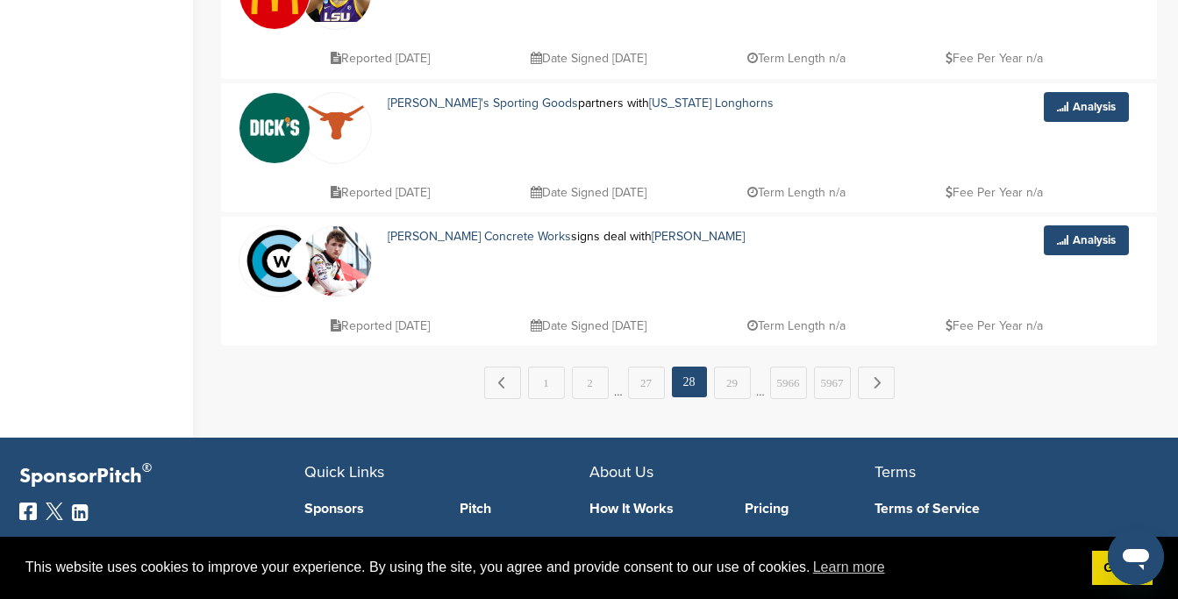
scroll to position [1402, 0]
click at [723, 374] on link "29" at bounding box center [732, 382] width 37 height 32
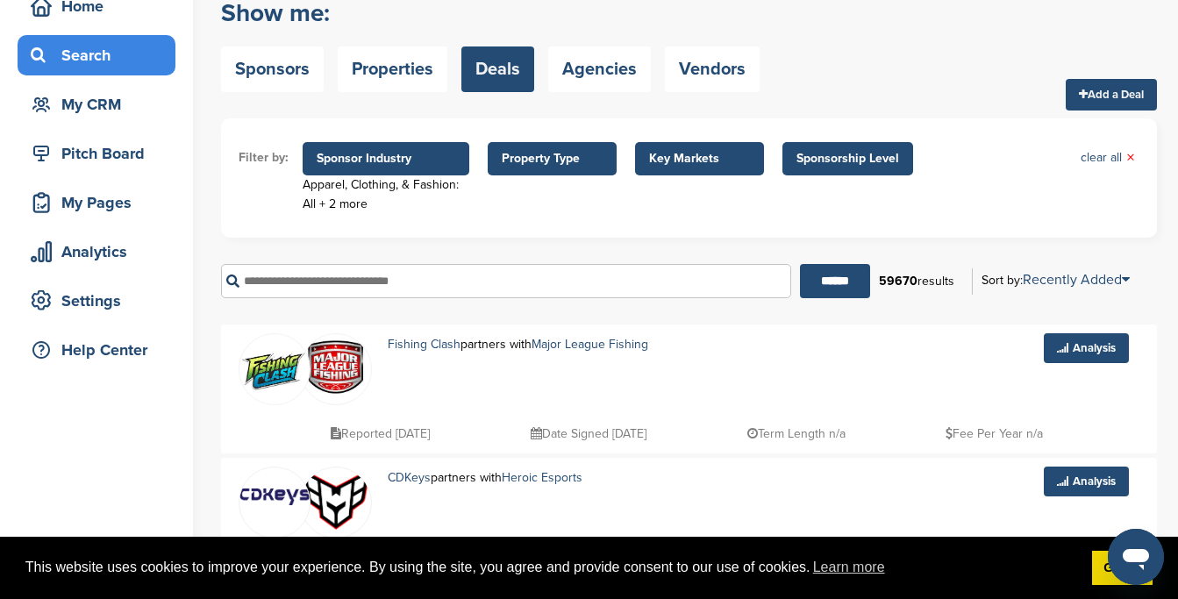
scroll to position [0, 0]
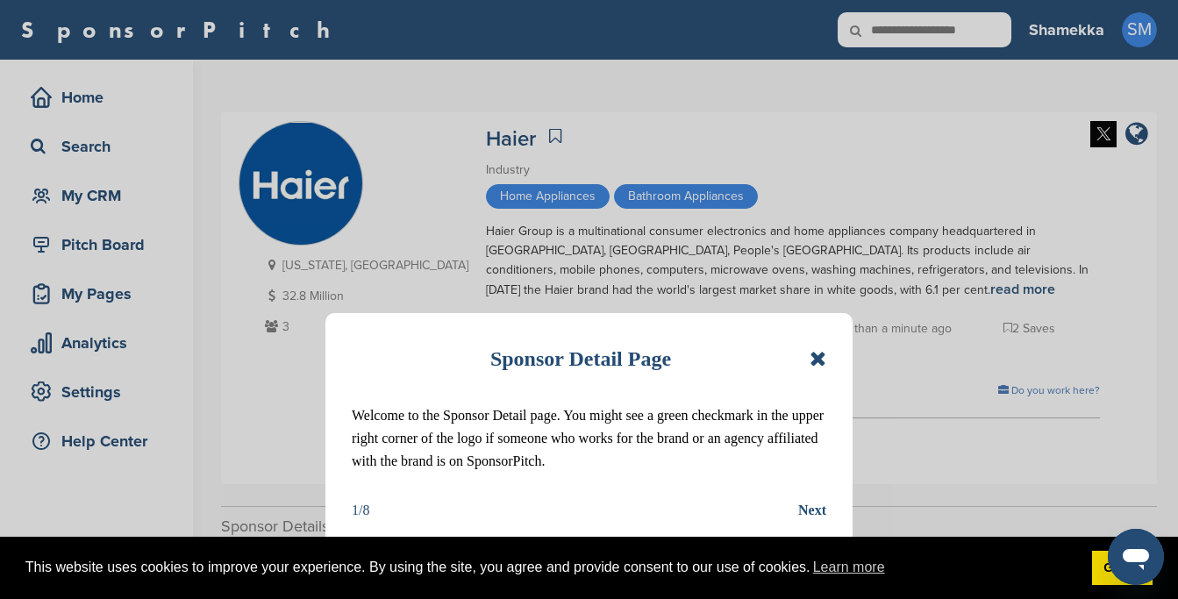
click at [812, 356] on icon at bounding box center [818, 358] width 17 height 21
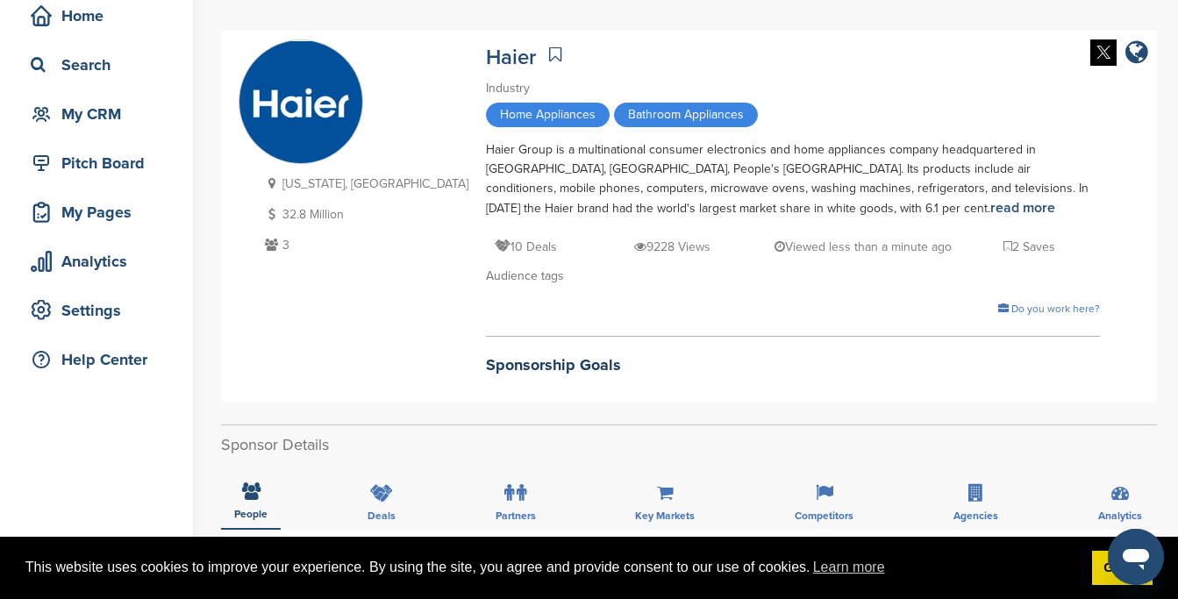
scroll to position [300, 0]
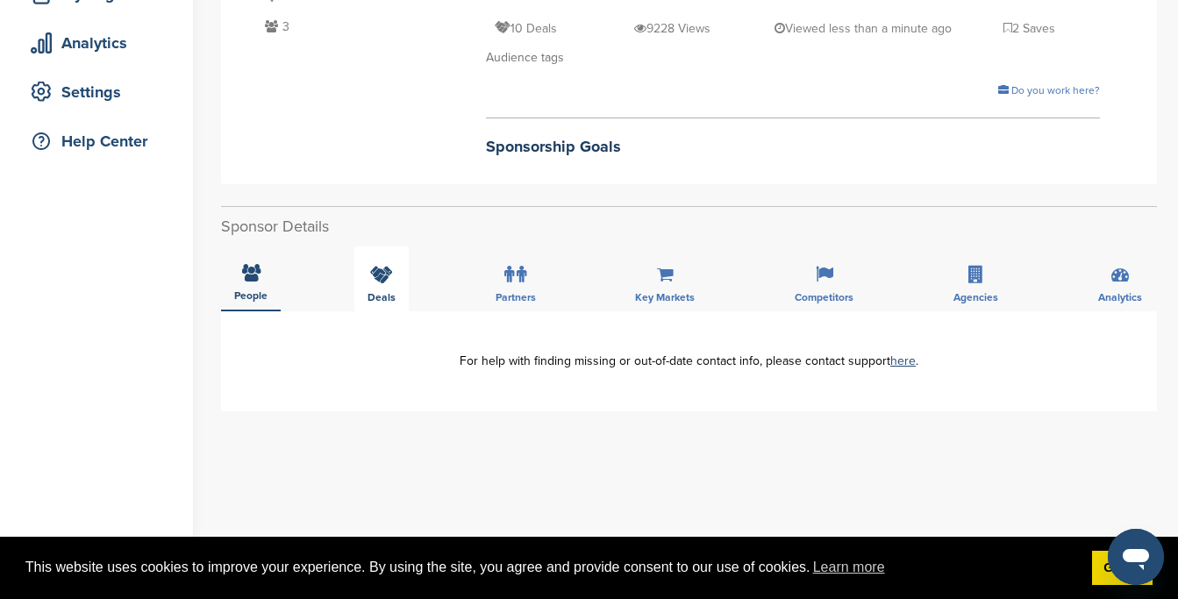
click at [397, 302] on div "Deals" at bounding box center [381, 278] width 54 height 65
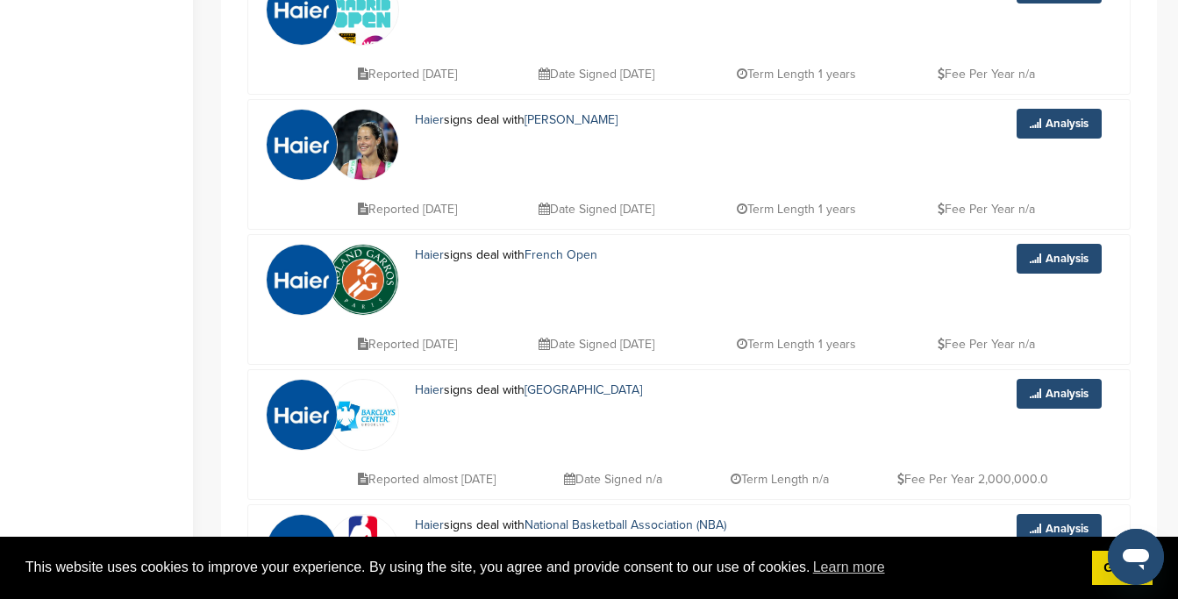
scroll to position [977, 0]
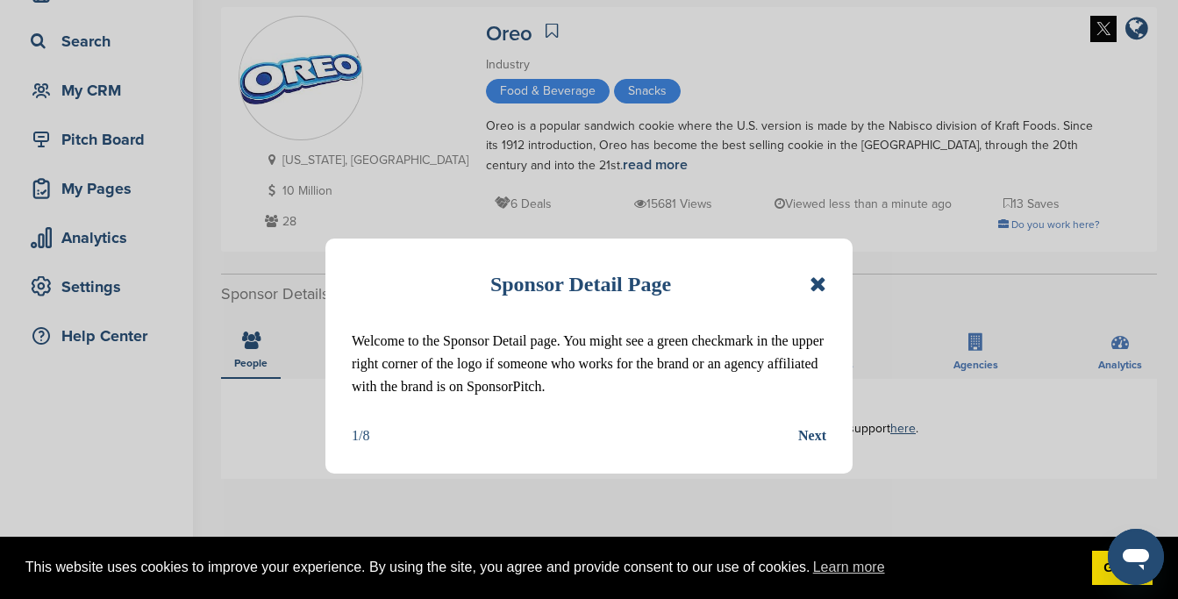
scroll to position [116, 0]
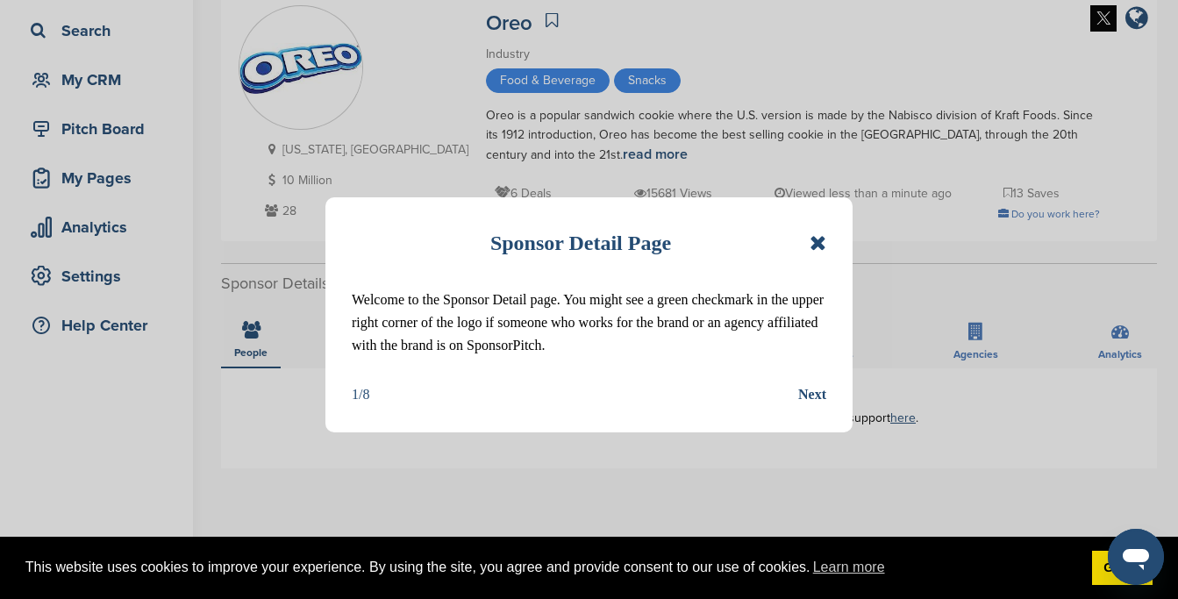
click at [819, 244] on icon at bounding box center [818, 242] width 17 height 21
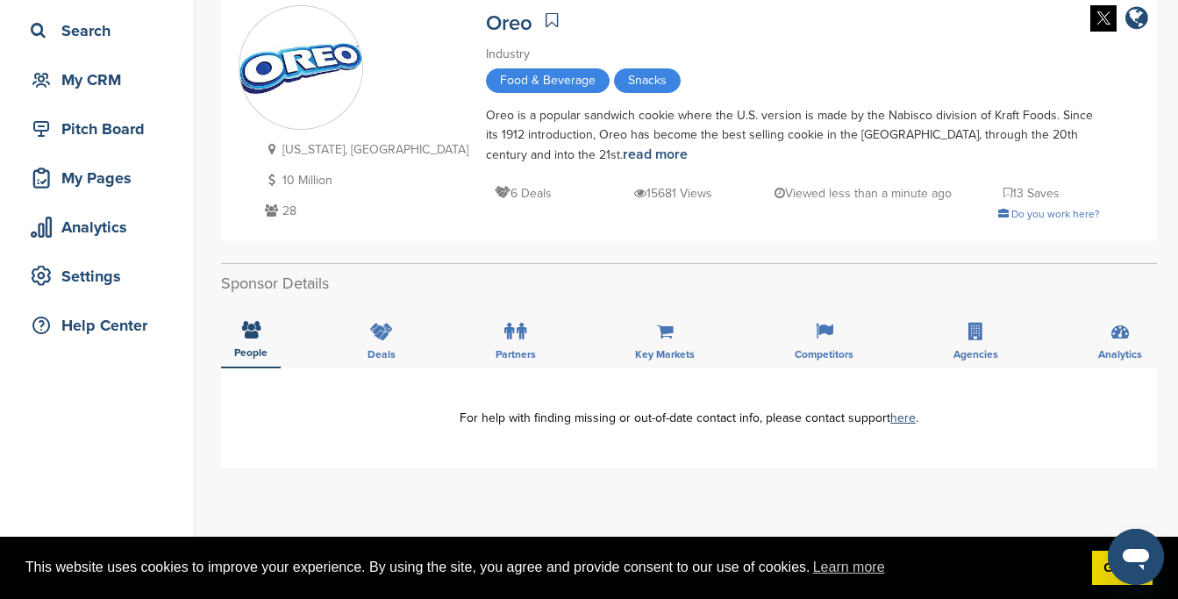
scroll to position [220, 0]
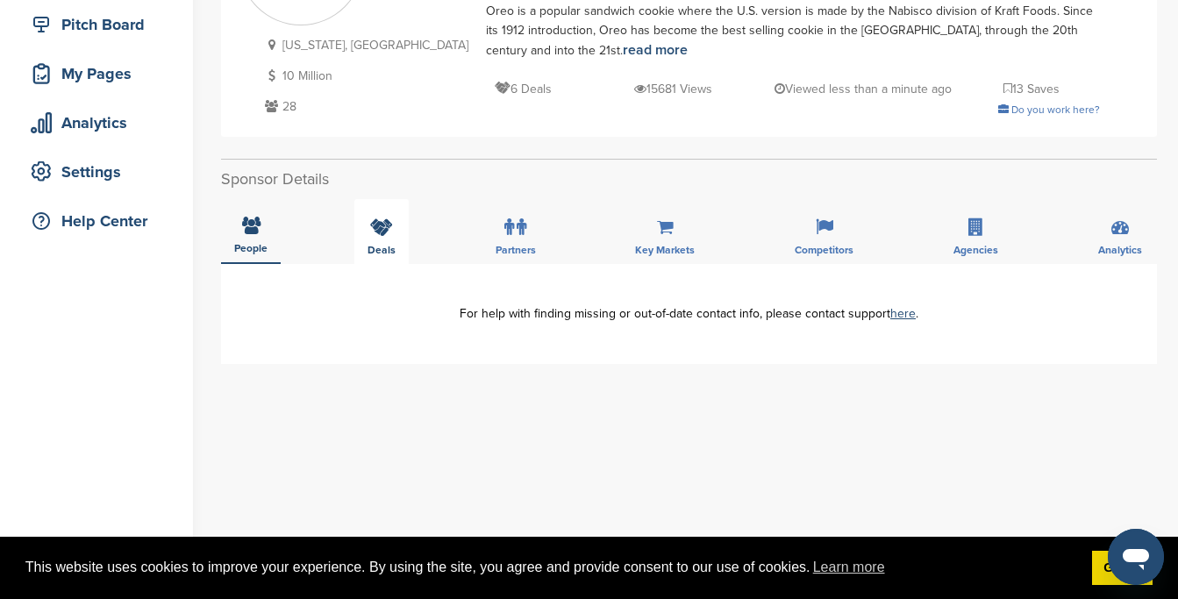
click at [377, 220] on icon at bounding box center [381, 227] width 23 height 18
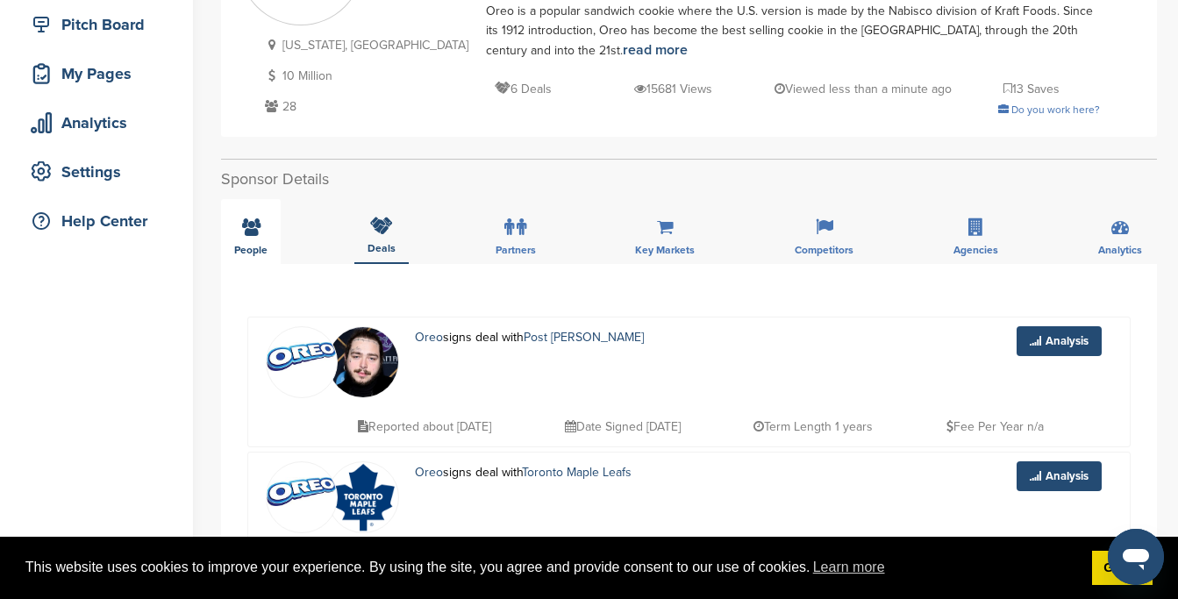
click at [253, 246] on span "People" at bounding box center [250, 250] width 33 height 11
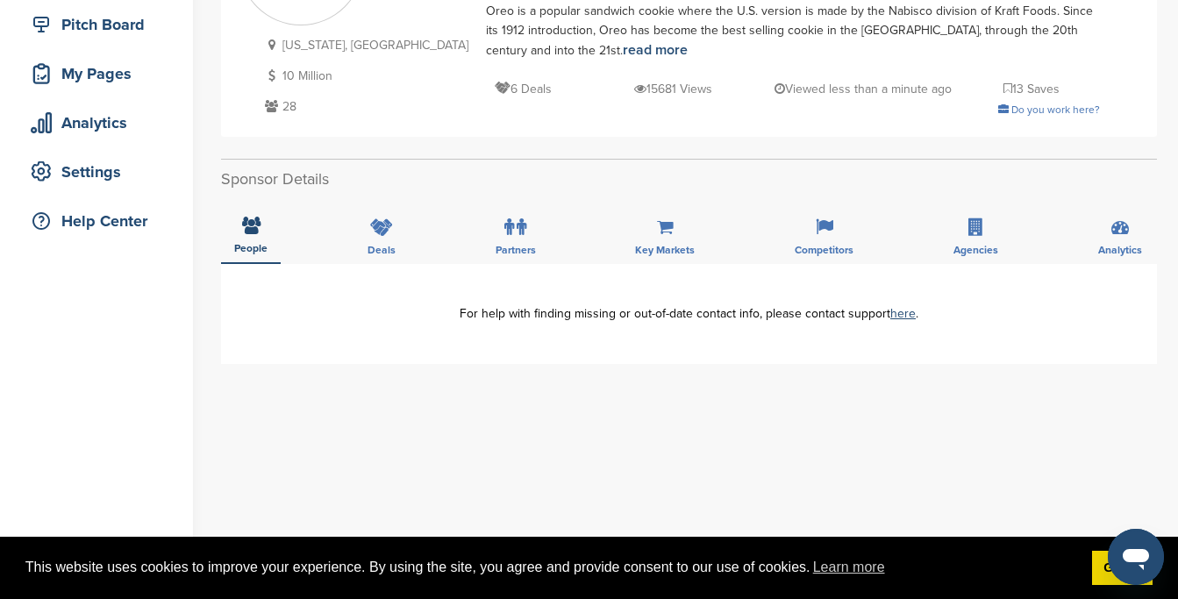
scroll to position [175, 0]
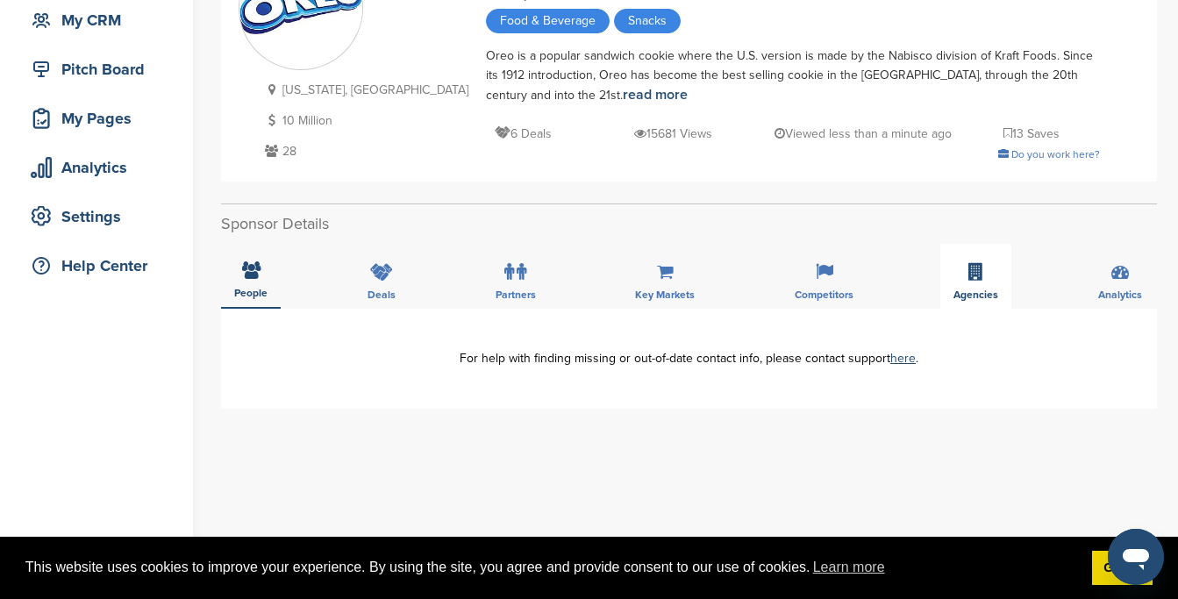
click at [947, 278] on div "Agencies" at bounding box center [975, 276] width 71 height 65
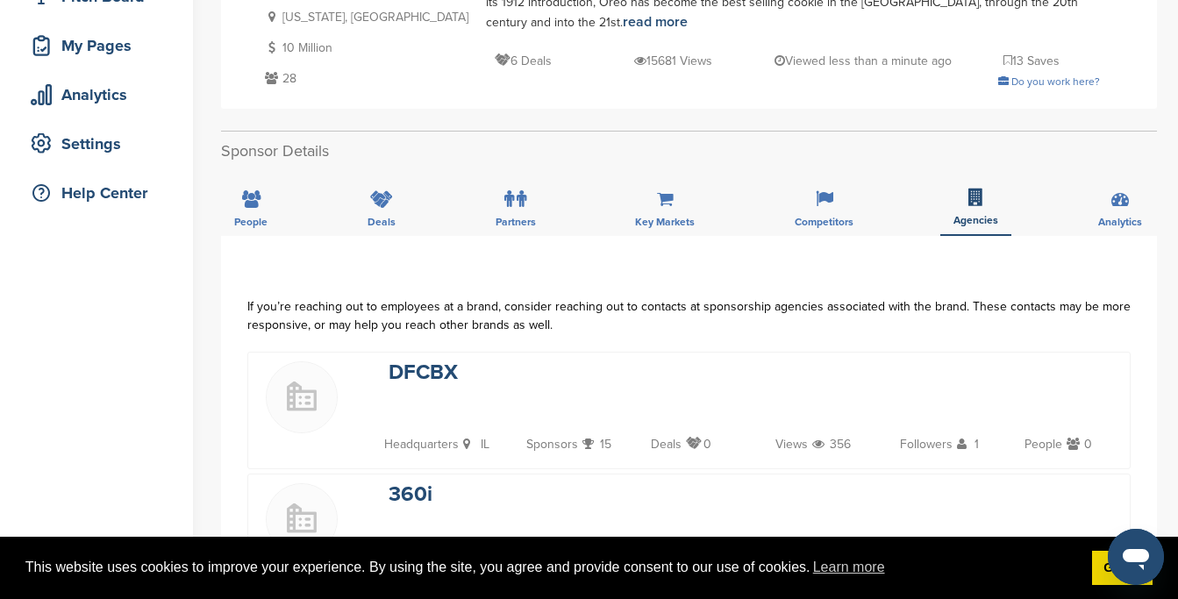
scroll to position [247, 0]
click at [684, 226] on span "Key Markets" at bounding box center [665, 223] width 60 height 11
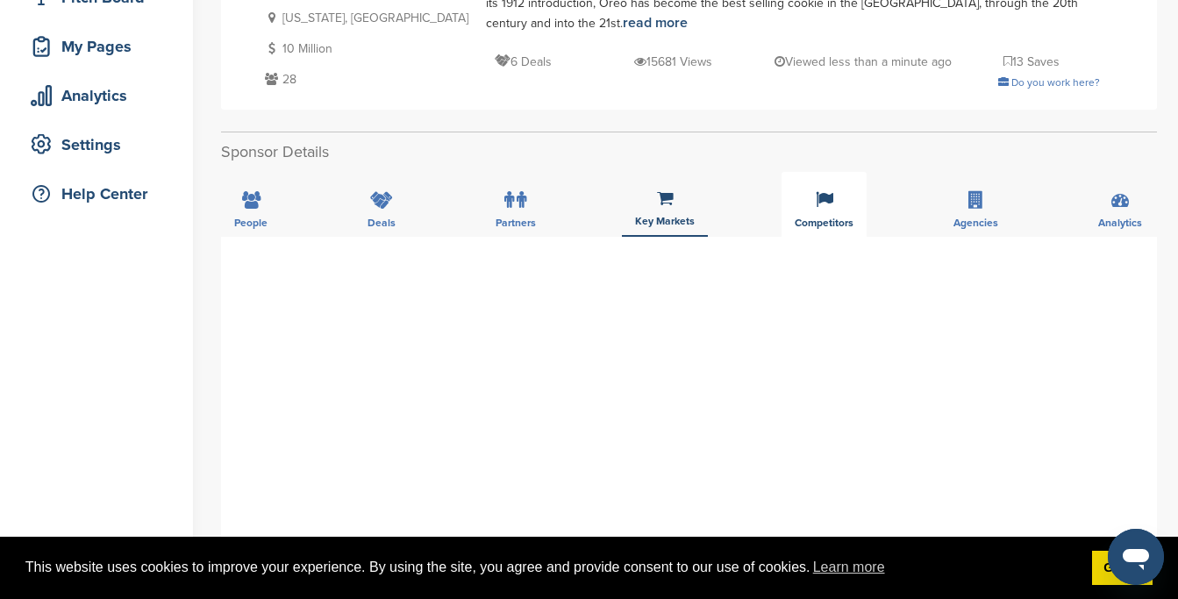
click at [828, 225] on span "Competitors" at bounding box center [824, 223] width 59 height 11
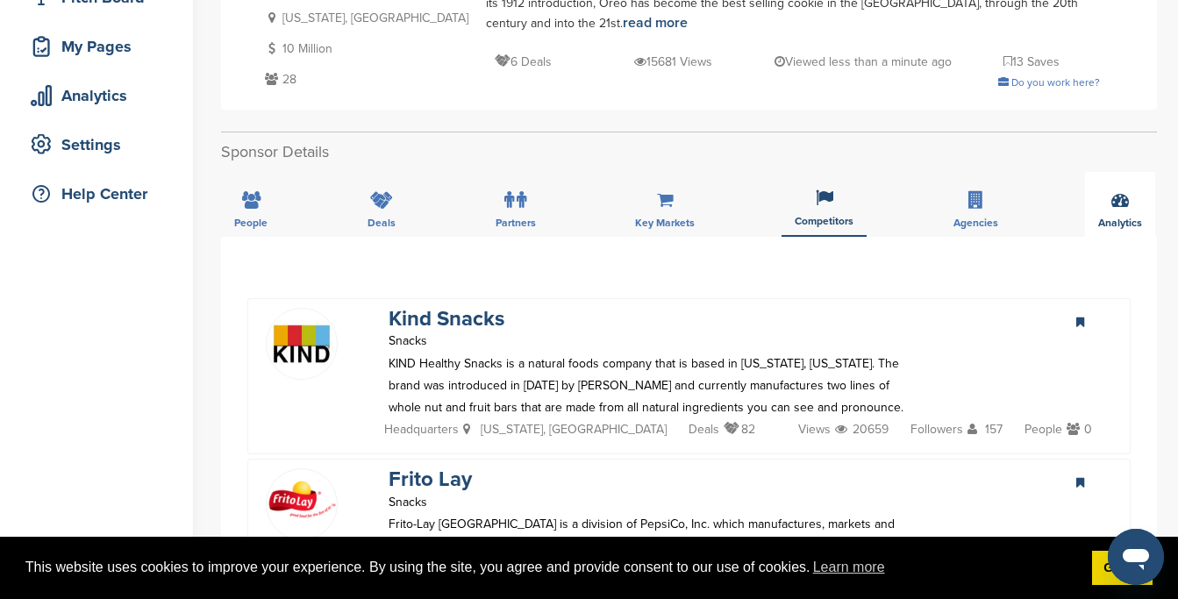
click at [1114, 218] on span "Analytics" at bounding box center [1120, 223] width 44 height 11
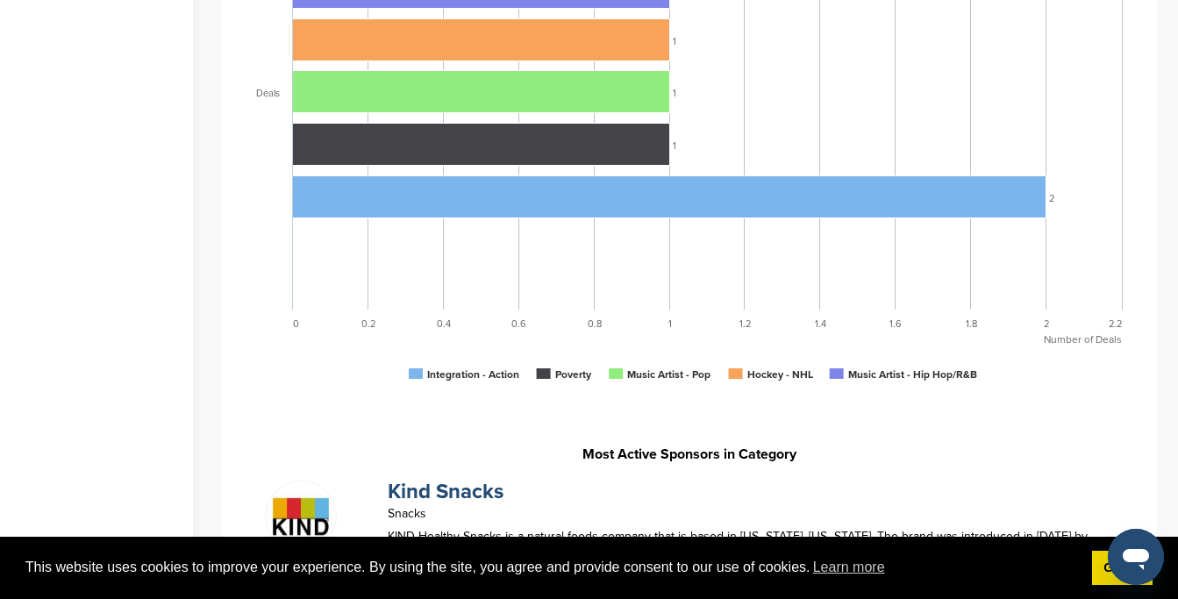
scroll to position [1095, 0]
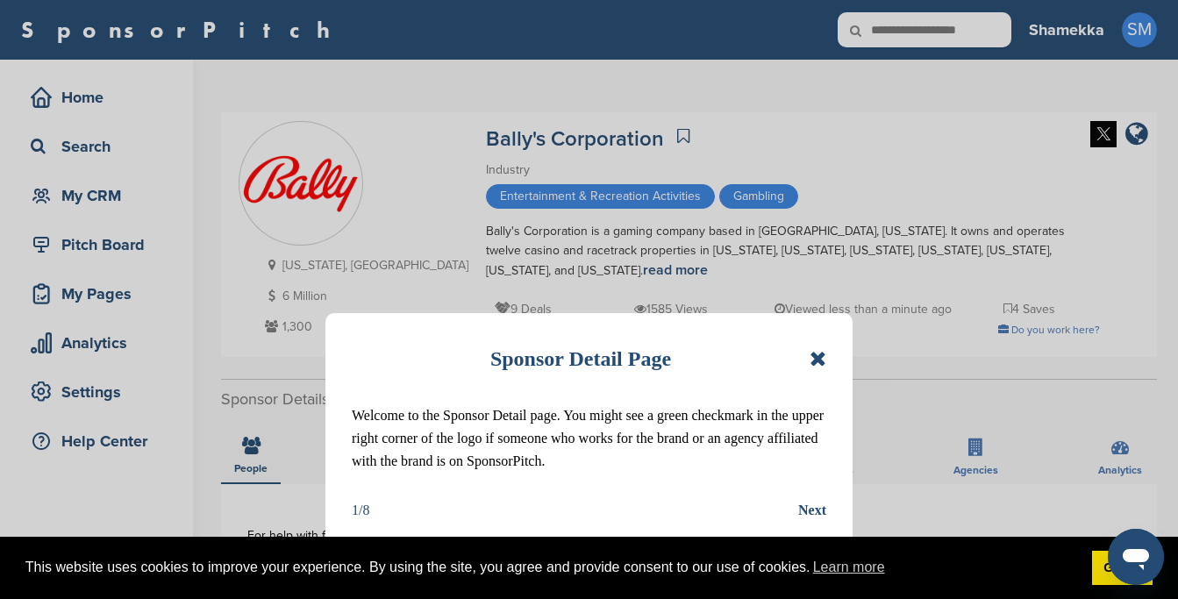
click at [822, 364] on icon at bounding box center [818, 358] width 17 height 21
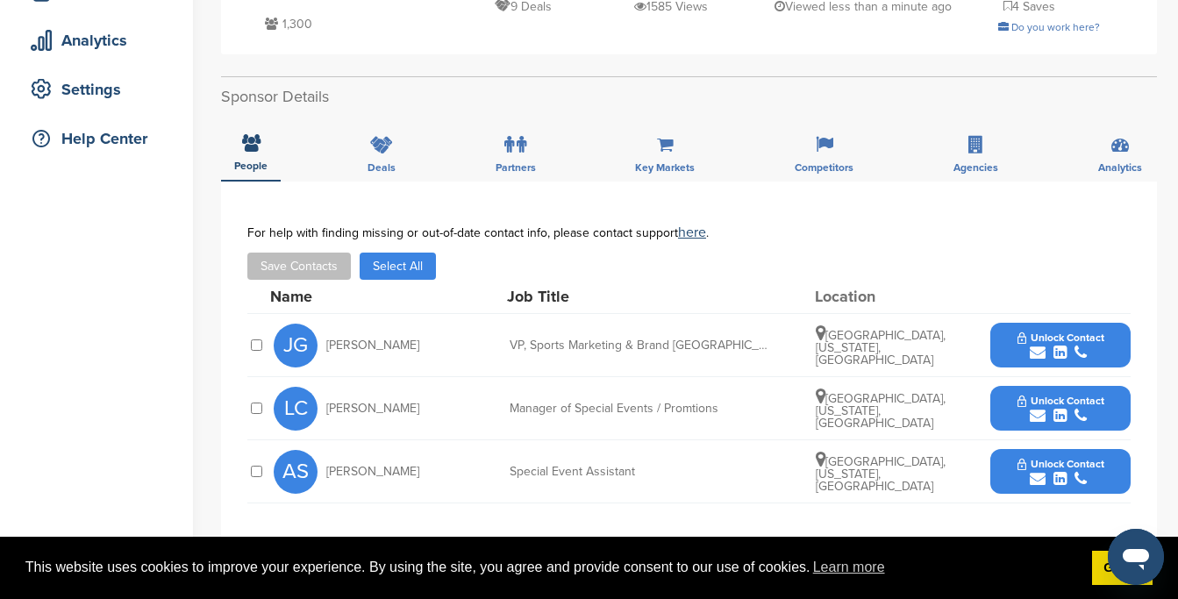
scroll to position [378, 0]
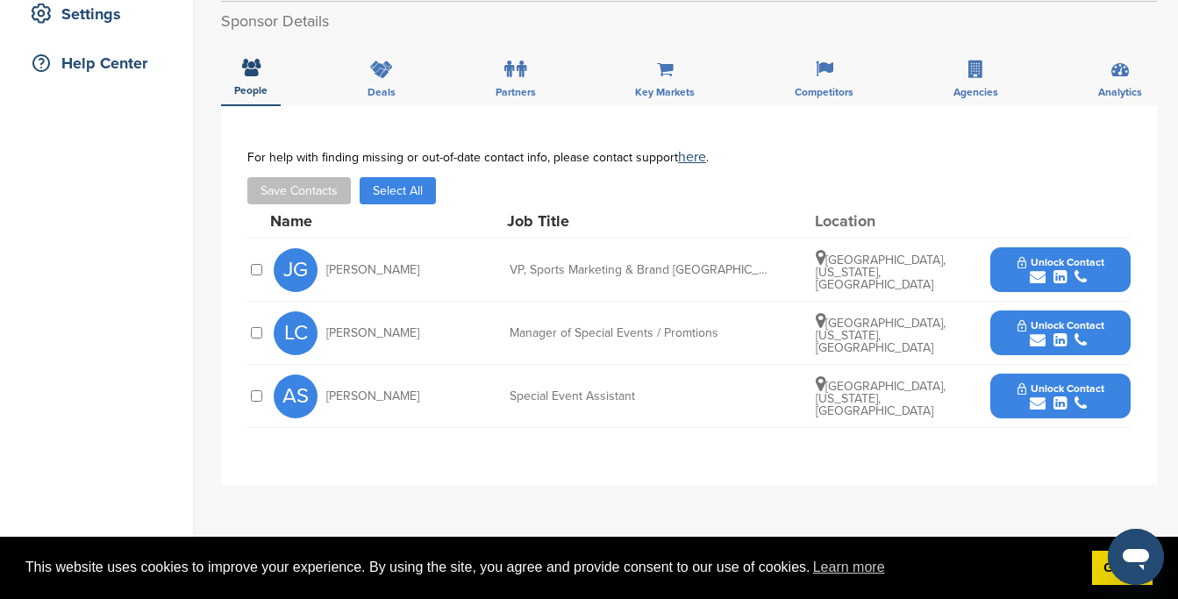
click at [1044, 268] on span "Unlock Contact" at bounding box center [1060, 262] width 87 height 12
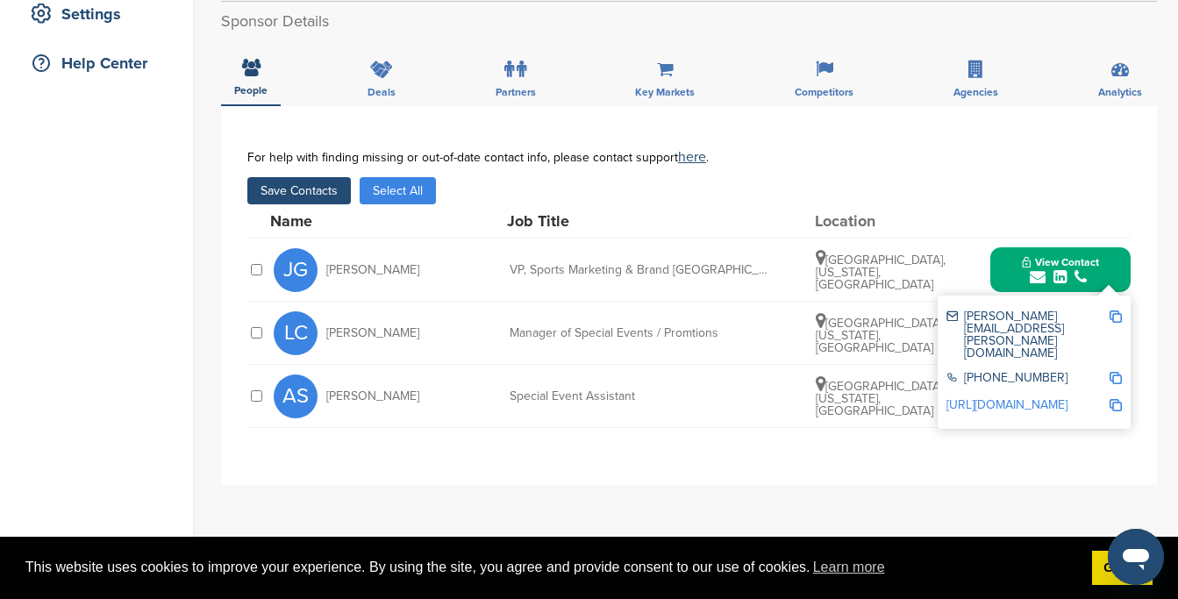
click at [1116, 322] on img at bounding box center [1116, 317] width 12 height 12
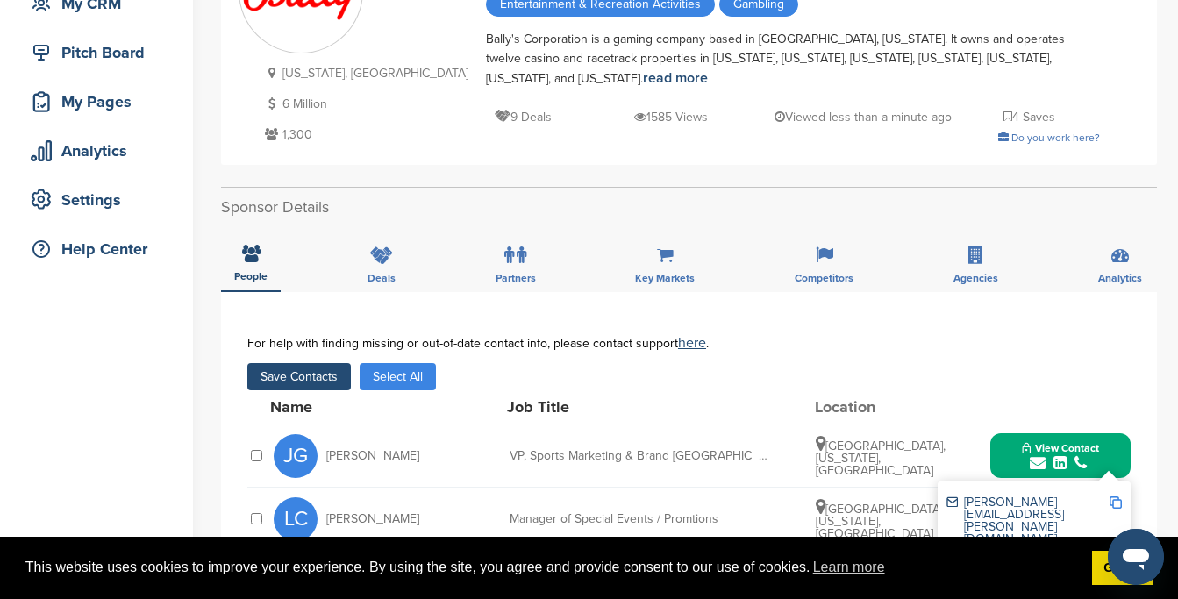
scroll to position [158, 0]
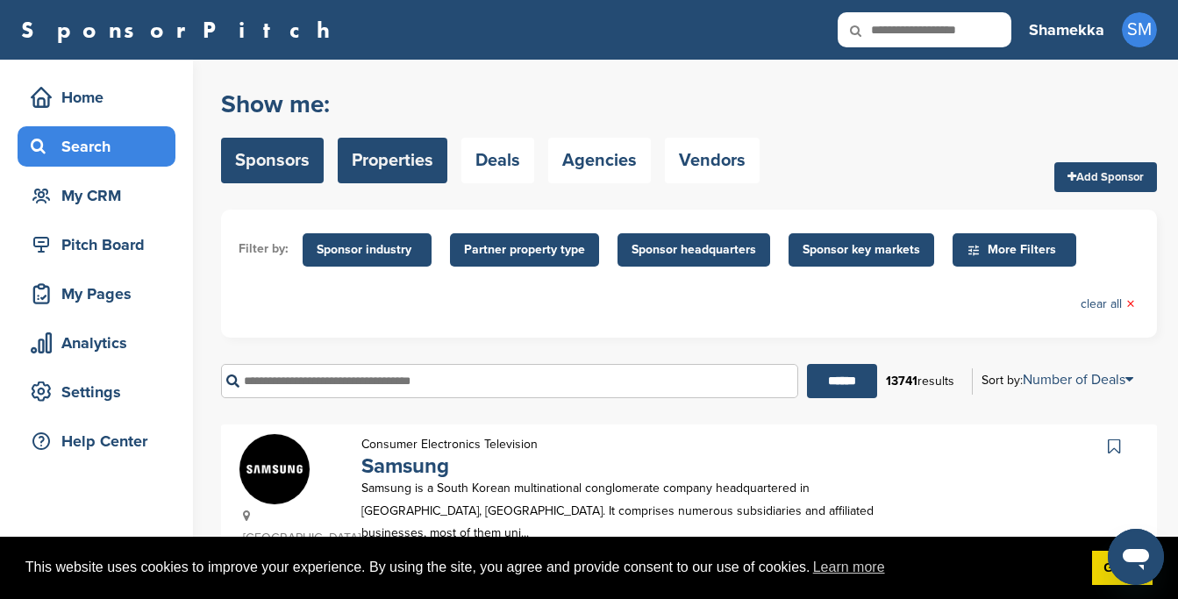
click at [405, 159] on link "Properties" at bounding box center [393, 161] width 110 height 46
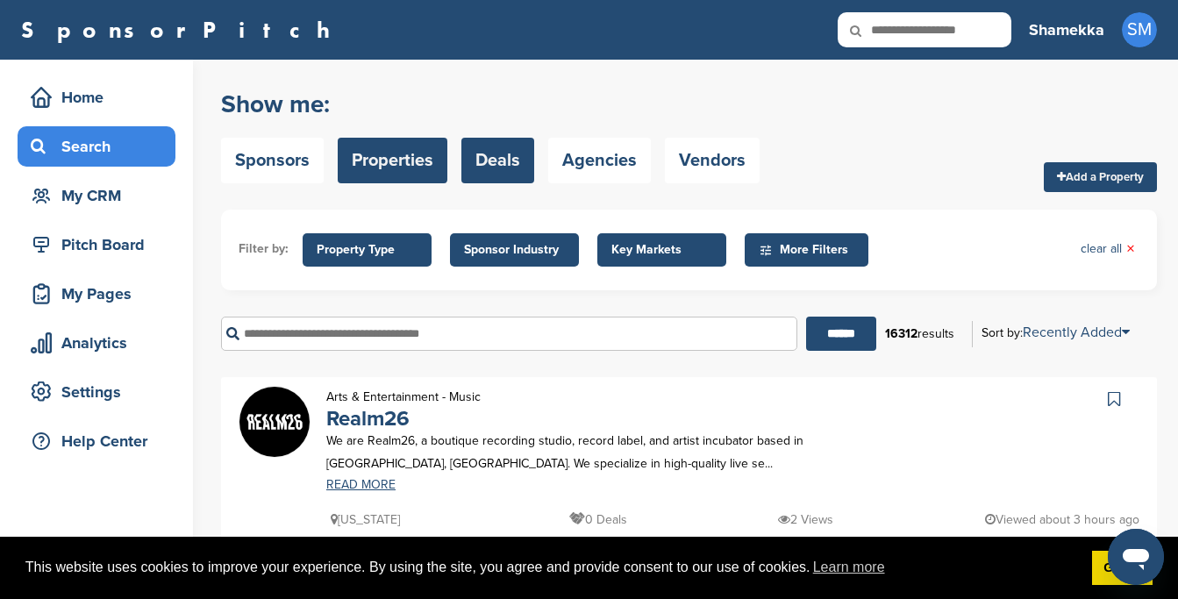
click at [507, 166] on link "Deals" at bounding box center [497, 161] width 73 height 46
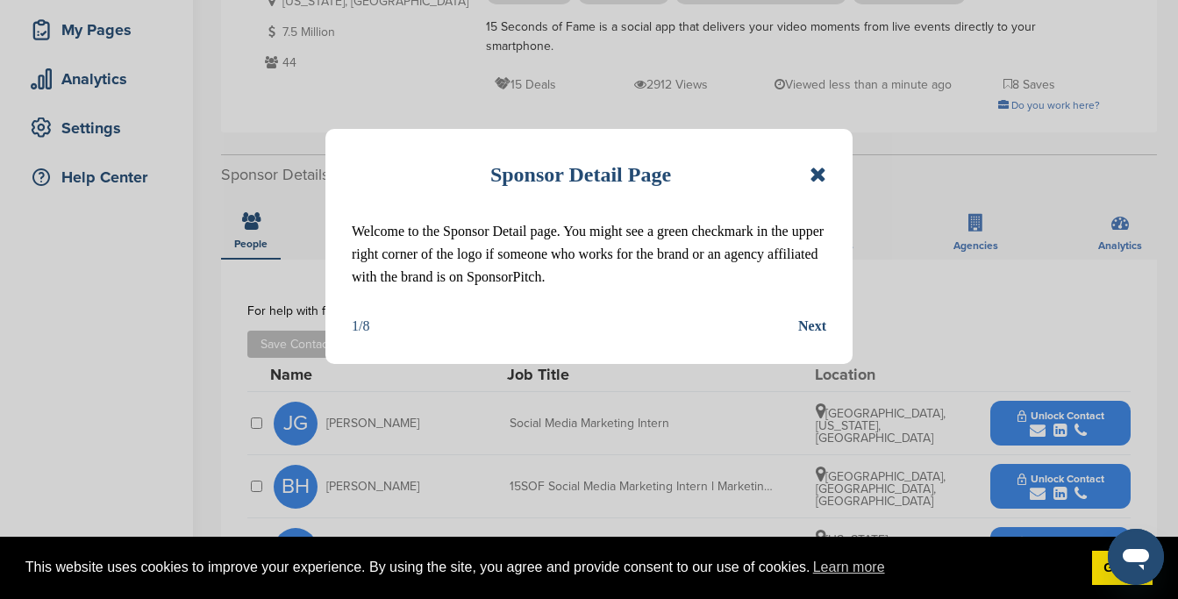
scroll to position [289, 0]
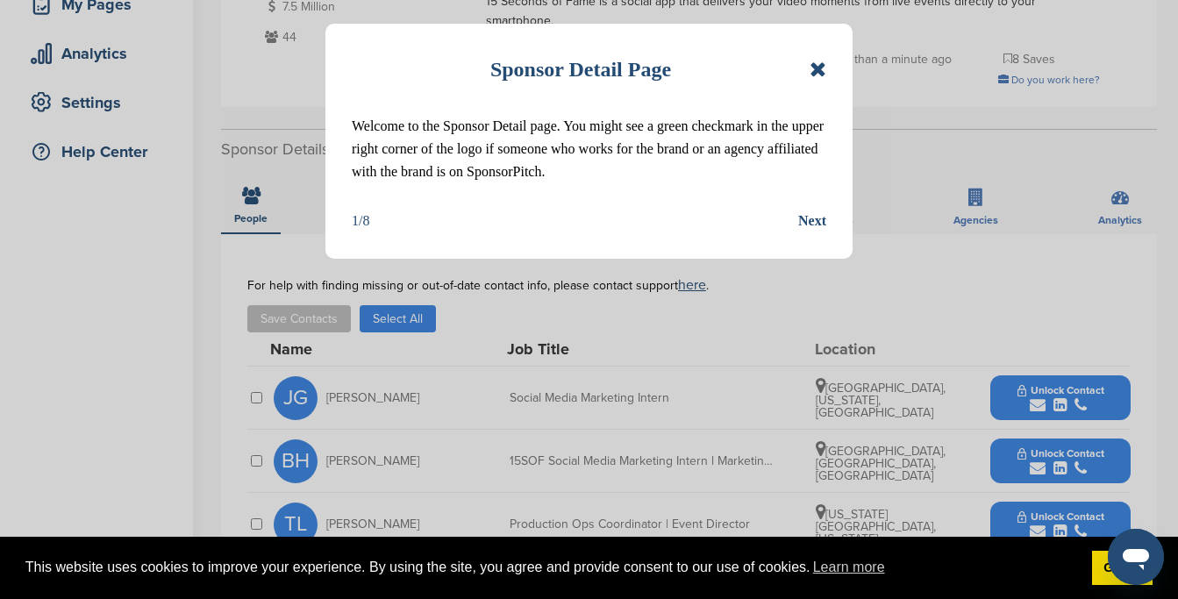
click at [816, 76] on icon at bounding box center [818, 69] width 17 height 21
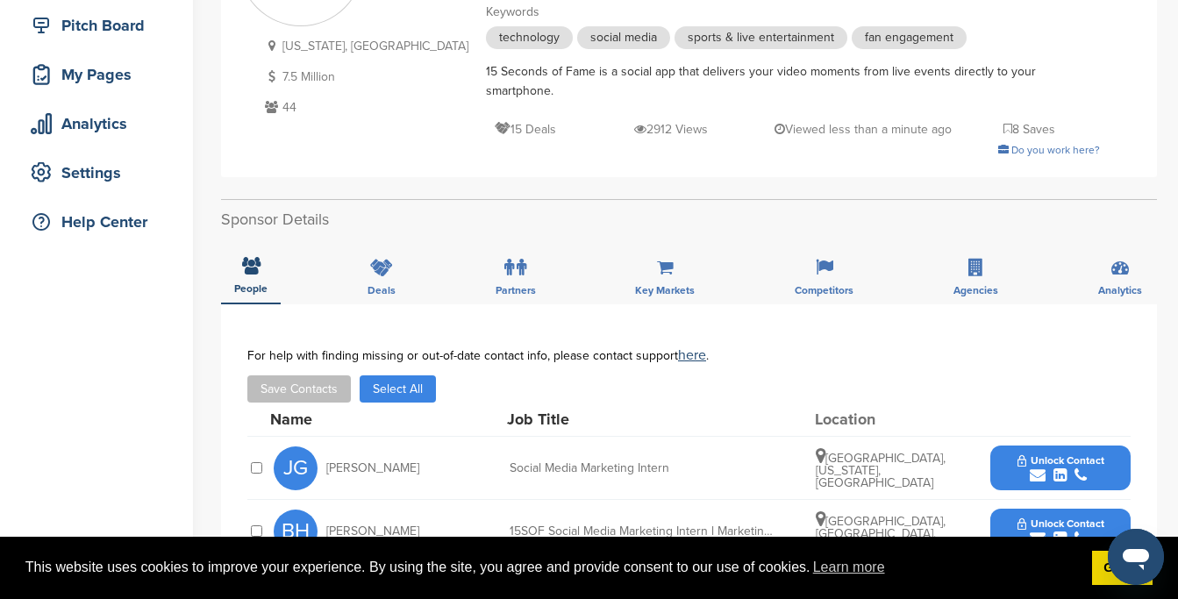
scroll to position [44, 0]
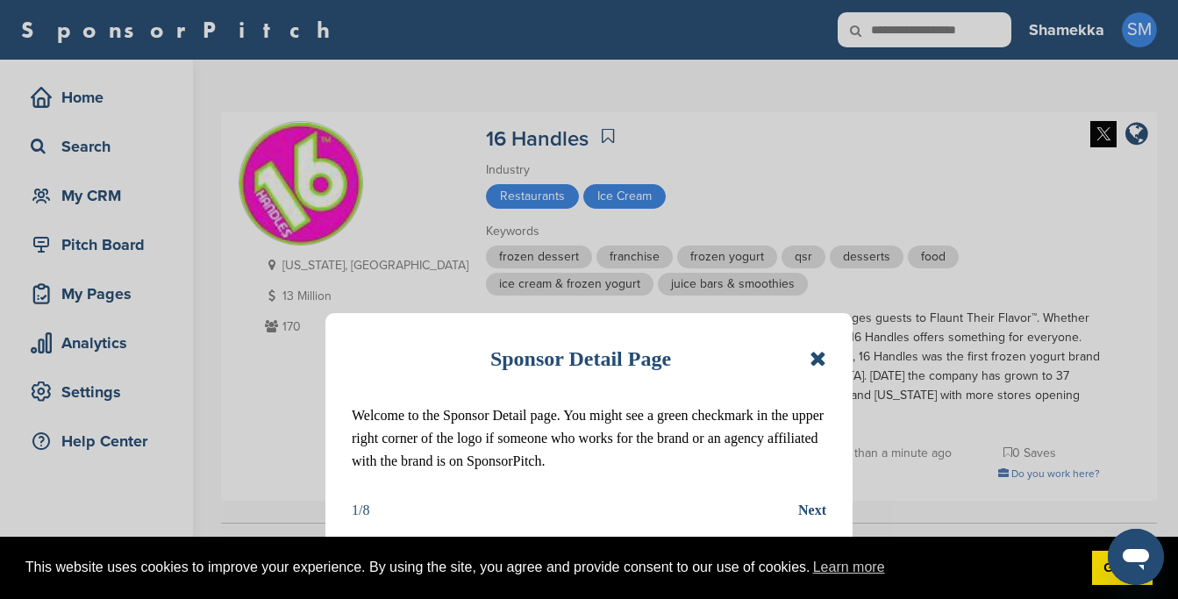
click at [826, 354] on div "Sponsor Detail Page Welcome to the Sponsor Detail page. You might see a green c…" at bounding box center [588, 430] width 527 height 235
click at [821, 357] on icon at bounding box center [818, 358] width 17 height 21
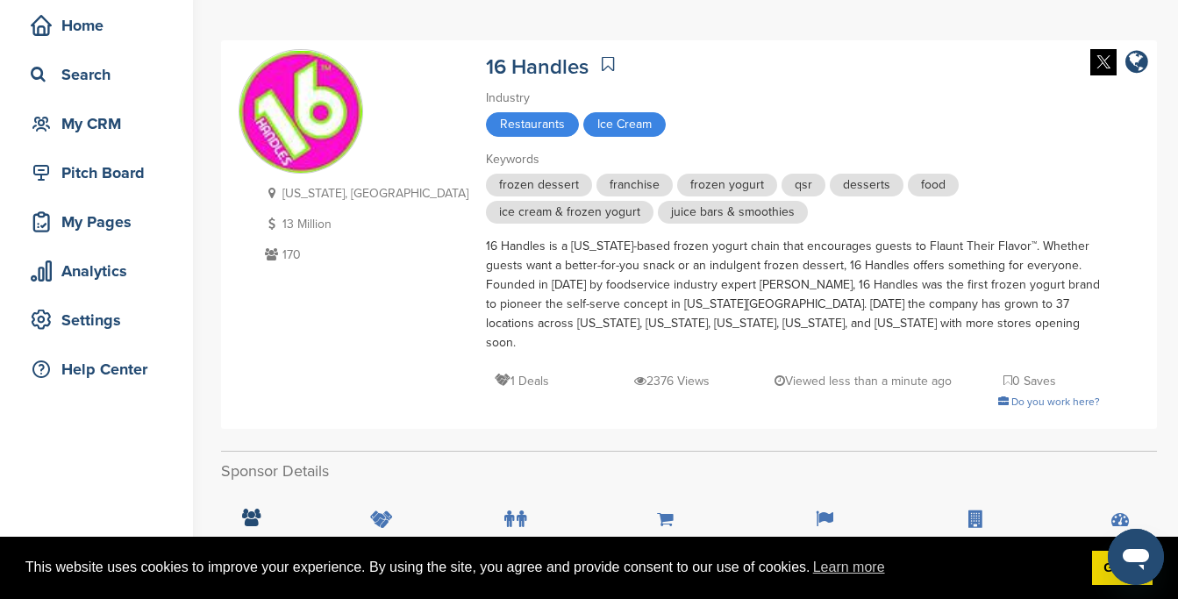
scroll to position [118, 0]
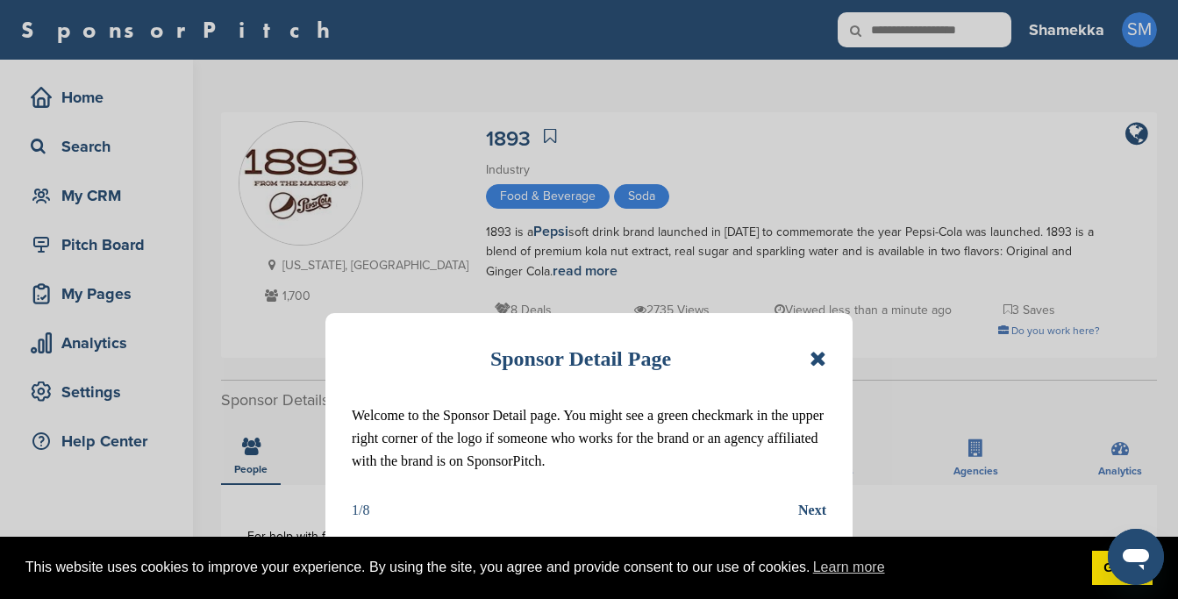
click at [824, 361] on icon at bounding box center [818, 358] width 17 height 21
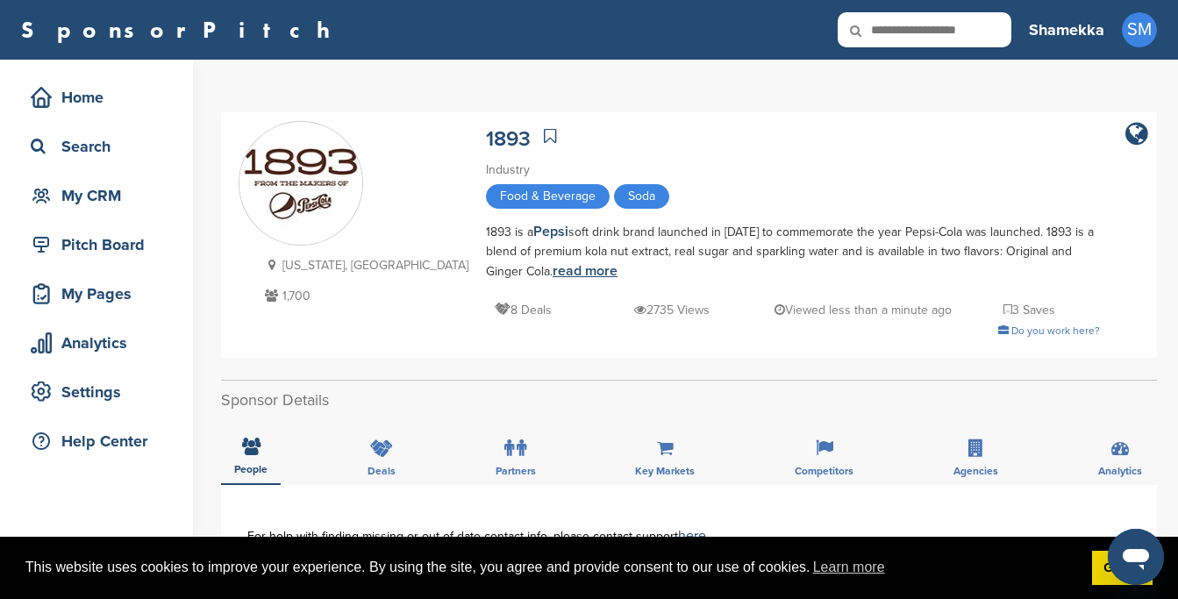
click at [553, 266] on link "read more" at bounding box center [585, 271] width 65 height 18
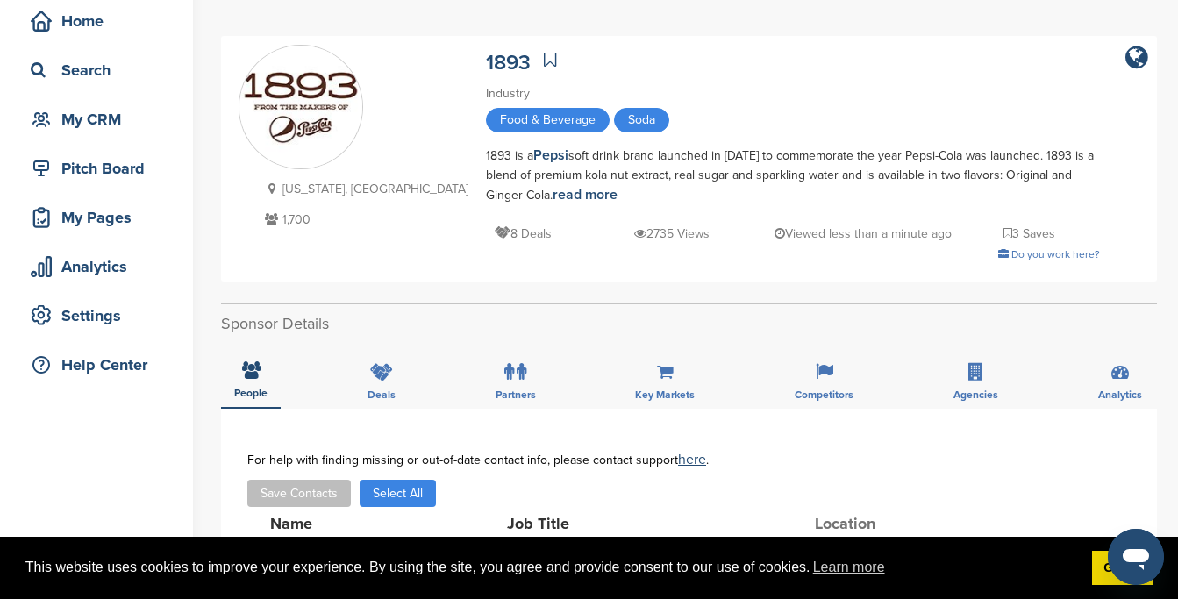
scroll to position [105, 0]
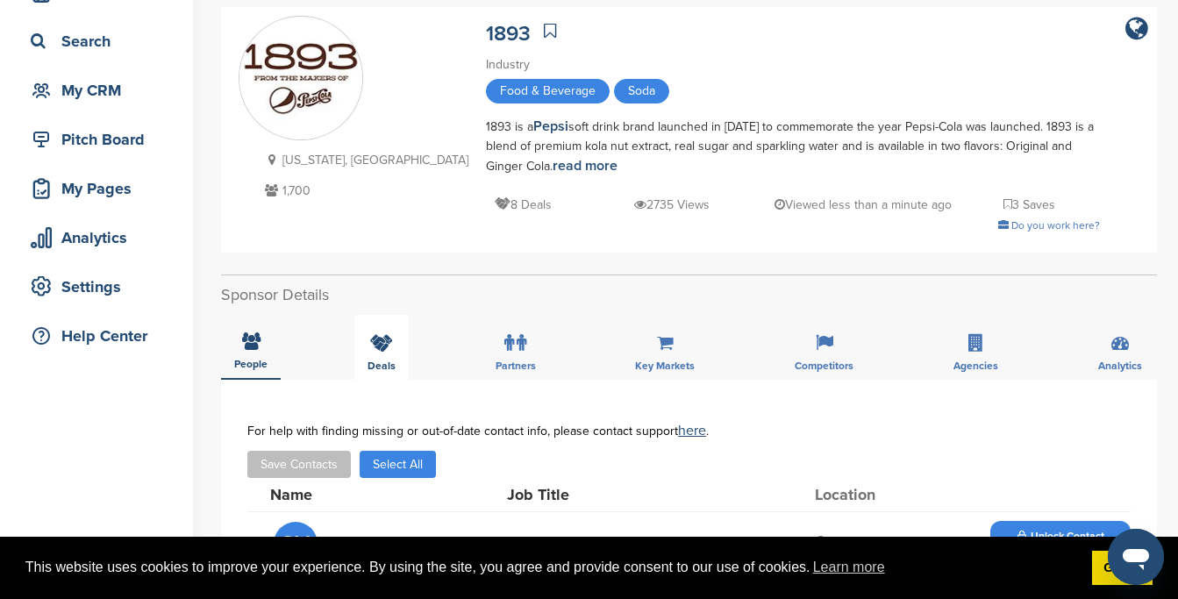
click at [372, 364] on span "Deals" at bounding box center [382, 366] width 28 height 11
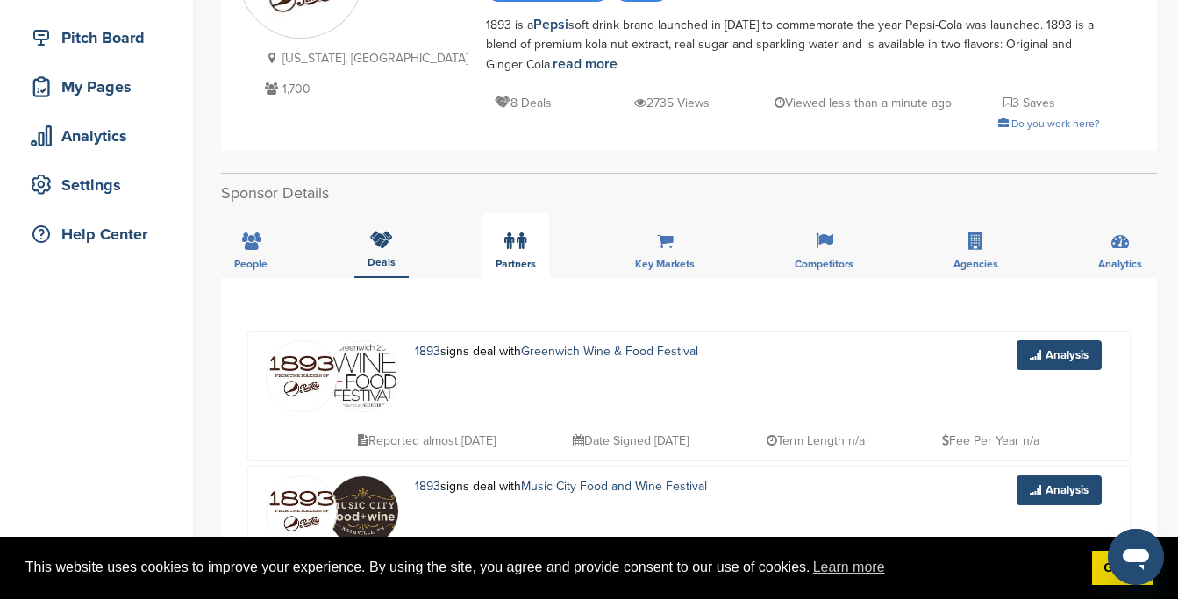
scroll to position [296, 0]
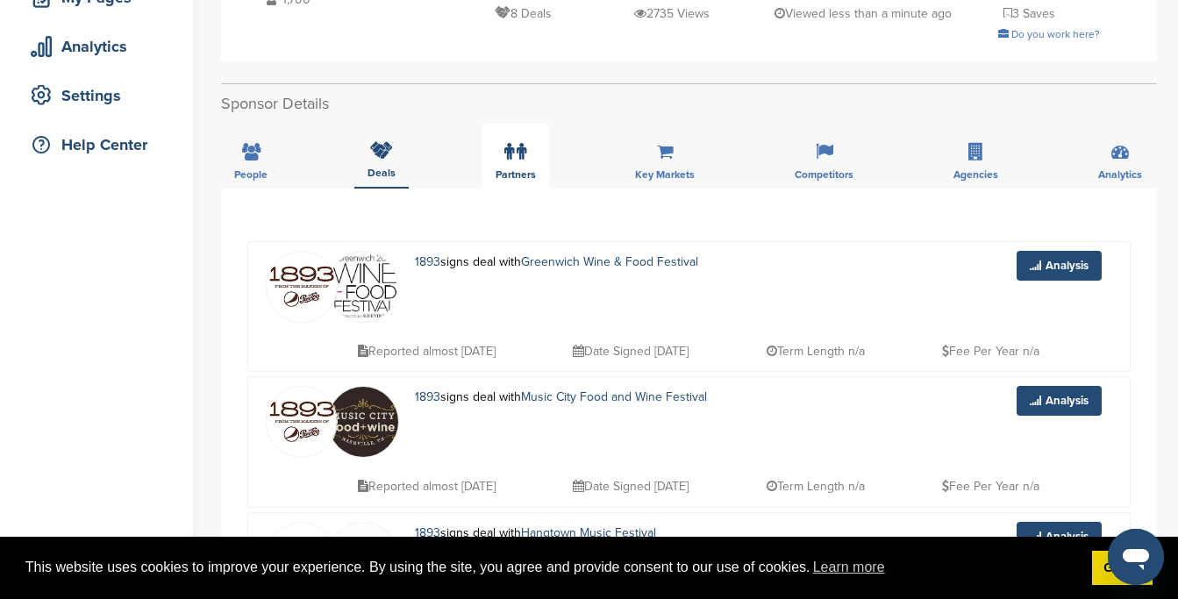
click at [528, 178] on span "Partners" at bounding box center [516, 174] width 40 height 11
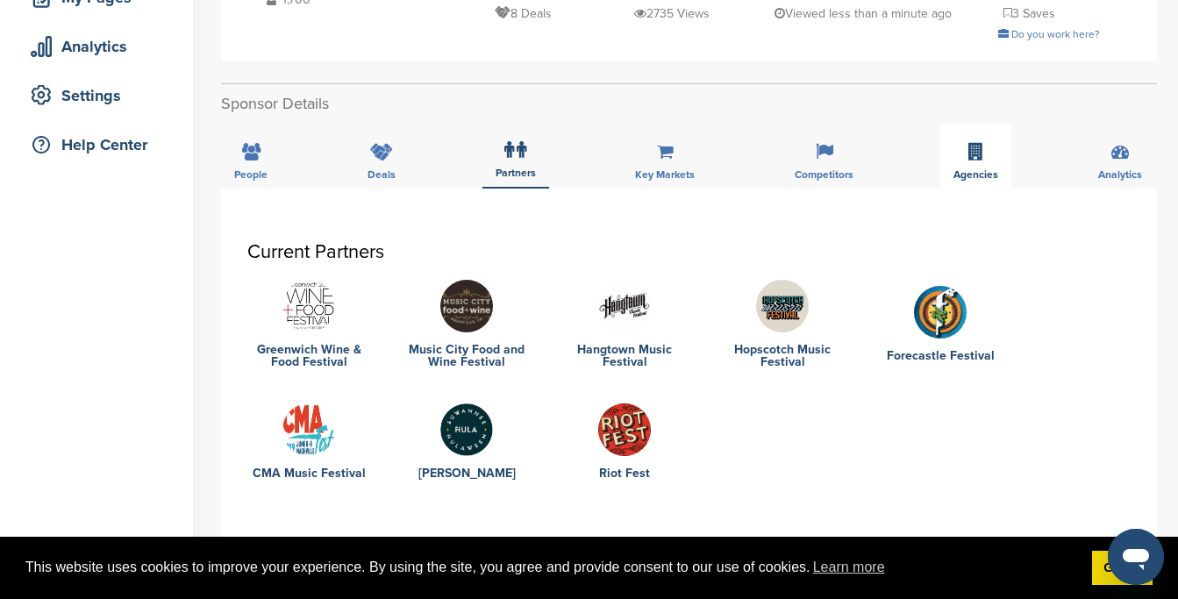
click at [963, 161] on div "Agencies" at bounding box center [975, 156] width 71 height 65
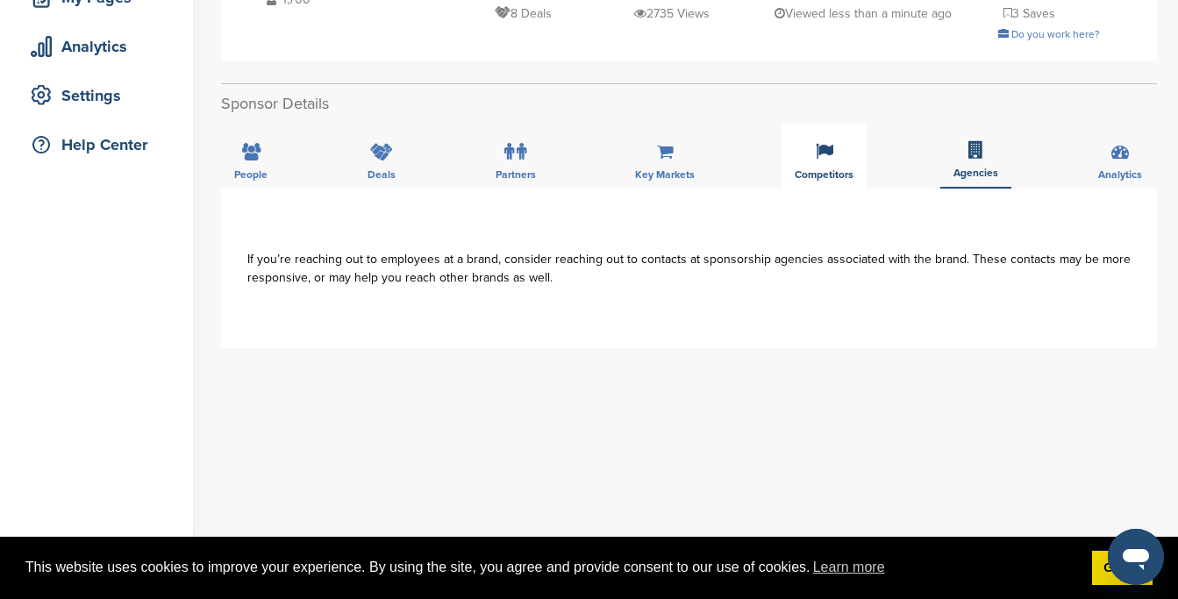
click at [839, 165] on div "Competitors" at bounding box center [824, 156] width 85 height 65
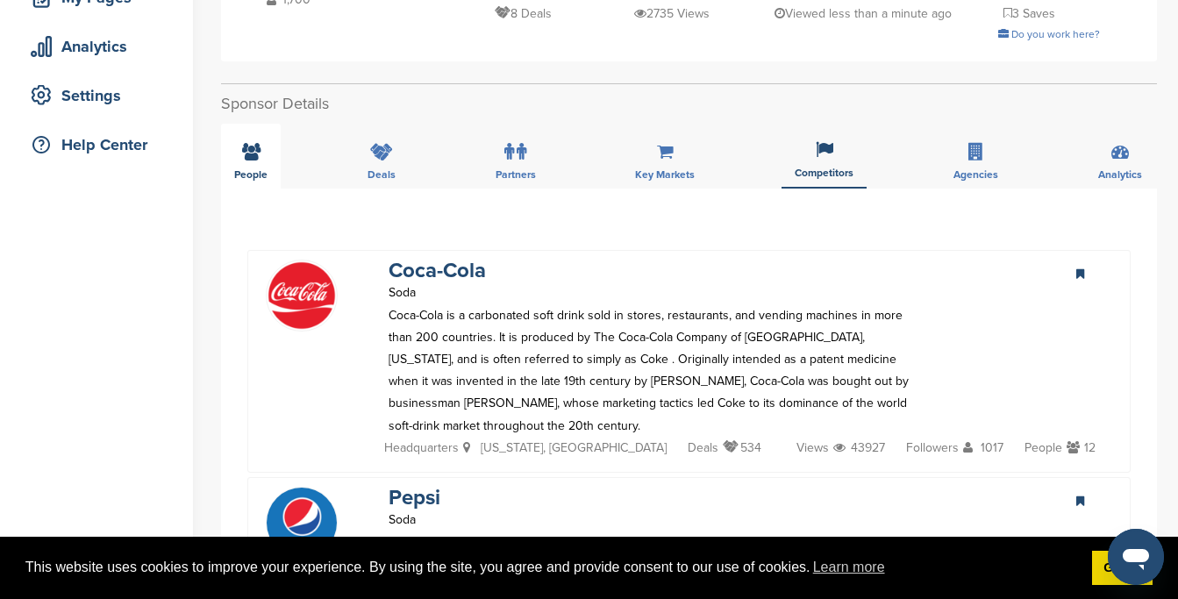
click at [229, 154] on div "People" at bounding box center [251, 156] width 60 height 65
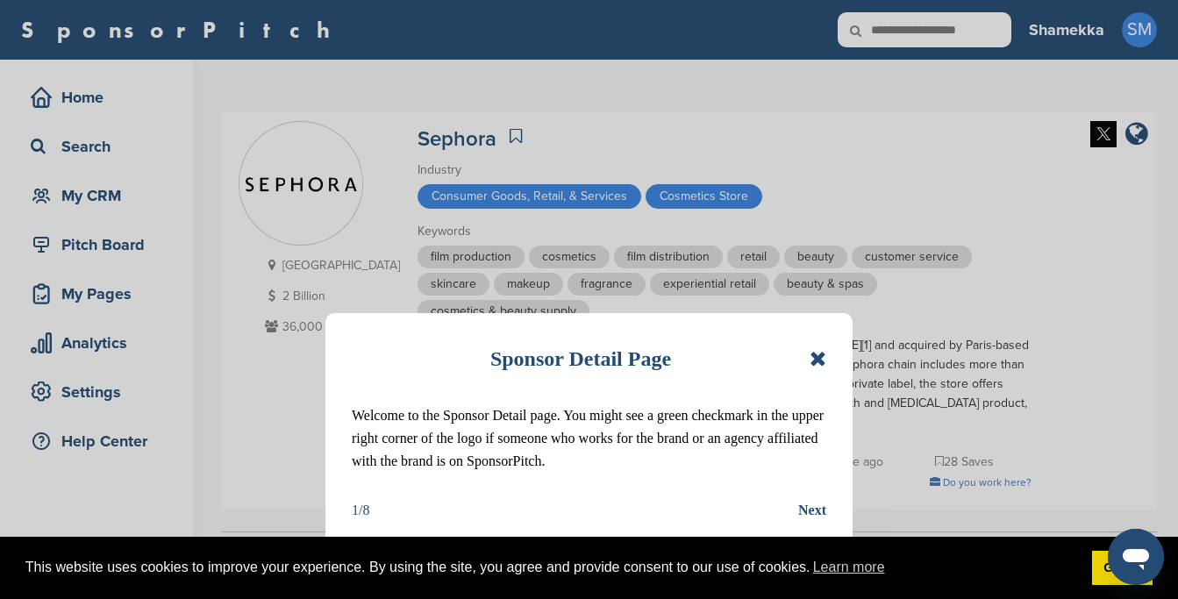
click at [837, 352] on div "Sponsor Detail Page Welcome to the Sponsor Detail page. You might see a green c…" at bounding box center [588, 430] width 527 height 235
click at [825, 359] on icon at bounding box center [818, 358] width 17 height 21
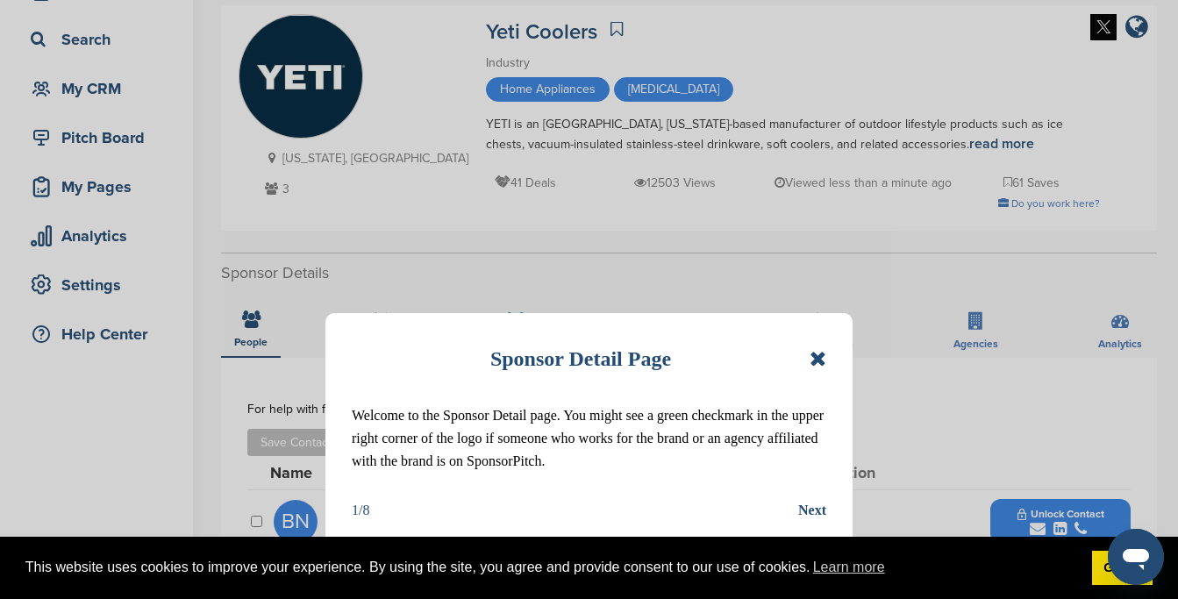
scroll to position [240, 0]
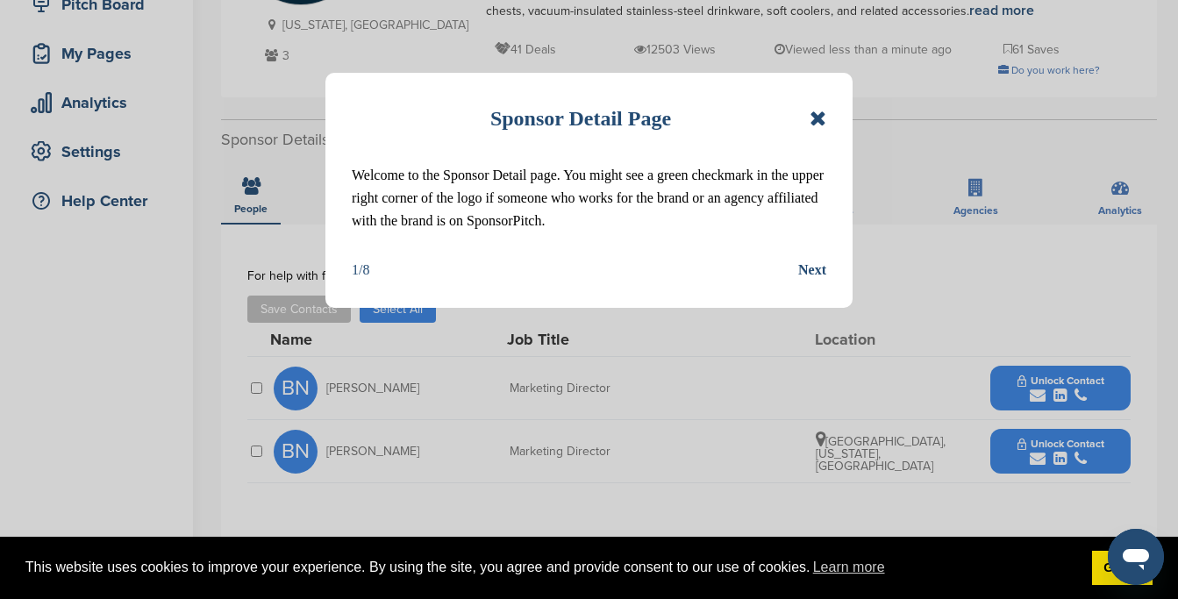
click at [830, 119] on div "Sponsor Detail Page Welcome to the Sponsor Detail page. You might see a green c…" at bounding box center [588, 190] width 527 height 235
click at [821, 118] on icon at bounding box center [818, 118] width 17 height 21
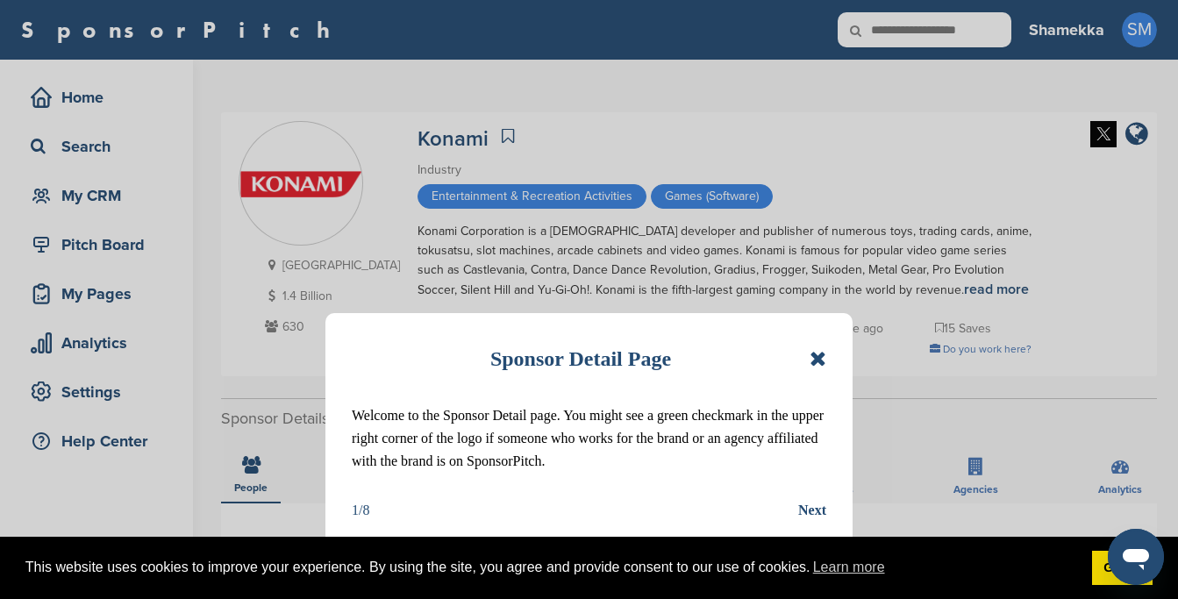
click at [819, 360] on icon at bounding box center [818, 358] width 17 height 21
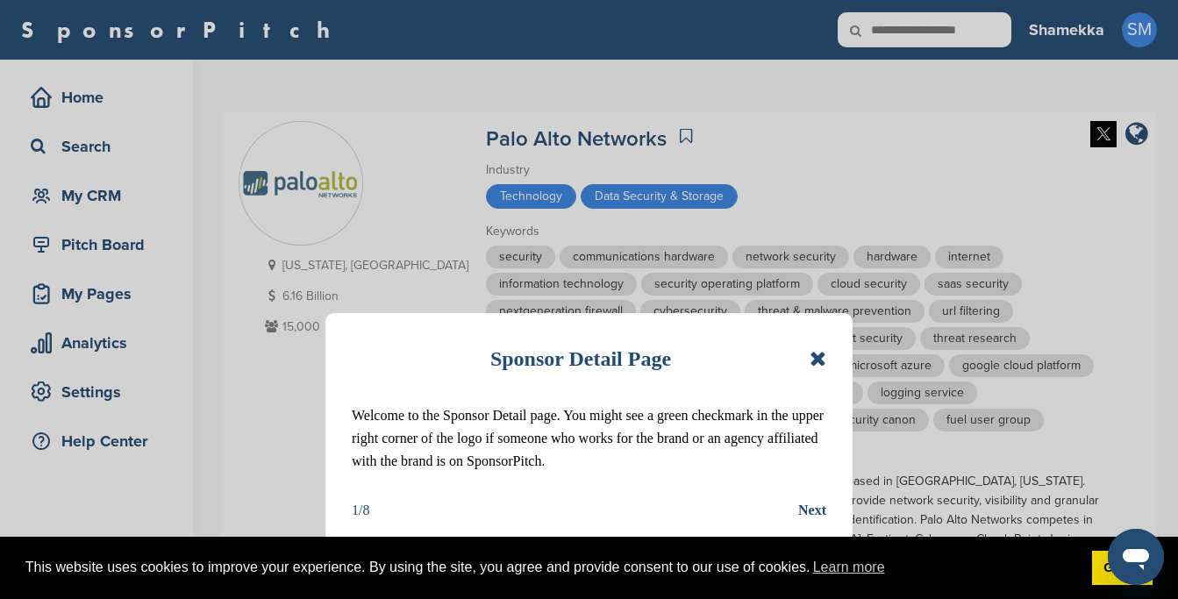
click at [828, 356] on div "Sponsor Detail Page Welcome to the Sponsor Detail page. You might see a green c…" at bounding box center [588, 430] width 527 height 235
click at [822, 358] on icon at bounding box center [818, 358] width 17 height 21
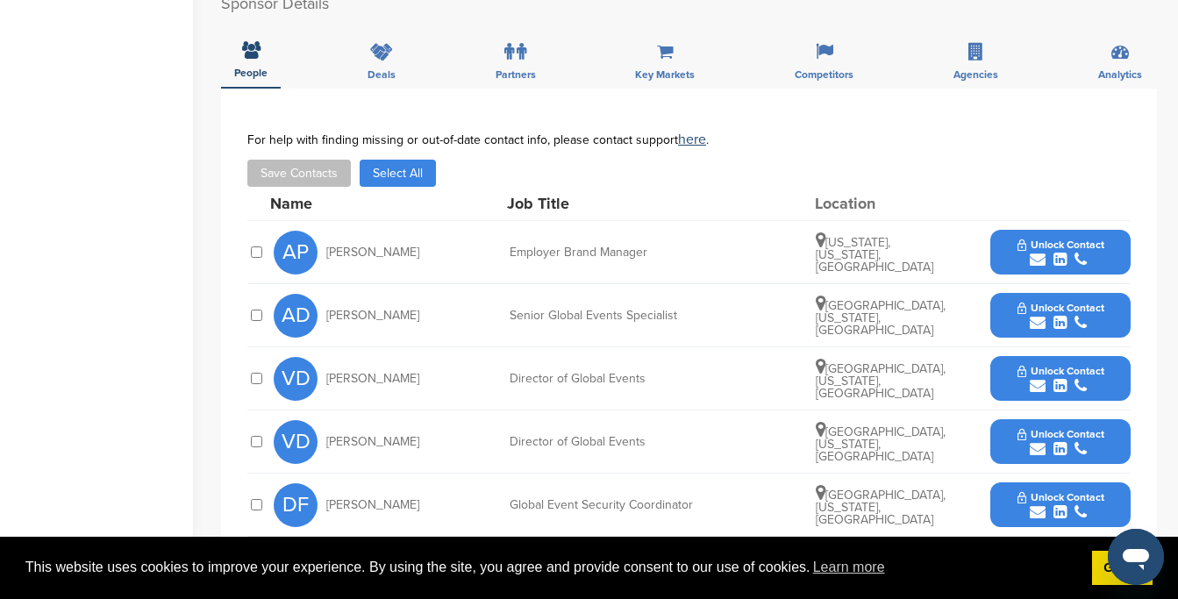
scroll to position [720, 0]
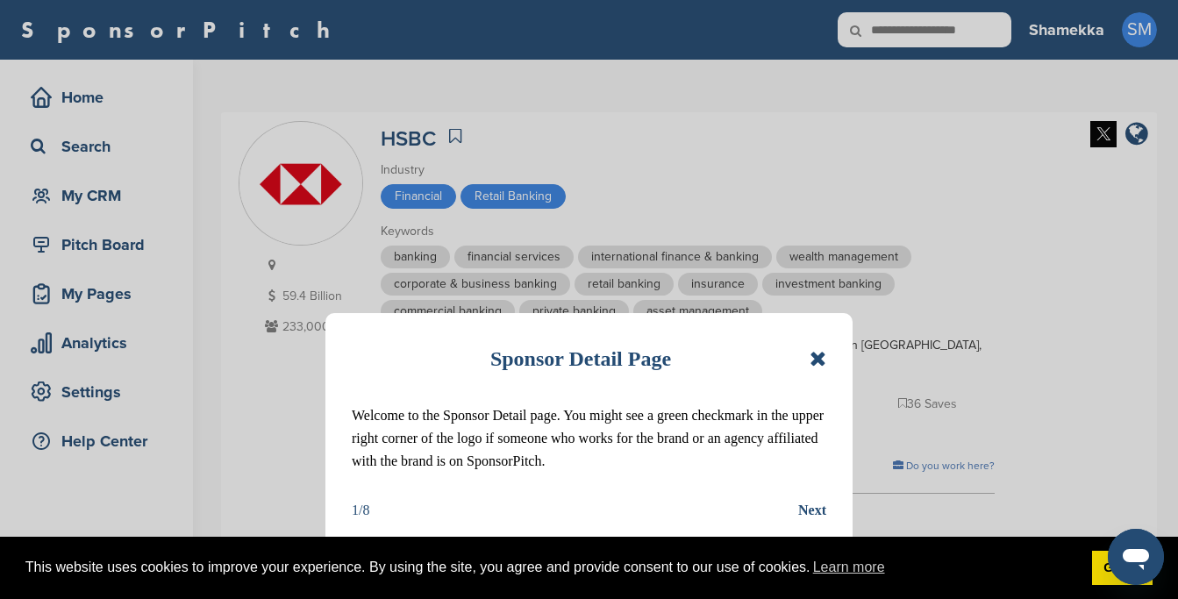
click at [838, 348] on div "Sponsor Detail Page Welcome to the Sponsor Detail page. You might see a green c…" at bounding box center [588, 430] width 527 height 235
click at [828, 356] on div "Sponsor Detail Page Welcome to the Sponsor Detail page. You might see a green c…" at bounding box center [588, 430] width 527 height 235
click at [823, 359] on icon at bounding box center [818, 358] width 17 height 21
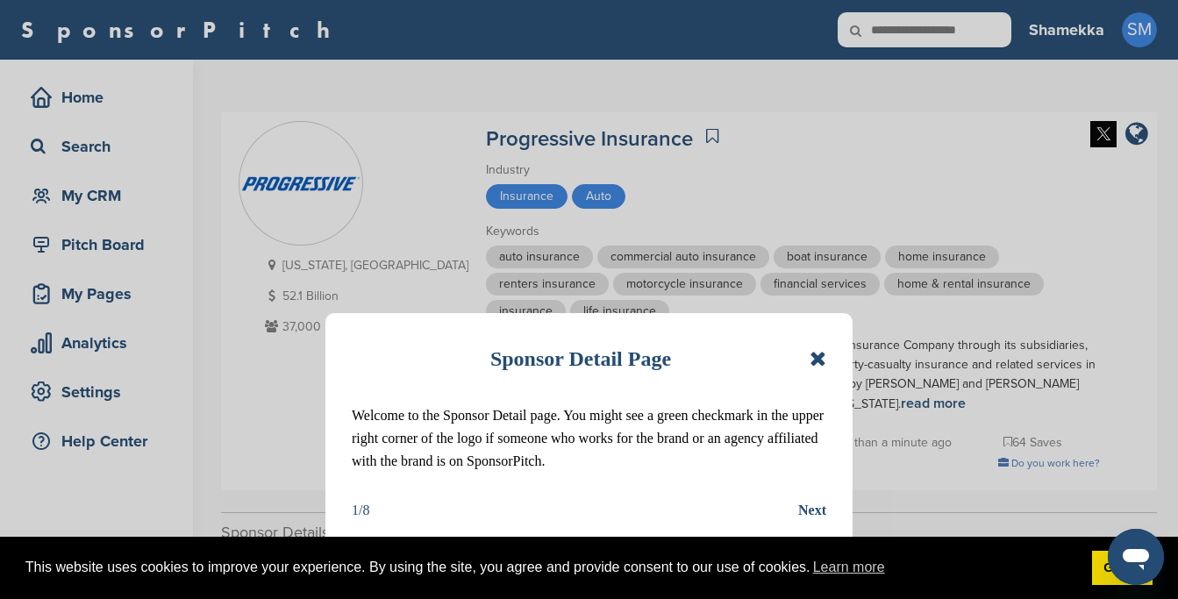
click at [817, 360] on icon at bounding box center [818, 358] width 17 height 21
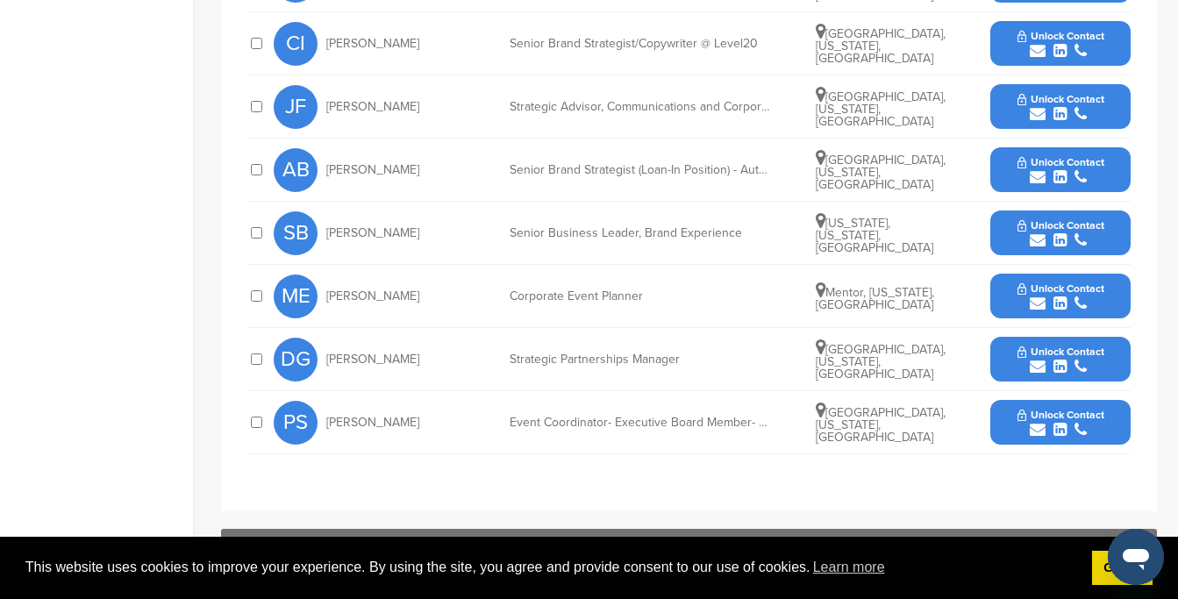
scroll to position [928, 0]
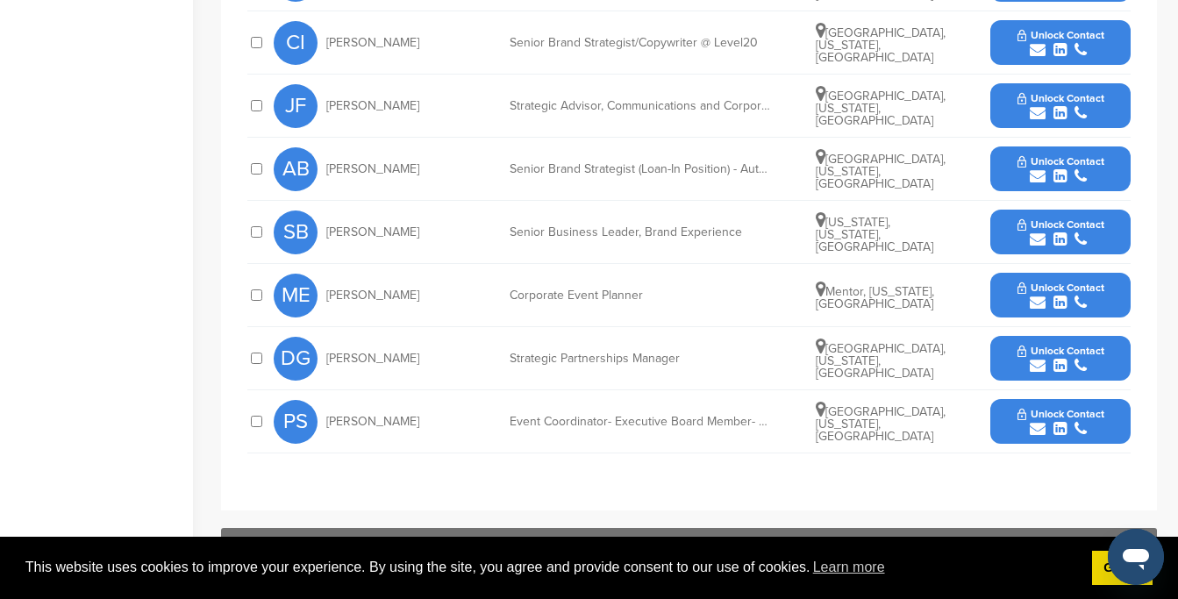
click at [393, 361] on span "[PERSON_NAME]" at bounding box center [372, 359] width 93 height 12
click at [1041, 370] on icon "submit" at bounding box center [1038, 366] width 16 height 16
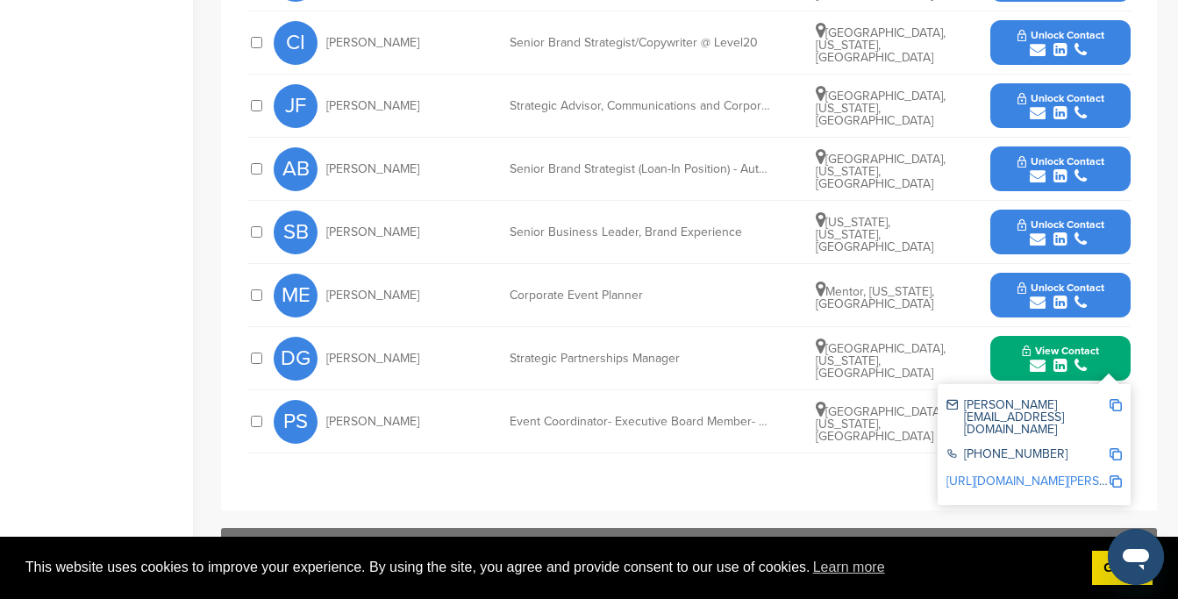
click at [1116, 407] on img at bounding box center [1116, 405] width 12 height 12
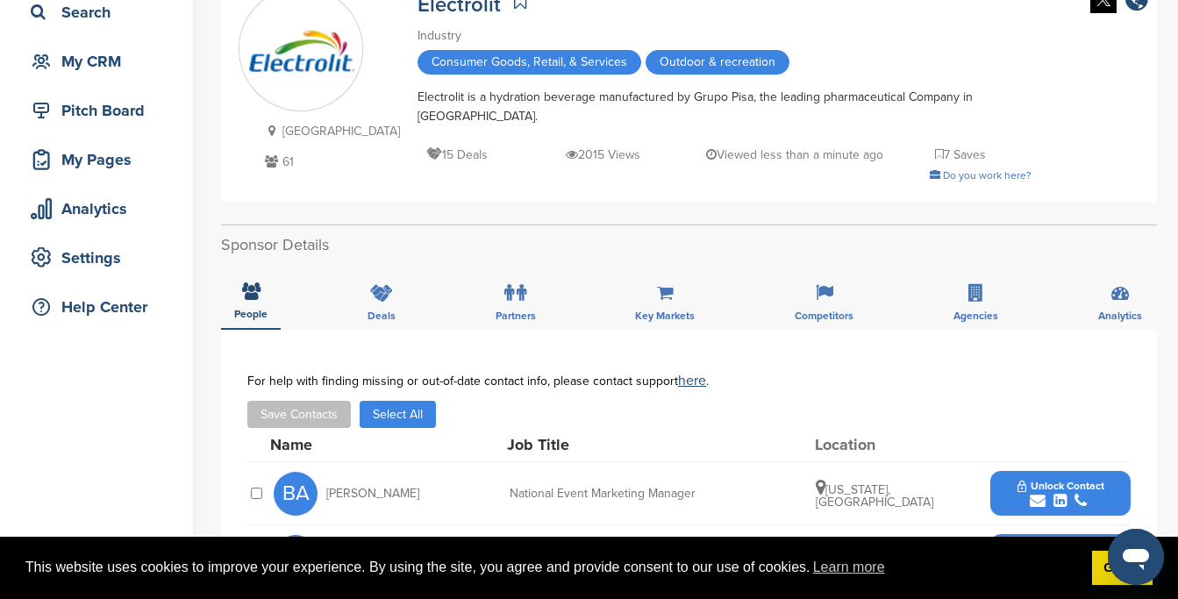
scroll to position [182, 0]
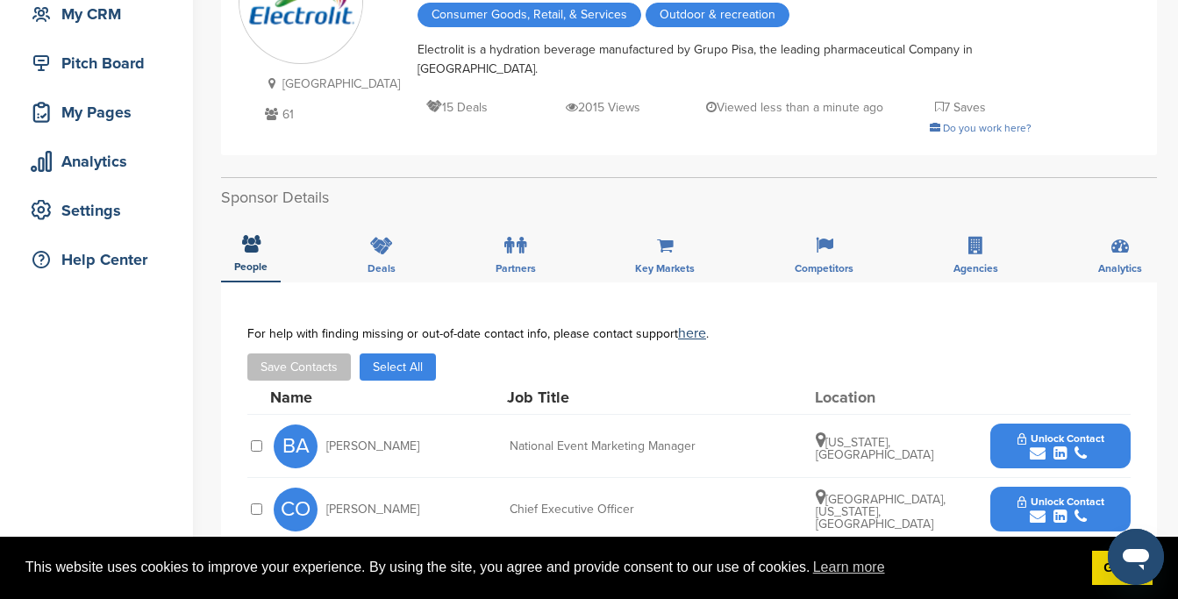
click at [1036, 458] on icon "submit" at bounding box center [1038, 454] width 16 height 16
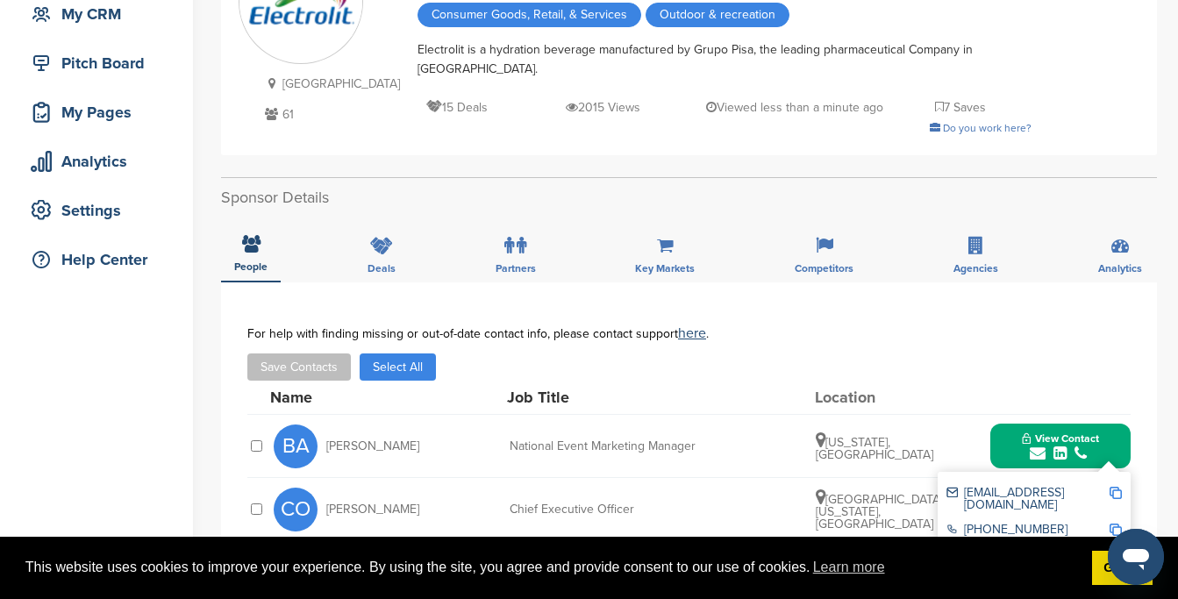
click at [1118, 496] on img at bounding box center [1116, 493] width 12 height 12
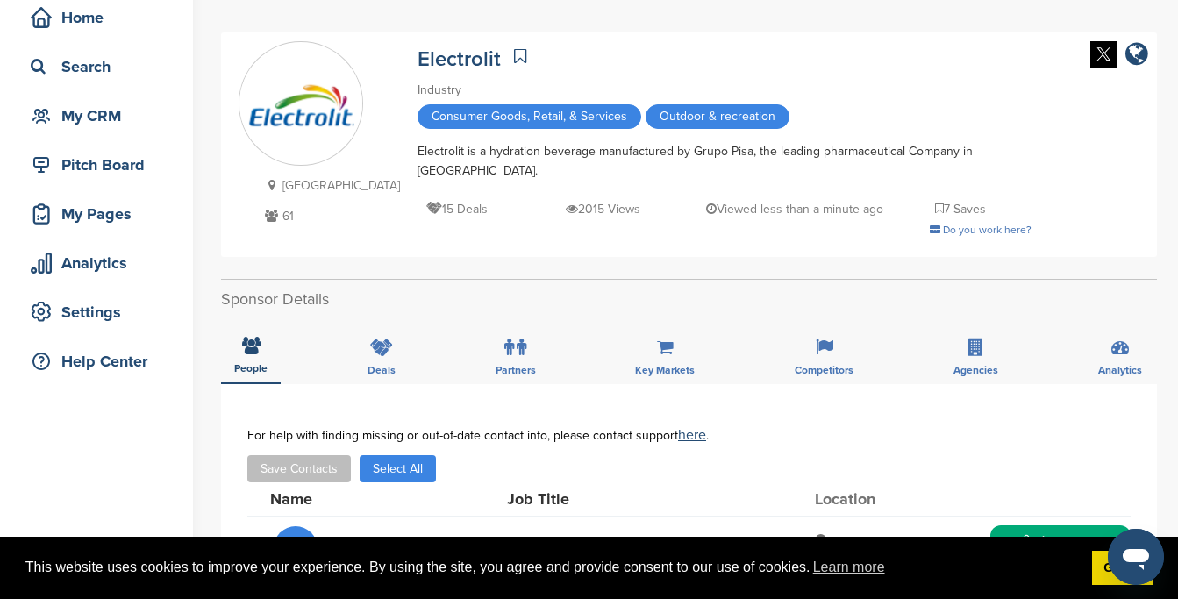
scroll to position [296, 0]
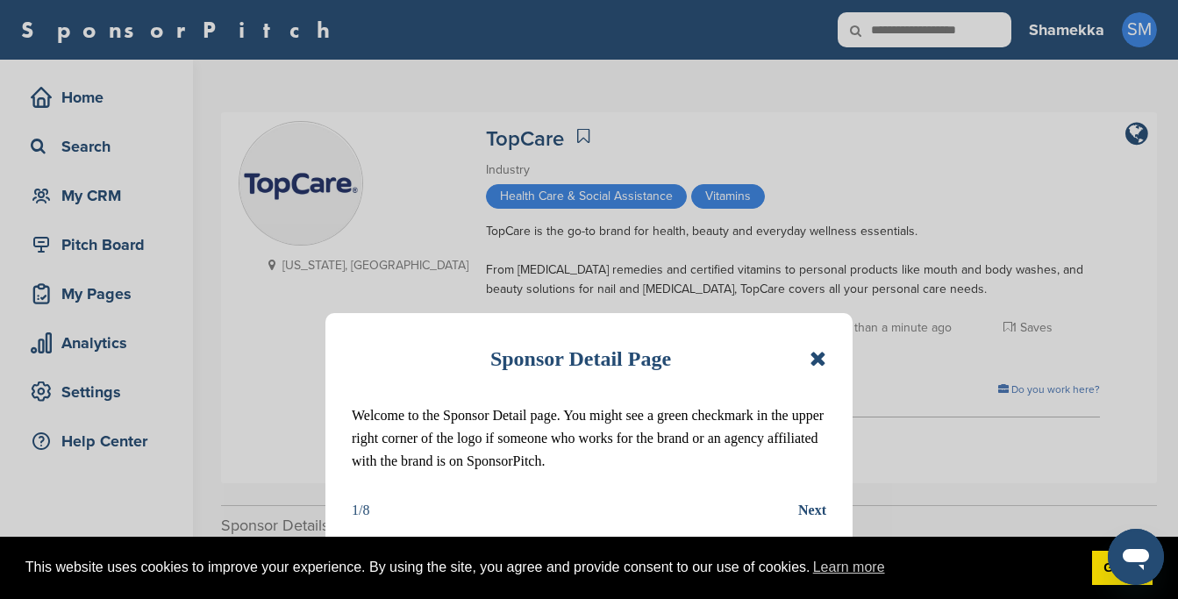
click at [810, 362] on icon at bounding box center [818, 358] width 17 height 21
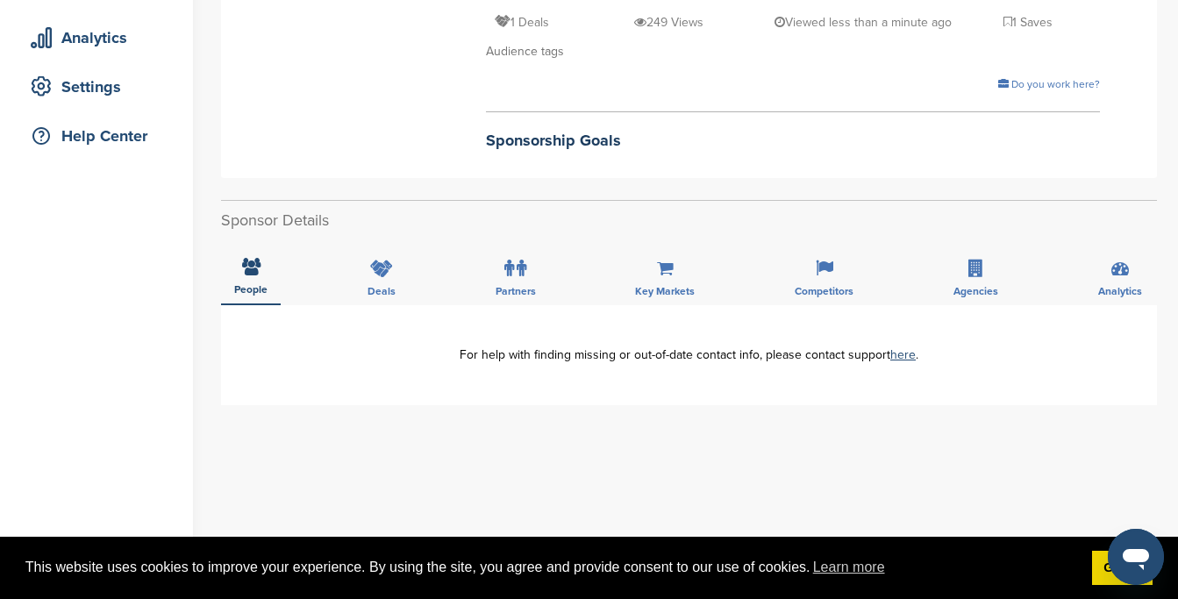
scroll to position [376, 0]
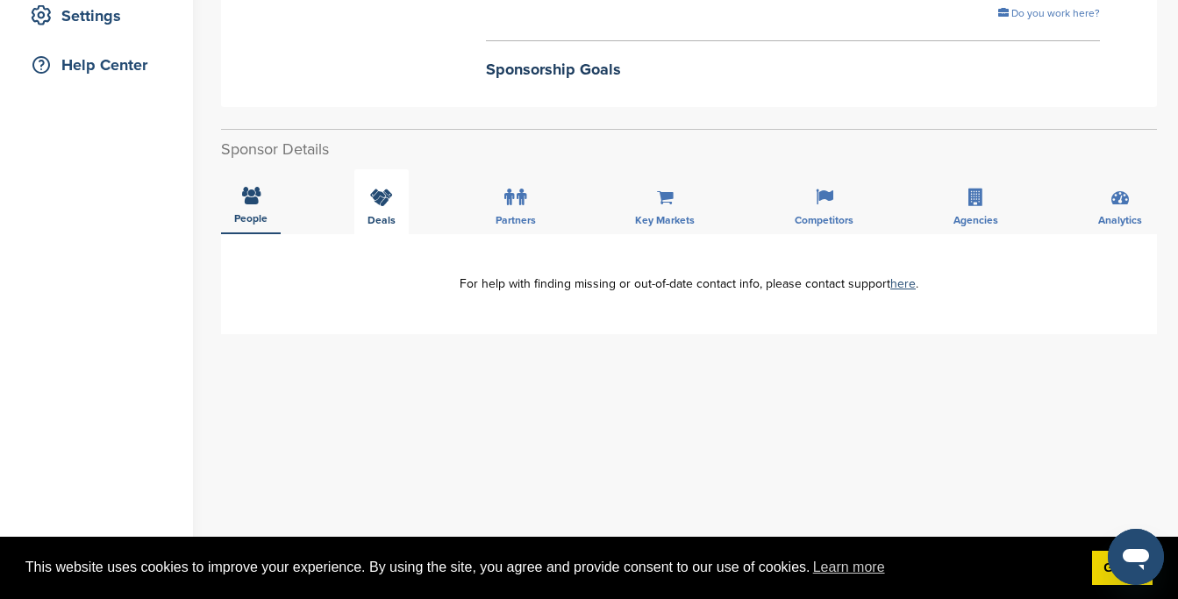
click at [389, 215] on span "Deals" at bounding box center [382, 220] width 28 height 11
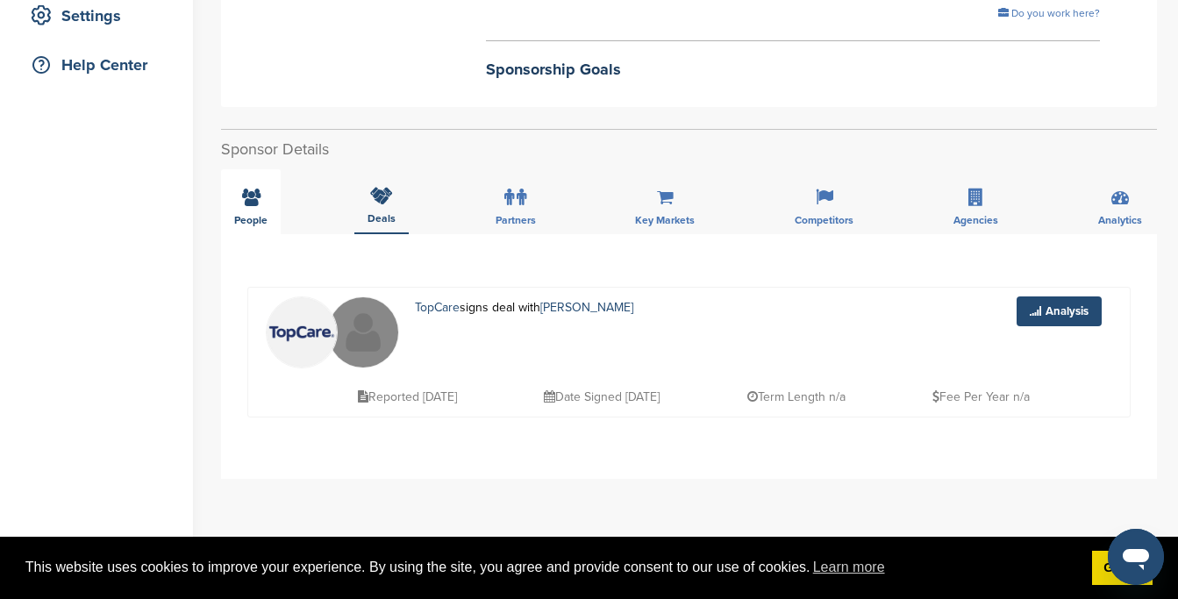
click at [259, 203] on icon at bounding box center [251, 198] width 18 height 18
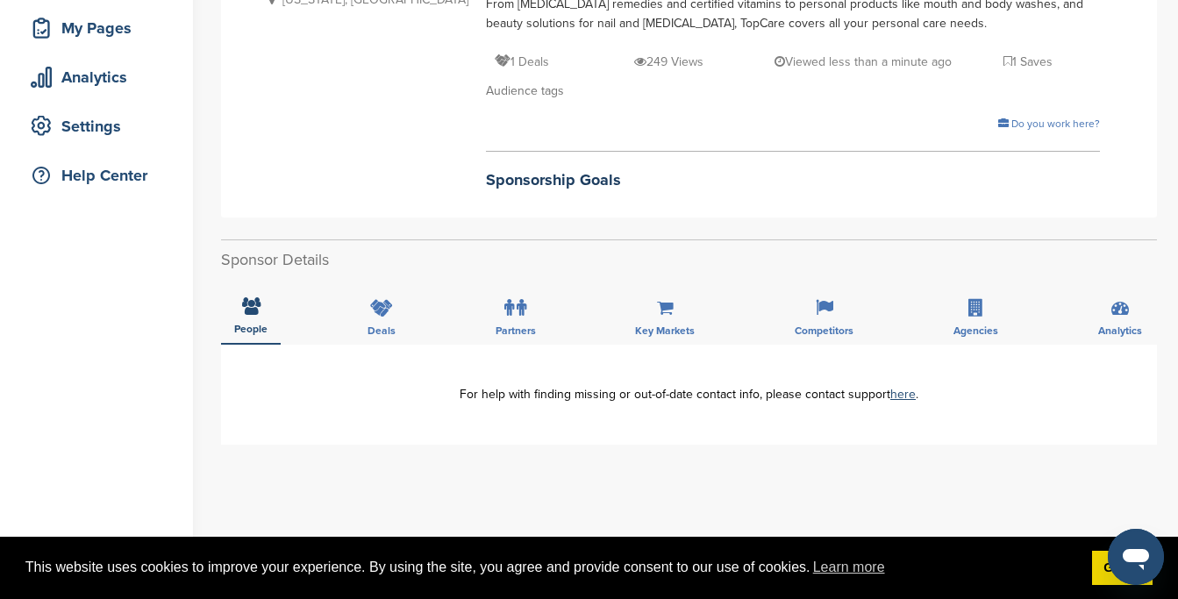
scroll to position [0, 0]
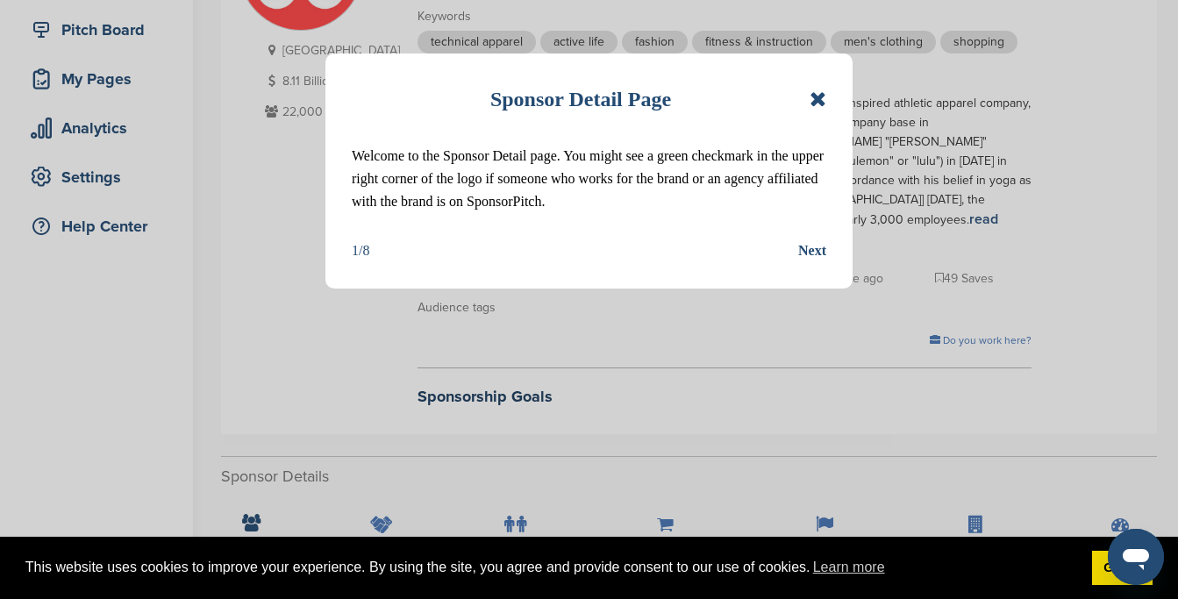
scroll to position [260, 0]
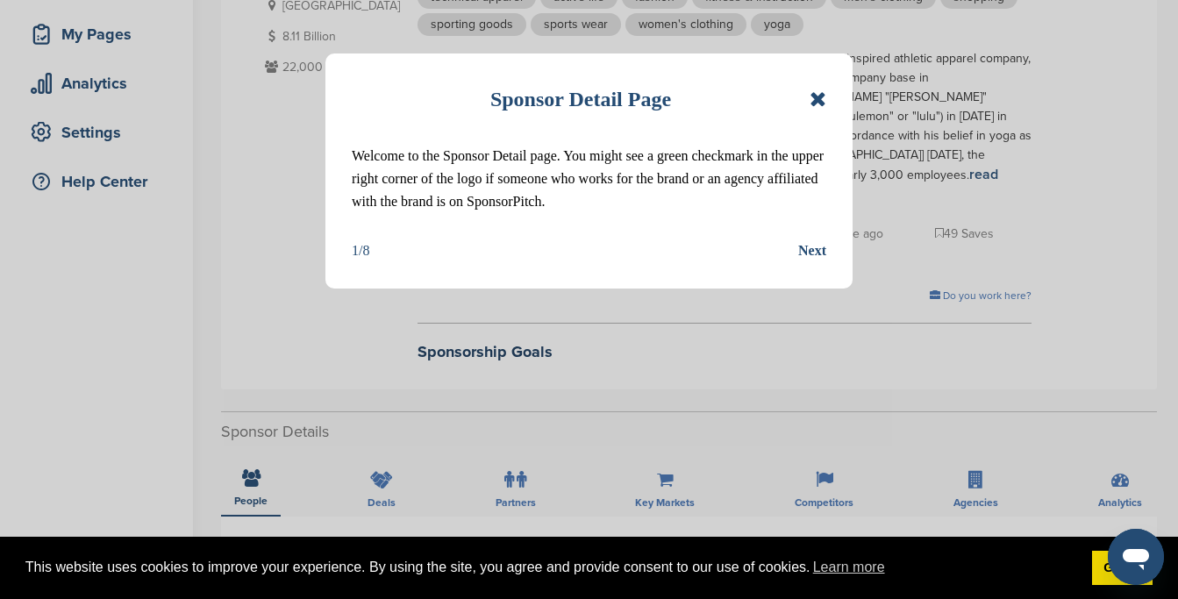
click at [813, 104] on icon at bounding box center [818, 99] width 17 height 21
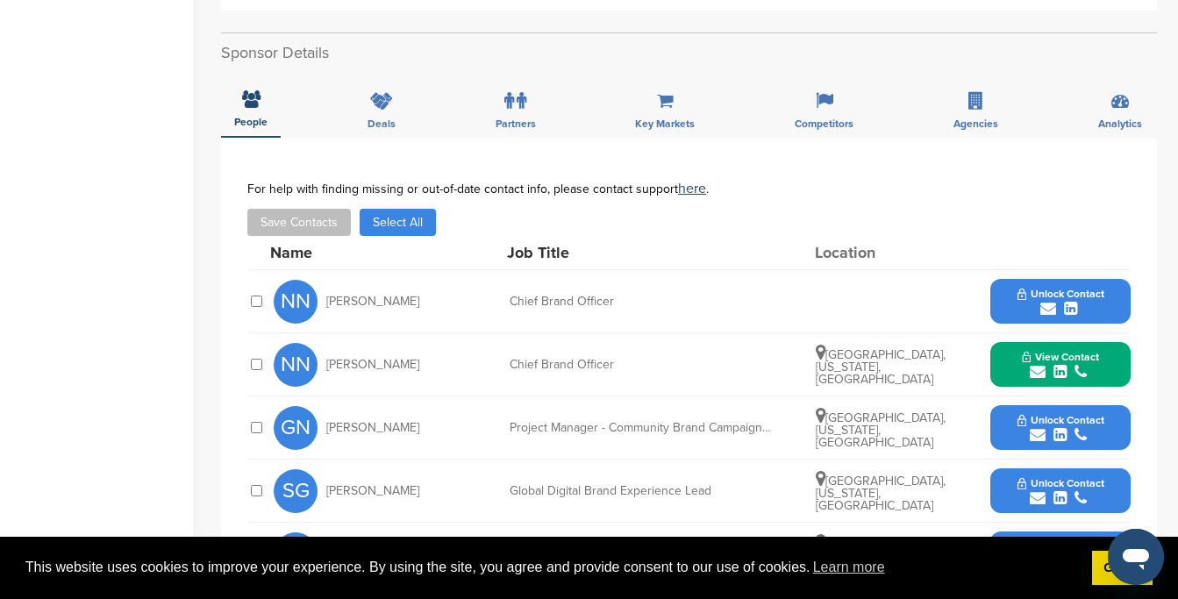
scroll to position [680, 0]
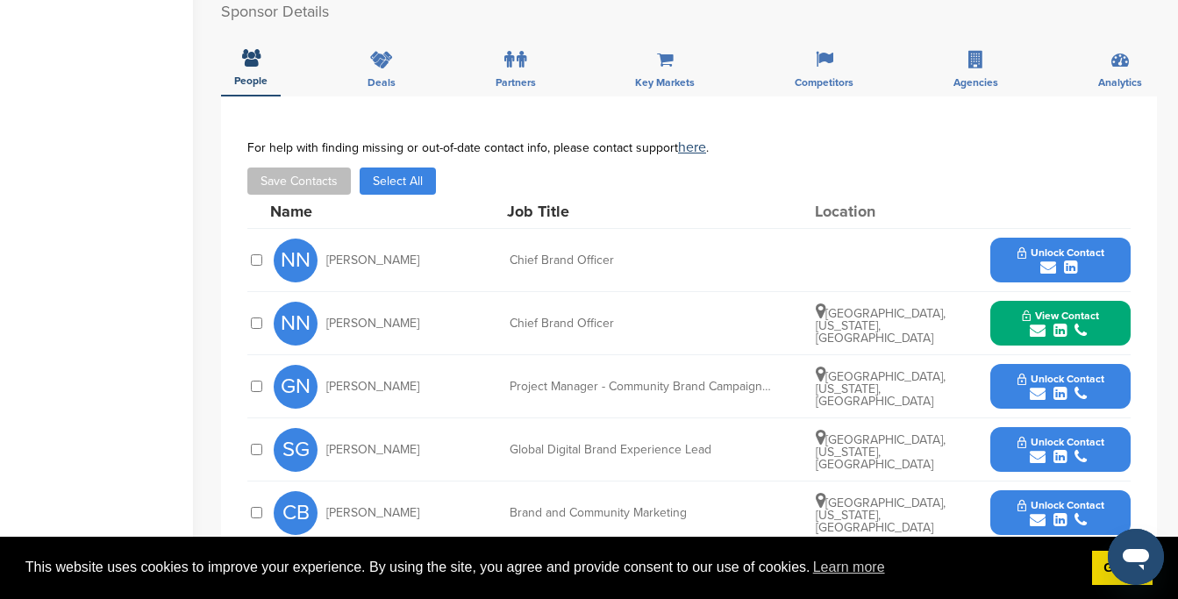
click at [1038, 386] on icon "submit" at bounding box center [1038, 394] width 16 height 16
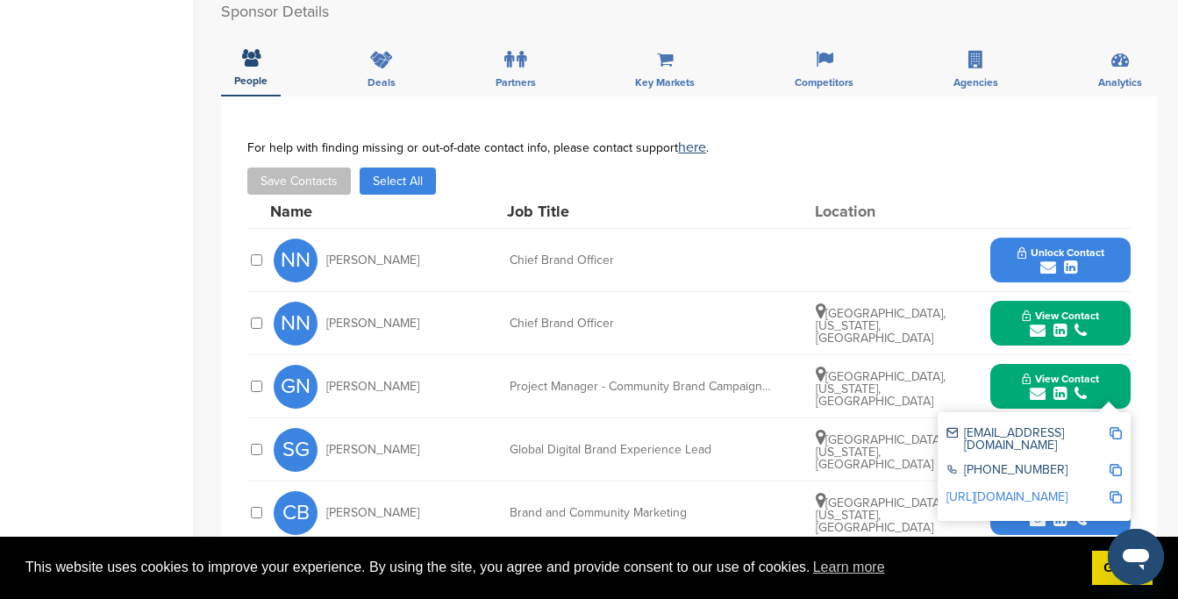
click at [1120, 427] on img at bounding box center [1116, 433] width 12 height 12
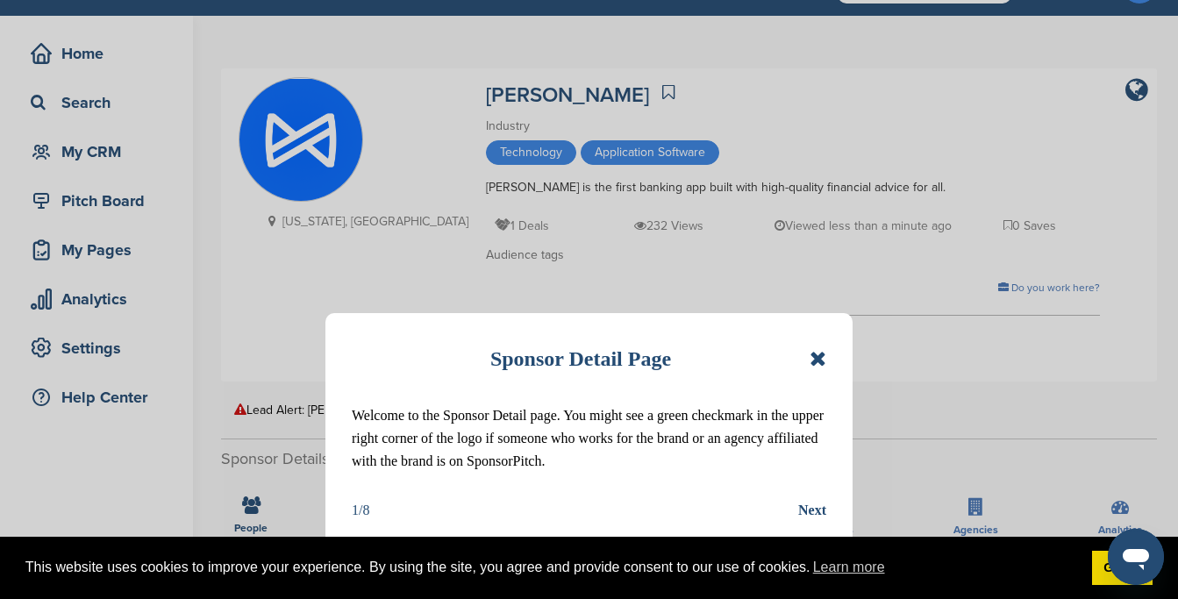
scroll to position [117, 0]
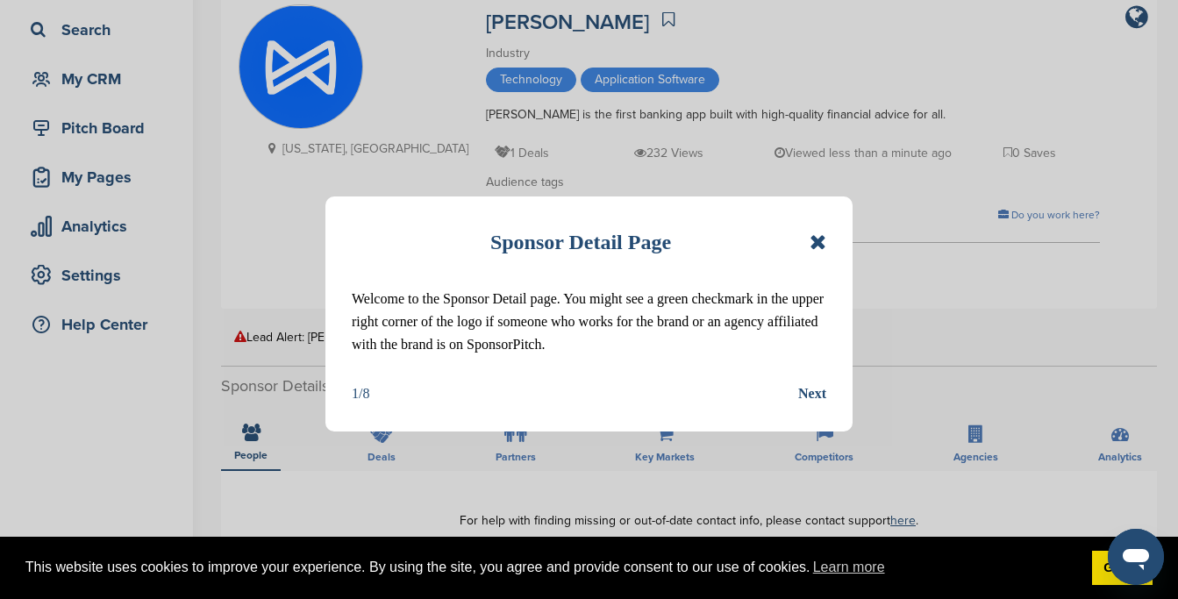
click at [821, 238] on icon at bounding box center [818, 242] width 17 height 21
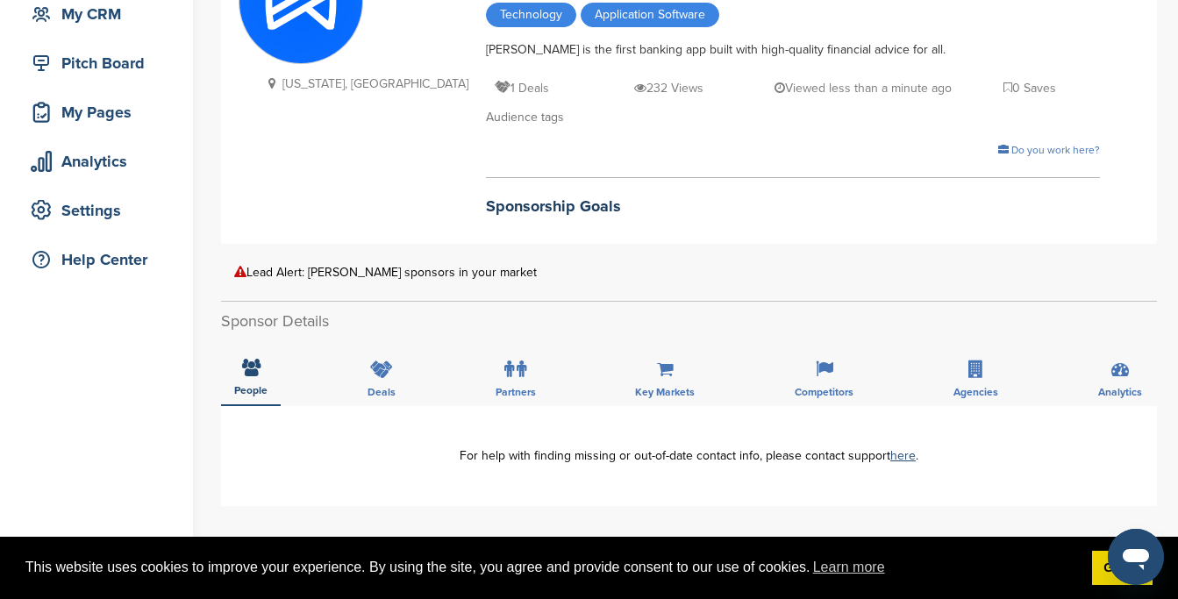
scroll to position [0, 0]
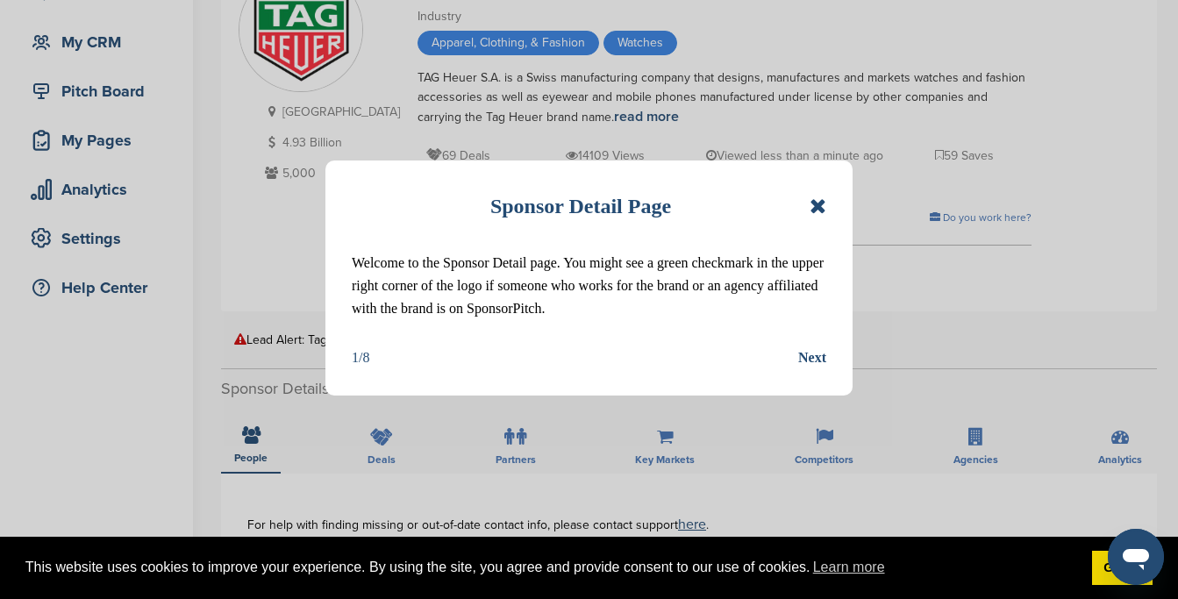
scroll to position [153, 0]
click at [814, 211] on icon at bounding box center [818, 206] width 17 height 21
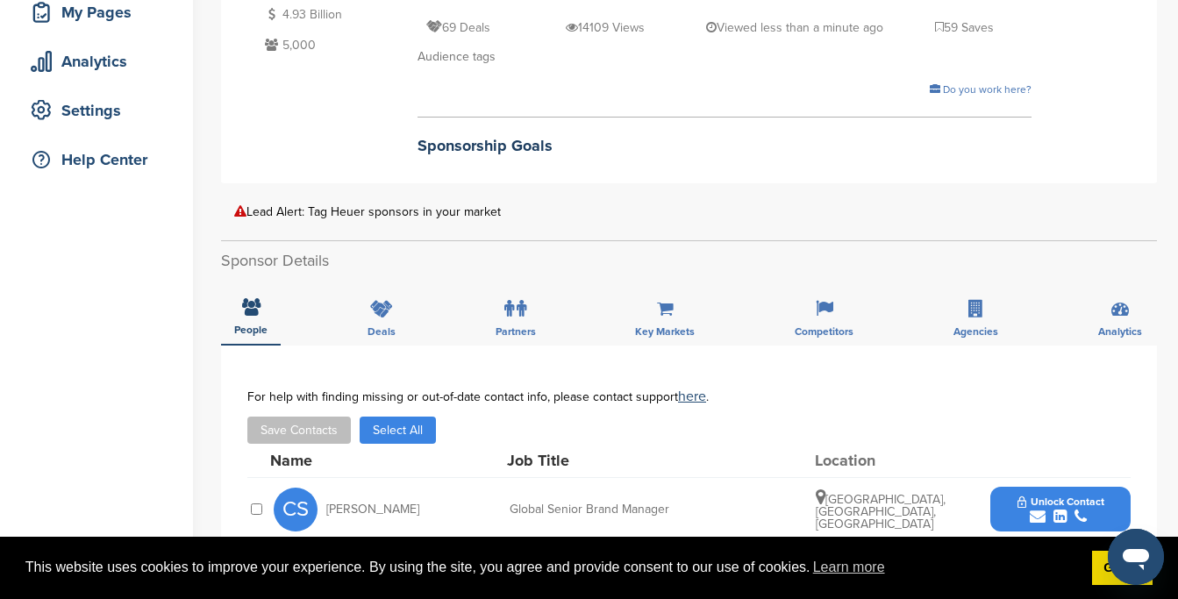
scroll to position [0, 0]
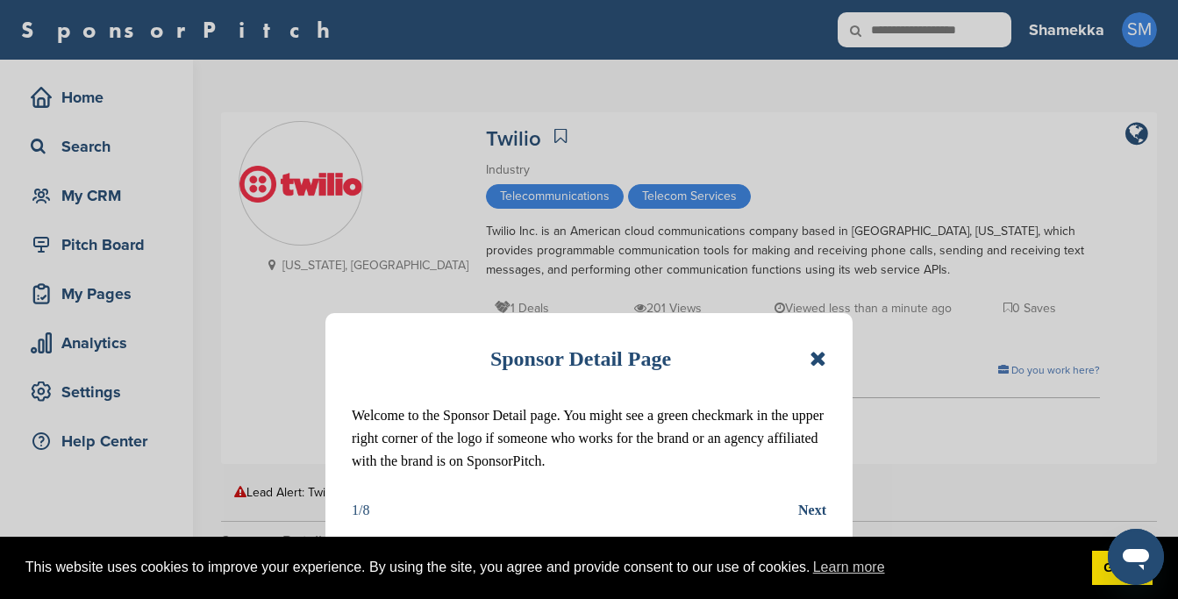
click at [821, 357] on icon at bounding box center [818, 358] width 17 height 21
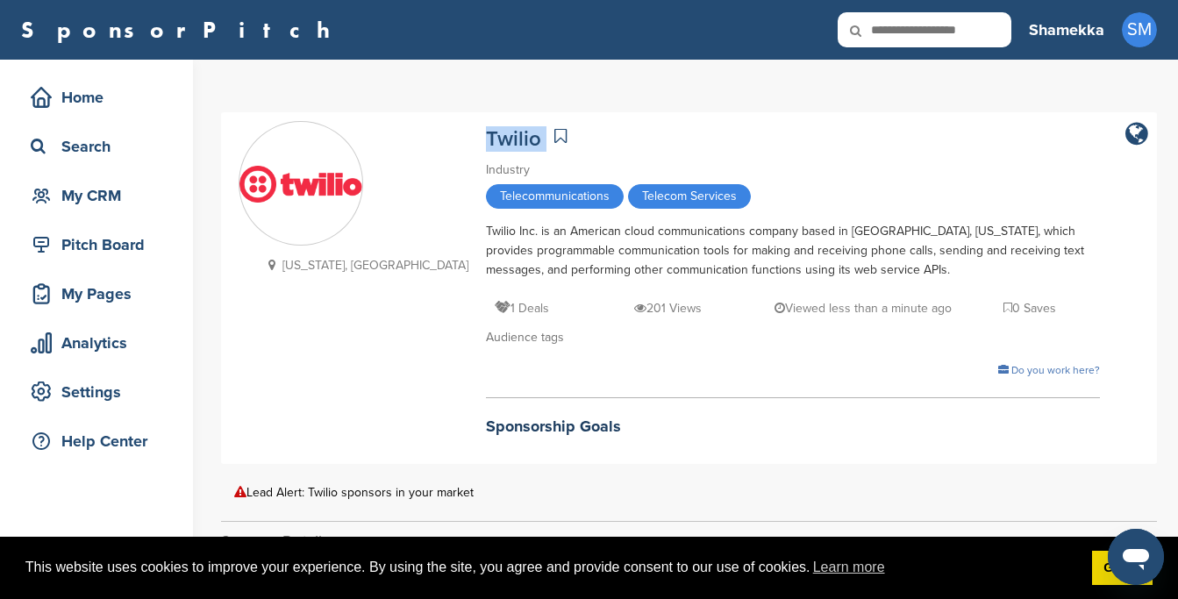
drag, startPoint x: 378, startPoint y: 133, endPoint x: 445, endPoint y: 136, distance: 66.7
click at [445, 137] on div "[US_STATE], [GEOGRAPHIC_DATA] [GEOGRAPHIC_DATA] Industry Telecommunications Tel…" at bounding box center [689, 288] width 901 height 334
copy div "Twilio"
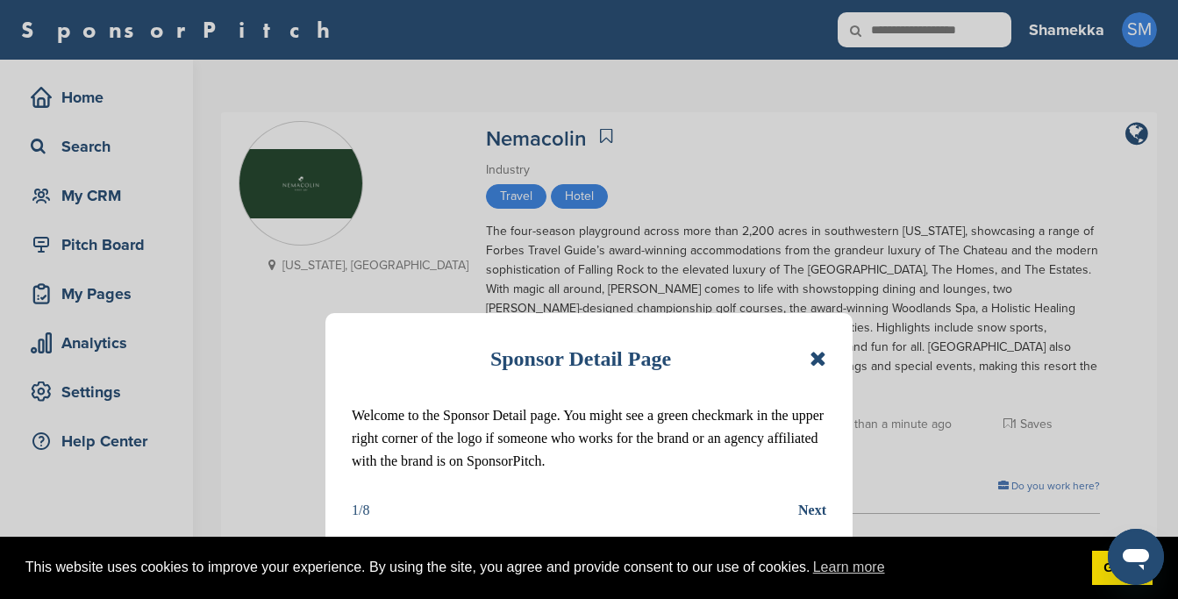
click at [825, 353] on icon at bounding box center [818, 358] width 17 height 21
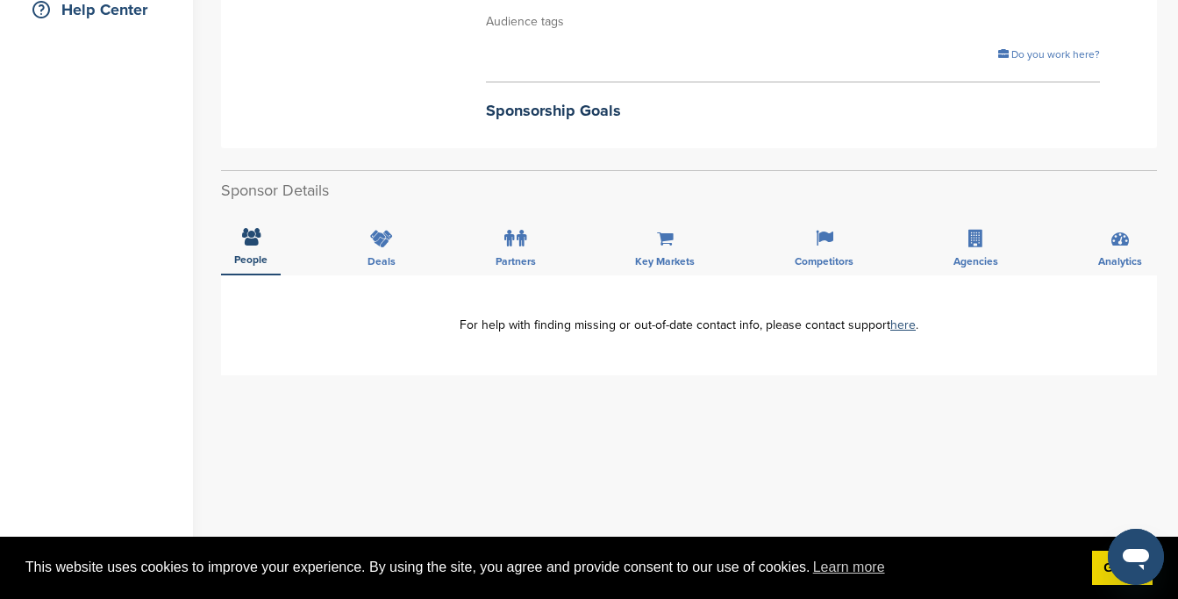
scroll to position [647, 0]
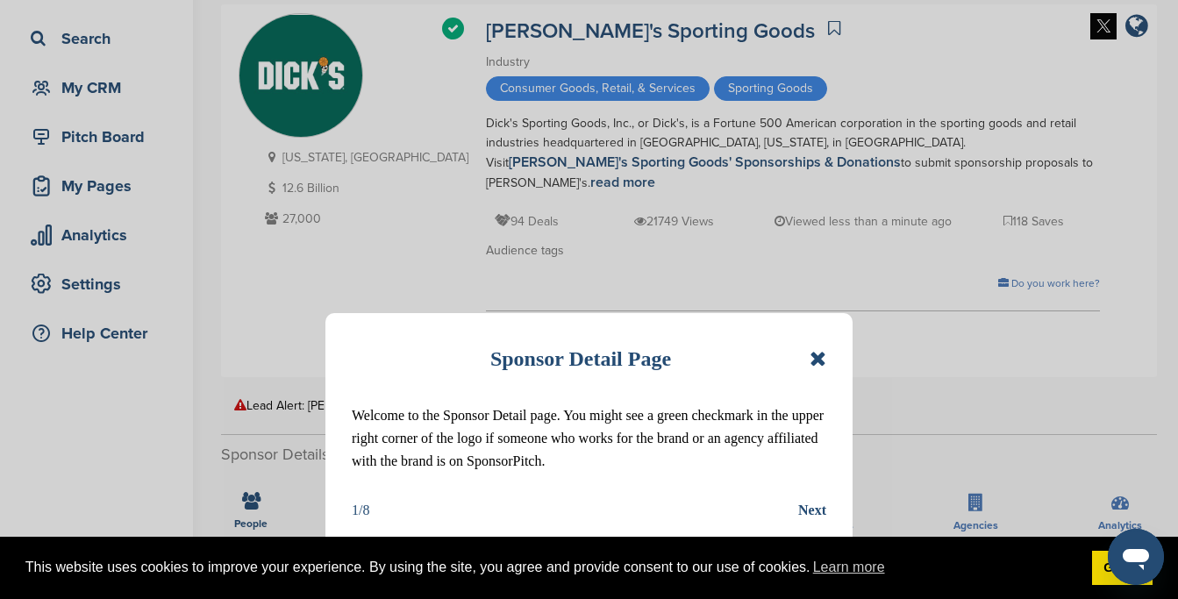
scroll to position [237, 0]
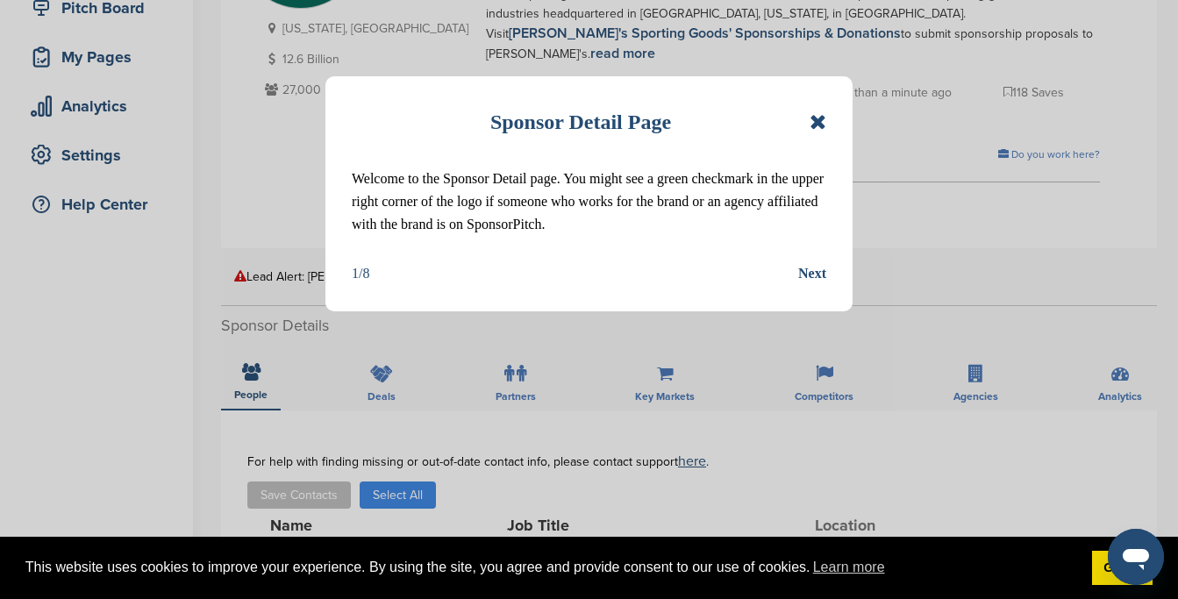
click at [817, 120] on icon at bounding box center [818, 121] width 17 height 21
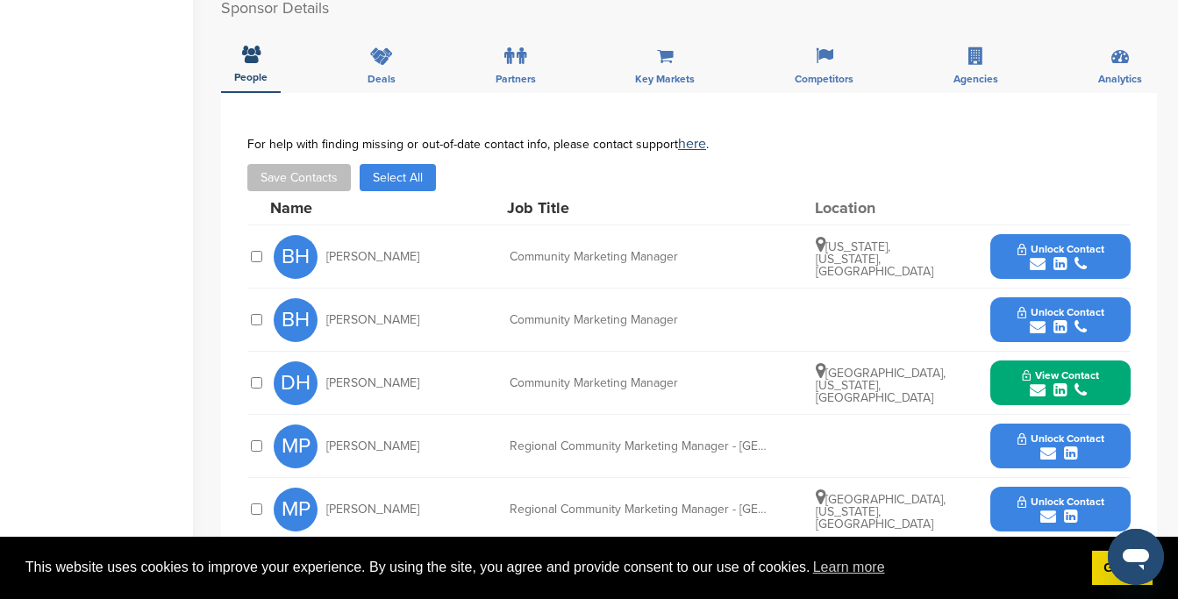
scroll to position [556, 0]
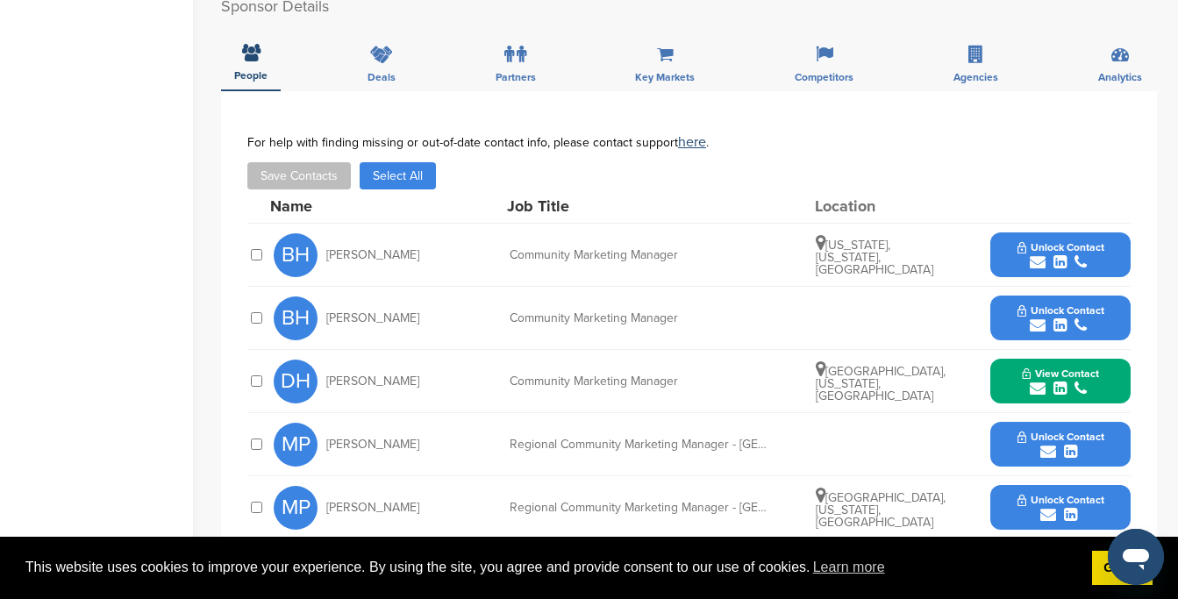
click at [1034, 381] on icon "submit" at bounding box center [1038, 389] width 16 height 16
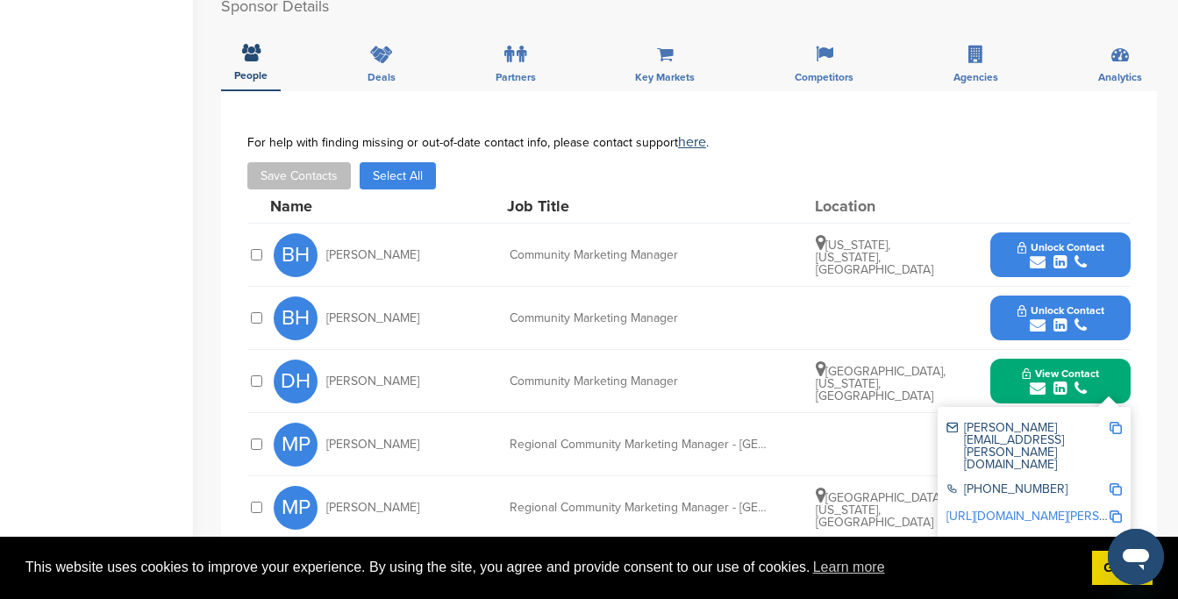
click at [1114, 422] on img at bounding box center [1116, 428] width 12 height 12
